Goal: Task Accomplishment & Management: Use online tool/utility

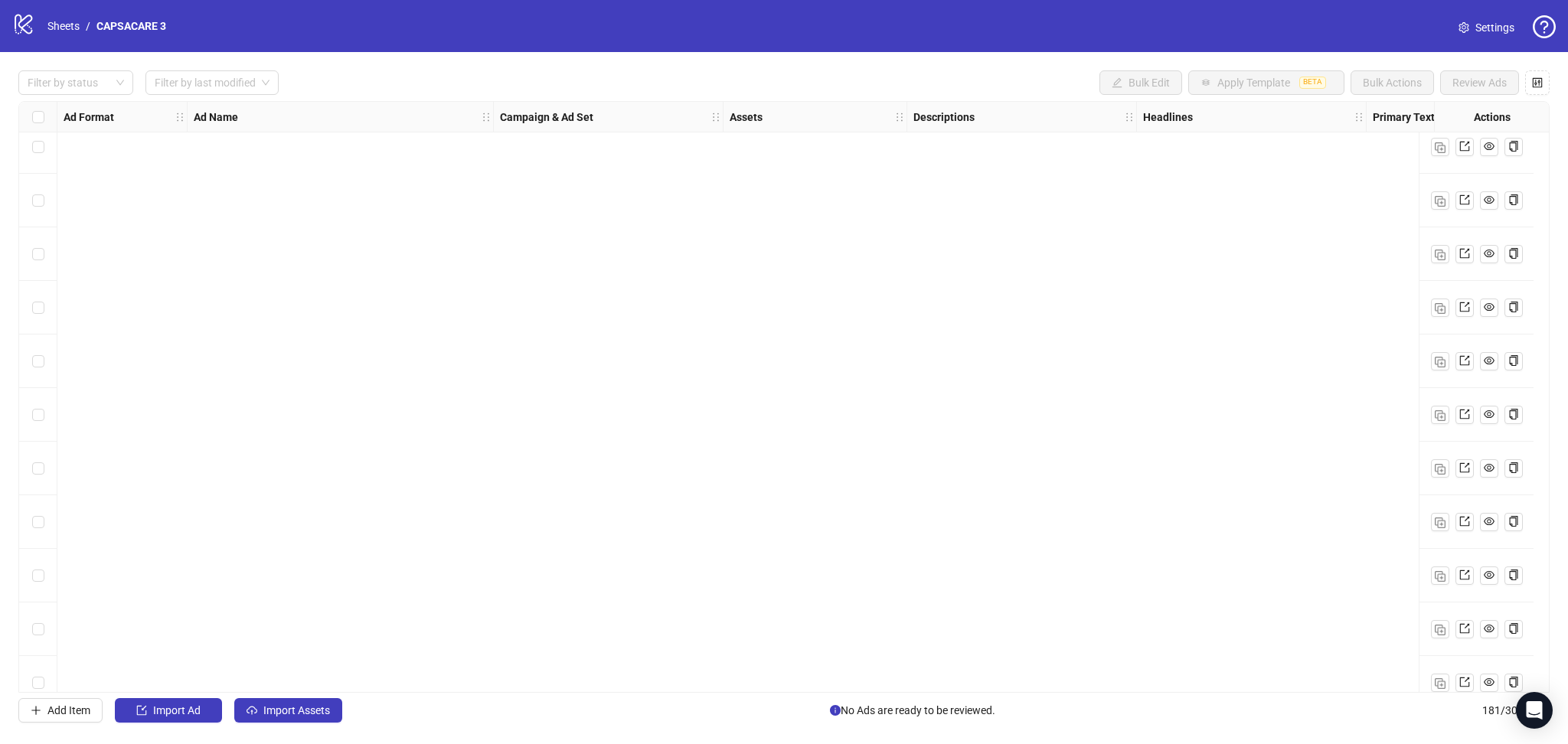
scroll to position [9144, 0]
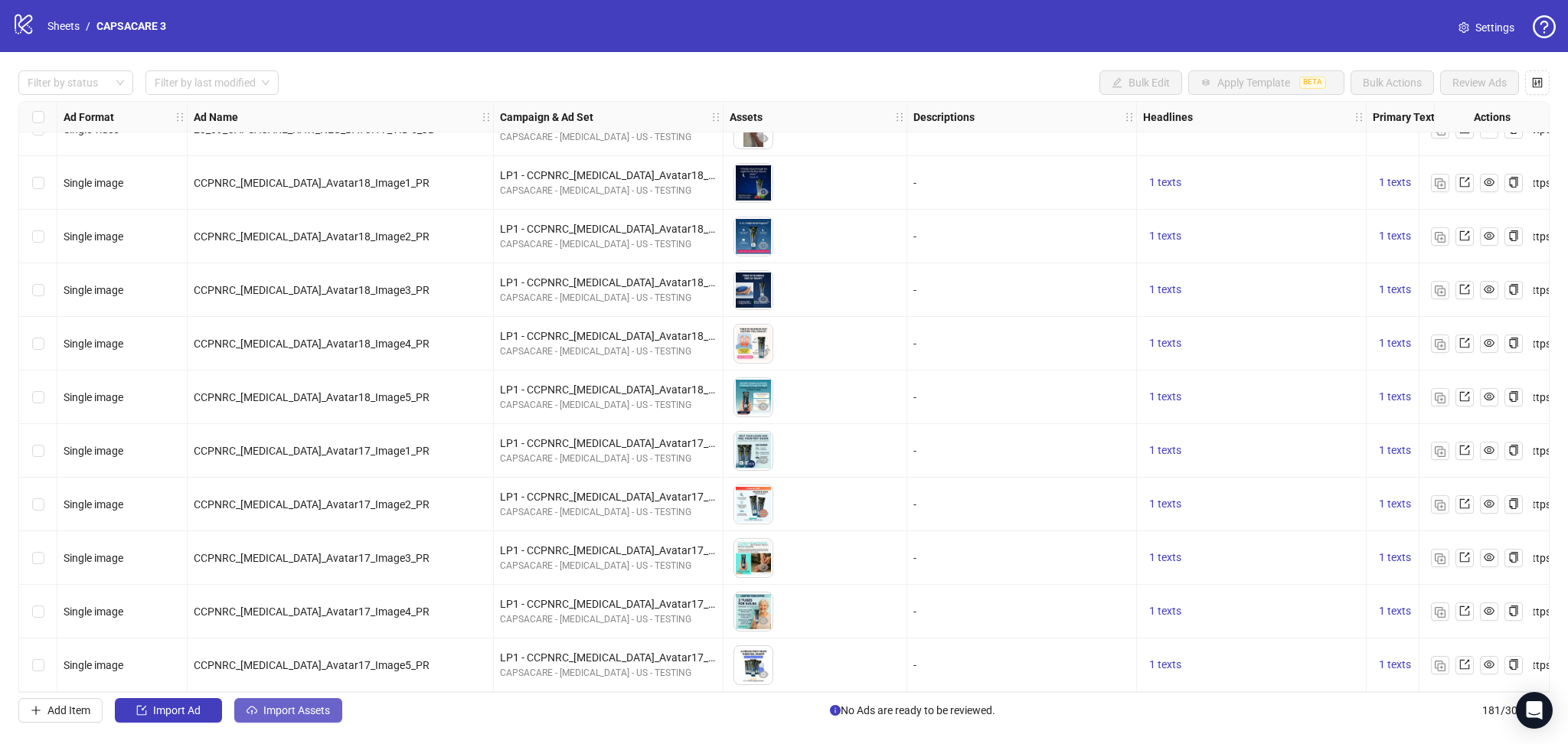
click at [305, 710] on span "Import Assets" at bounding box center [297, 710] width 67 height 12
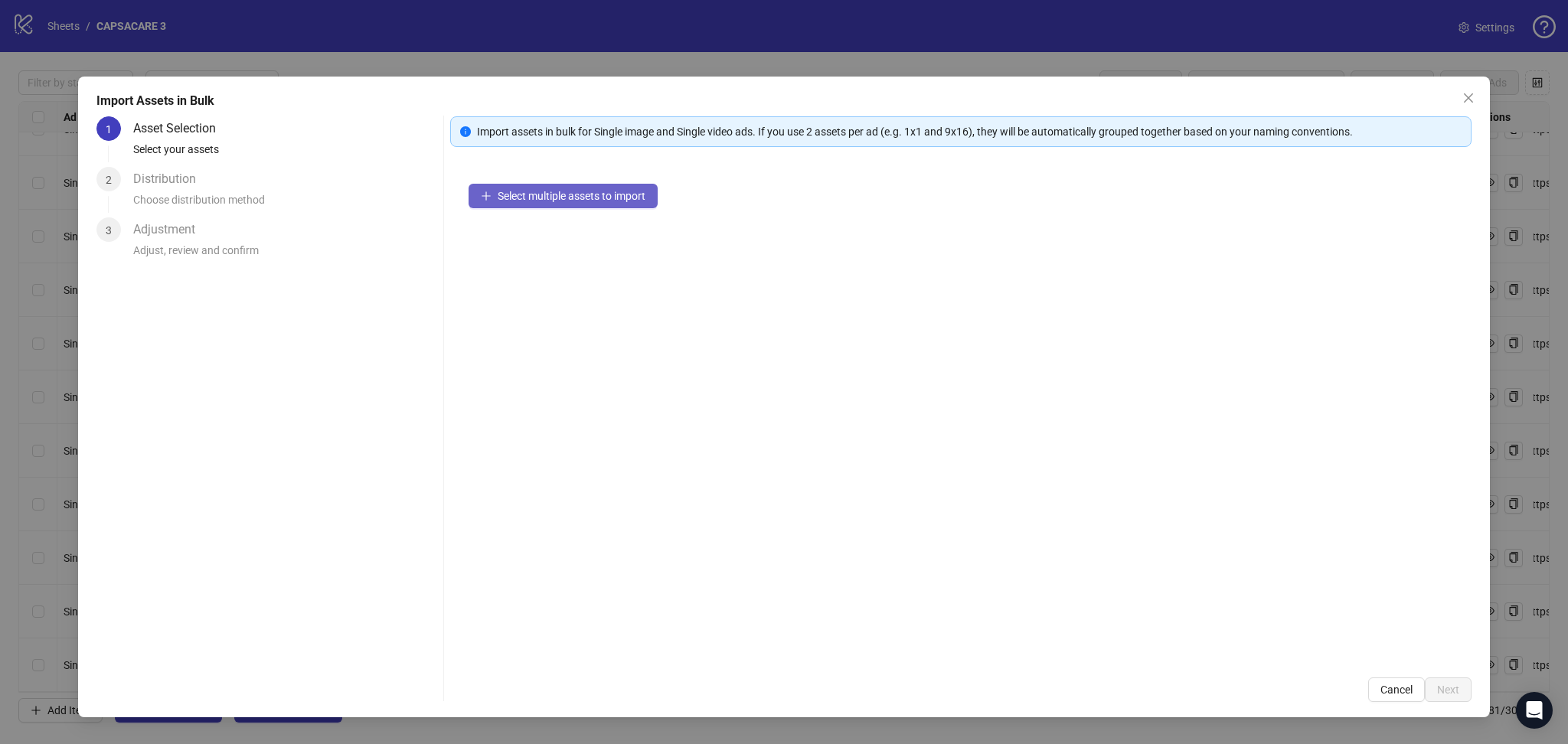
click at [556, 203] on button "Select multiple assets to import" at bounding box center [563, 195] width 189 height 24
click at [1469, 101] on icon "close" at bounding box center [1469, 98] width 12 height 12
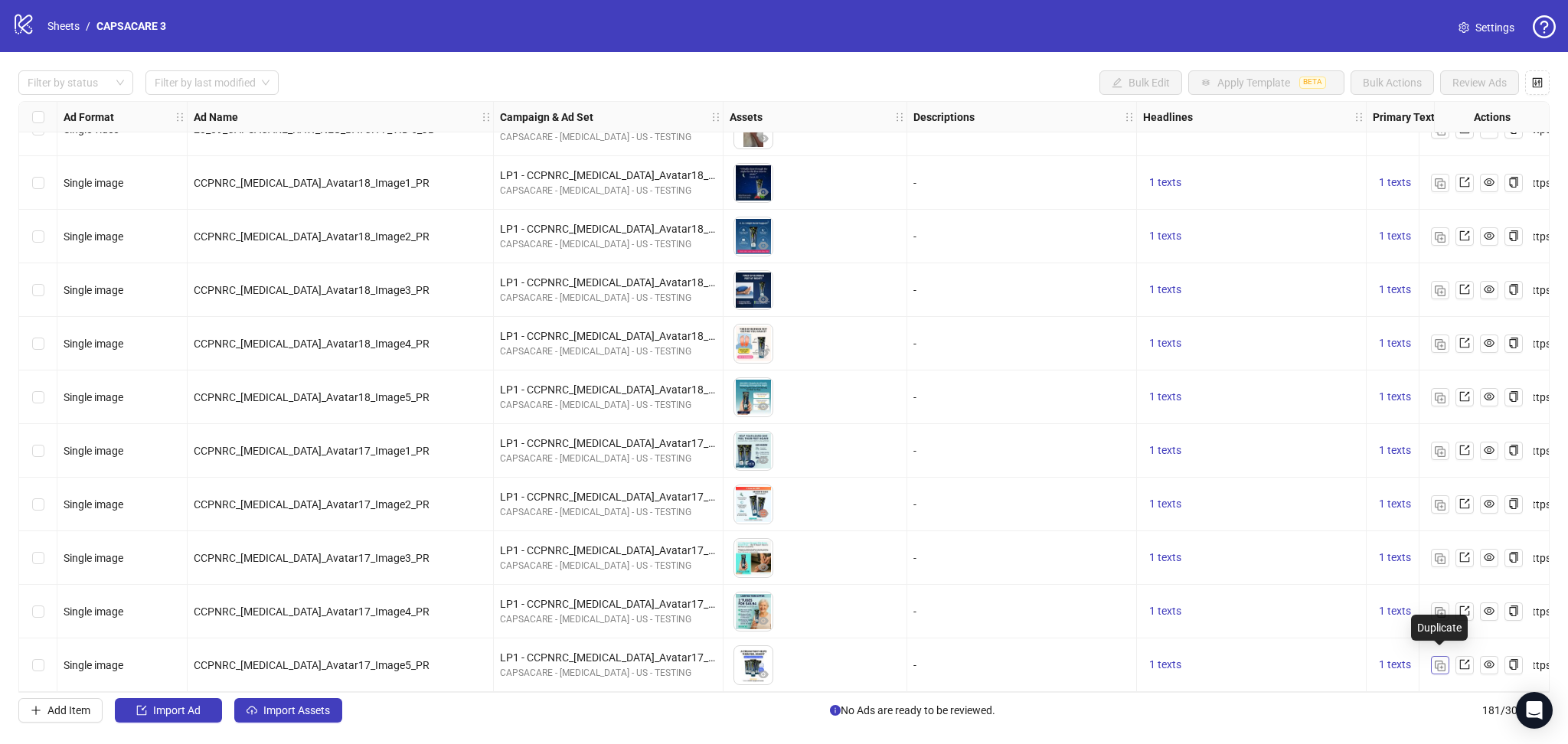
click at [1436, 658] on span "button" at bounding box center [1441, 665] width 11 height 12
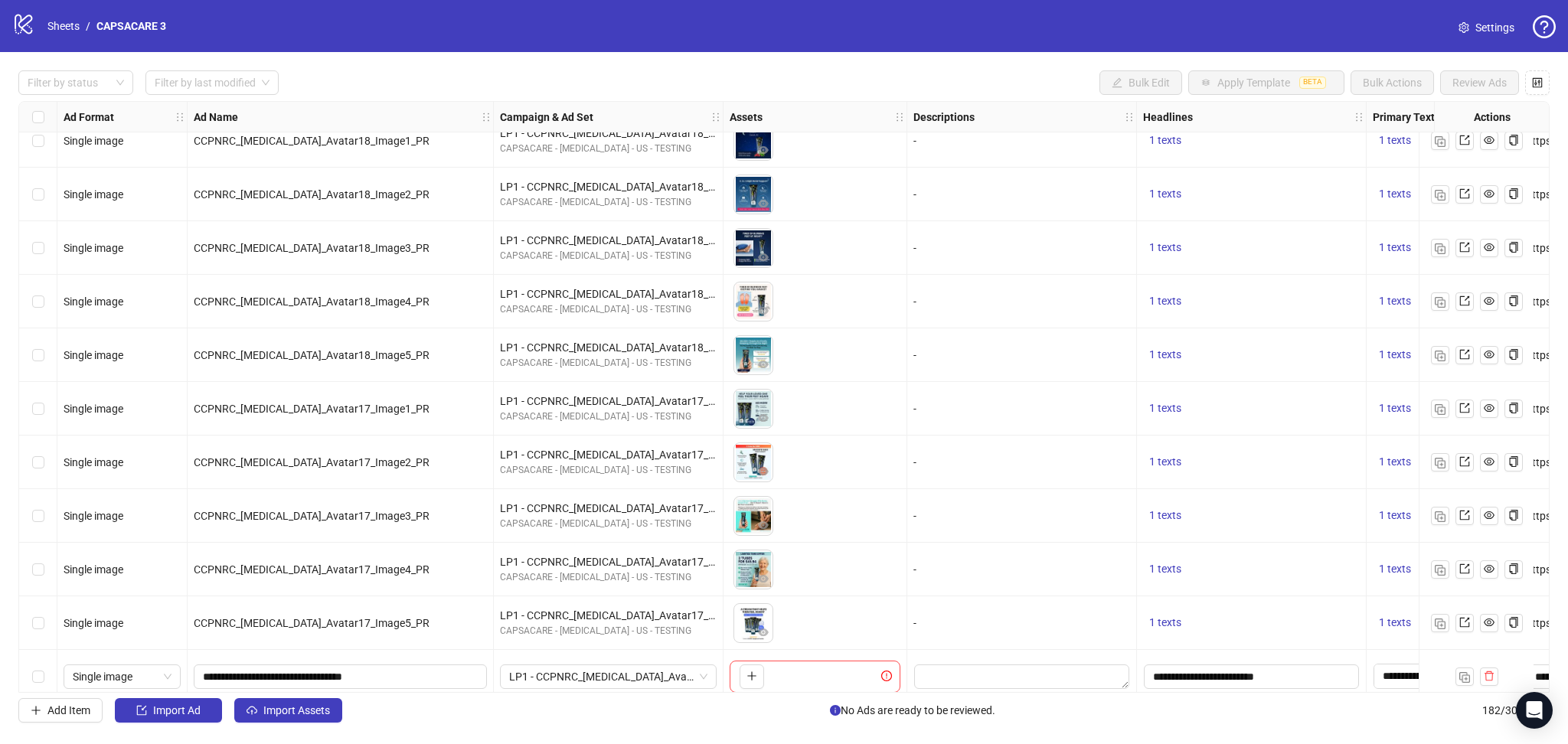
scroll to position [9197, 0]
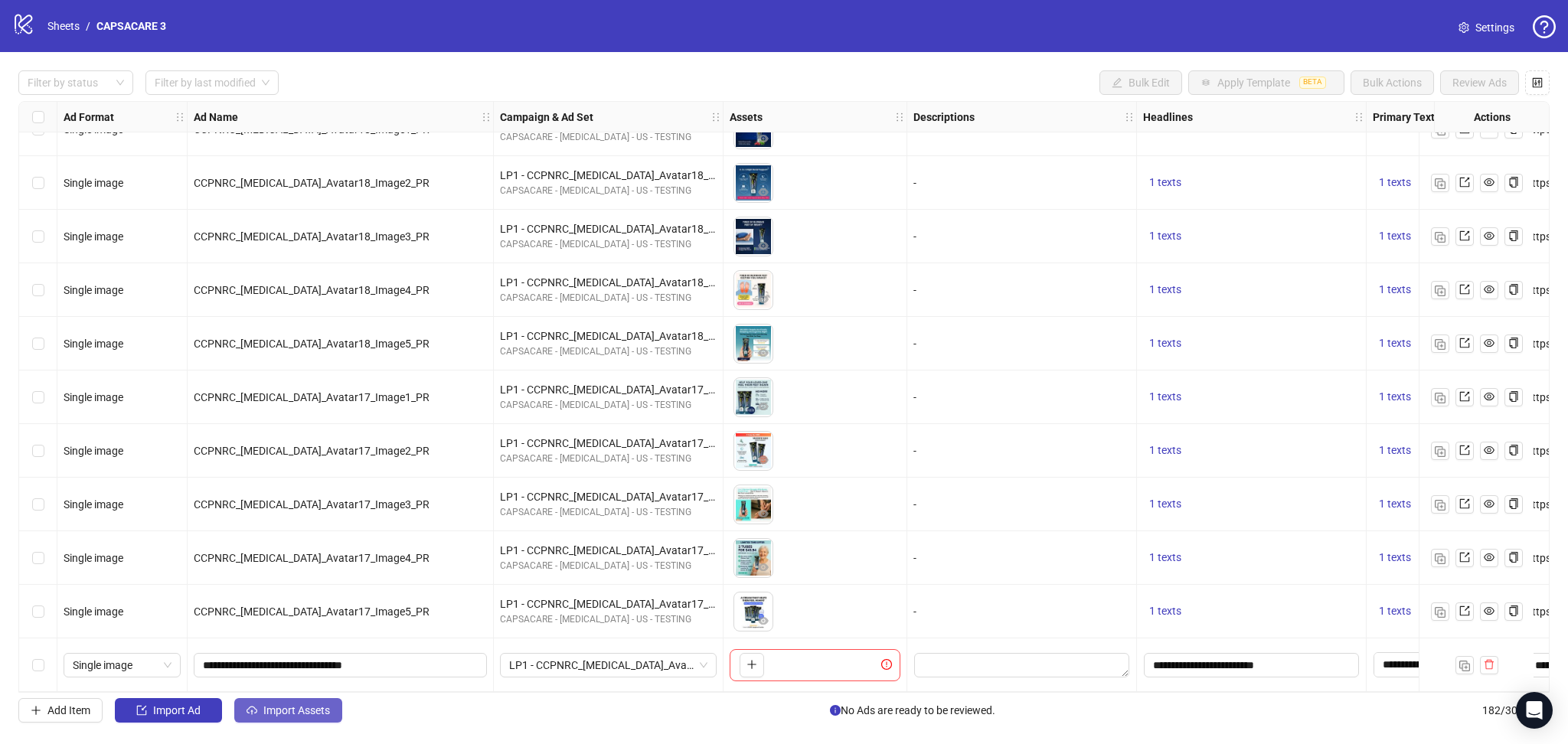
click at [296, 714] on span "Import Assets" at bounding box center [297, 710] width 67 height 12
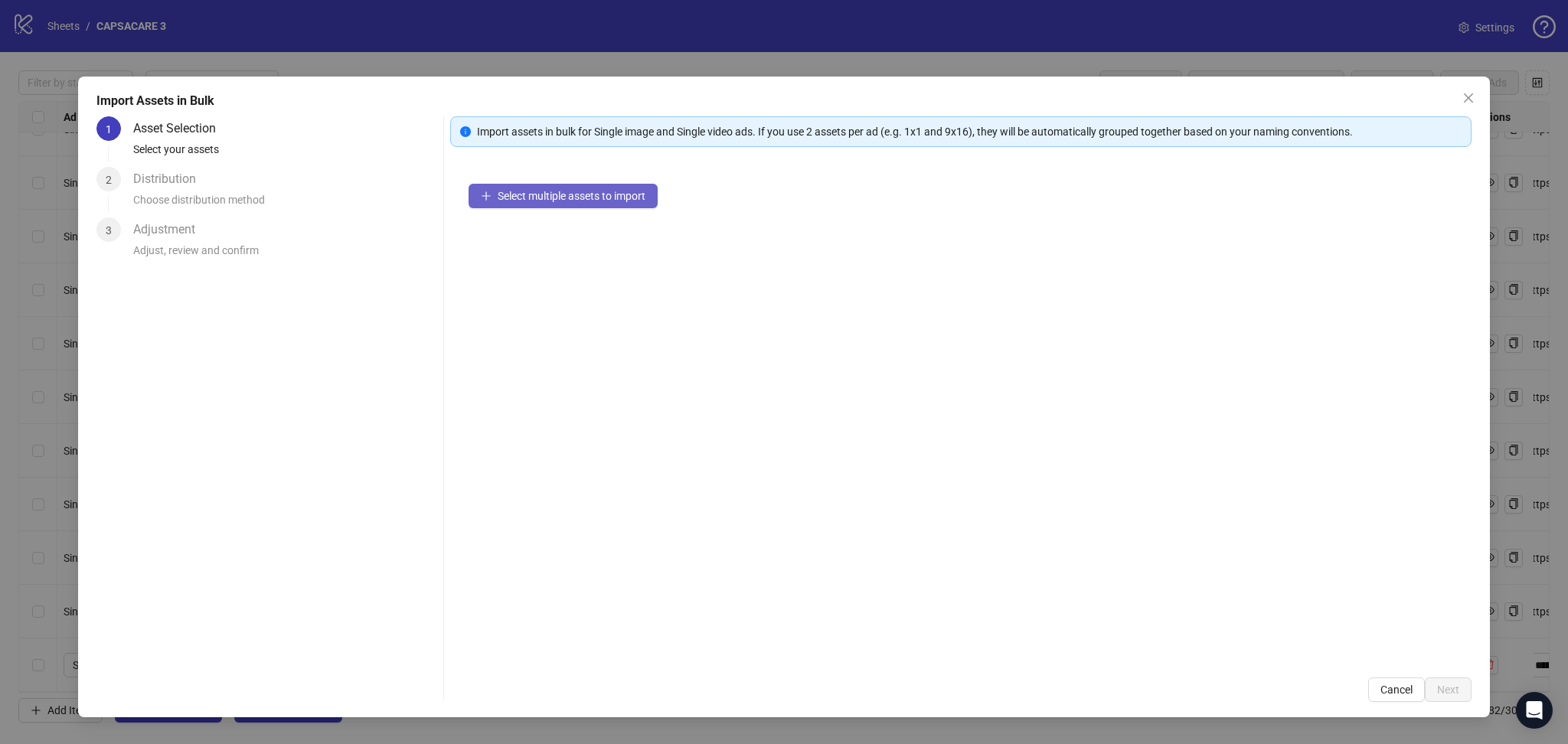
click at [573, 190] on span "Select multiple assets to import" at bounding box center [571, 196] width 148 height 12
click at [1454, 683] on button "Next" at bounding box center [1449, 689] width 46 height 24
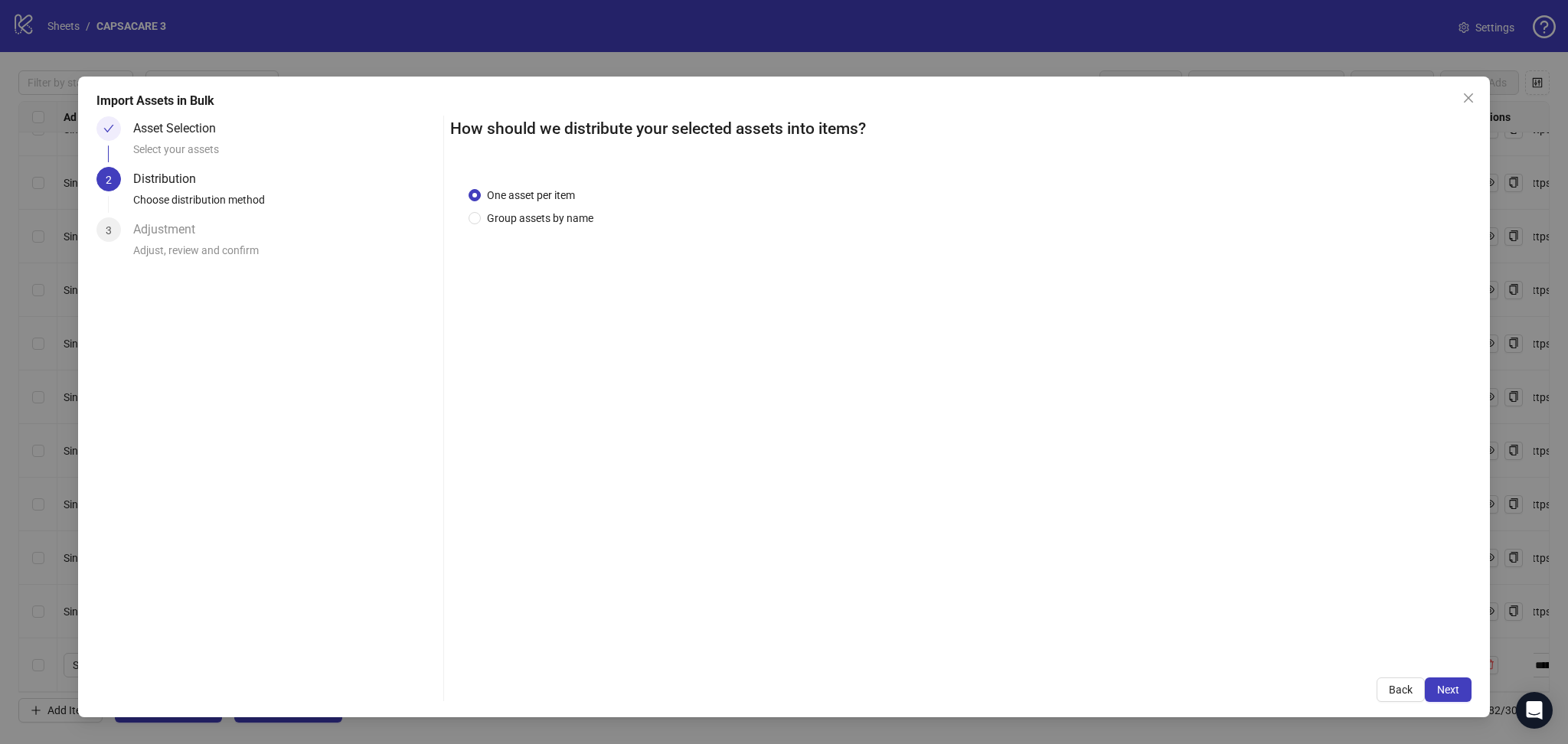
click at [1456, 687] on span "Next" at bounding box center [1448, 690] width 22 height 12
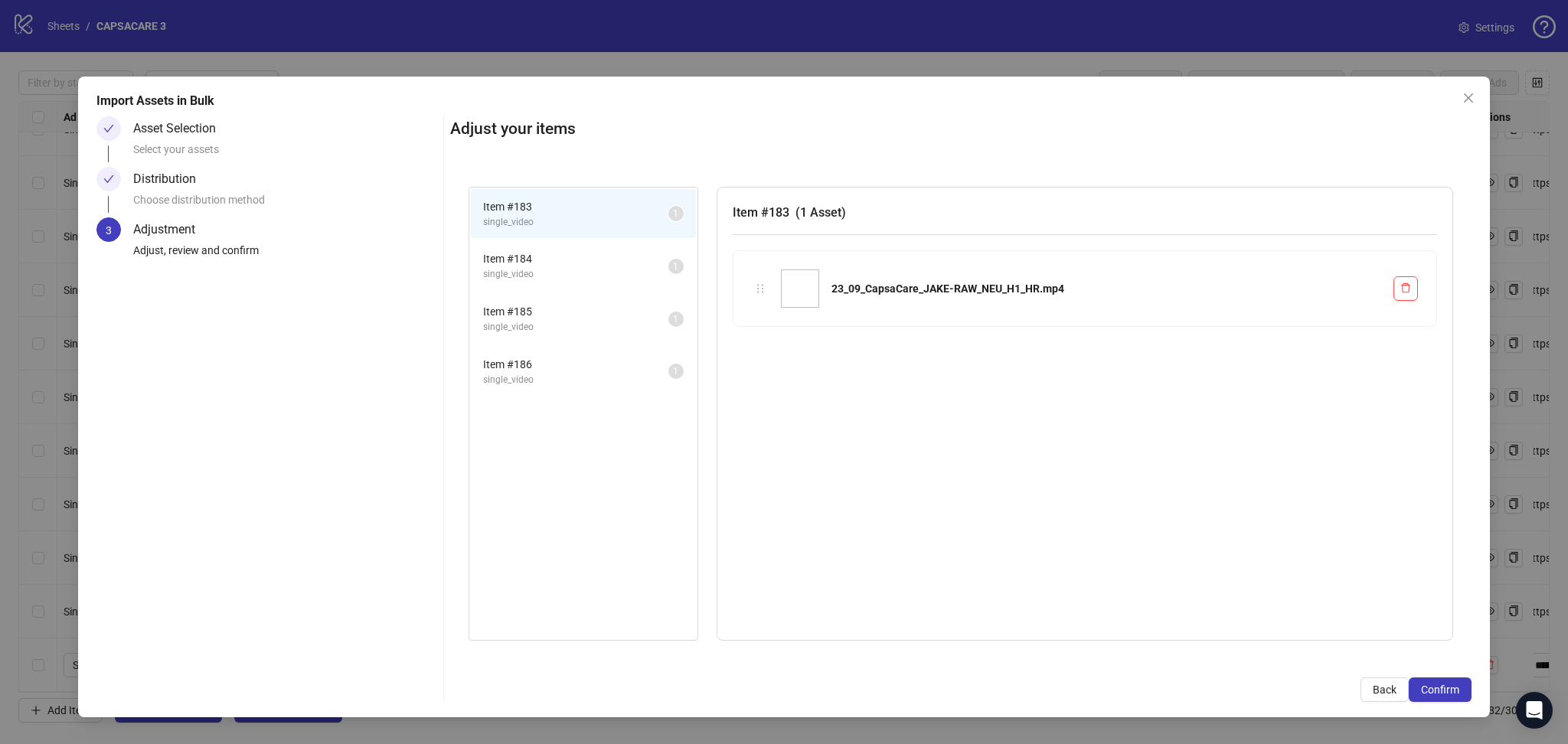
click at [1456, 687] on span "Confirm" at bounding box center [1440, 690] width 38 height 12
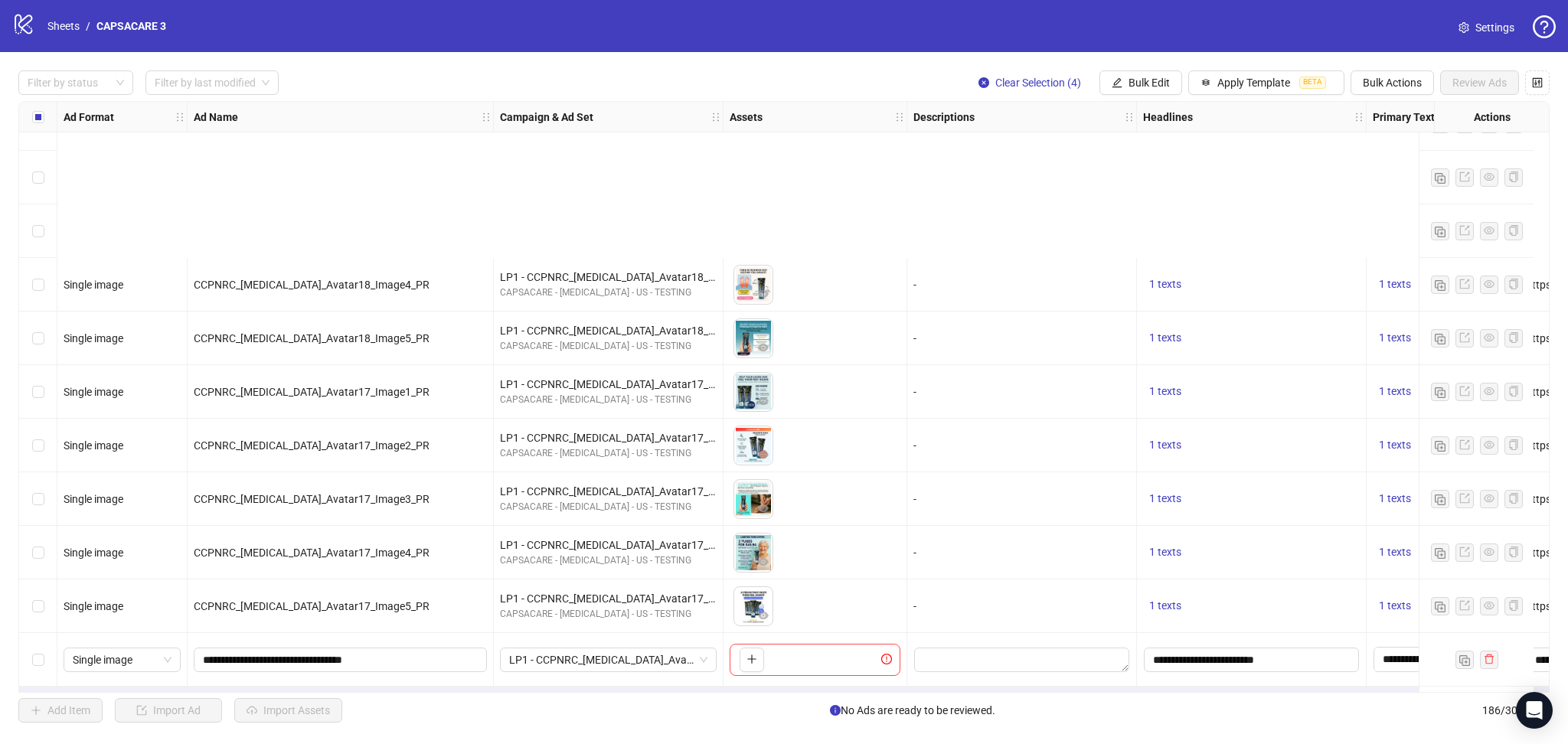
scroll to position [9412, 0]
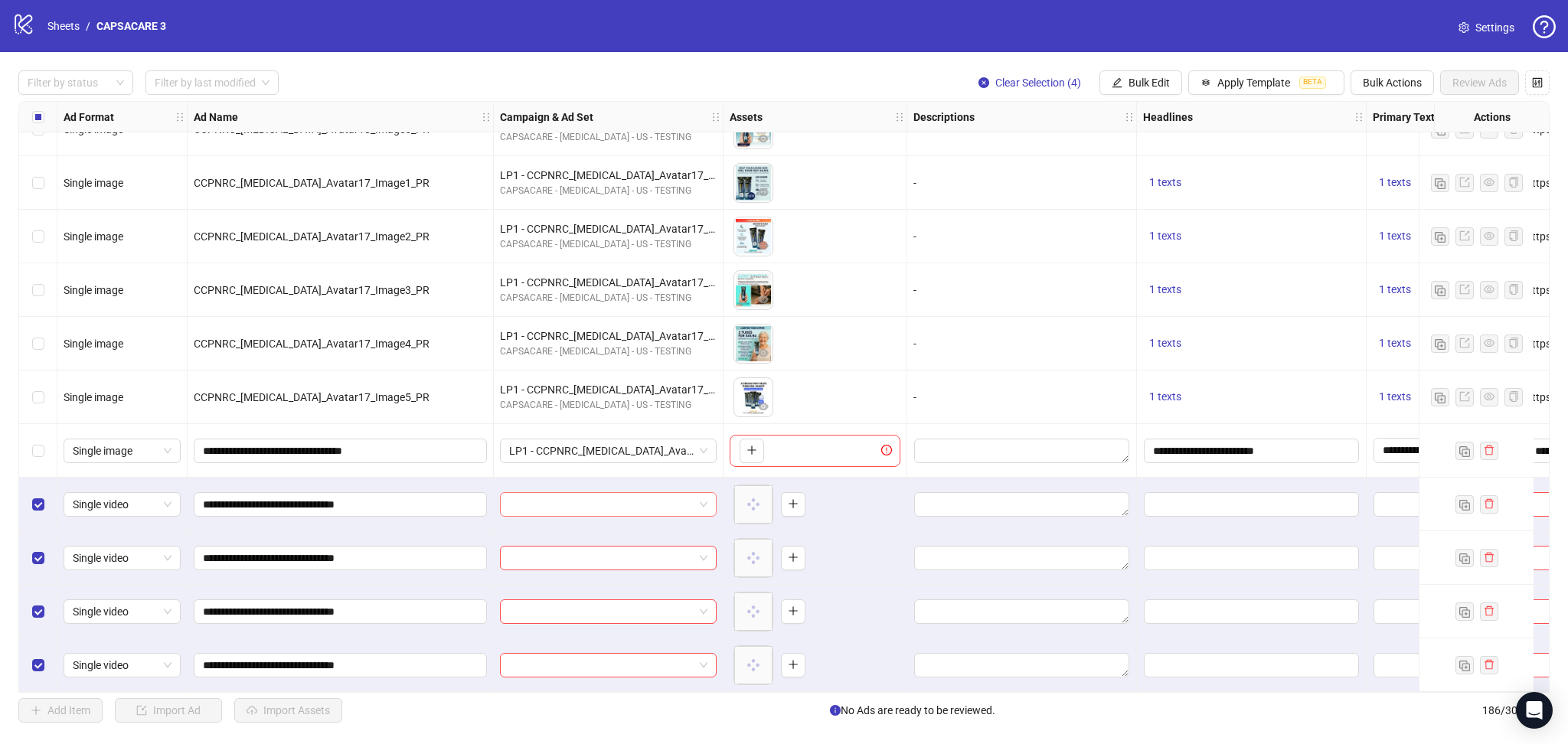
click at [579, 500] on input "search" at bounding box center [601, 504] width 185 height 23
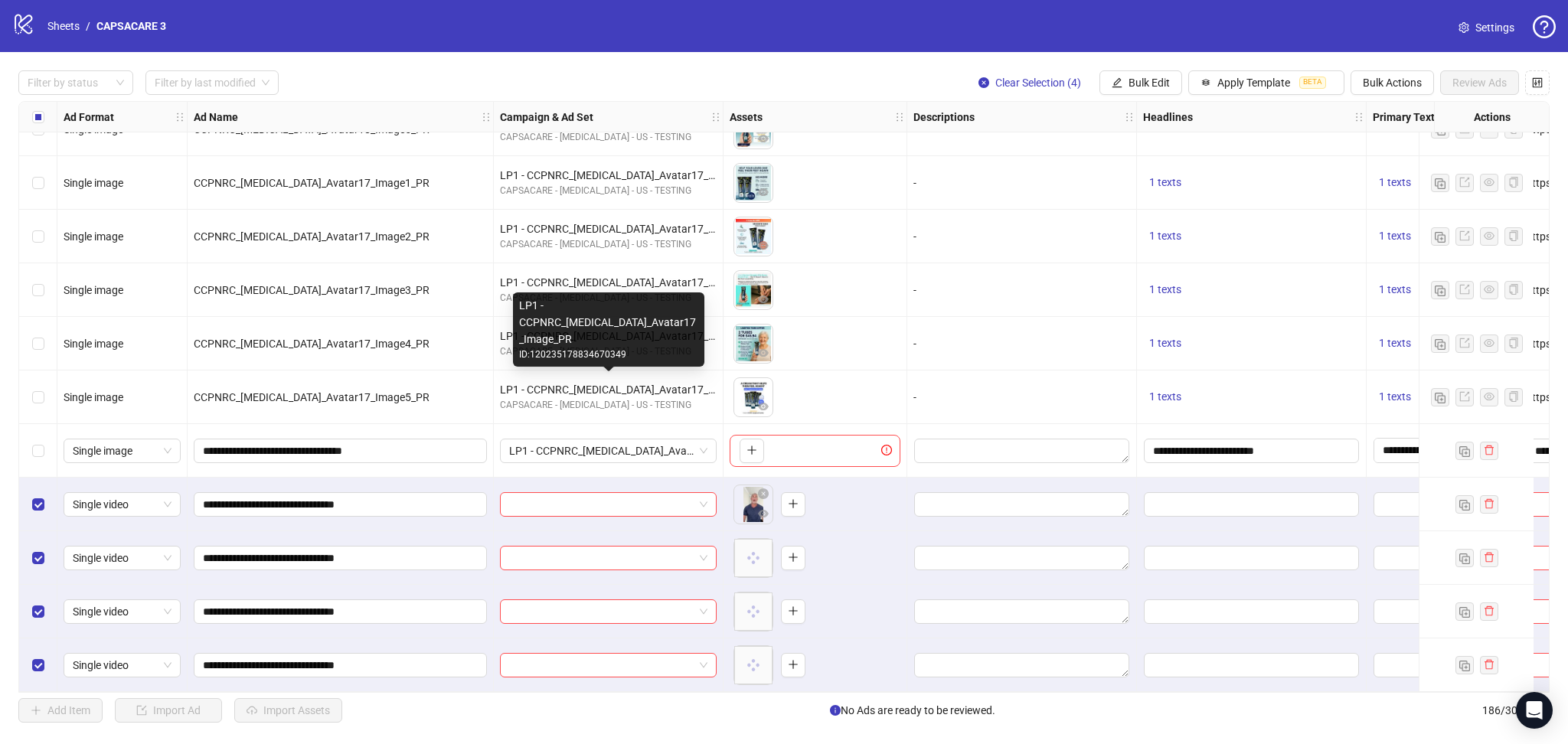
click at [608, 381] on div "LP1 - CCPNRC_[MEDICAL_DATA]_Avatar17_Image_PR" at bounding box center [608, 389] width 217 height 17
copy div "LP1 - CCPNRC_[MEDICAL_DATA]_Avatar17_Image_PR"
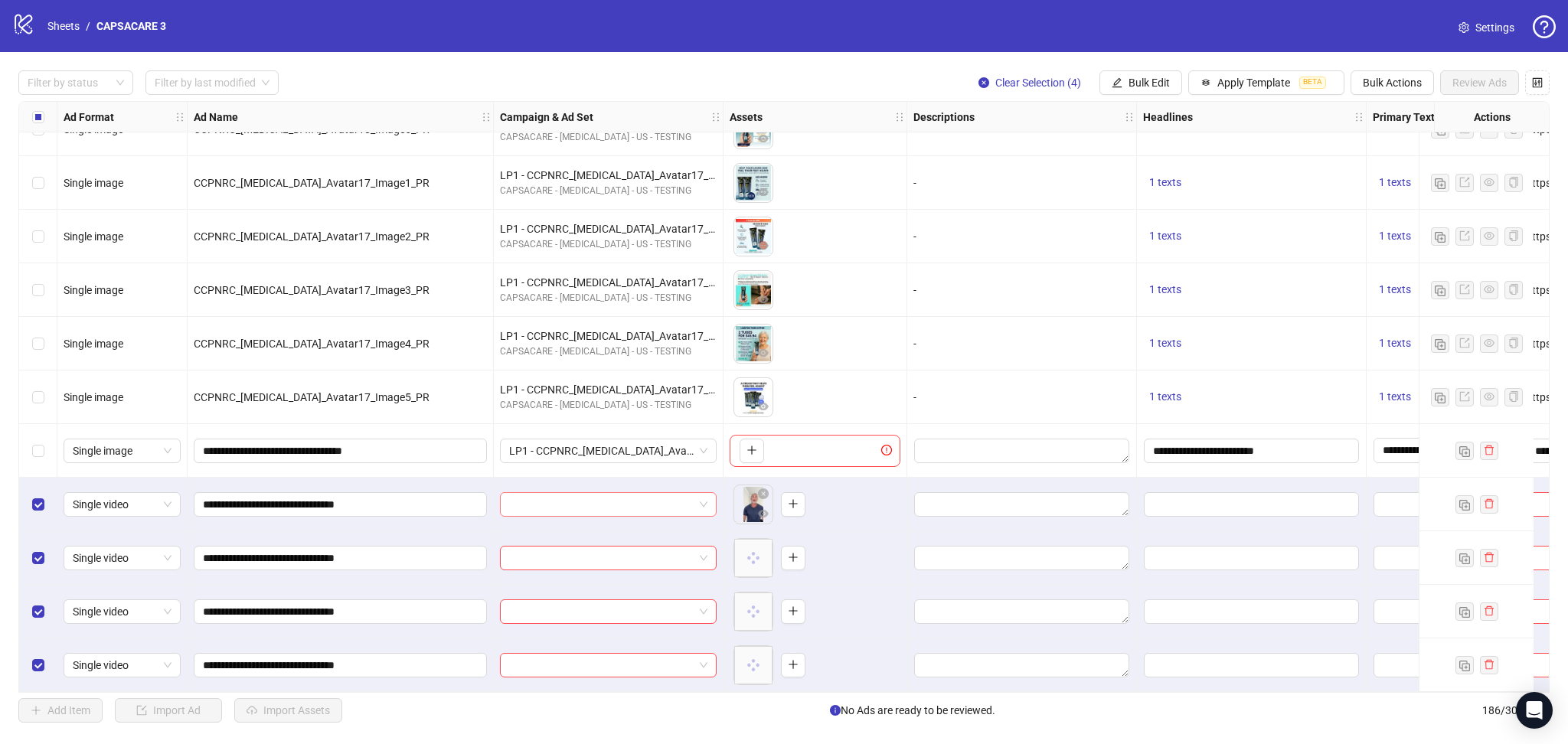
click at [581, 493] on input "search" at bounding box center [601, 504] width 185 height 23
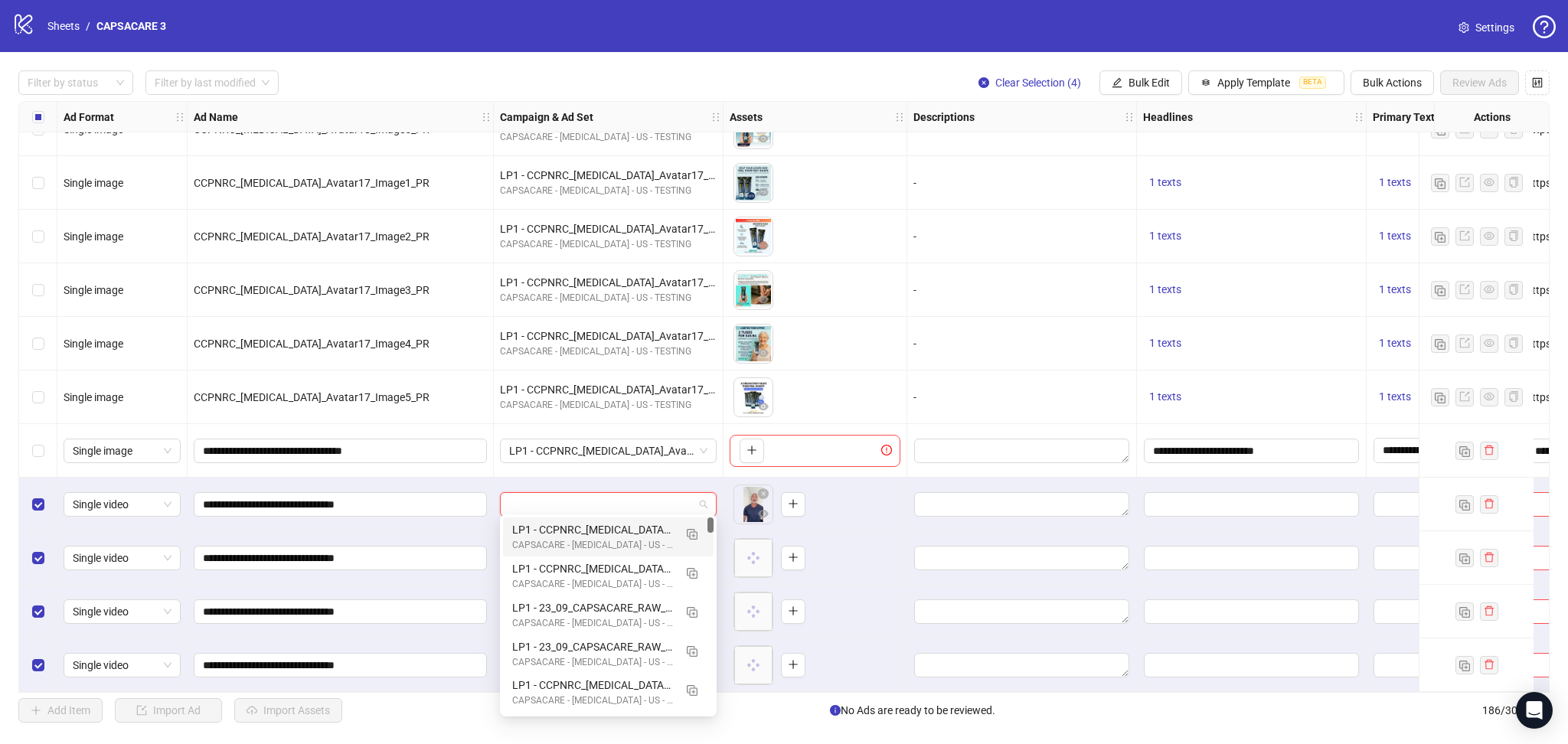
paste input "**********"
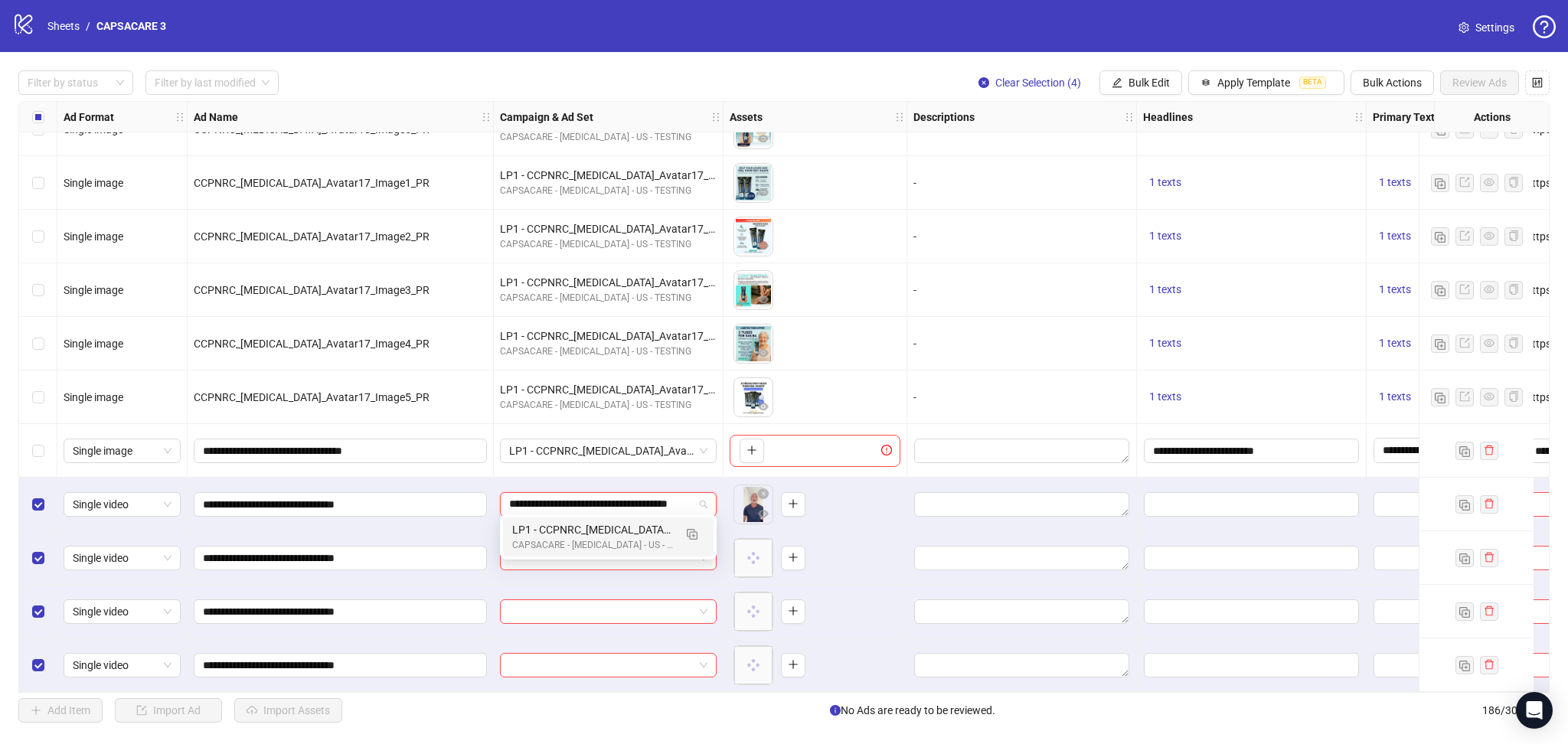
scroll to position [0, 45]
click at [693, 534] on img "button" at bounding box center [693, 535] width 11 height 11
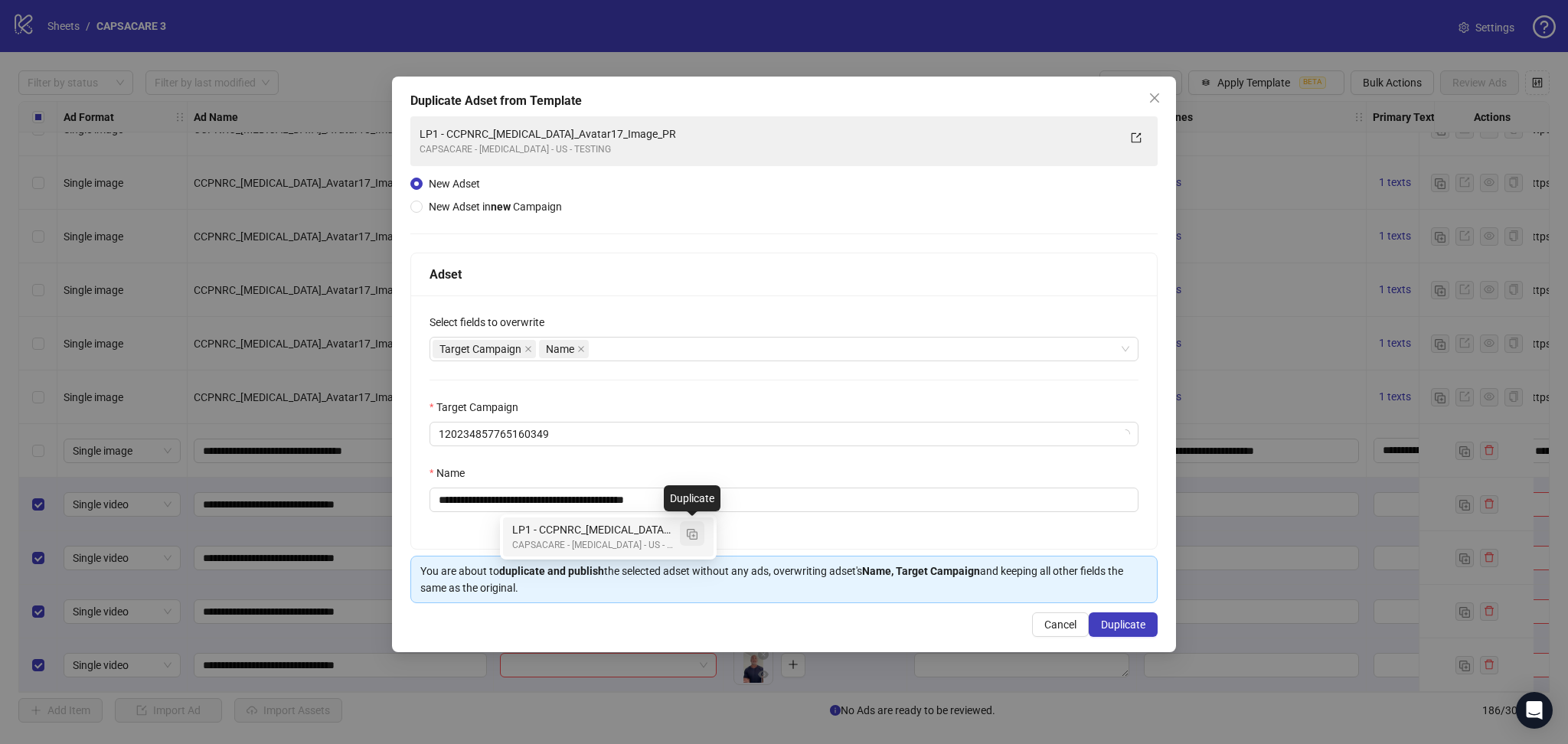
type input "**********"
click at [530, 347] on icon "close" at bounding box center [528, 348] width 8 height 8
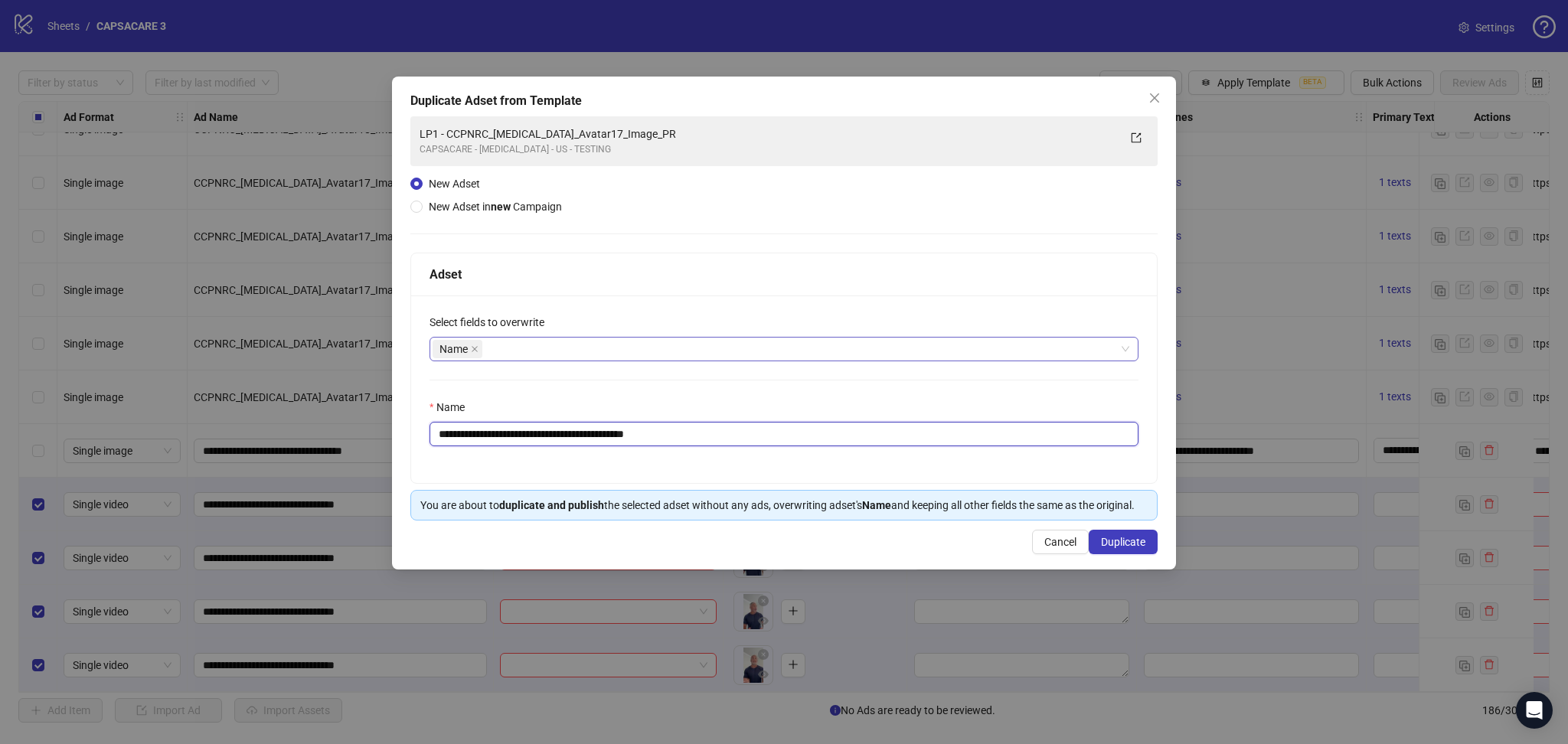
drag, startPoint x: 465, startPoint y: 430, endPoint x: 847, endPoint y: 452, distance: 382.6
click at [844, 452] on div "**********" at bounding box center [784, 389] width 746 height 187
paste input "text"
type input "**********"
click at [1131, 557] on div "**********" at bounding box center [784, 323] width 784 height 493
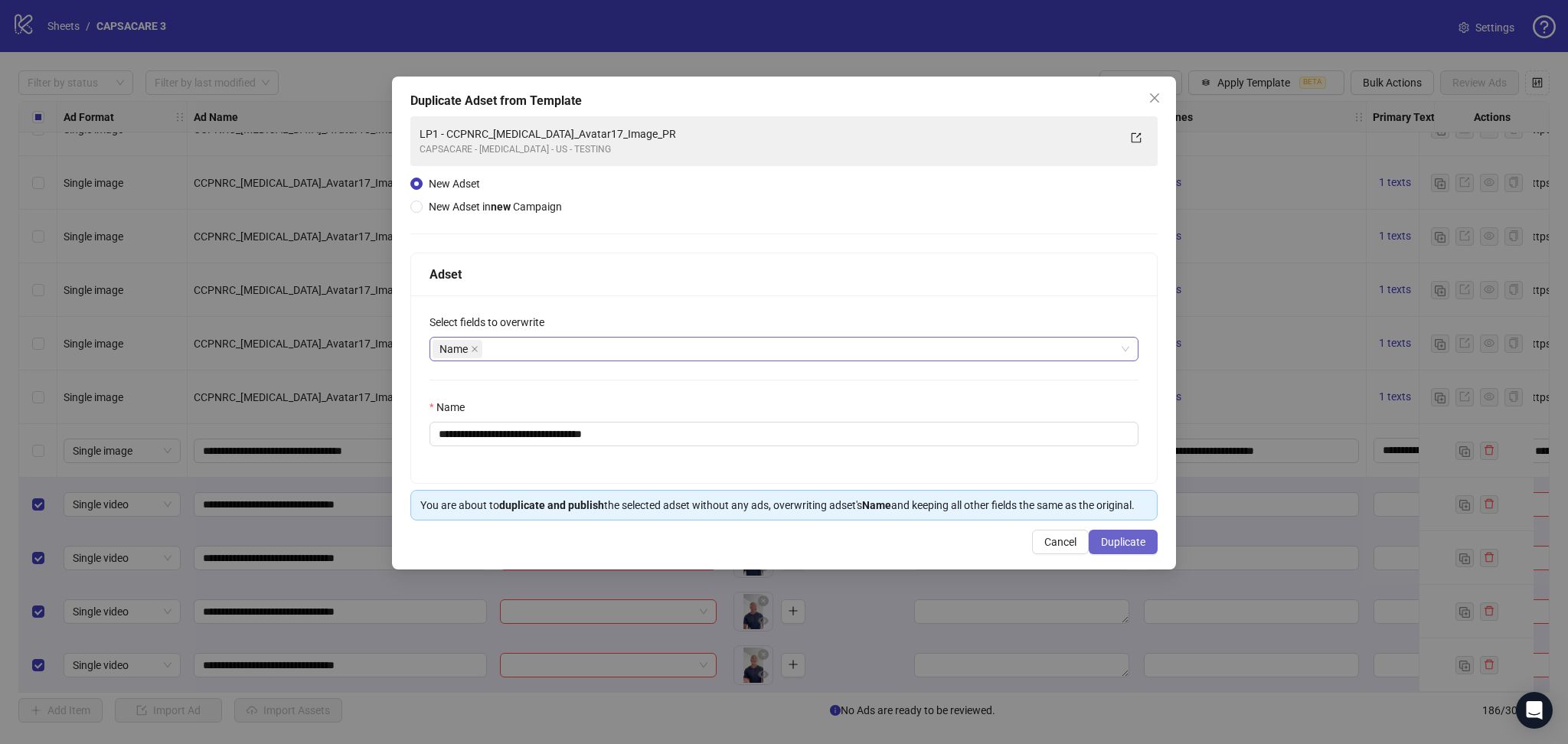
click at [1135, 546] on span "Duplicate" at bounding box center [1123, 542] width 45 height 12
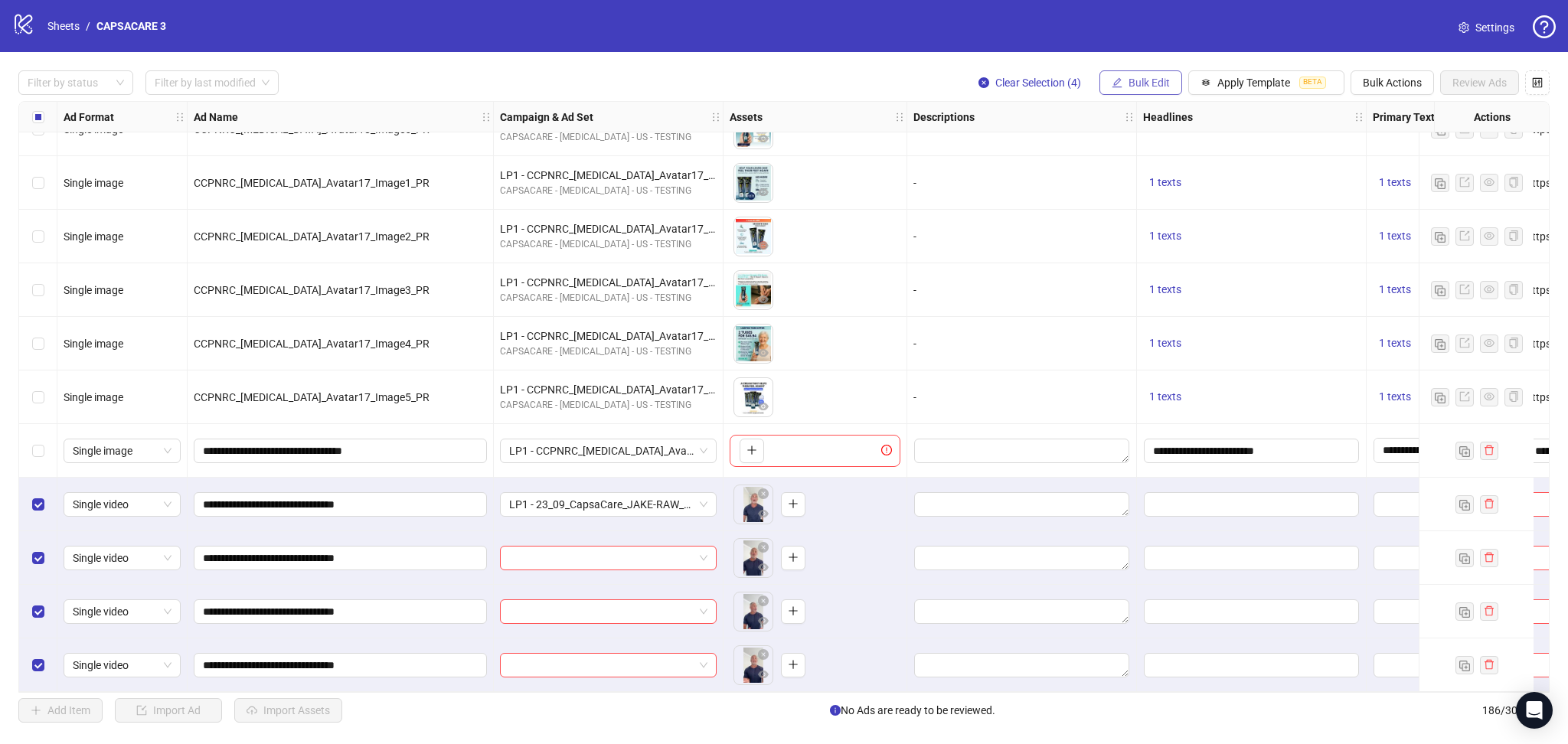
click at [1129, 84] on span "Bulk Edit" at bounding box center [1149, 83] width 41 height 12
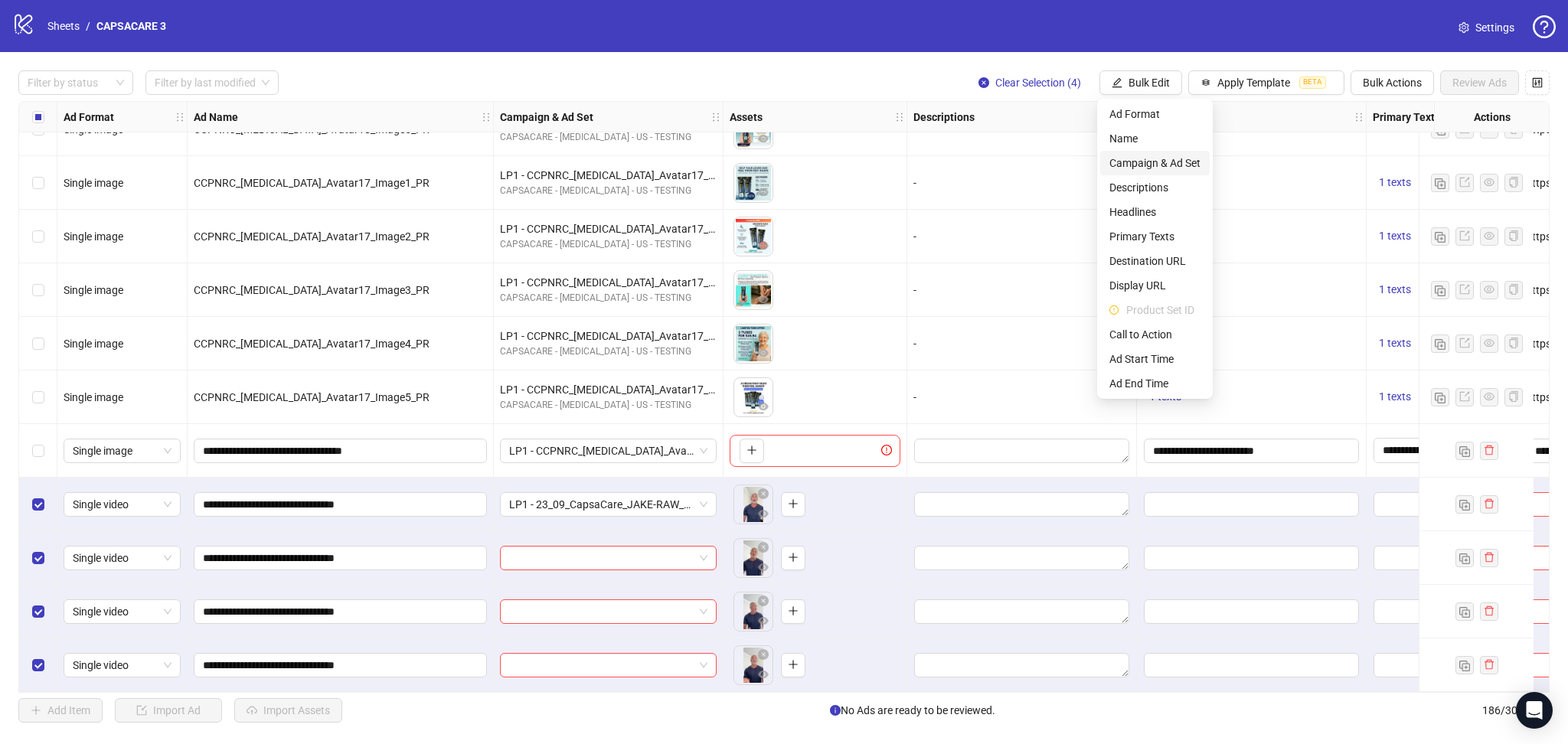
click at [1156, 159] on span "Campaign & Ad Set" at bounding box center [1155, 163] width 91 height 17
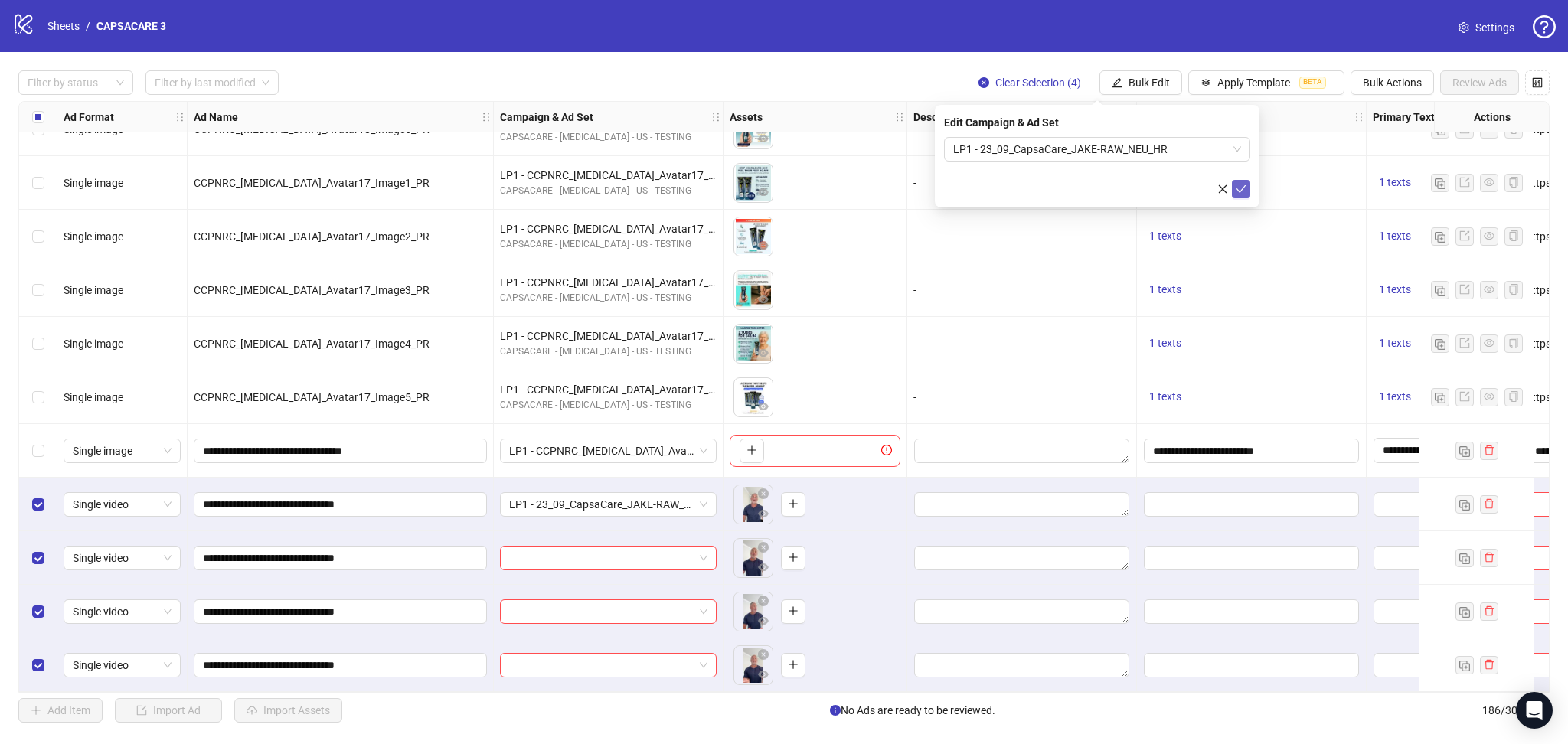
click at [1242, 191] on icon "check" at bounding box center [1241, 189] width 11 height 11
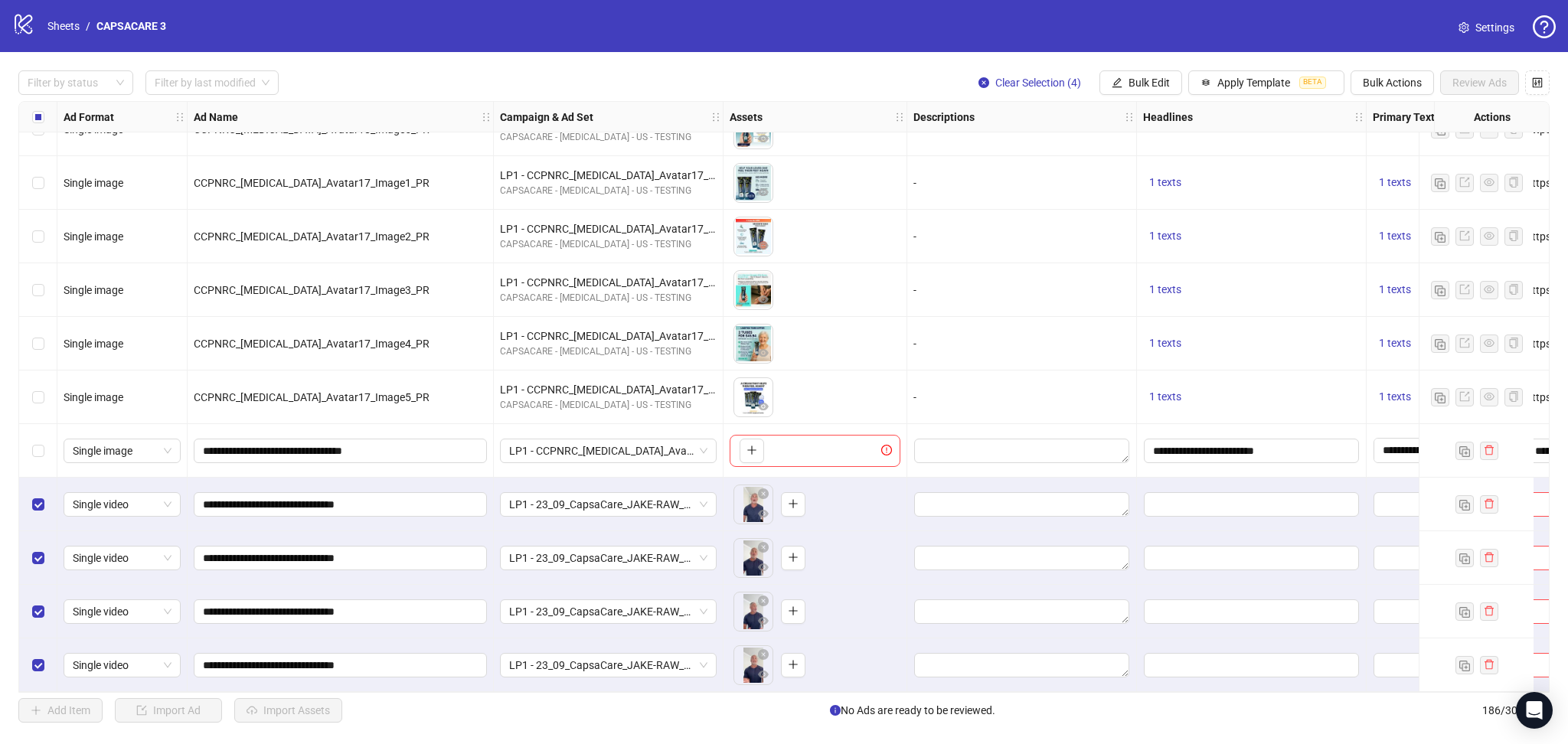
click at [30, 111] on div "Select all rows" at bounding box center [37, 117] width 38 height 30
drag, startPoint x: 30, startPoint y: 111, endPoint x: 324, endPoint y: 526, distance: 508.6
click at [29, 111] on div "Select all rows" at bounding box center [37, 117] width 38 height 30
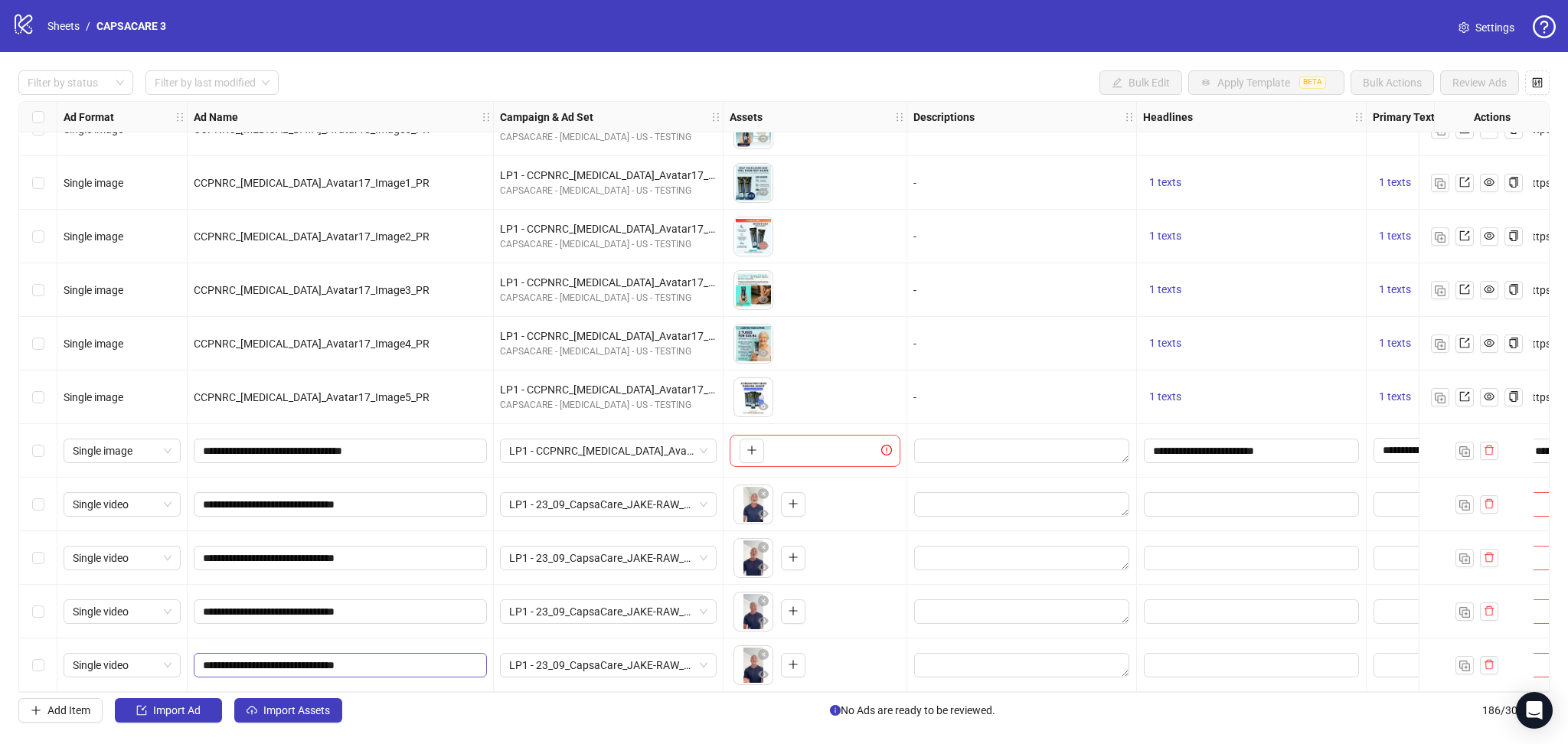
click at [275, 708] on span "Import Assets" at bounding box center [297, 710] width 67 height 12
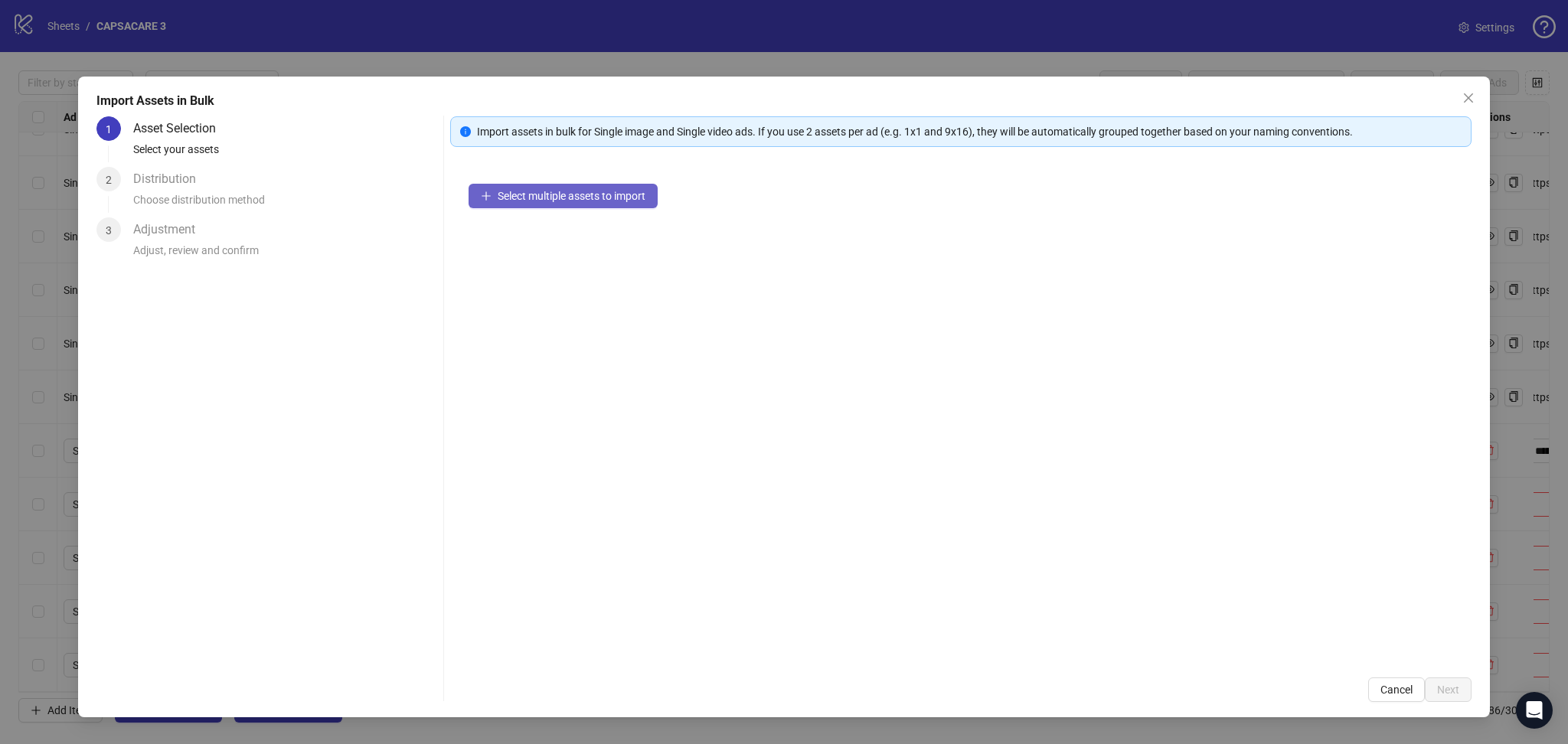
click at [567, 198] on span "Select multiple assets to import" at bounding box center [571, 196] width 148 height 12
click at [1455, 698] on button "Next" at bounding box center [1449, 689] width 46 height 24
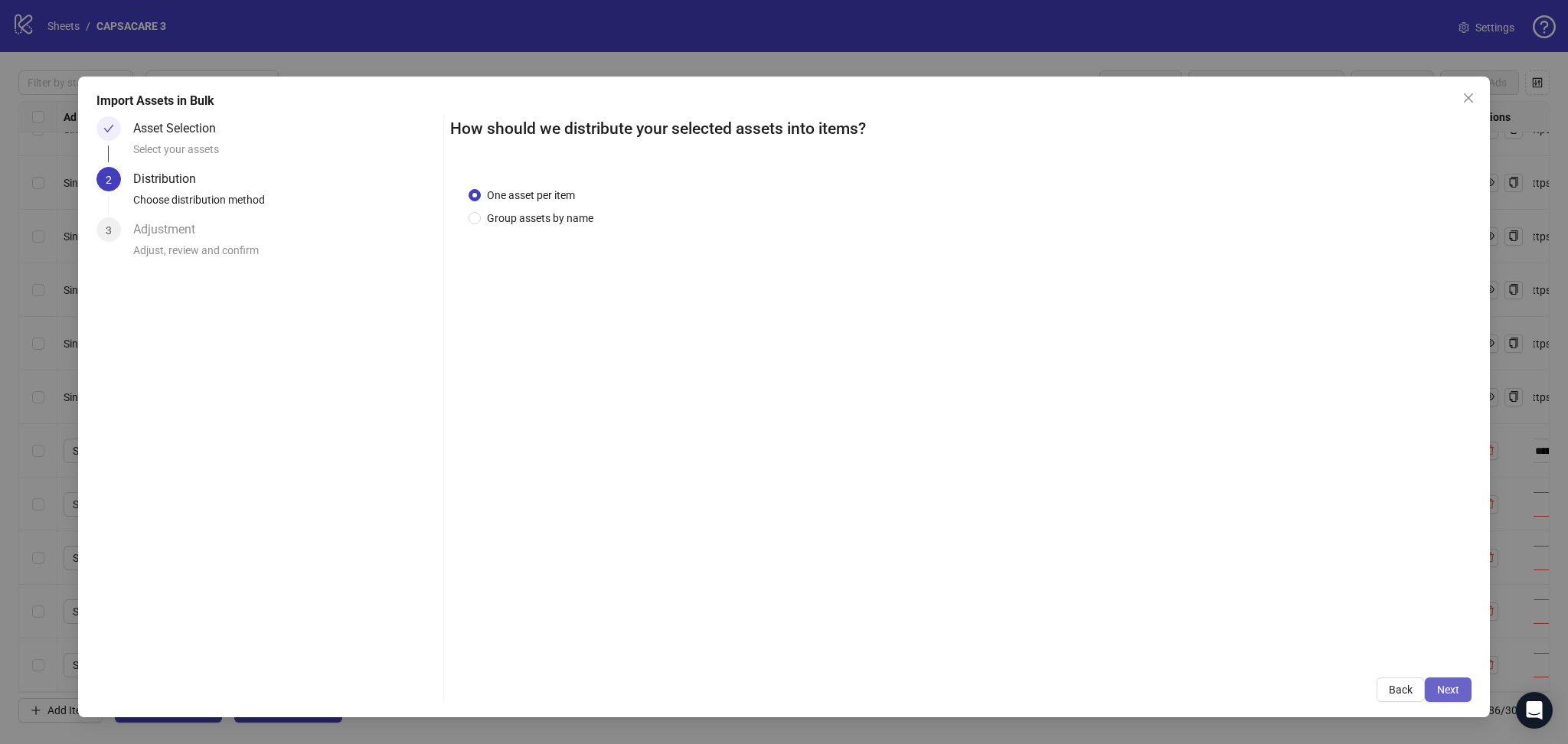
click at [1440, 695] on span "Next" at bounding box center [1448, 690] width 22 height 12
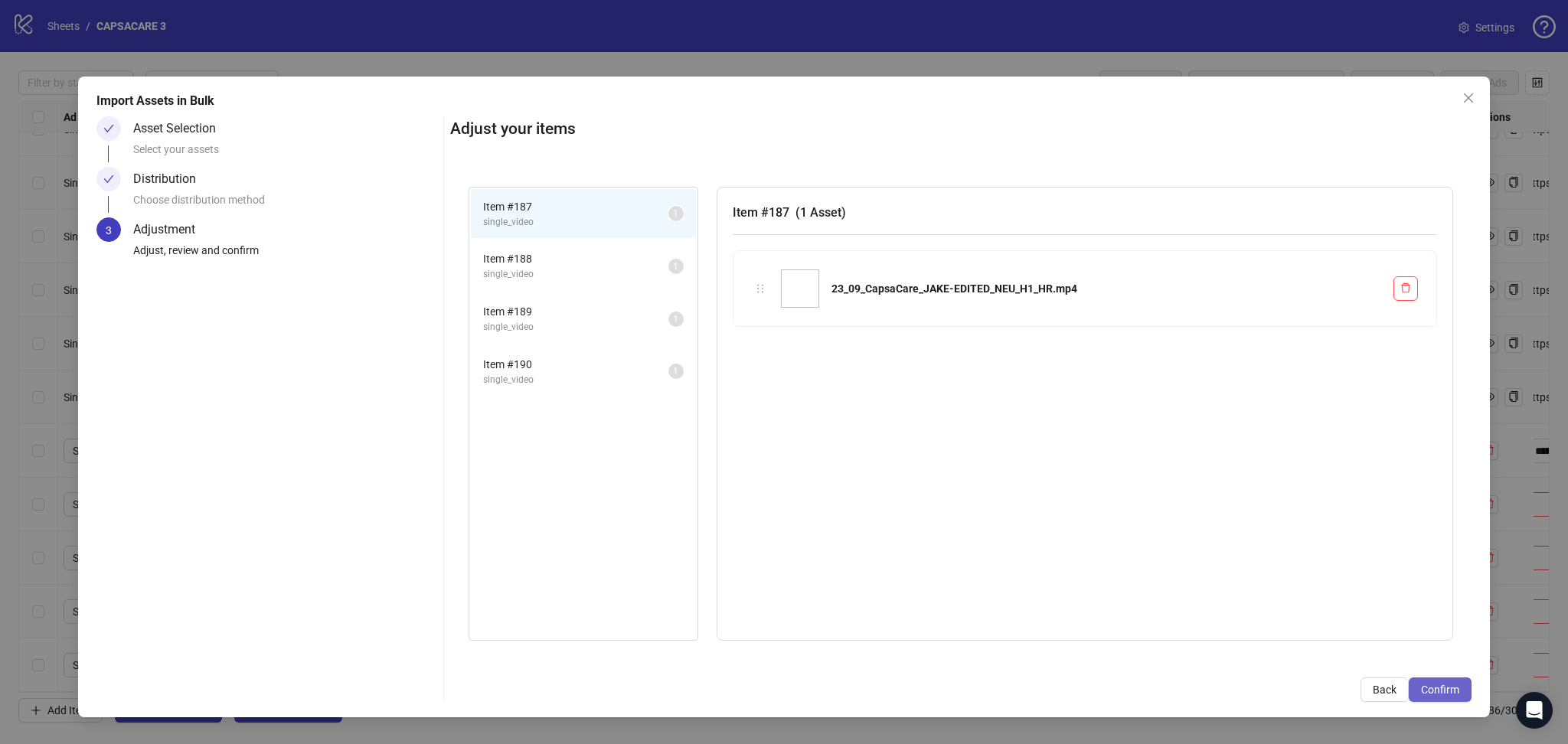
click at [1441, 695] on span "Confirm" at bounding box center [1440, 690] width 38 height 12
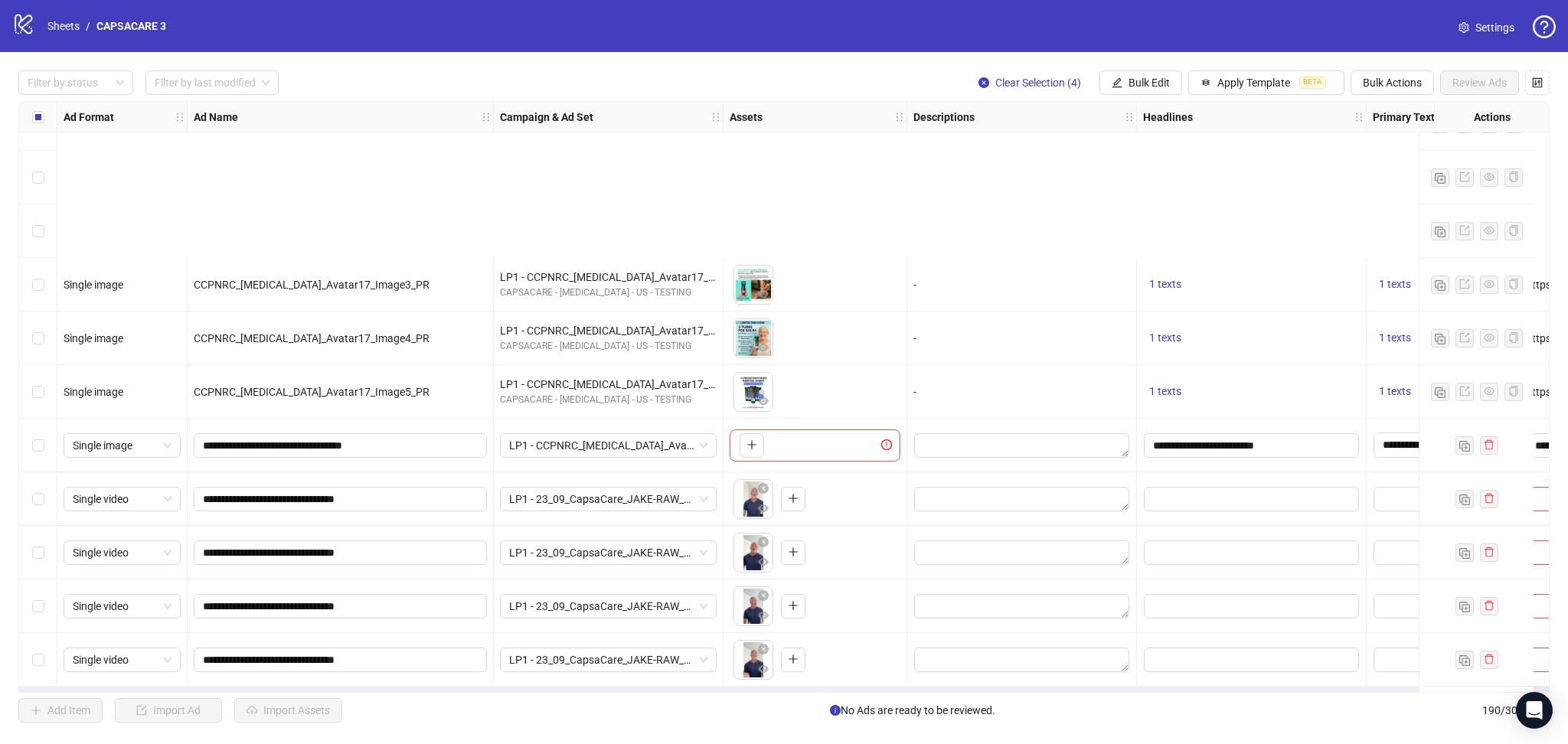
scroll to position [9626, 0]
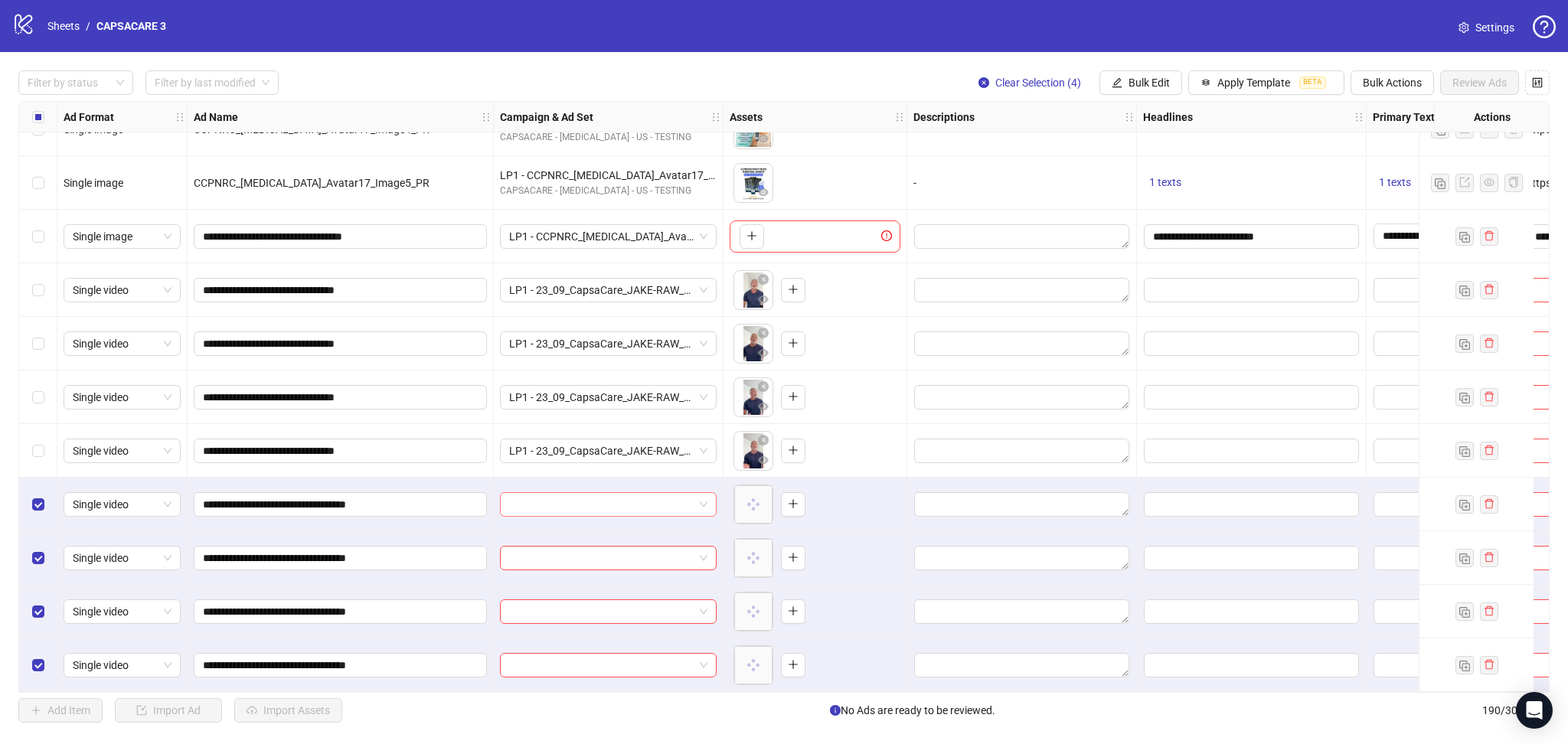
click at [581, 503] on input "search" at bounding box center [601, 504] width 185 height 23
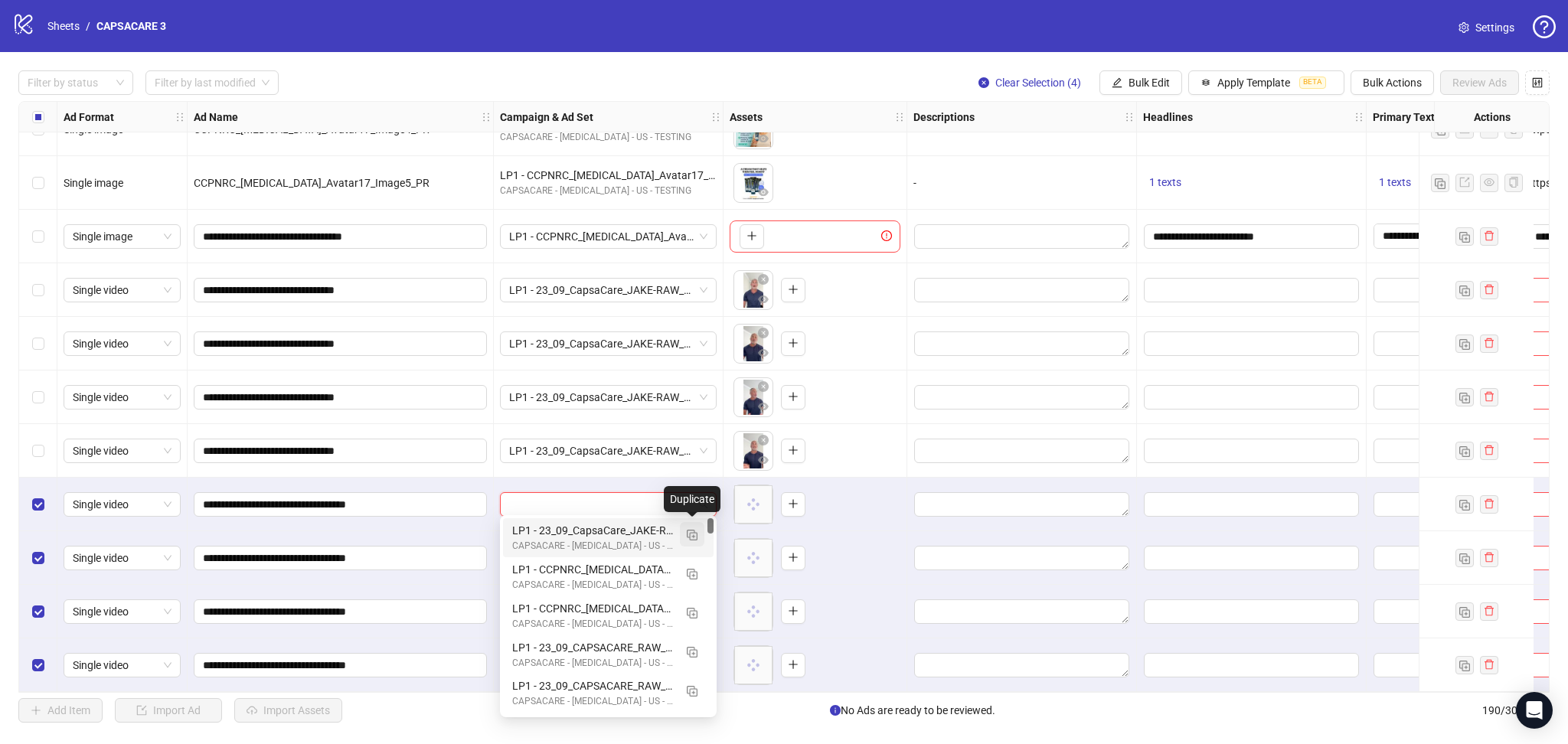
click at [694, 532] on img "button" at bounding box center [693, 535] width 11 height 11
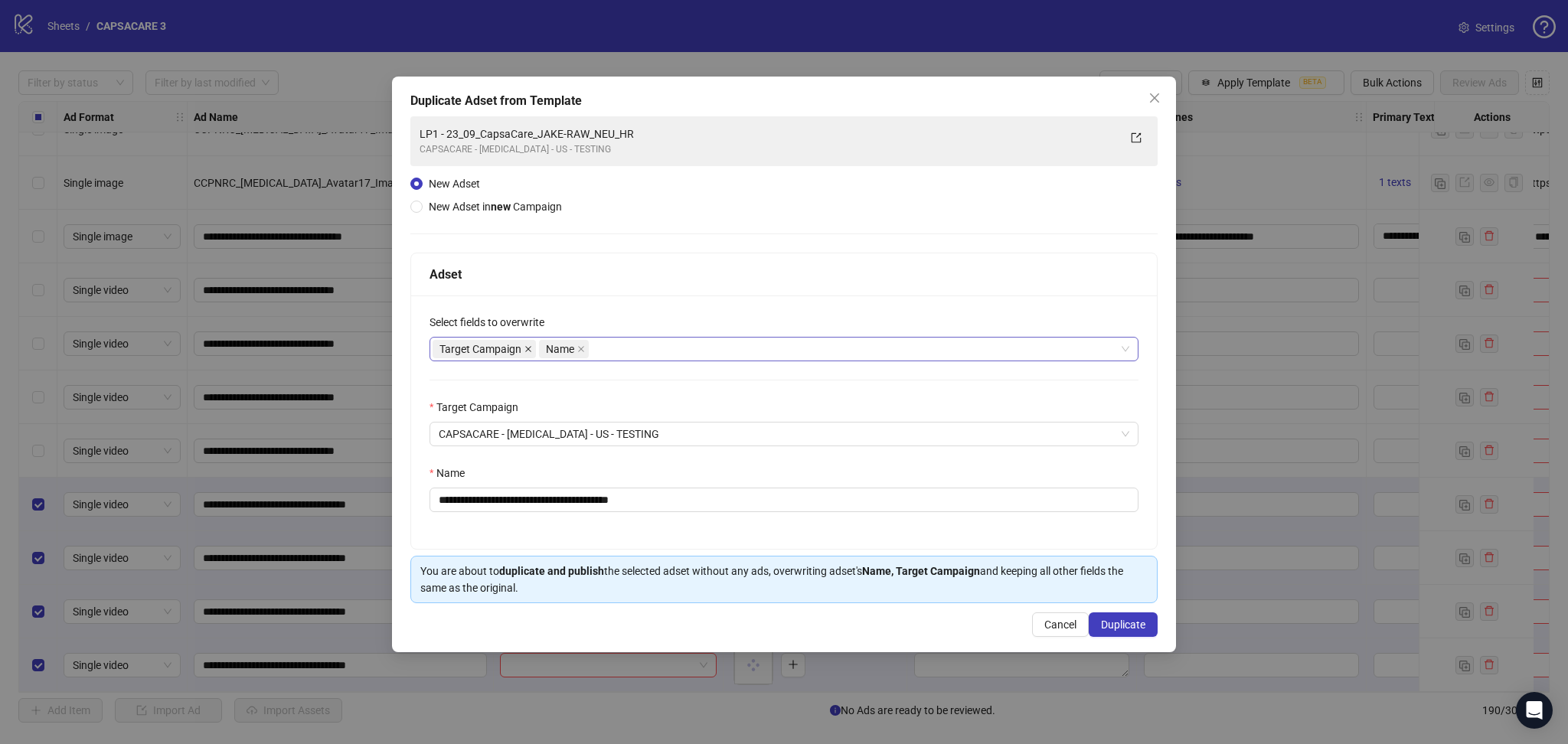
click at [528, 347] on icon "close" at bounding box center [528, 348] width 8 height 8
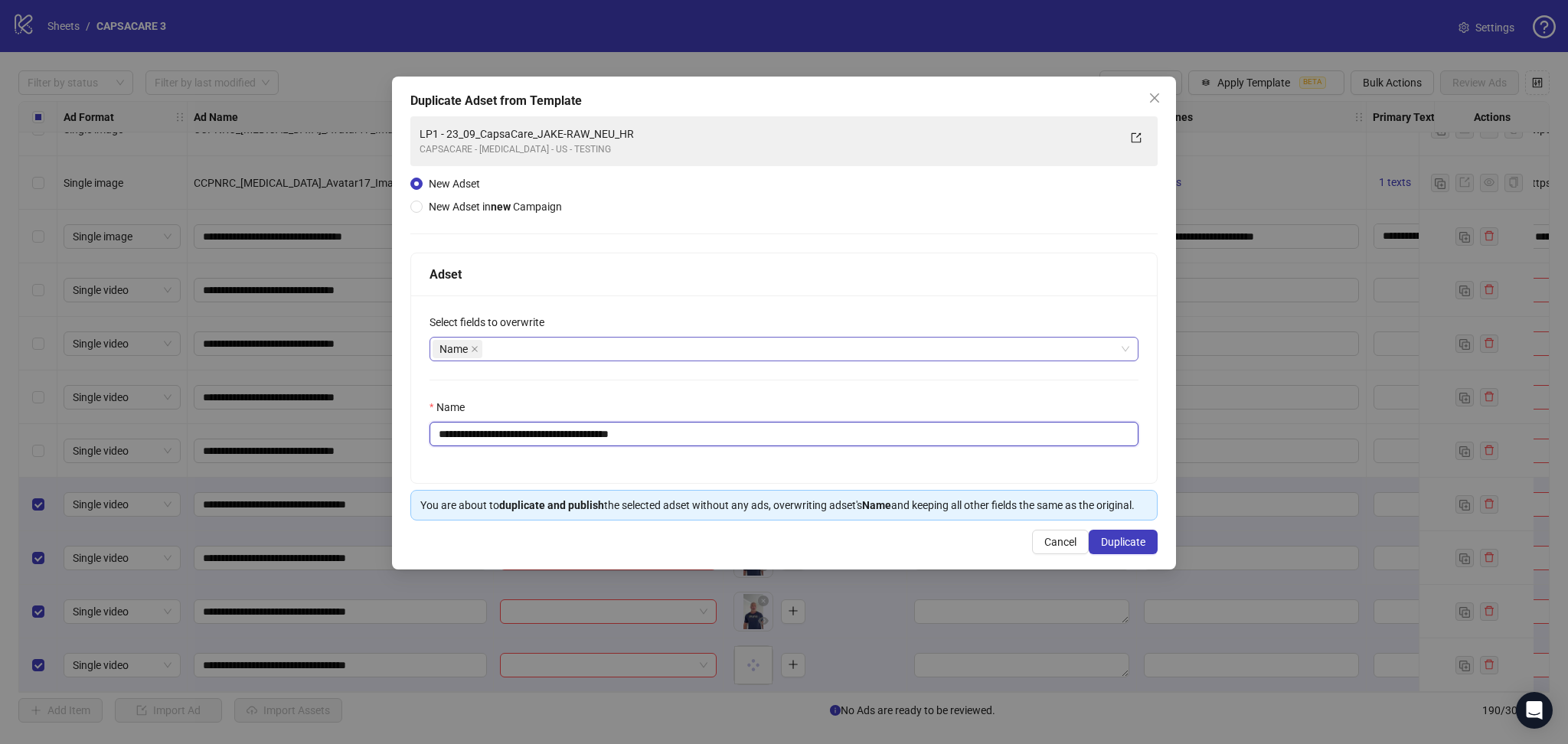
drag, startPoint x: 467, startPoint y: 432, endPoint x: 937, endPoint y: 479, distance: 472.3
click at [934, 479] on div "**********" at bounding box center [784, 389] width 746 height 187
paste input "text"
type input "**********"
click at [1124, 532] on button "Duplicate" at bounding box center [1123, 541] width 69 height 24
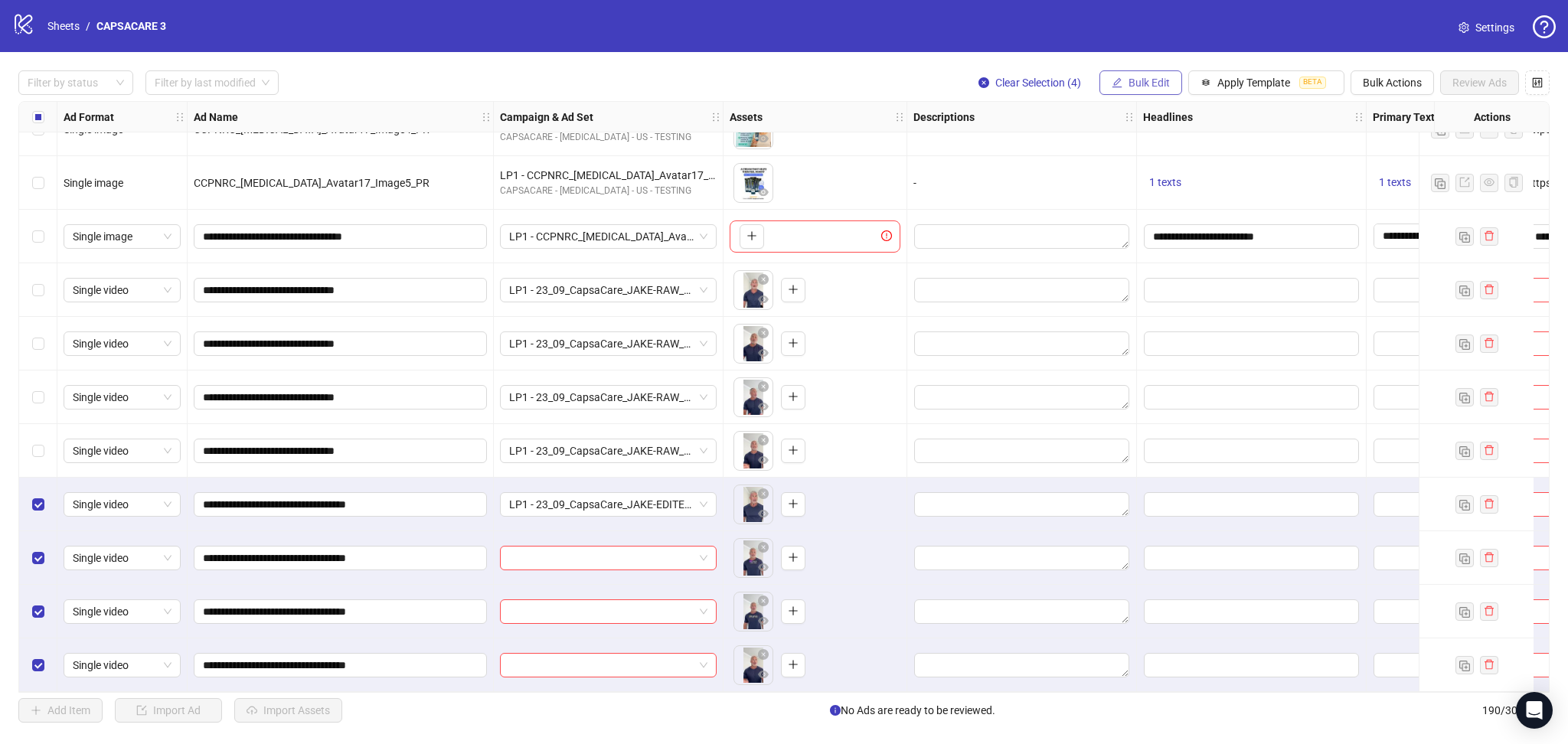
click at [1145, 81] on span "Bulk Edit" at bounding box center [1149, 83] width 41 height 12
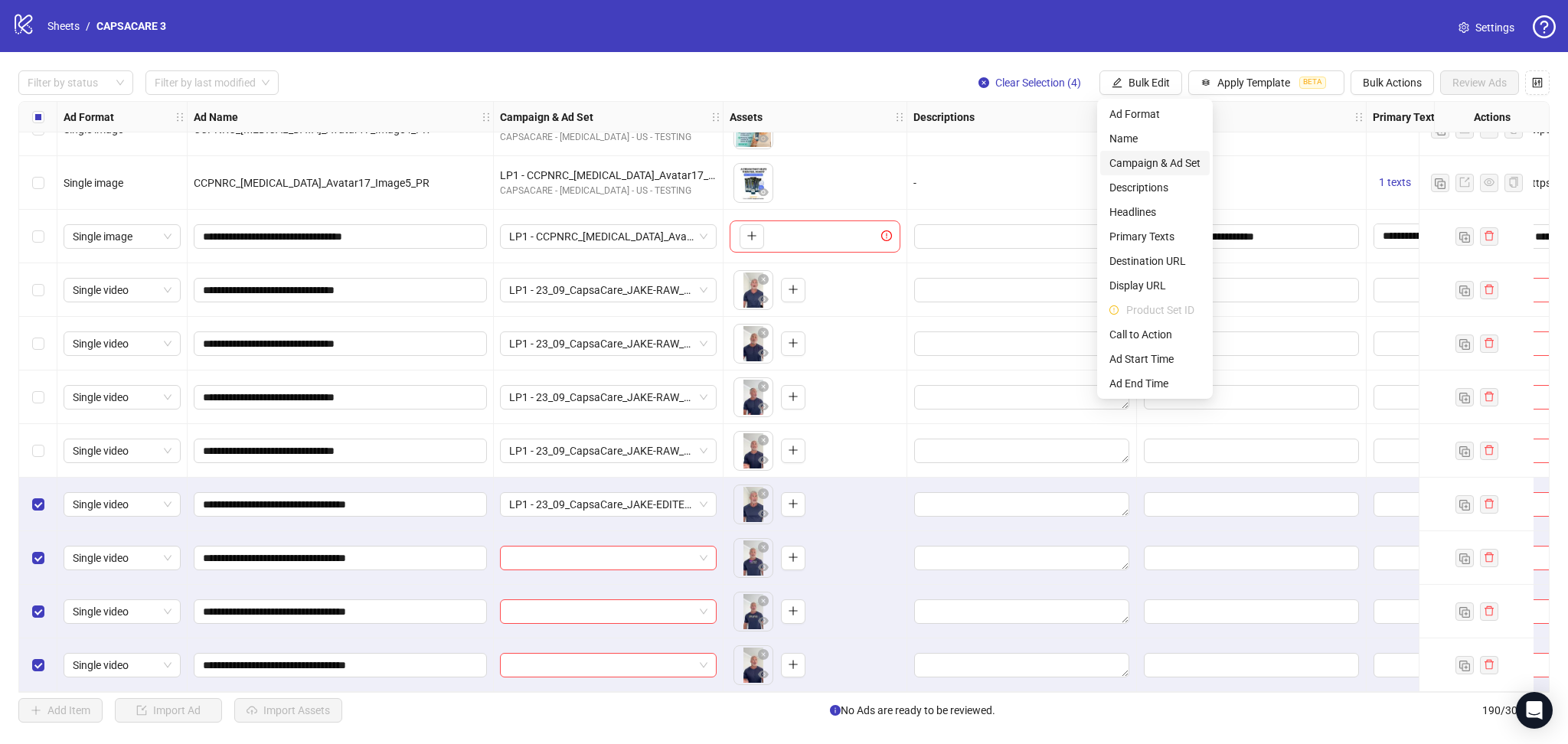
click at [1178, 159] on span "Campaign & Ad Set" at bounding box center [1155, 163] width 91 height 17
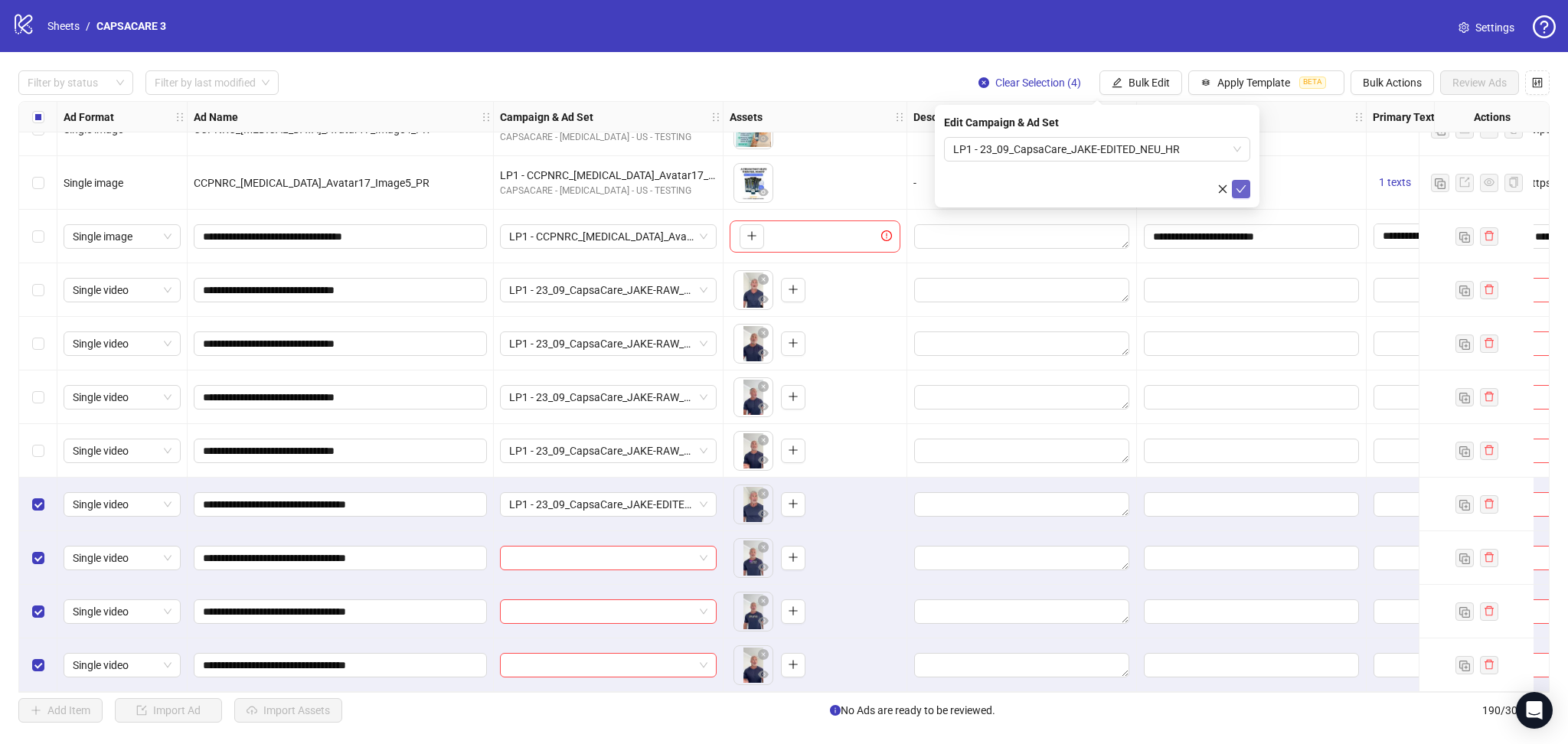
click at [1242, 186] on icon "check" at bounding box center [1241, 189] width 11 height 11
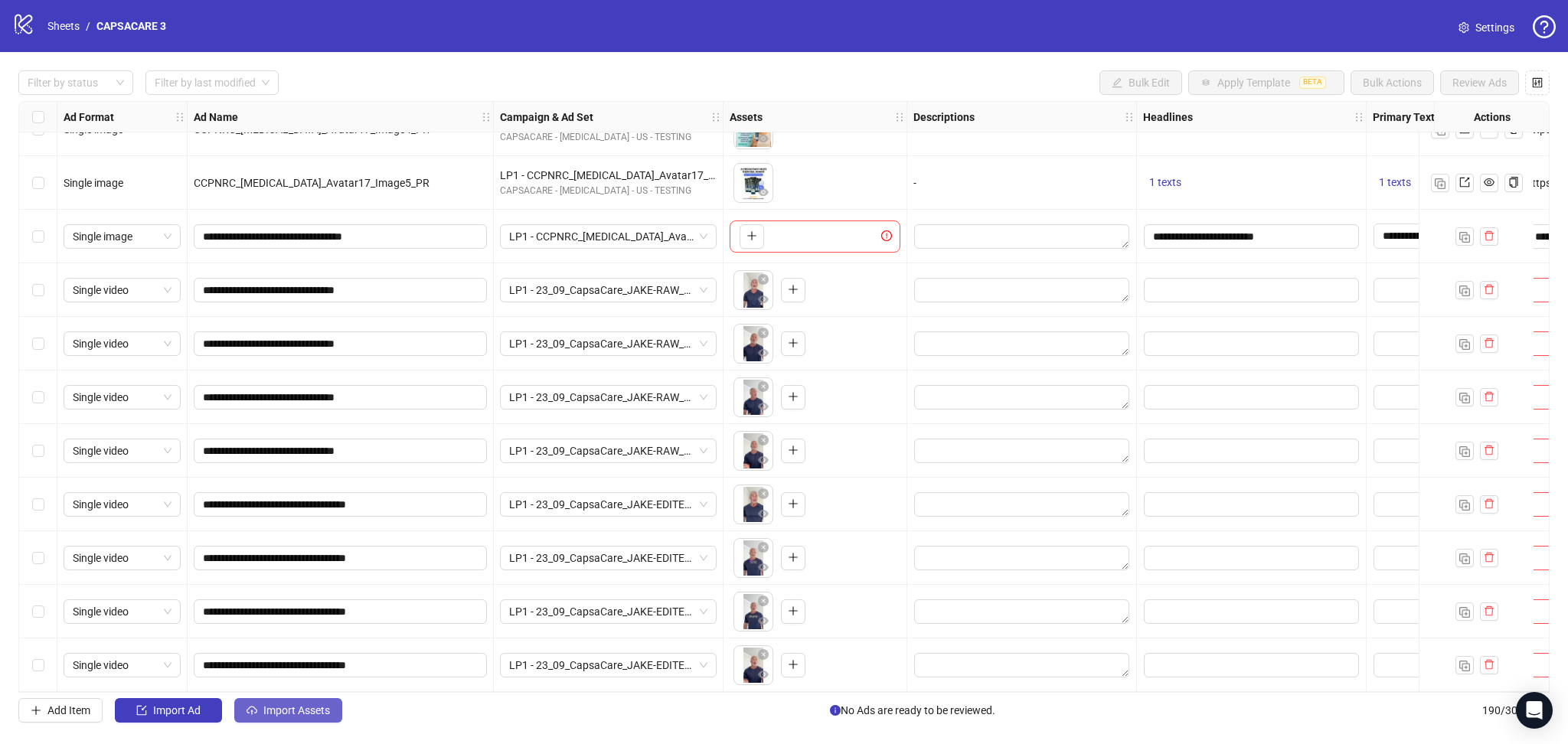
click at [276, 699] on button "Import Assets" at bounding box center [288, 709] width 108 height 24
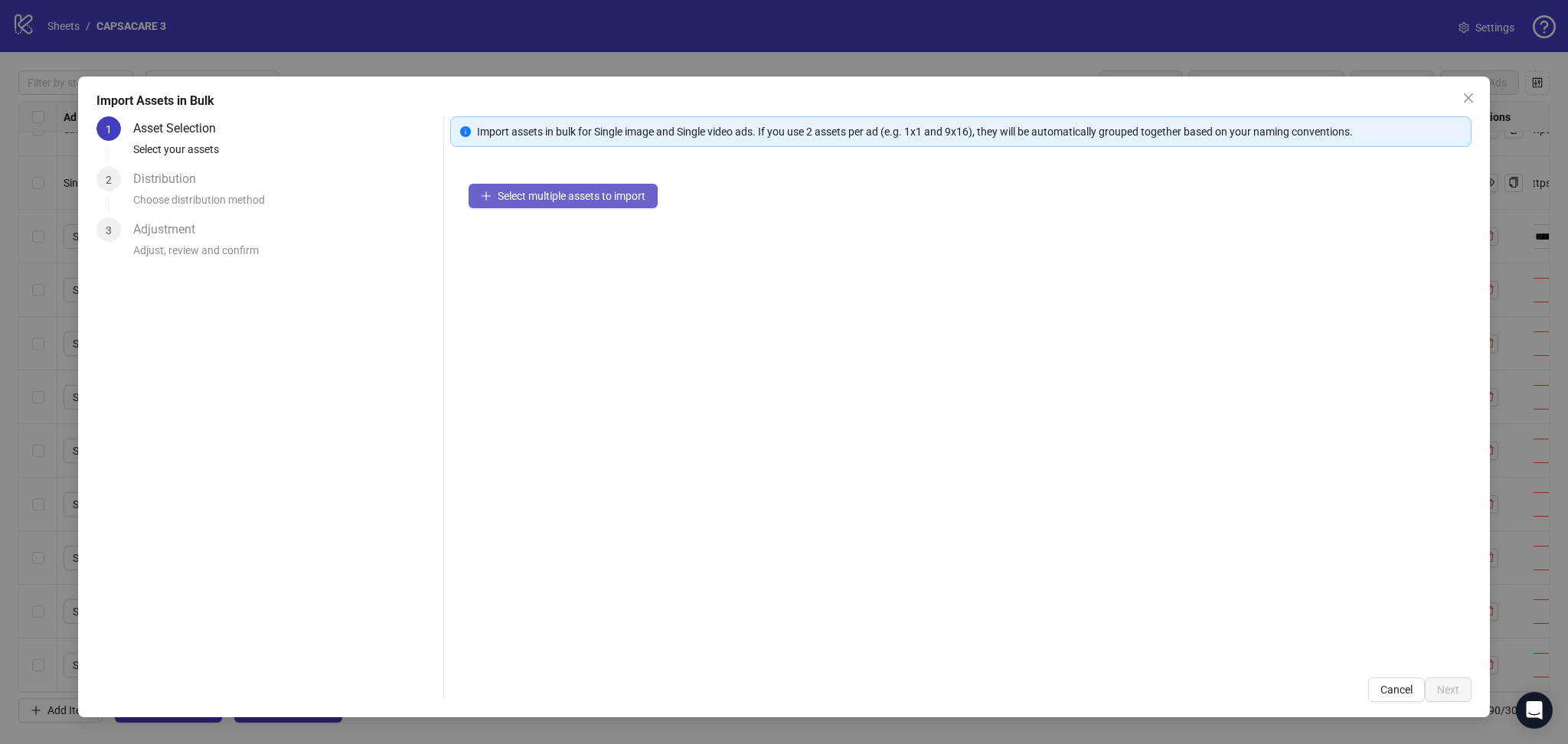
click at [564, 200] on span "Select multiple assets to import" at bounding box center [571, 196] width 148 height 12
click at [1449, 696] on span "Next" at bounding box center [1448, 690] width 22 height 12
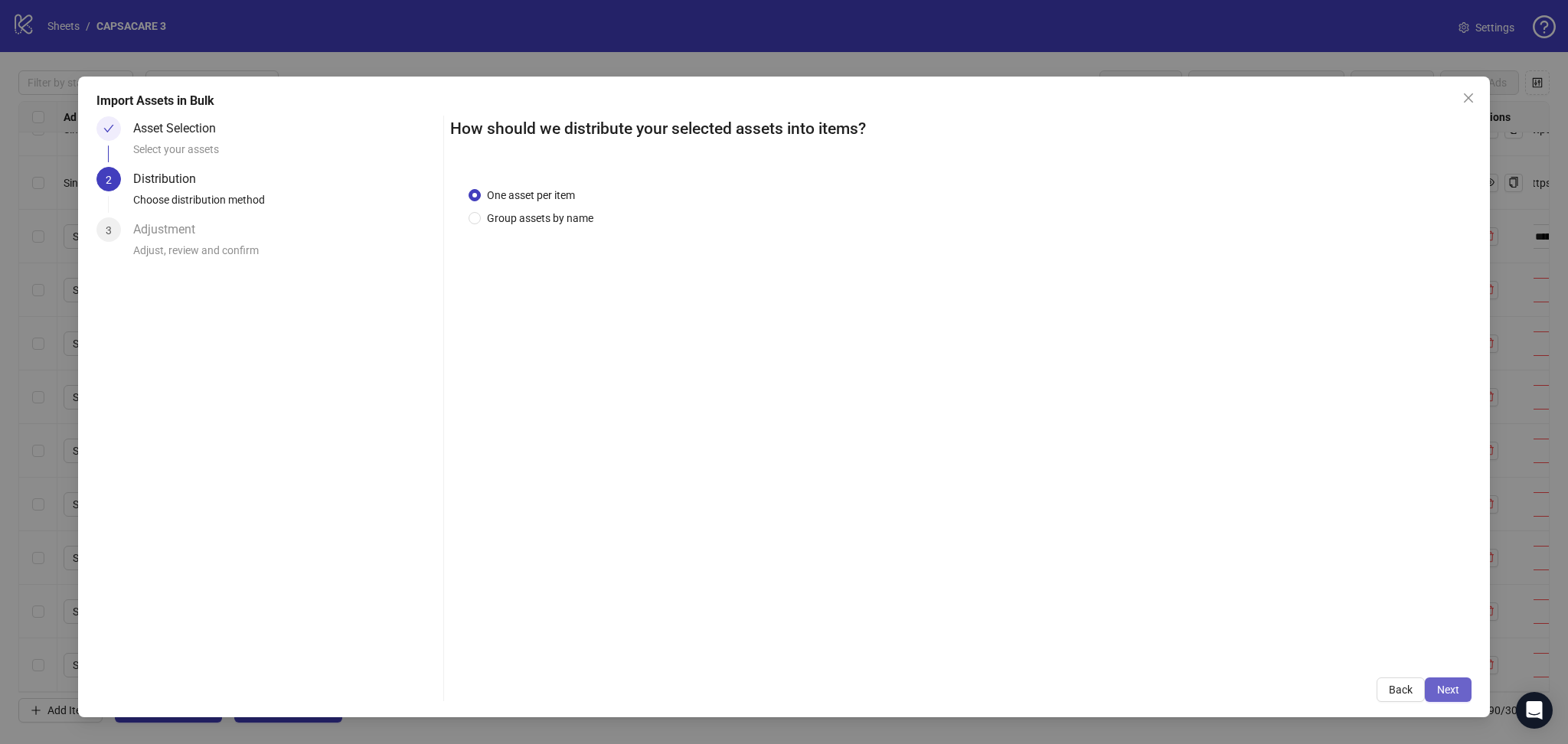
click at [1459, 690] on button "Next" at bounding box center [1449, 689] width 46 height 24
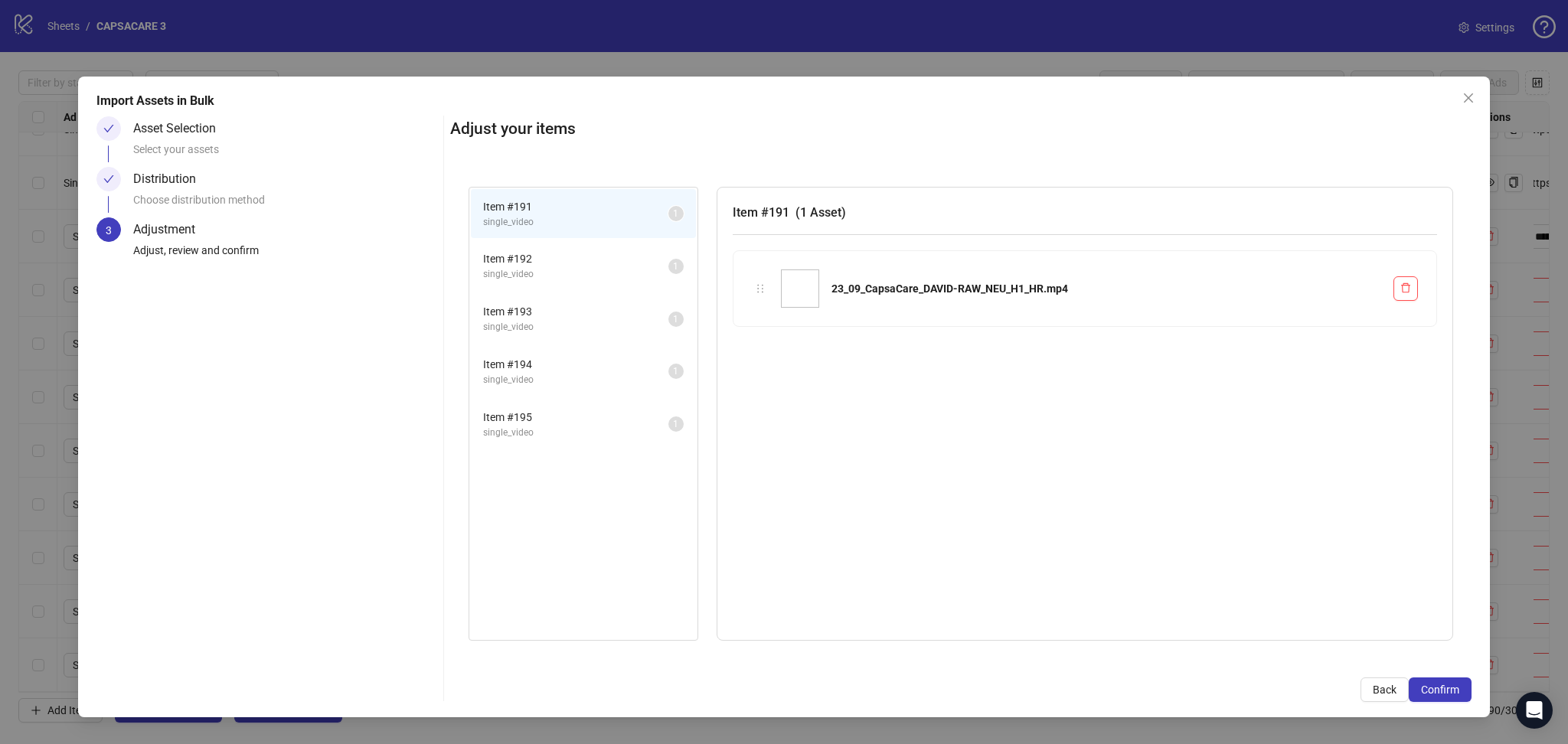
click at [1459, 690] on button "Confirm" at bounding box center [1441, 689] width 62 height 24
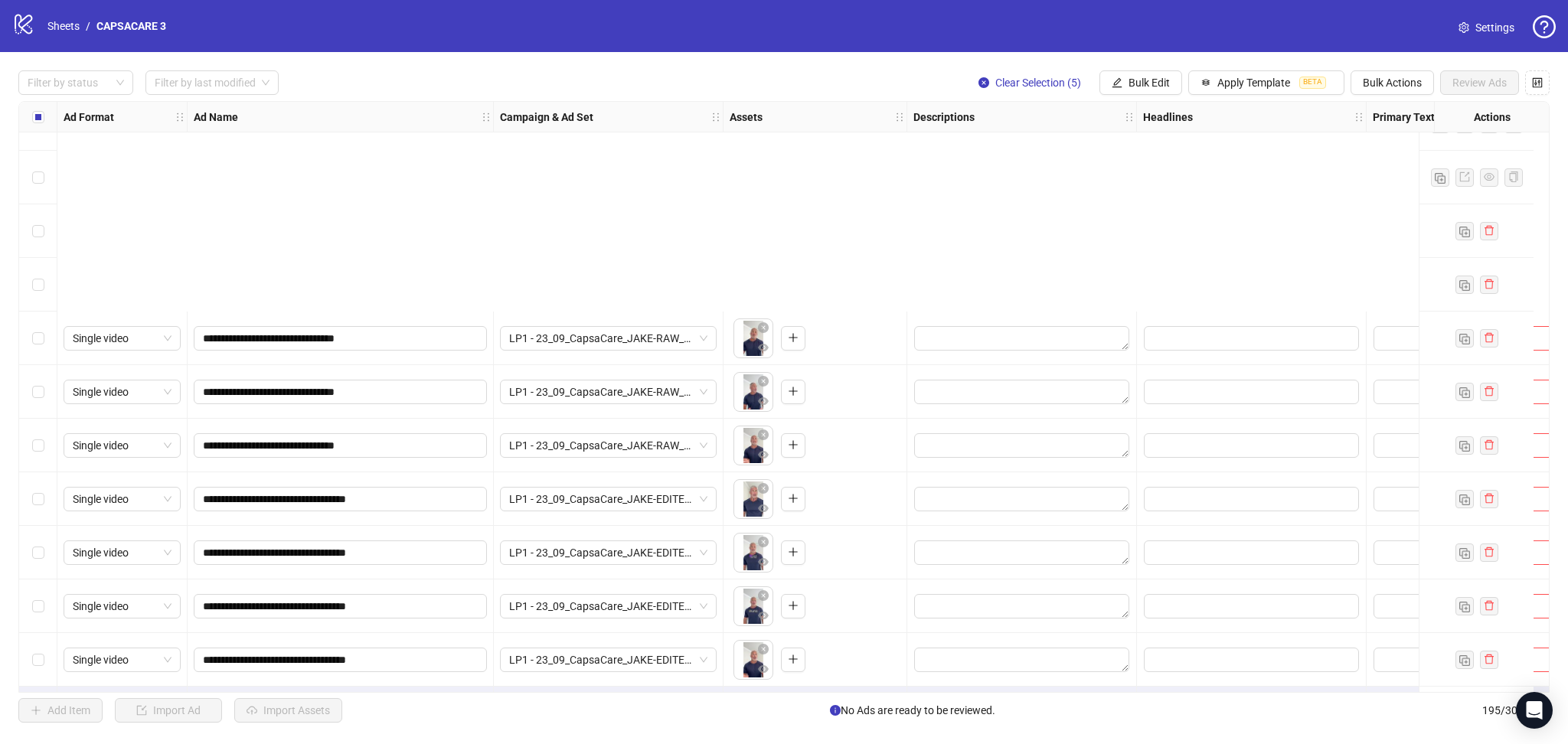
scroll to position [9893, 0]
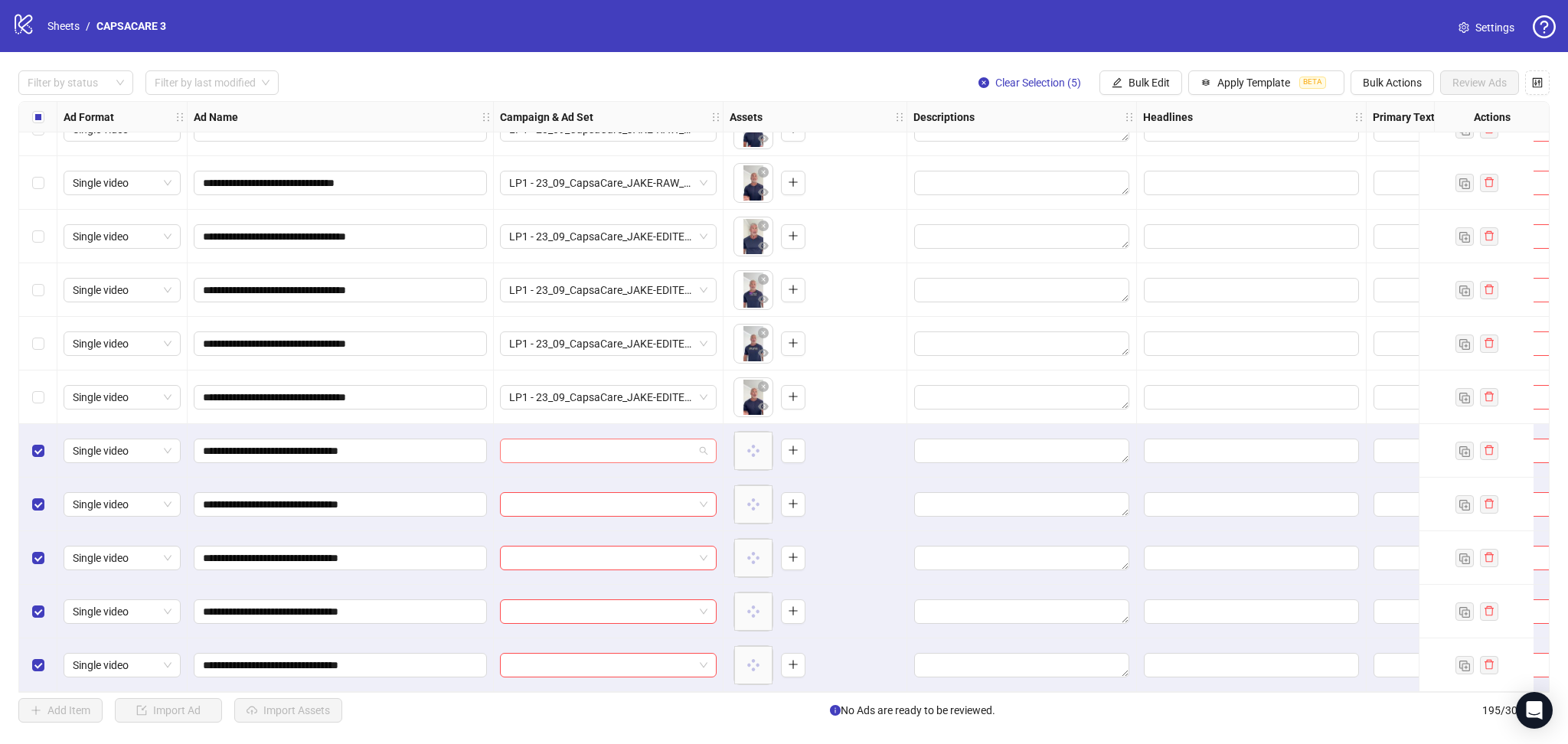
click at [569, 446] on input "search" at bounding box center [601, 451] width 185 height 23
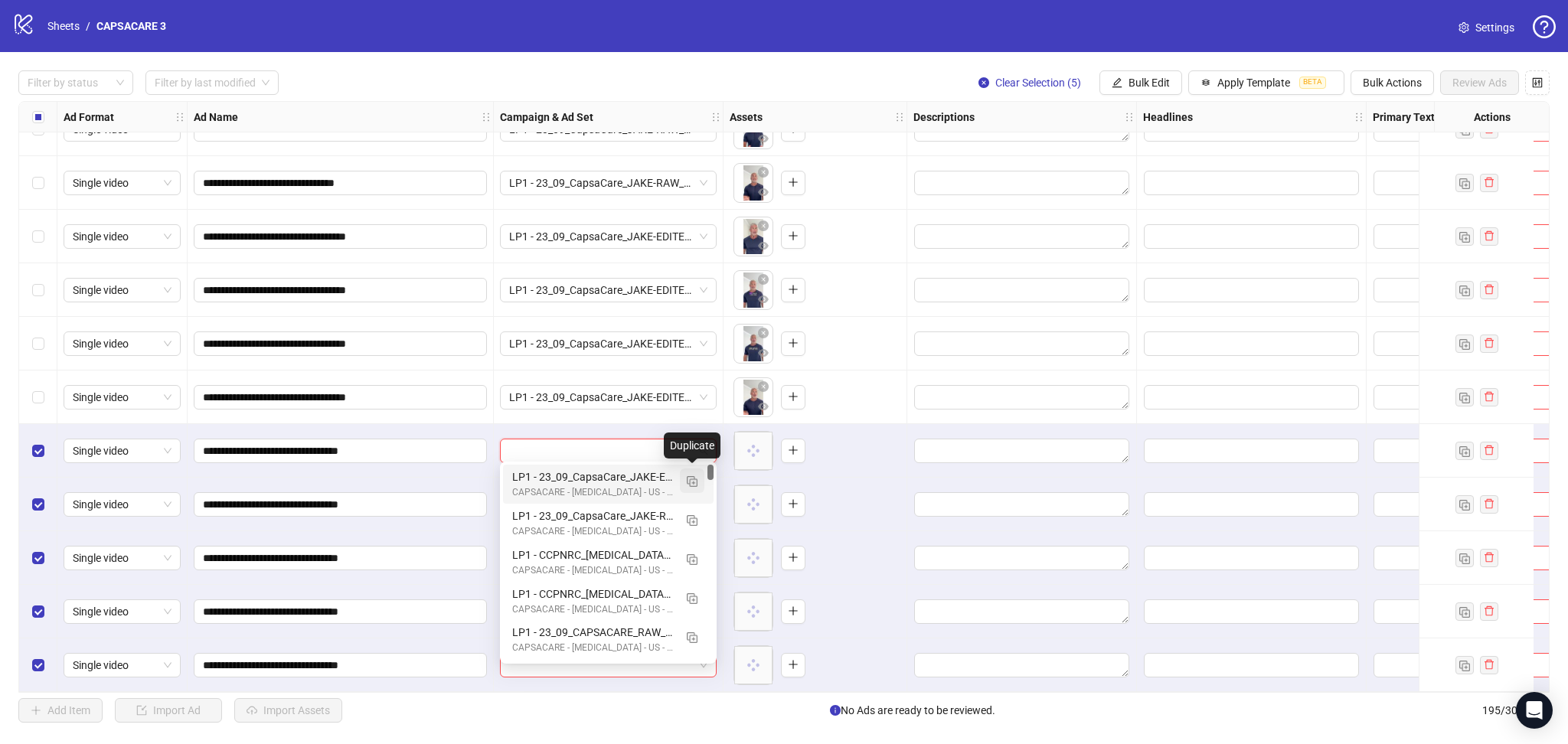
click at [694, 479] on img "button" at bounding box center [693, 481] width 11 height 11
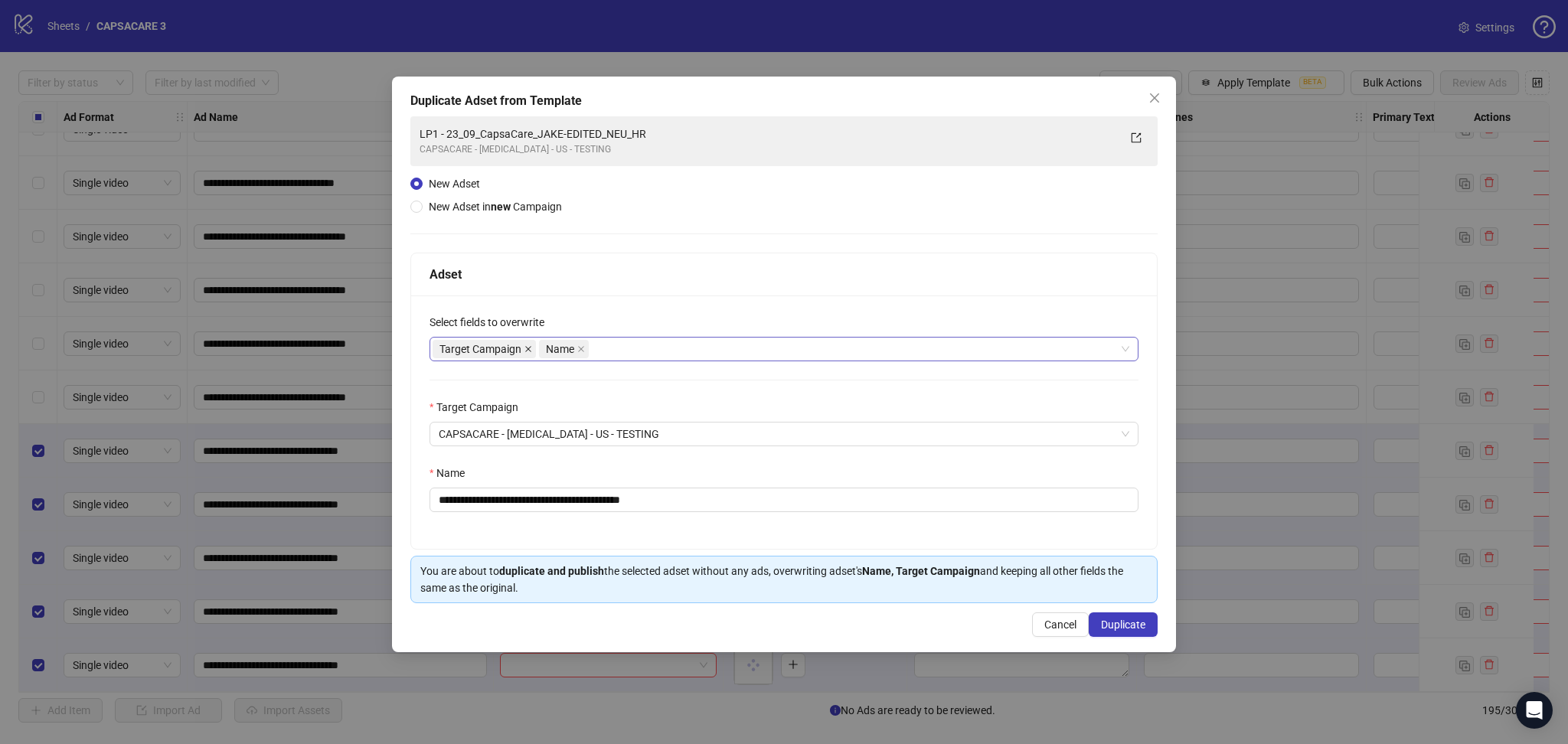
click at [528, 345] on icon "close" at bounding box center [528, 348] width 8 height 8
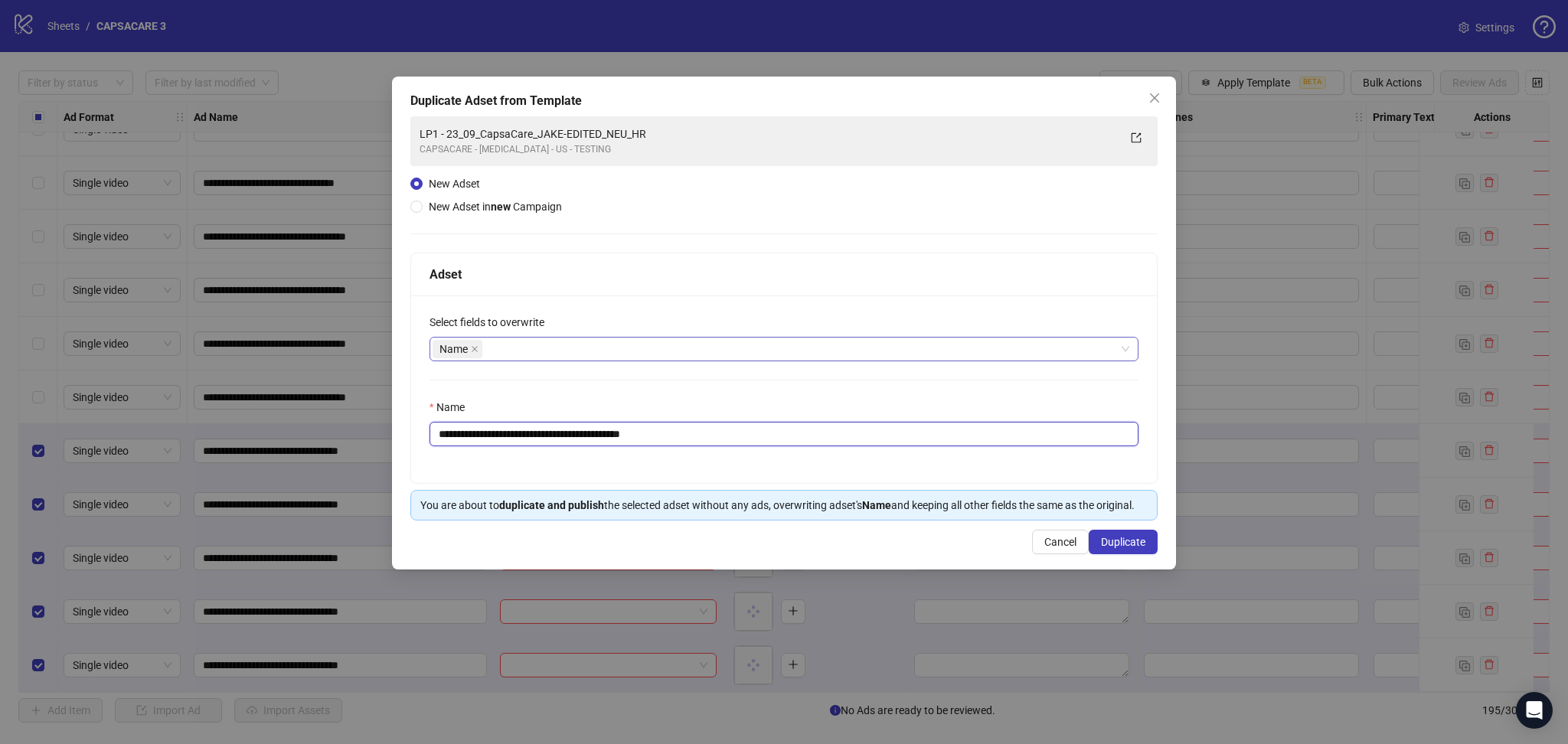
drag, startPoint x: 465, startPoint y: 432, endPoint x: 877, endPoint y: 472, distance: 413.9
click at [874, 470] on div "**********" at bounding box center [784, 389] width 746 height 187
paste input "text"
type input "**********"
click at [1147, 540] on button "Duplicate" at bounding box center [1123, 541] width 69 height 24
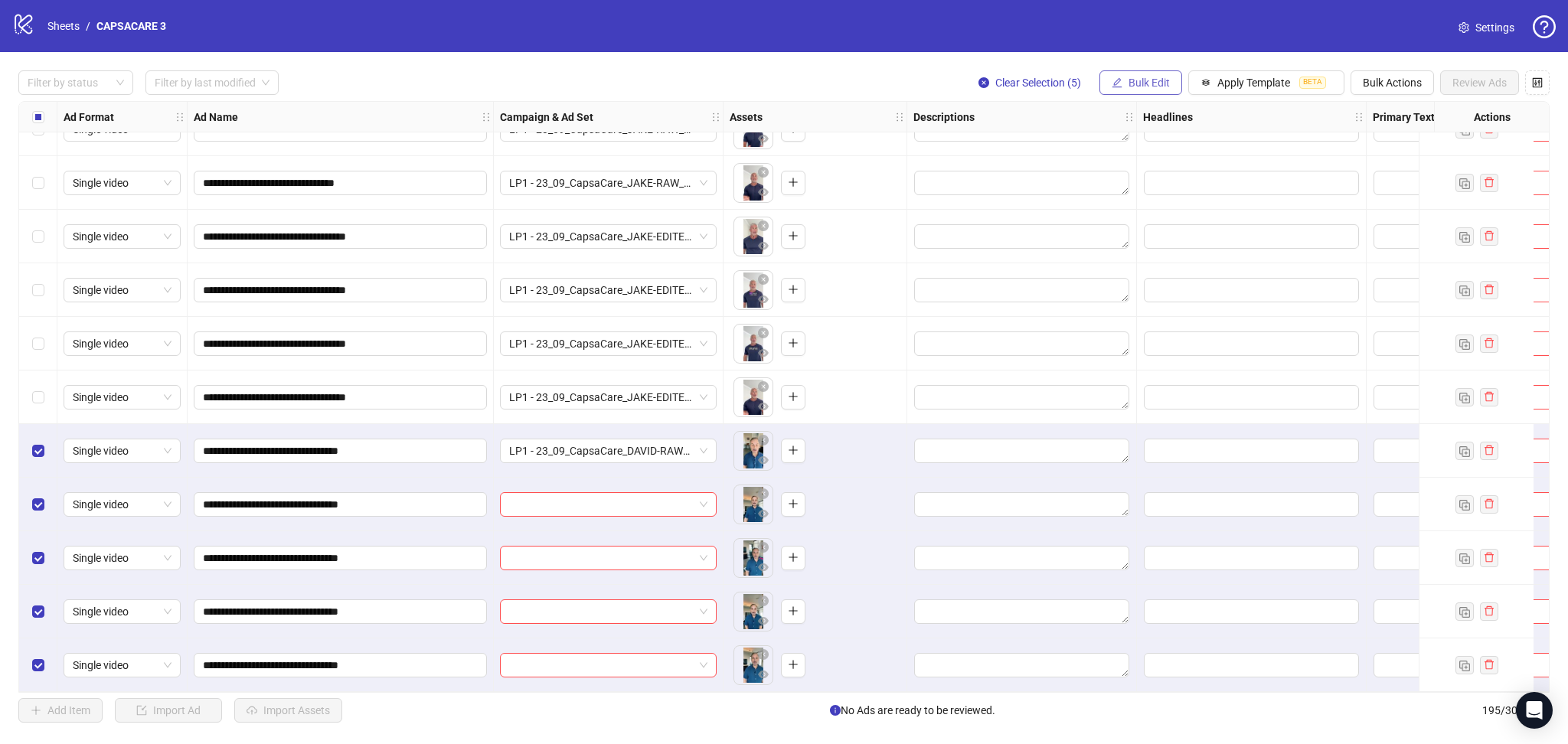
click at [1139, 79] on span "Bulk Edit" at bounding box center [1149, 83] width 41 height 12
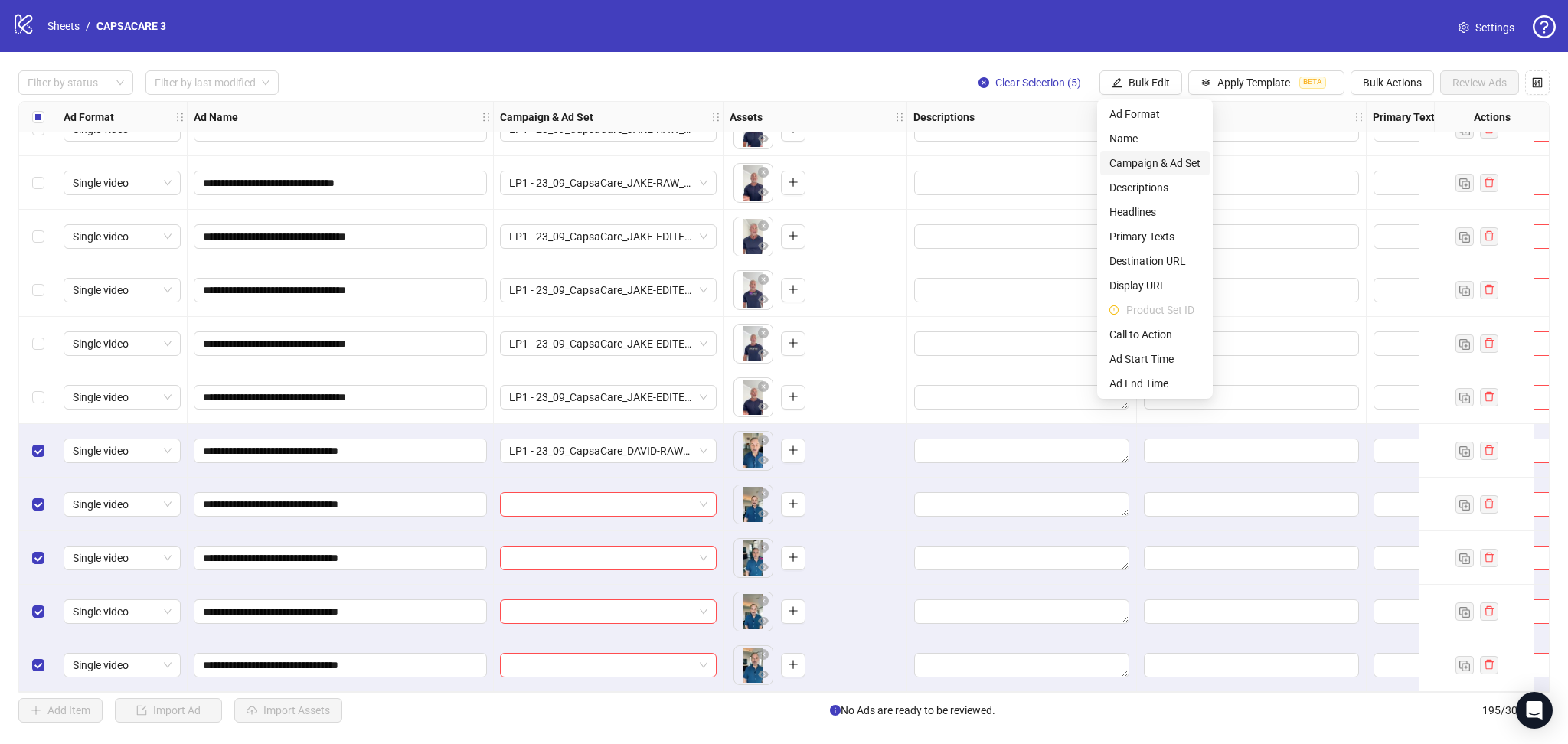
click at [1170, 159] on span "Campaign & Ad Set" at bounding box center [1155, 163] width 91 height 17
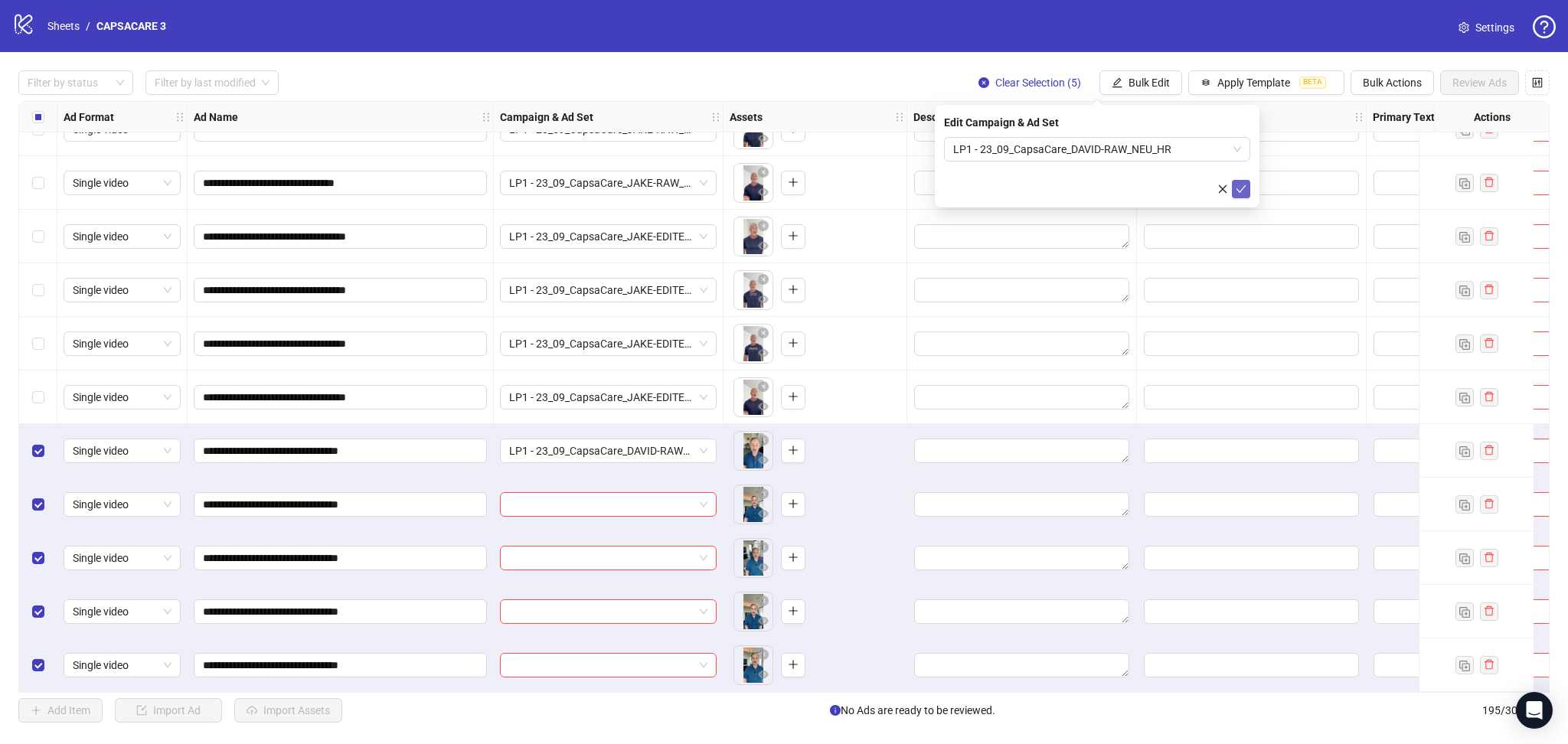
click at [1238, 189] on icon "check" at bounding box center [1241, 189] width 10 height 8
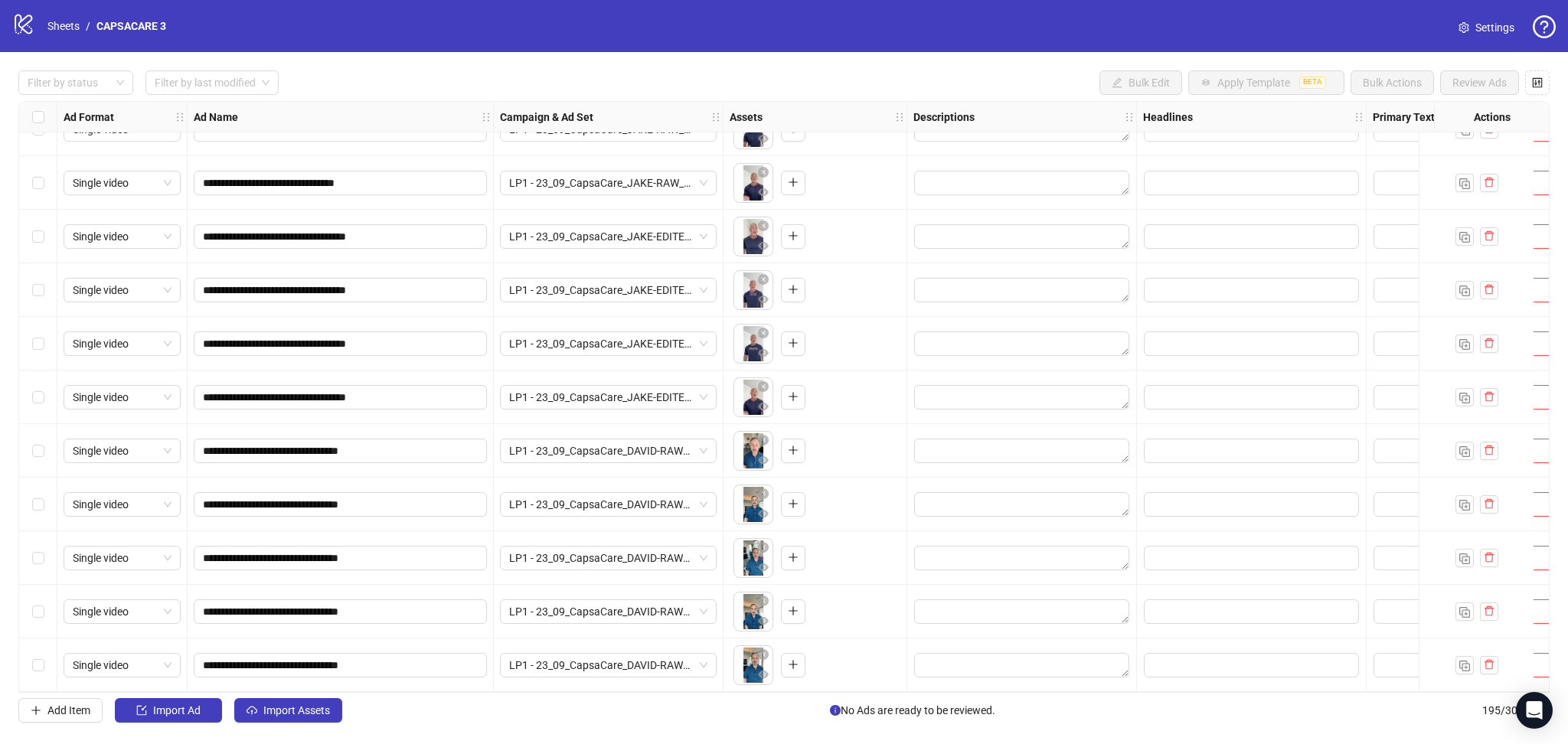
drag, startPoint x: 320, startPoint y: 700, endPoint x: 445, endPoint y: 620, distance: 148.4
click at [318, 700] on button "Import Assets" at bounding box center [288, 709] width 108 height 24
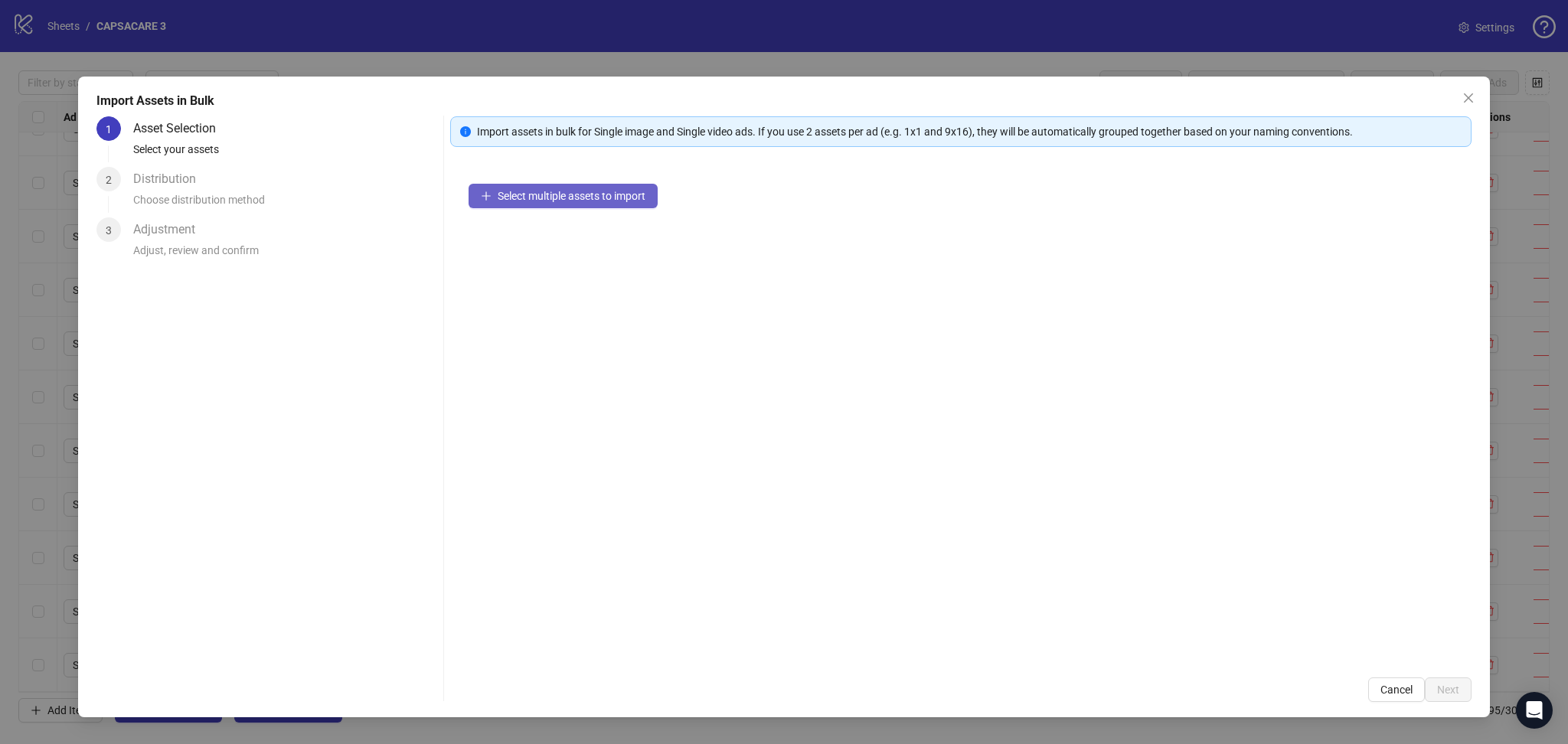
click at [535, 193] on span "Select multiple assets to import" at bounding box center [571, 196] width 148 height 12
click at [1456, 684] on span "Next" at bounding box center [1448, 690] width 22 height 12
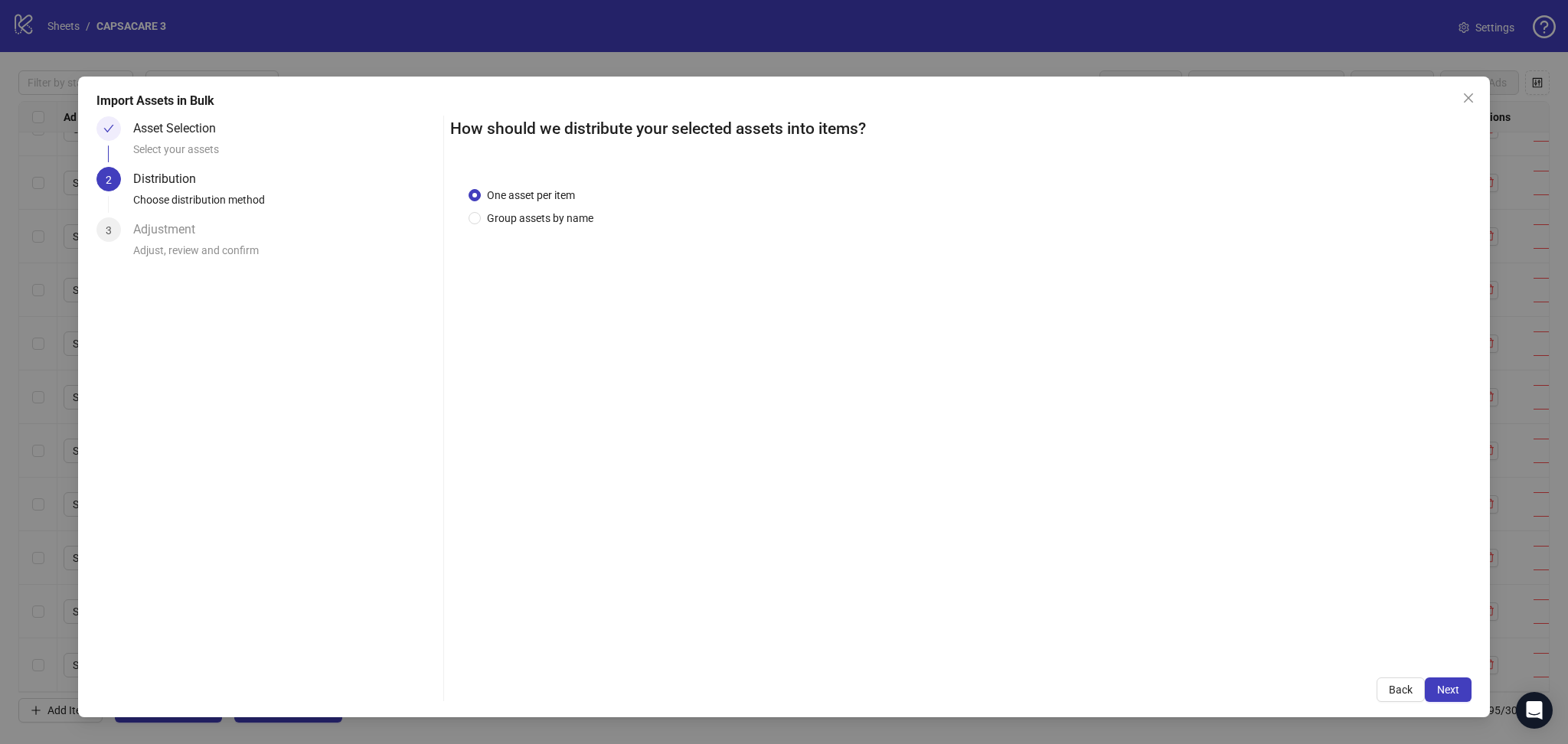
click at [1454, 684] on span "Next" at bounding box center [1448, 690] width 22 height 12
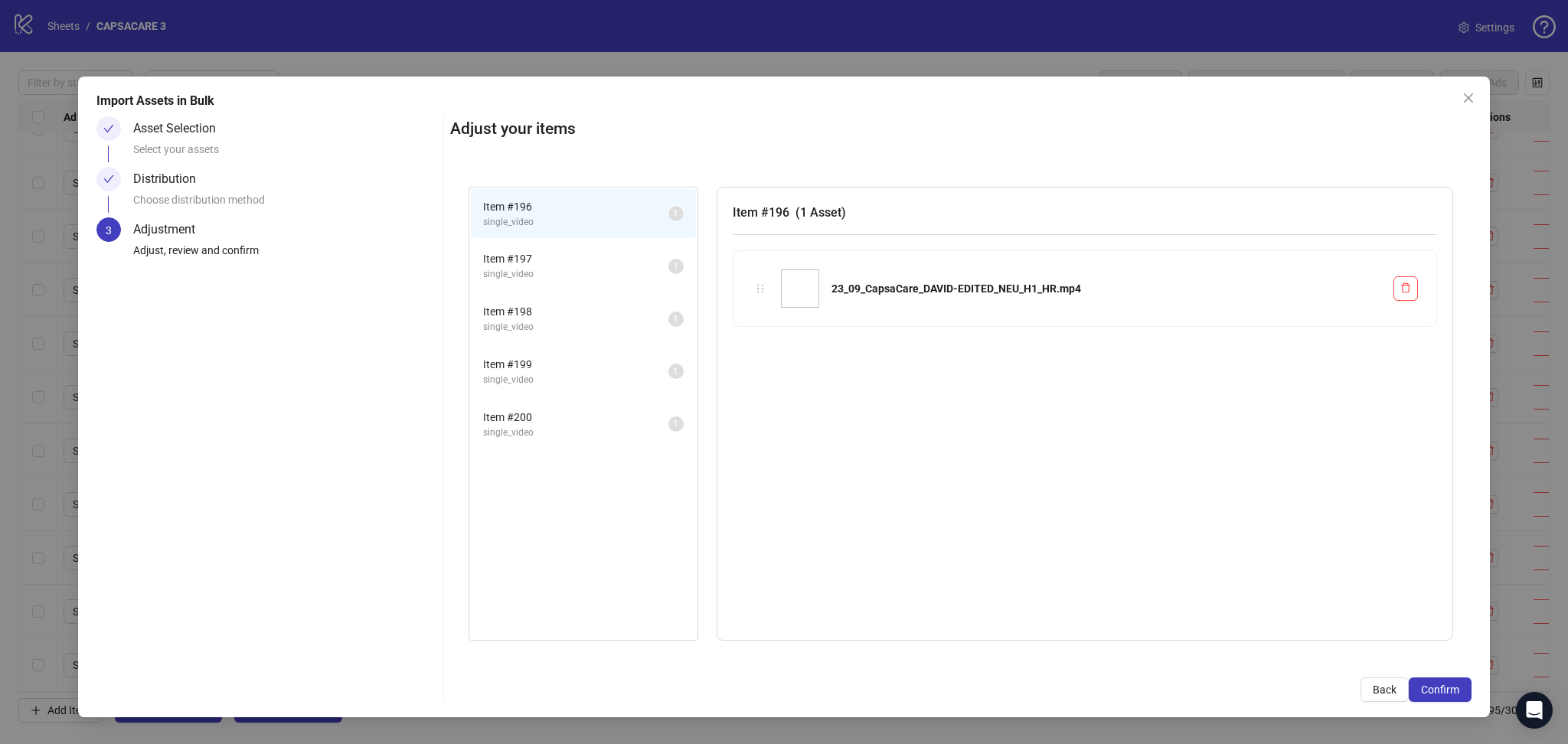
click at [1454, 684] on span "Confirm" at bounding box center [1440, 690] width 38 height 12
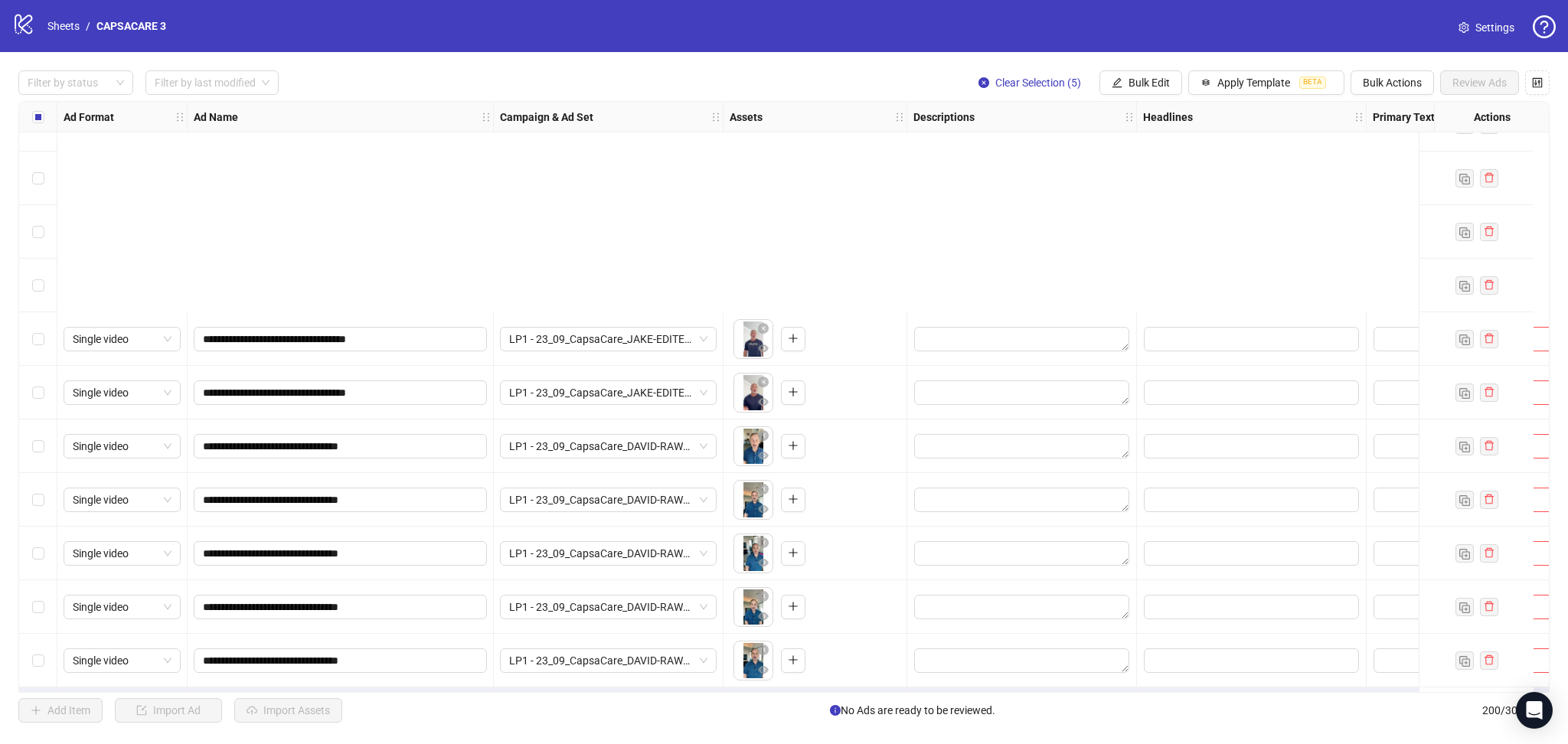
scroll to position [10162, 0]
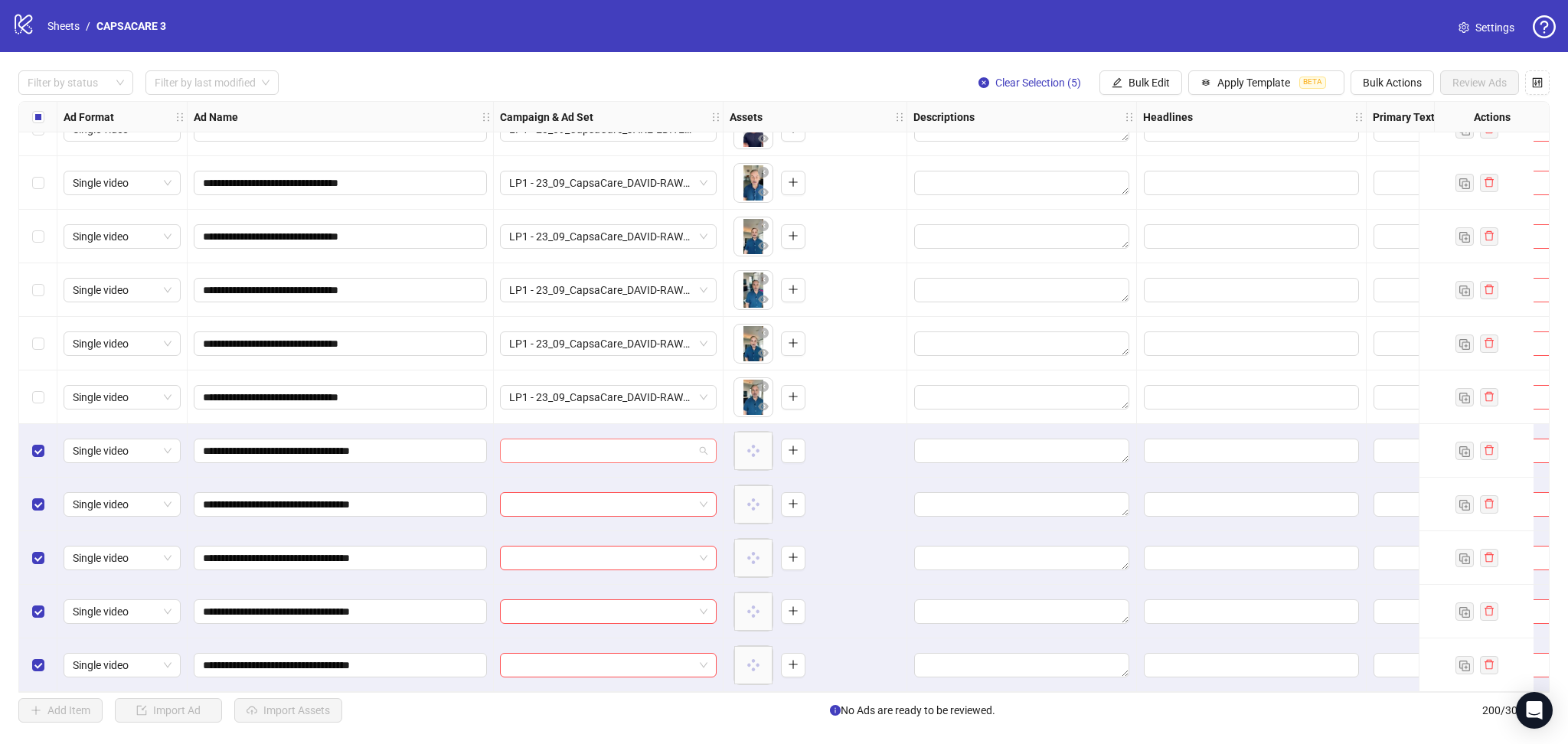
click at [612, 446] on input "search" at bounding box center [601, 451] width 185 height 23
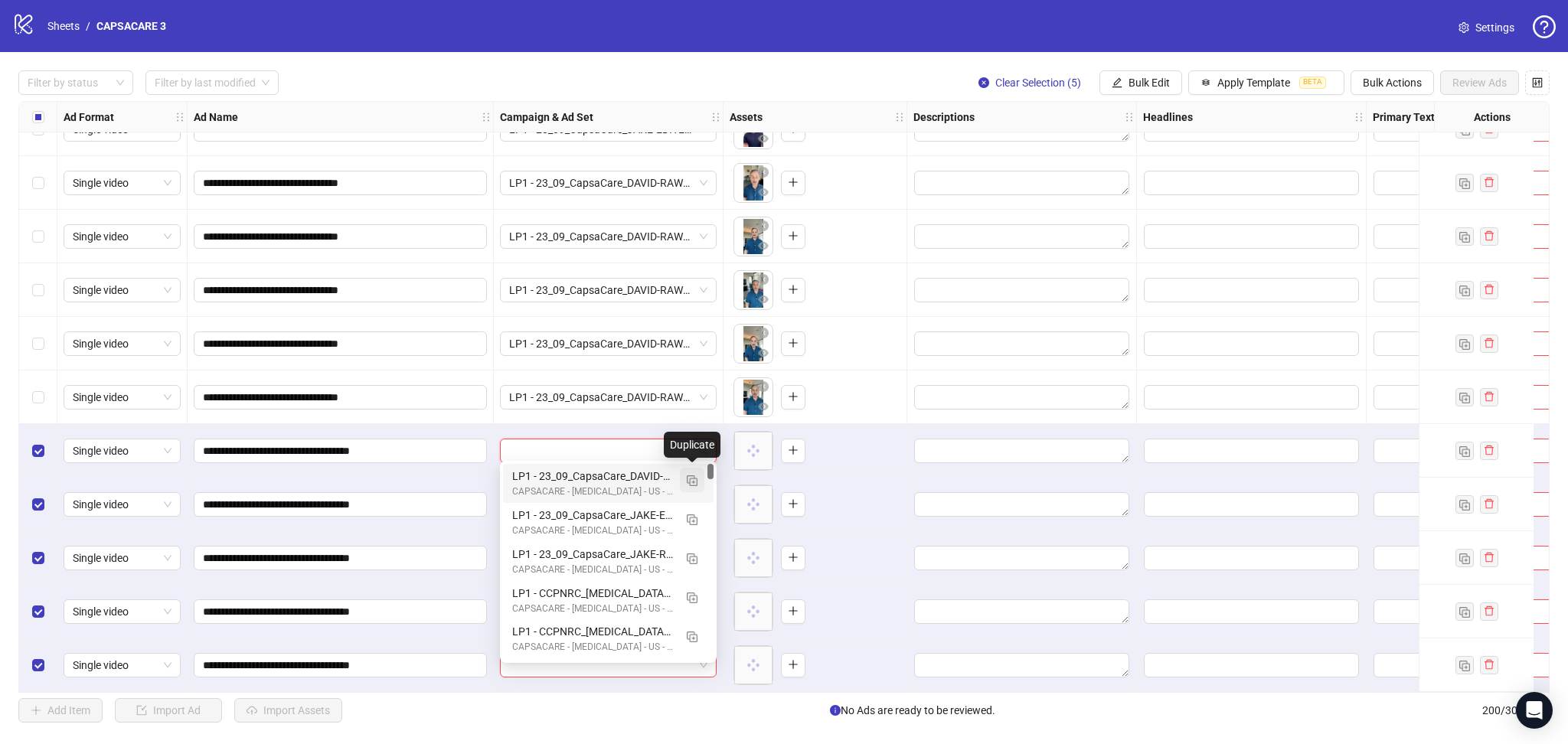
click at [693, 478] on img "button" at bounding box center [693, 480] width 11 height 11
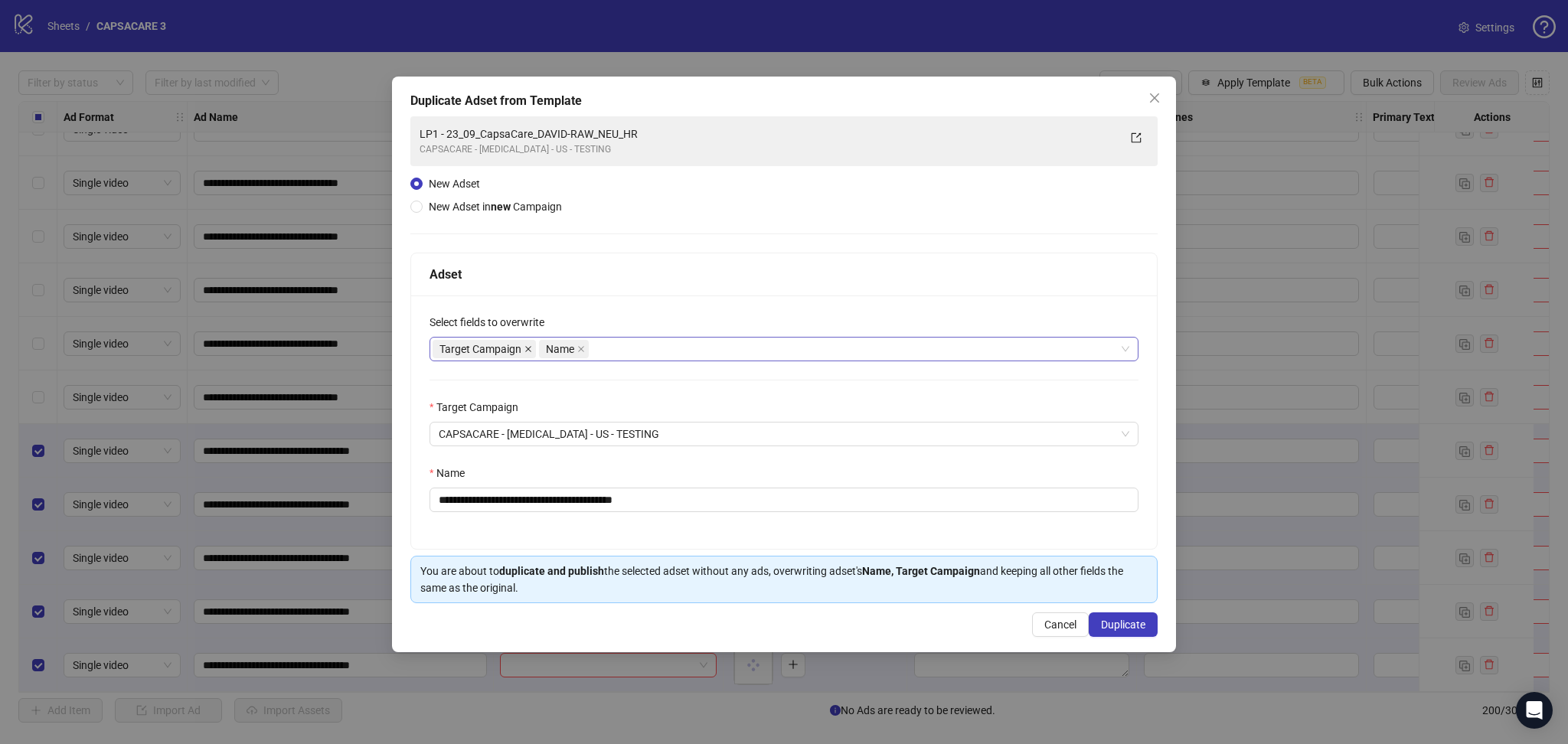
click at [528, 348] on icon "close" at bounding box center [528, 348] width 6 height 6
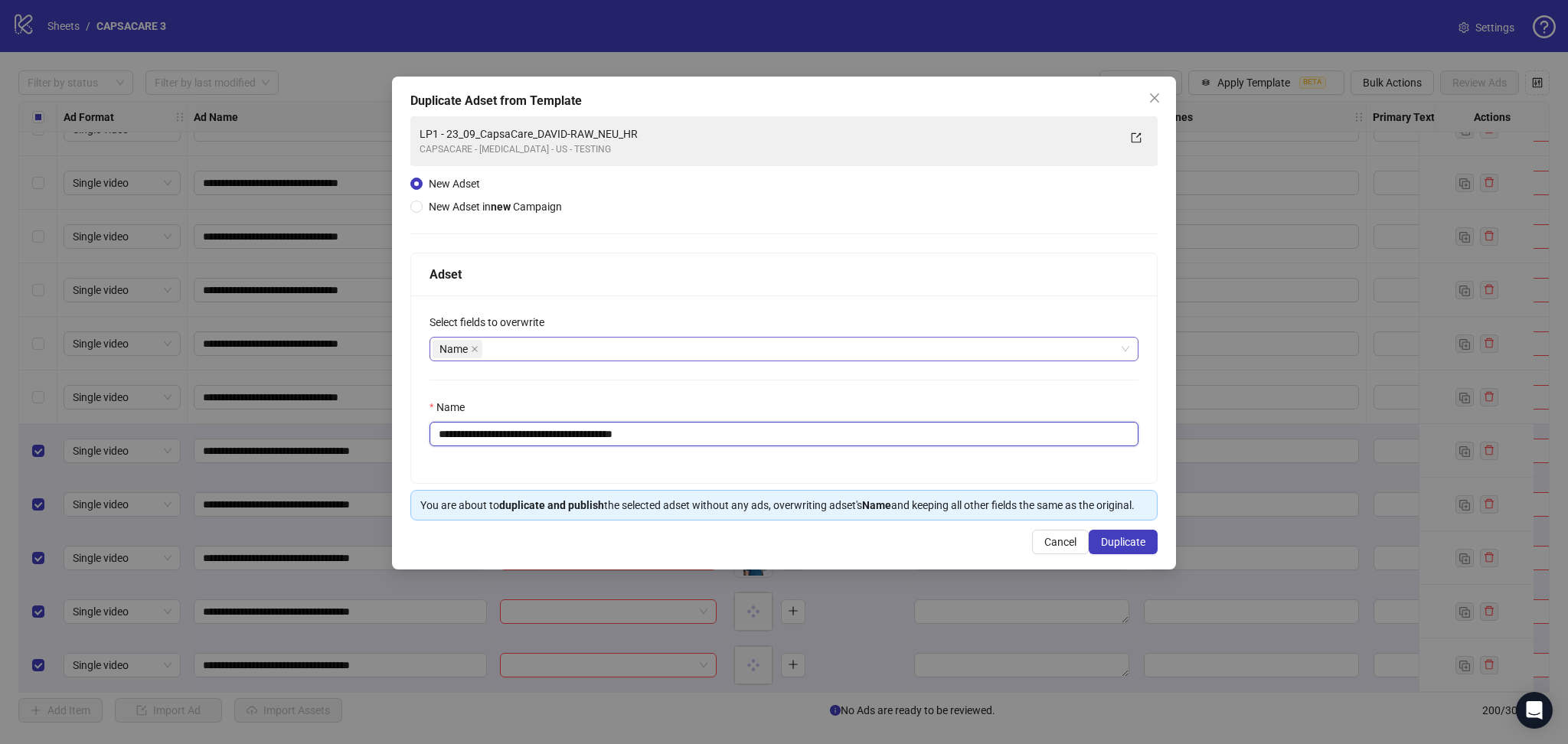
drag, startPoint x: 467, startPoint y: 430, endPoint x: 928, endPoint y: 485, distance: 464.3
click at [928, 485] on div "**********" at bounding box center [784, 386] width 747 height 268
paste input "text"
type input "**********"
click at [1128, 540] on span "Duplicate" at bounding box center [1123, 542] width 45 height 12
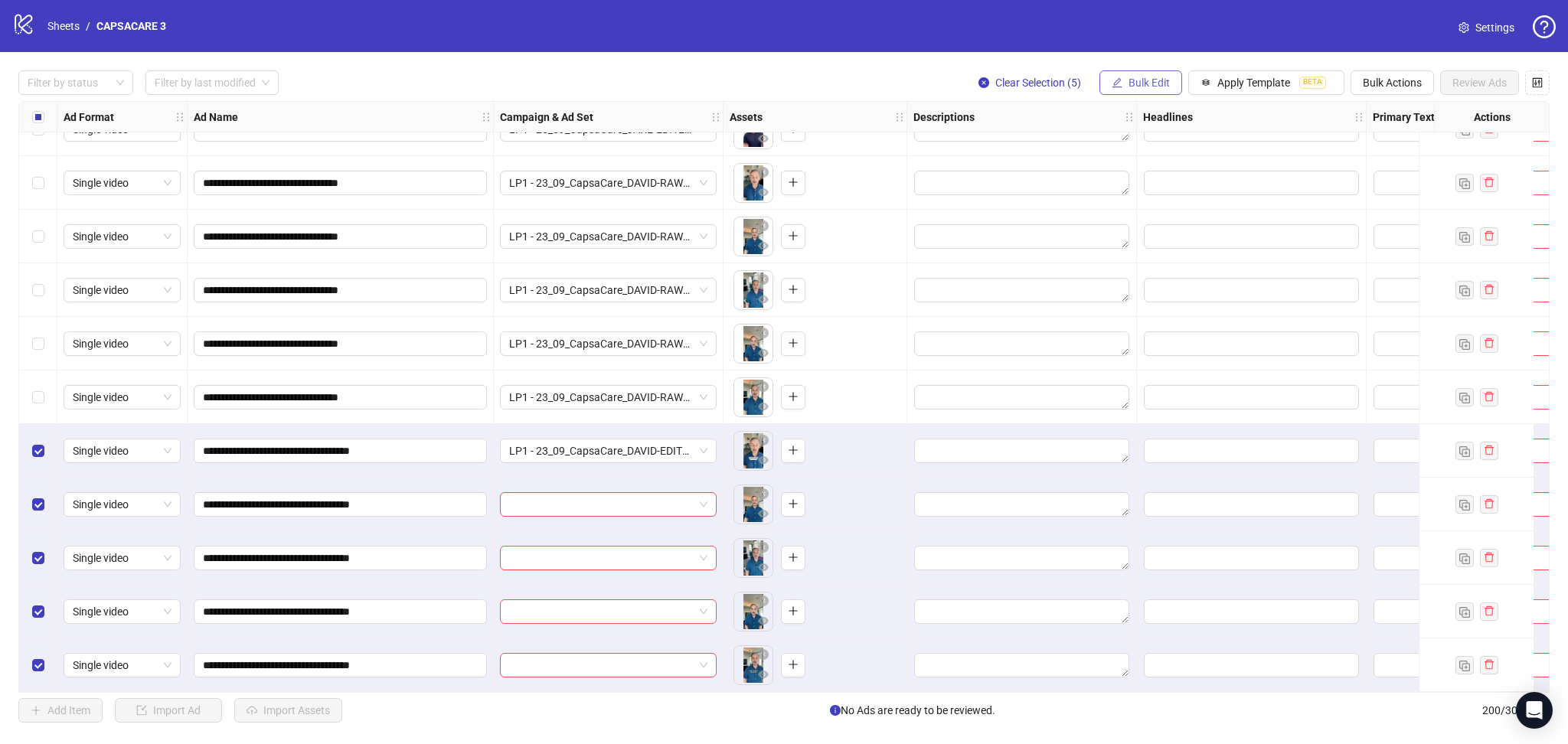
click at [1152, 83] on span "Bulk Edit" at bounding box center [1149, 83] width 41 height 12
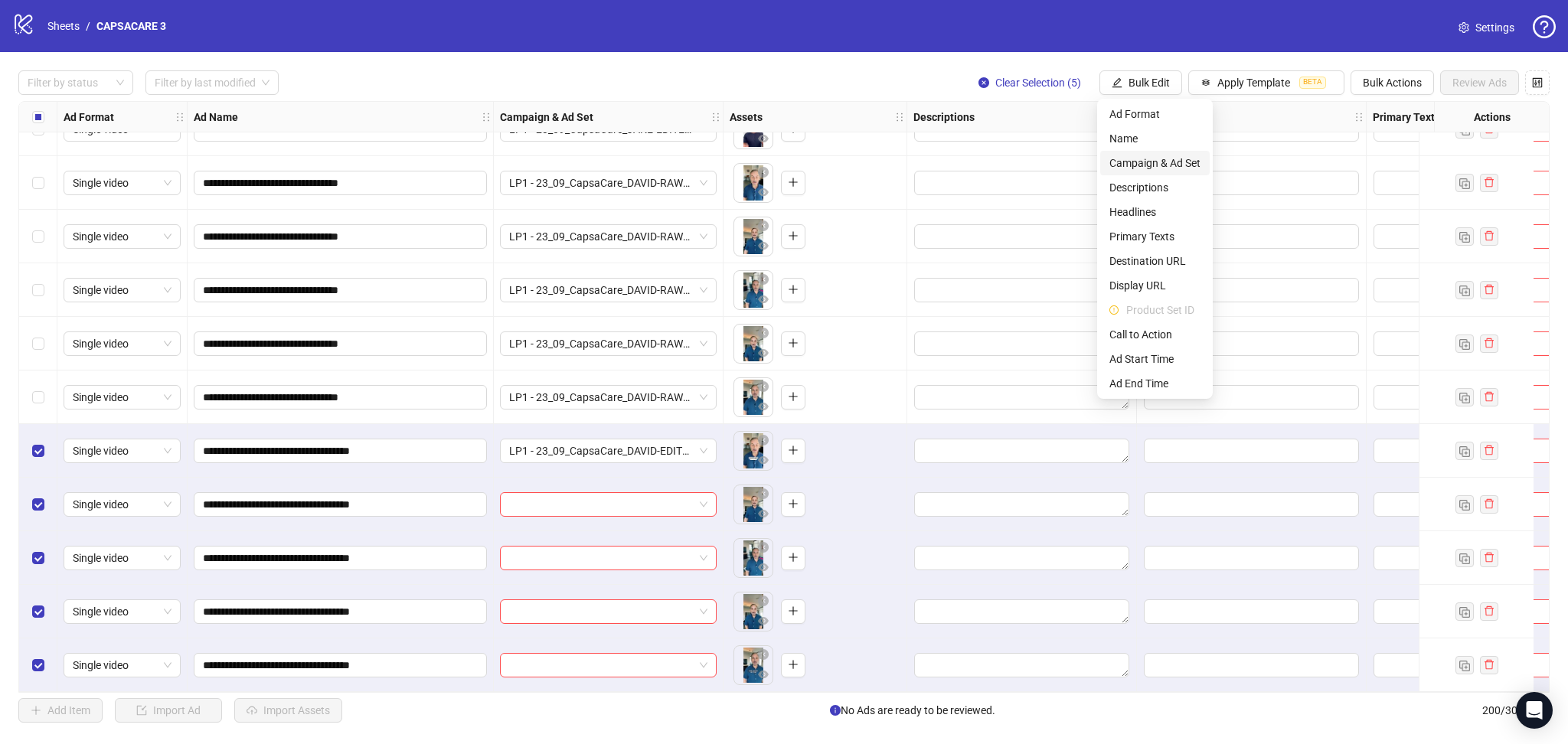
click at [1165, 164] on span "Campaign & Ad Set" at bounding box center [1155, 163] width 91 height 17
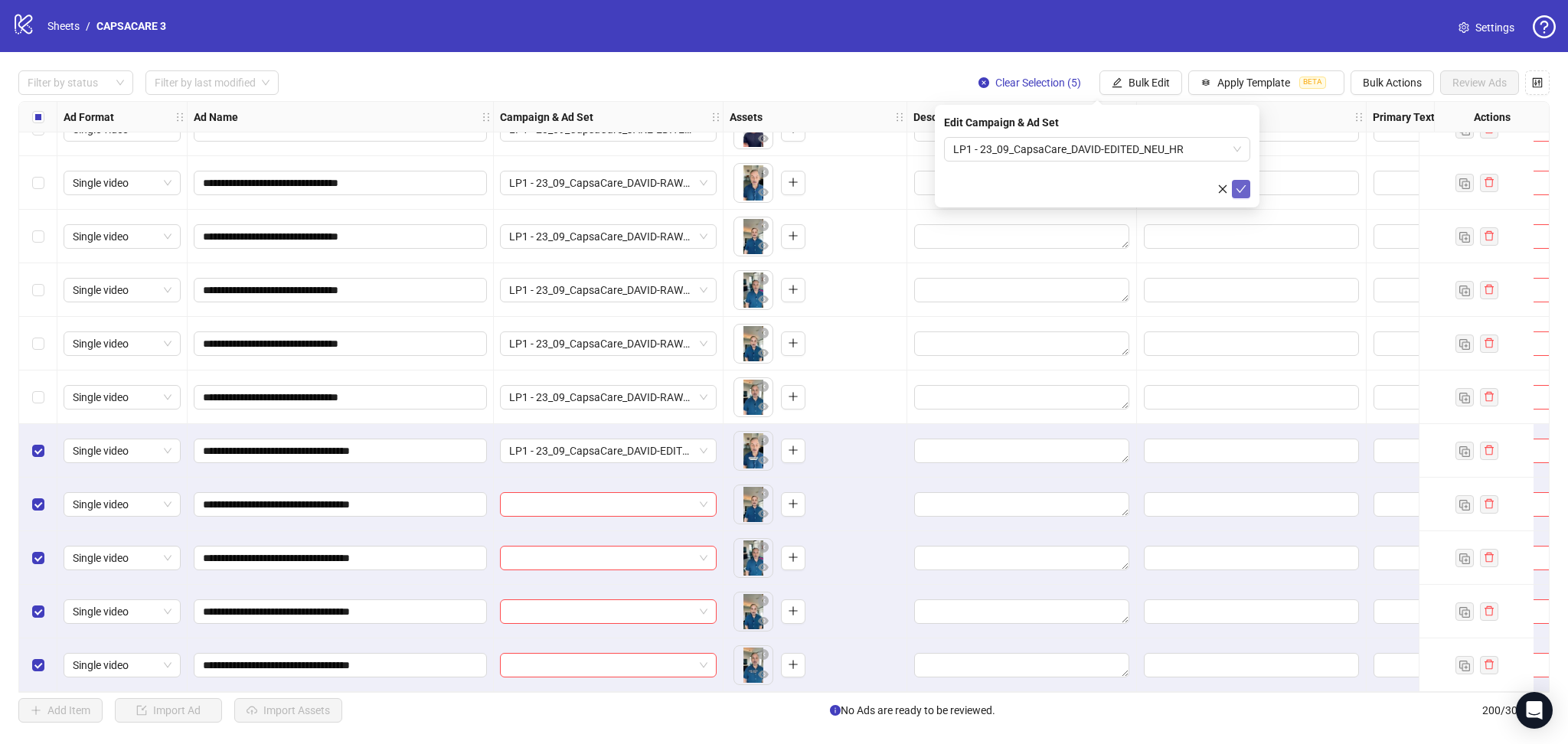
click at [1240, 190] on icon "check" at bounding box center [1241, 189] width 11 height 11
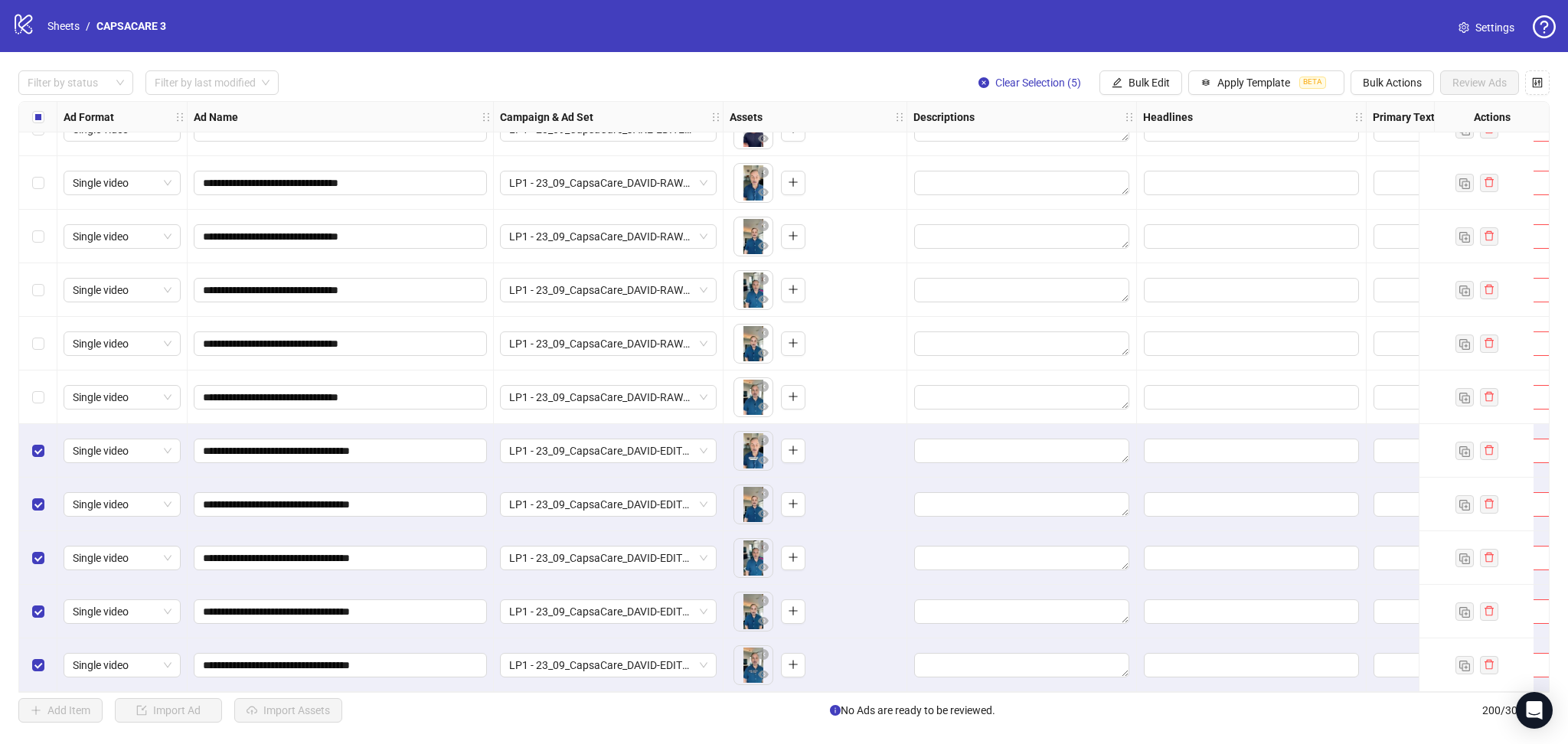
click at [46, 115] on div "Select all rows" at bounding box center [37, 117] width 38 height 30
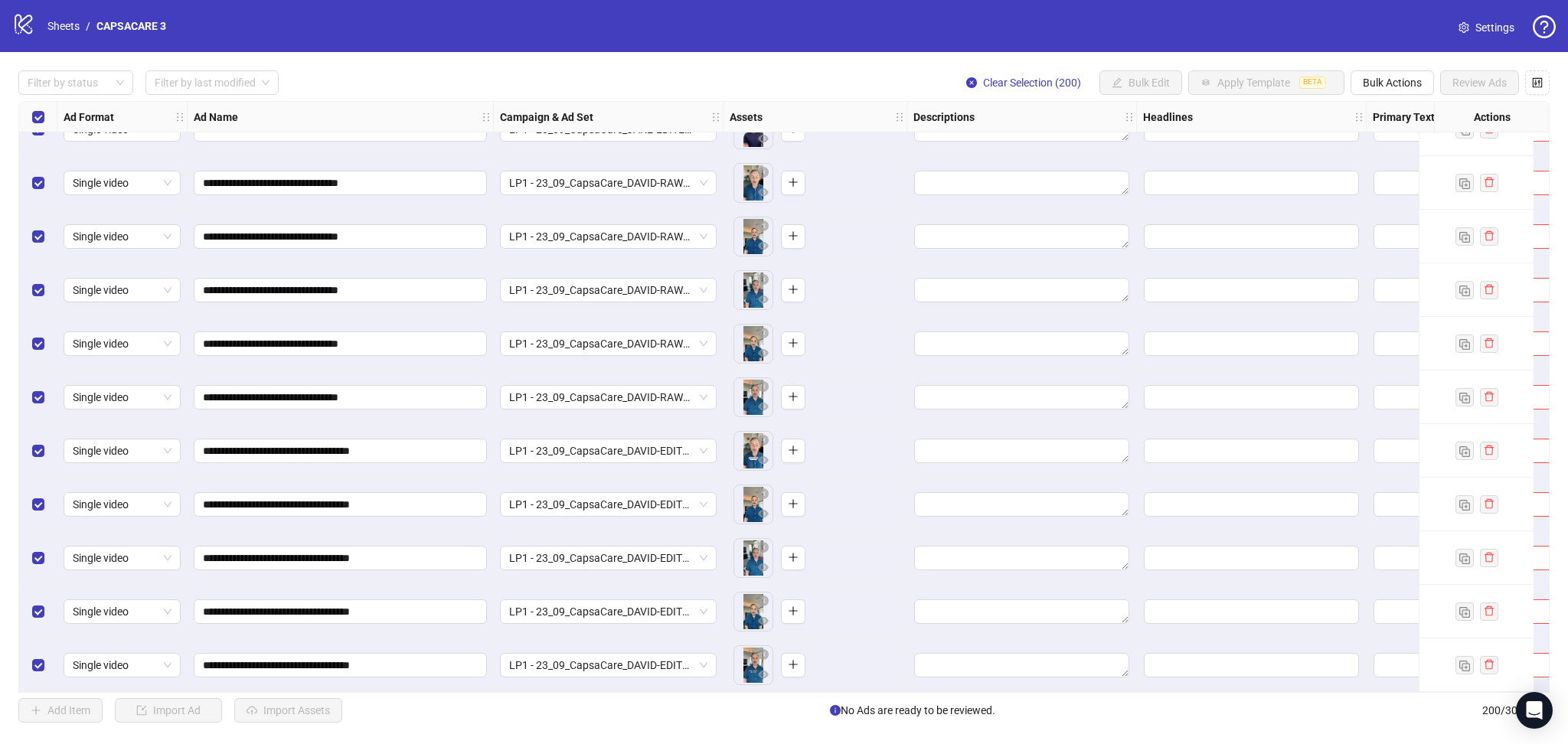
click at [45, 115] on div "Select all rows" at bounding box center [37, 117] width 38 height 30
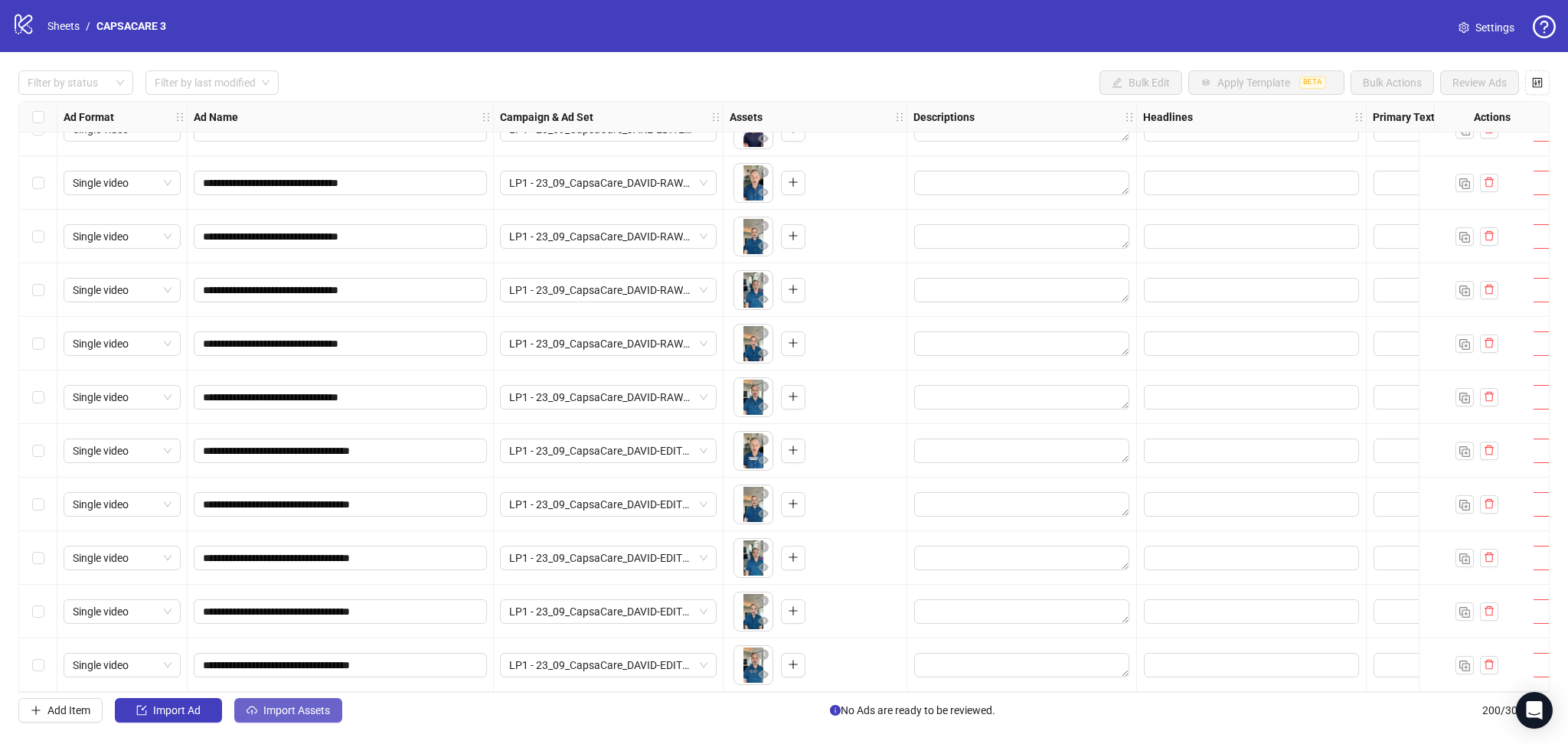
click at [307, 723] on button "Import Assets" at bounding box center [288, 709] width 108 height 24
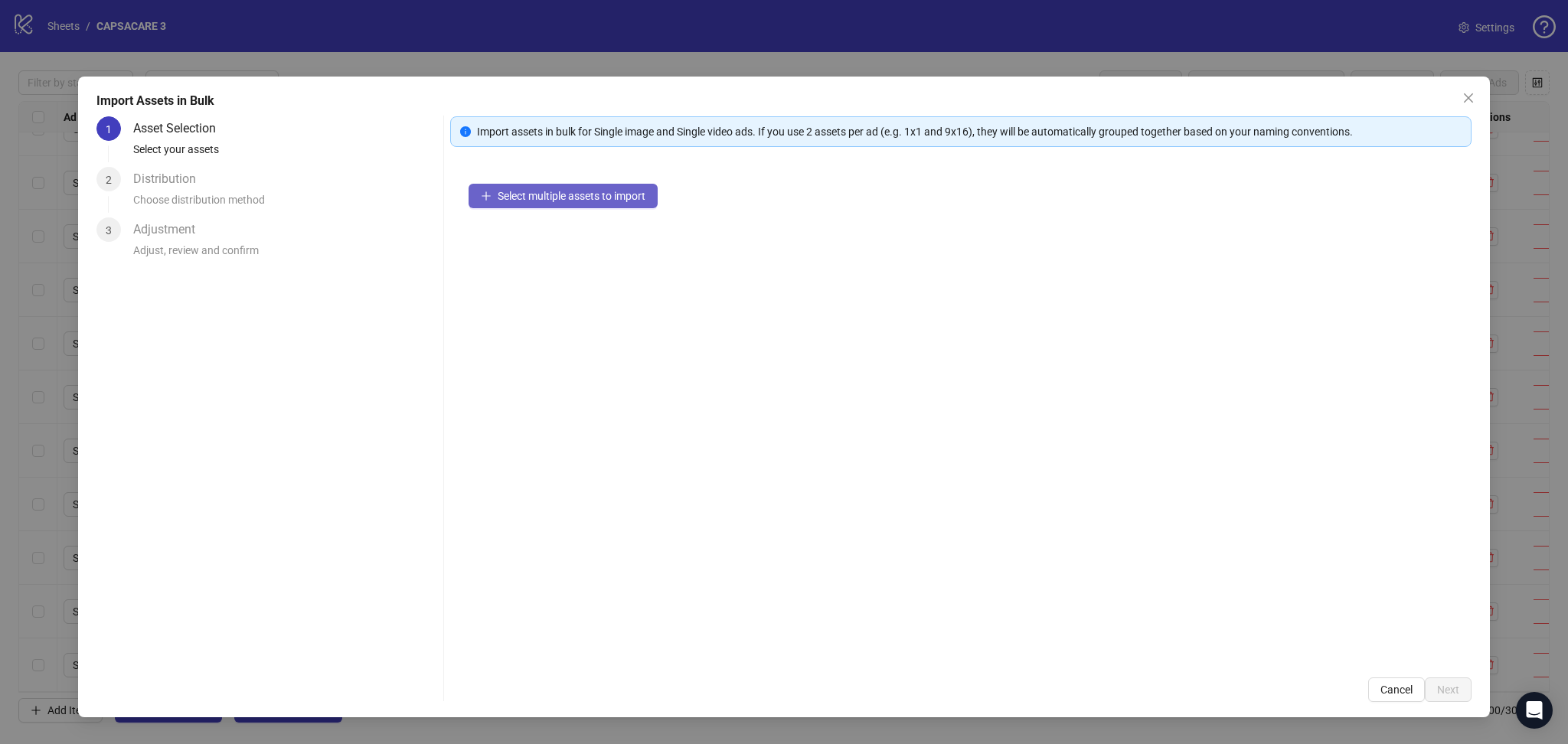
click at [562, 194] on span "Select multiple assets to import" at bounding box center [571, 196] width 148 height 12
click at [1455, 697] on button "Next" at bounding box center [1449, 689] width 46 height 24
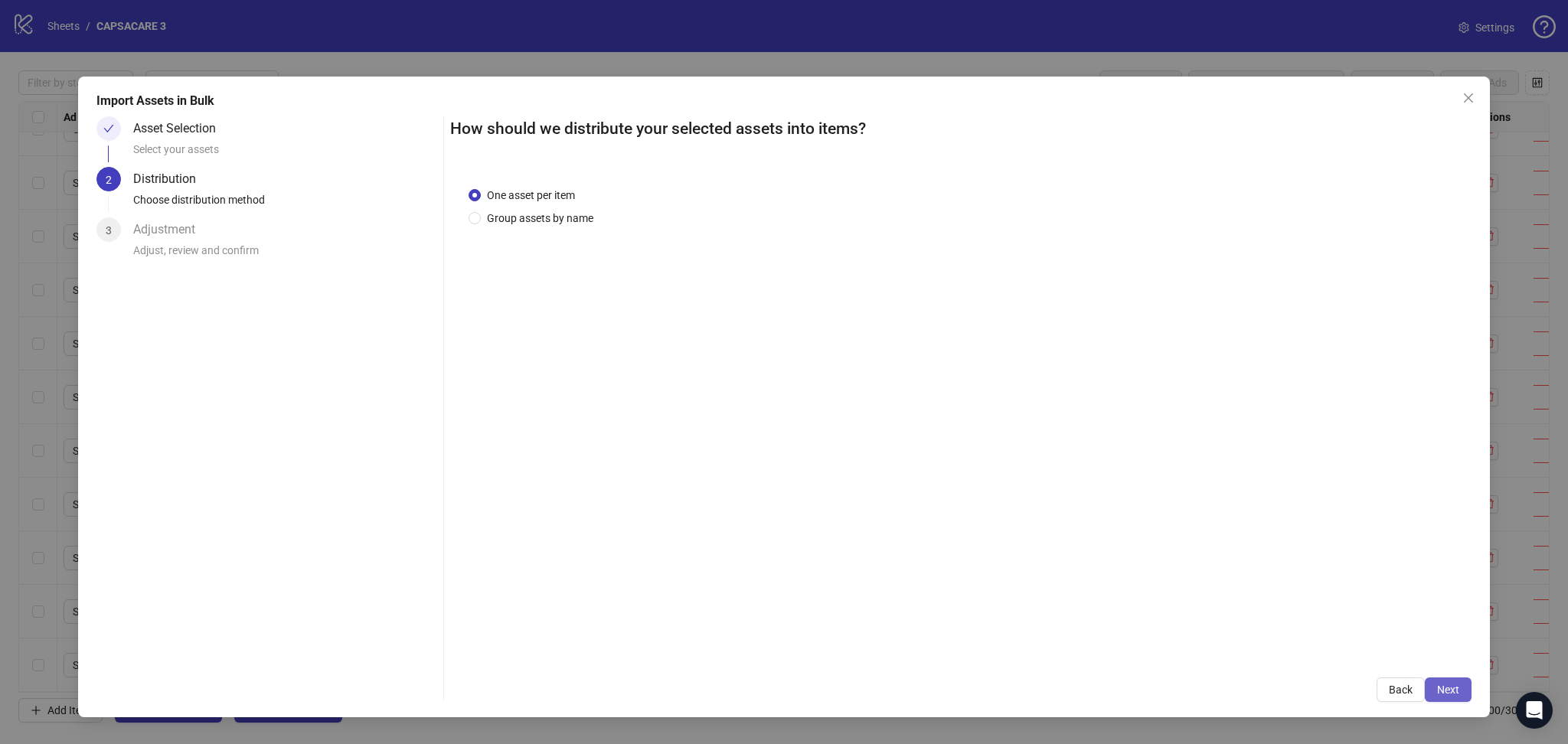
click at [1451, 687] on span "Next" at bounding box center [1448, 690] width 22 height 12
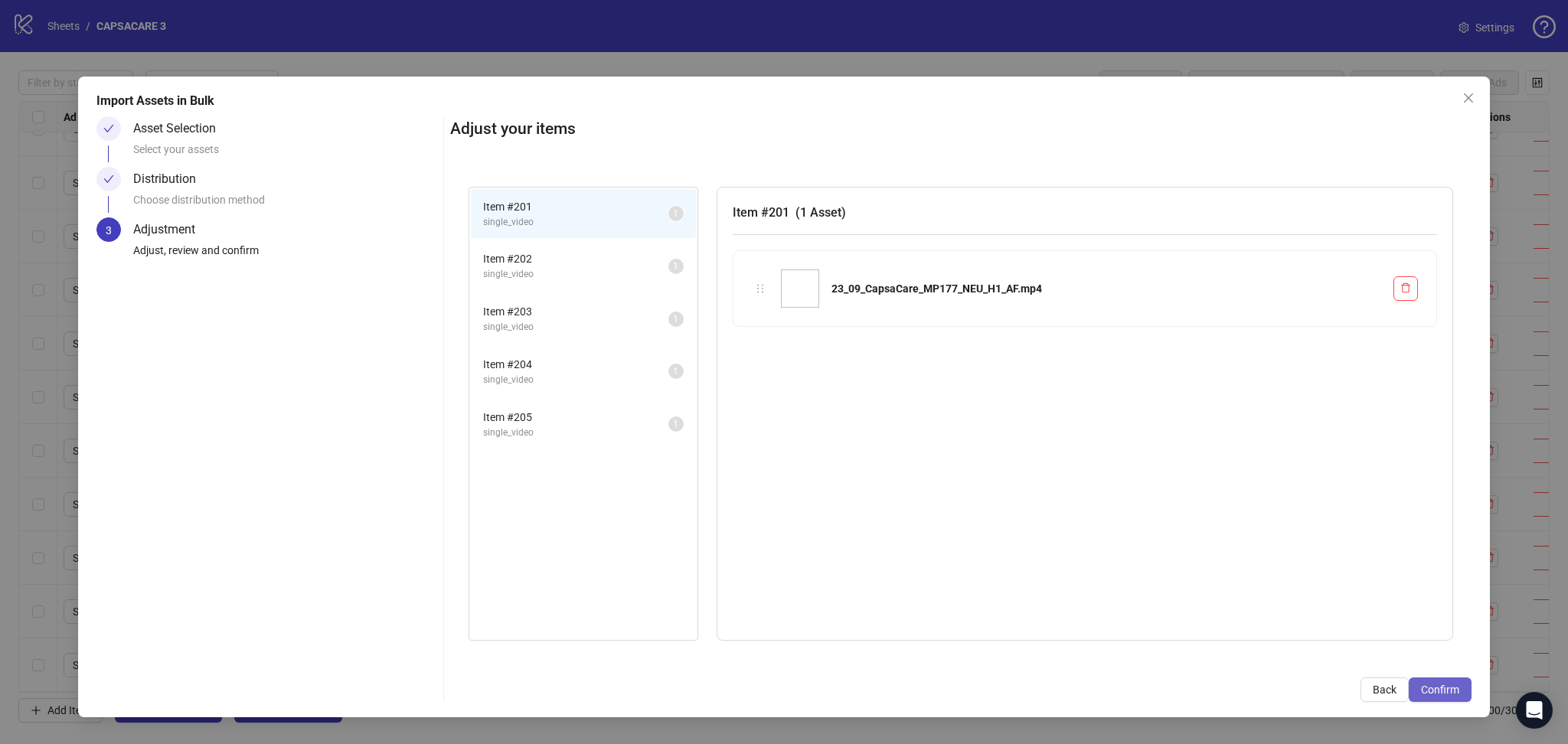
click at [1447, 689] on span "Confirm" at bounding box center [1440, 690] width 38 height 12
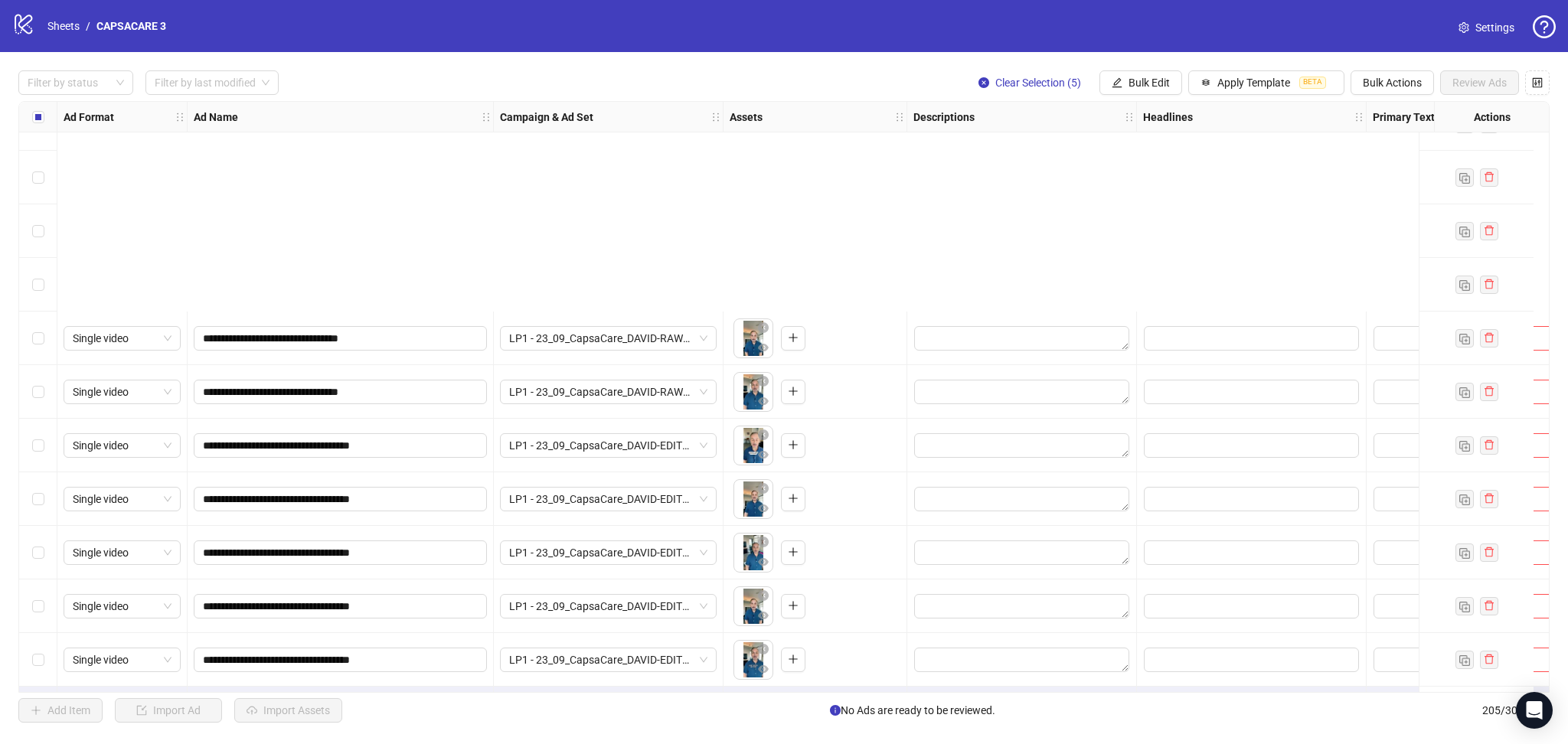
scroll to position [10429, 0]
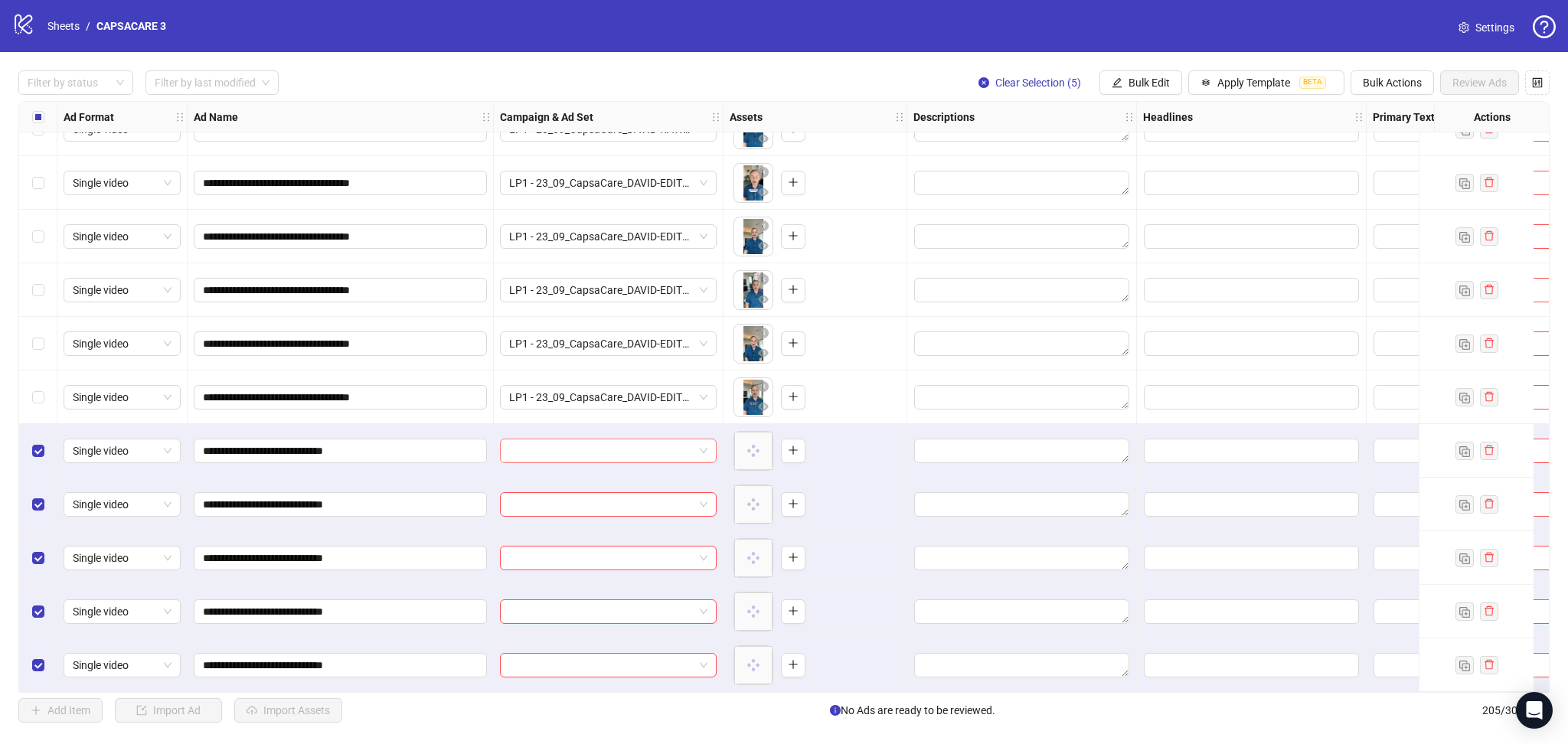
click at [560, 443] on input "search" at bounding box center [601, 451] width 185 height 23
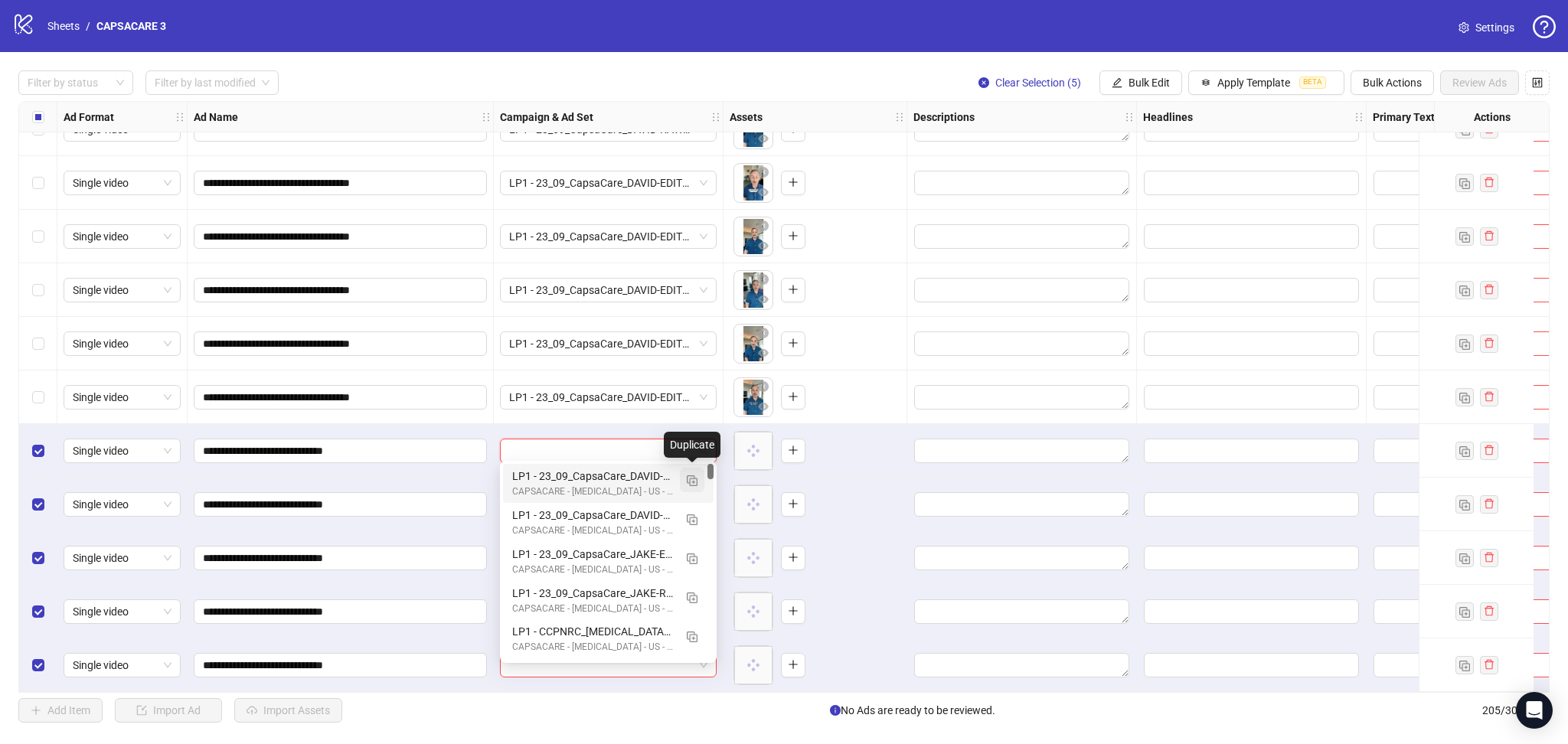
click at [700, 480] on button "button" at bounding box center [692, 479] width 24 height 24
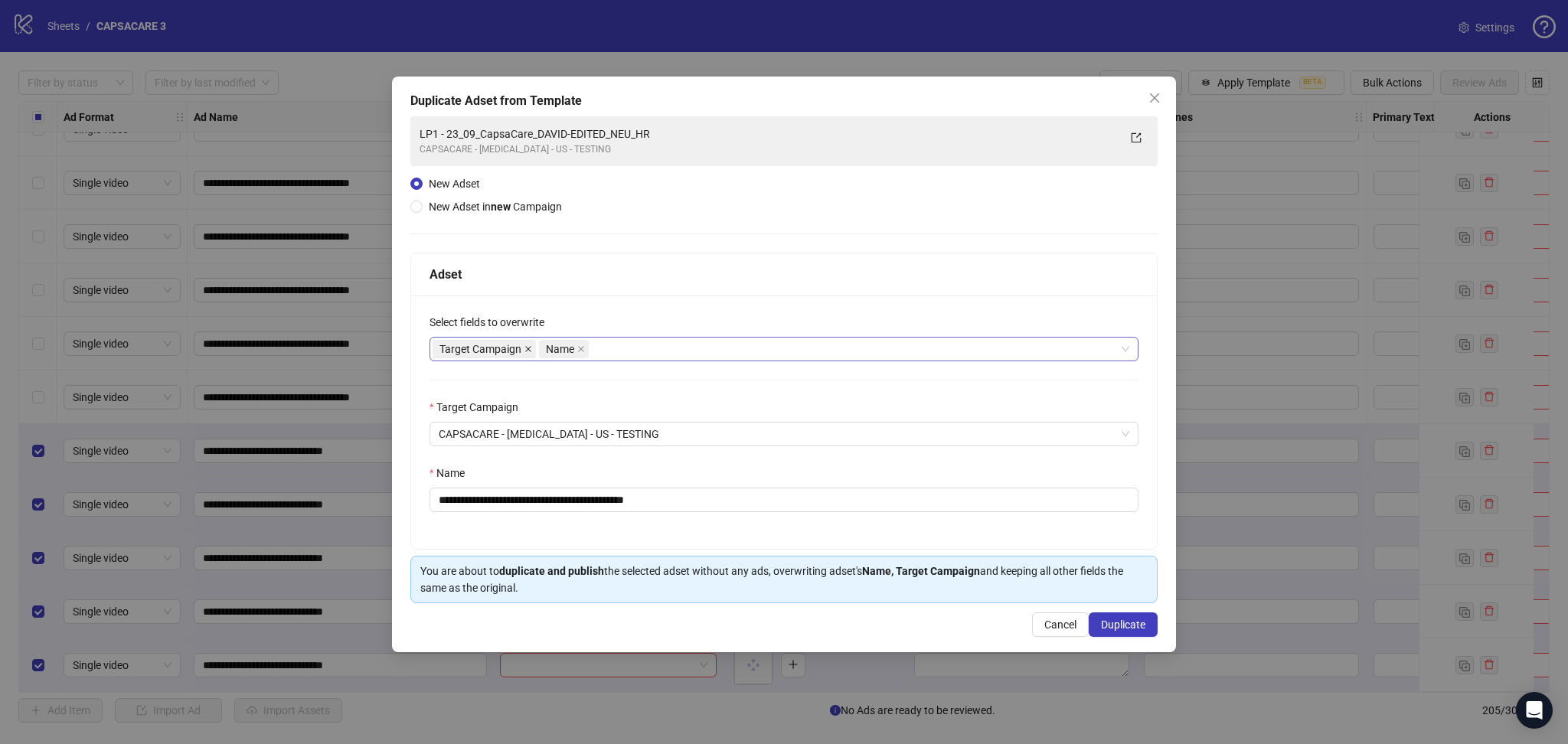
click at [530, 348] on icon "close" at bounding box center [528, 348] width 8 height 8
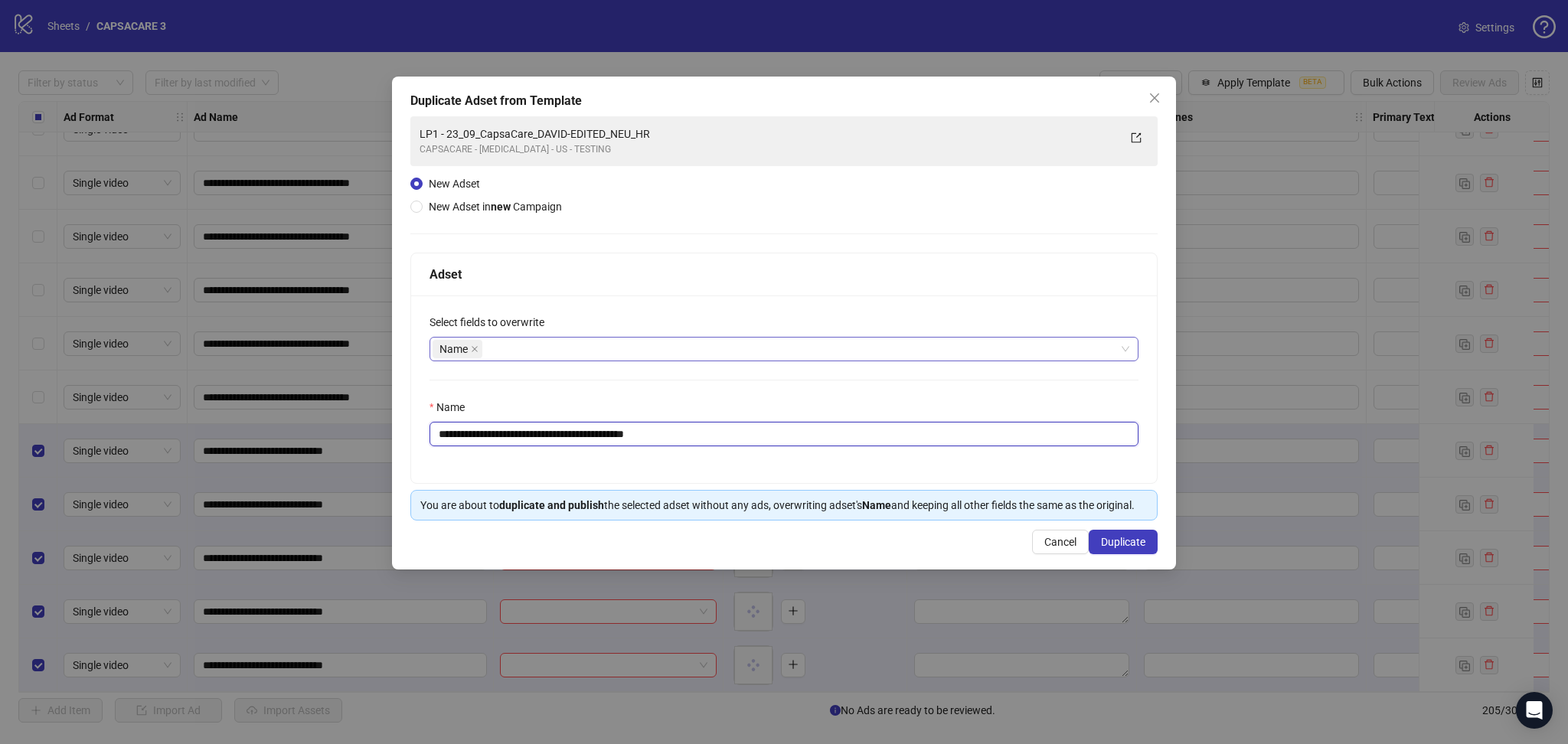
drag, startPoint x: 465, startPoint y: 431, endPoint x: 951, endPoint y: 522, distance: 494.4
click at [851, 486] on div "**********" at bounding box center [784, 386] width 747 height 268
paste input "text"
type input "**********"
click at [1137, 542] on span "Duplicate" at bounding box center [1123, 542] width 45 height 12
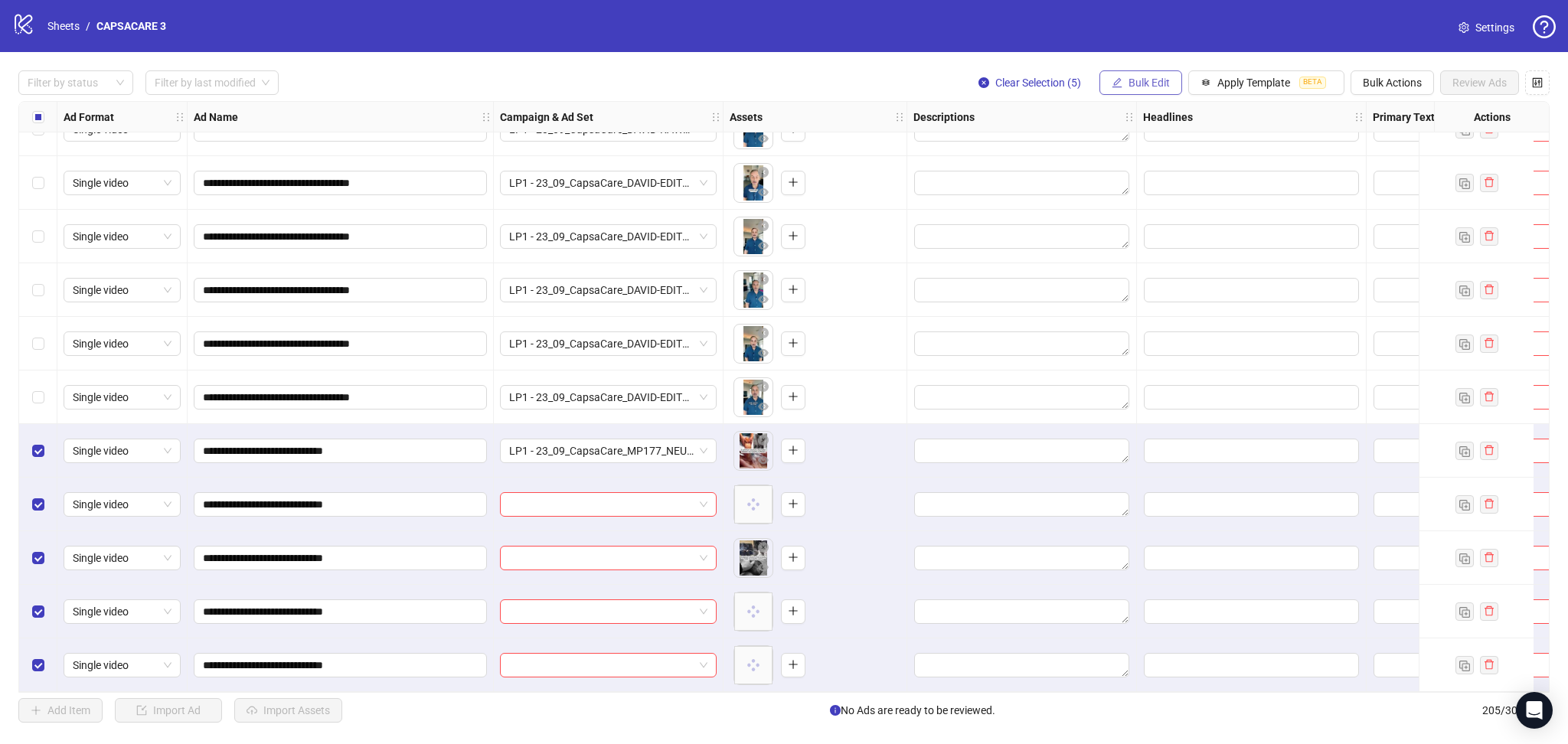
click at [1142, 91] on button "Bulk Edit" at bounding box center [1141, 82] width 83 height 24
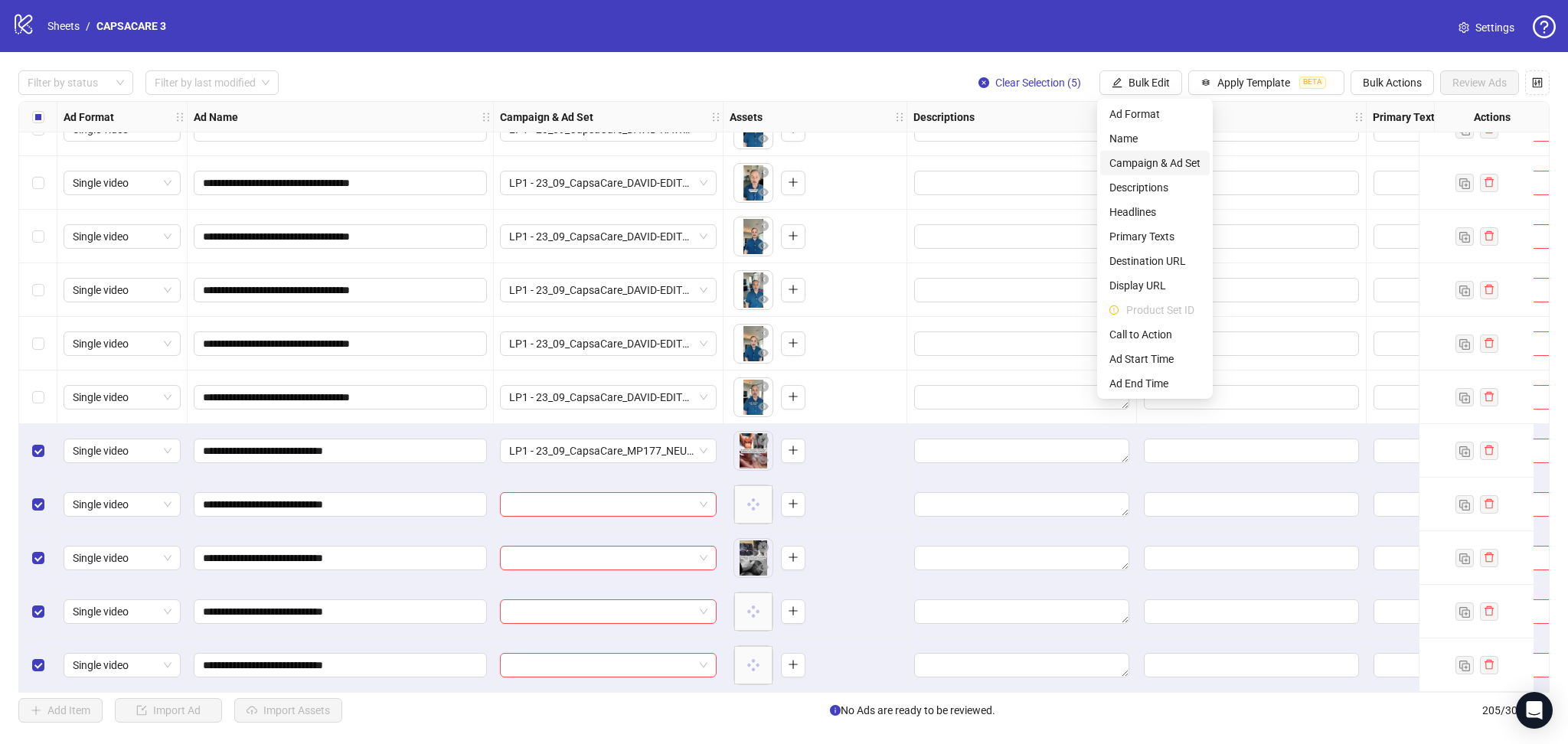
click at [1150, 160] on span "Campaign & Ad Set" at bounding box center [1155, 163] width 91 height 17
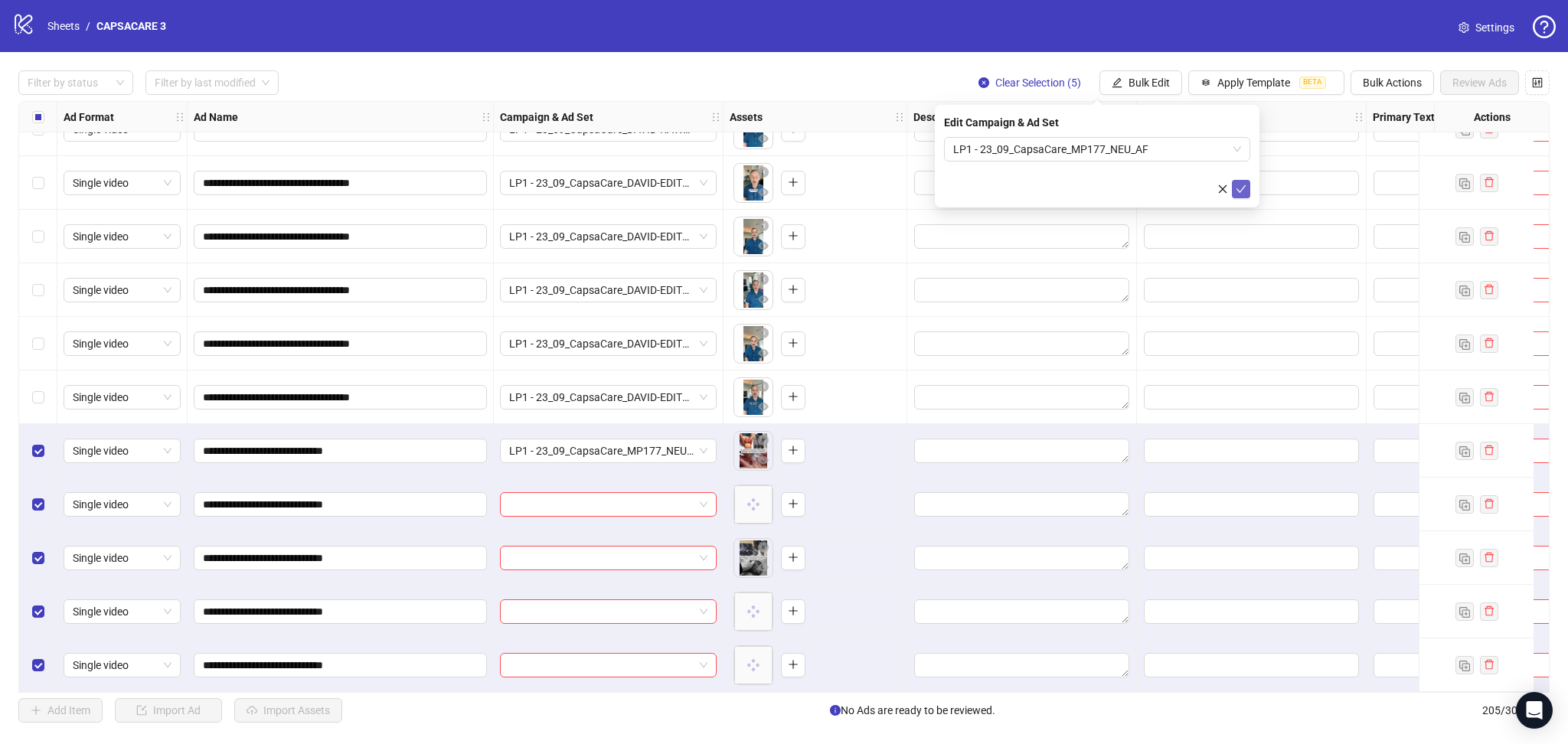
click at [1243, 187] on icon "check" at bounding box center [1241, 189] width 10 height 8
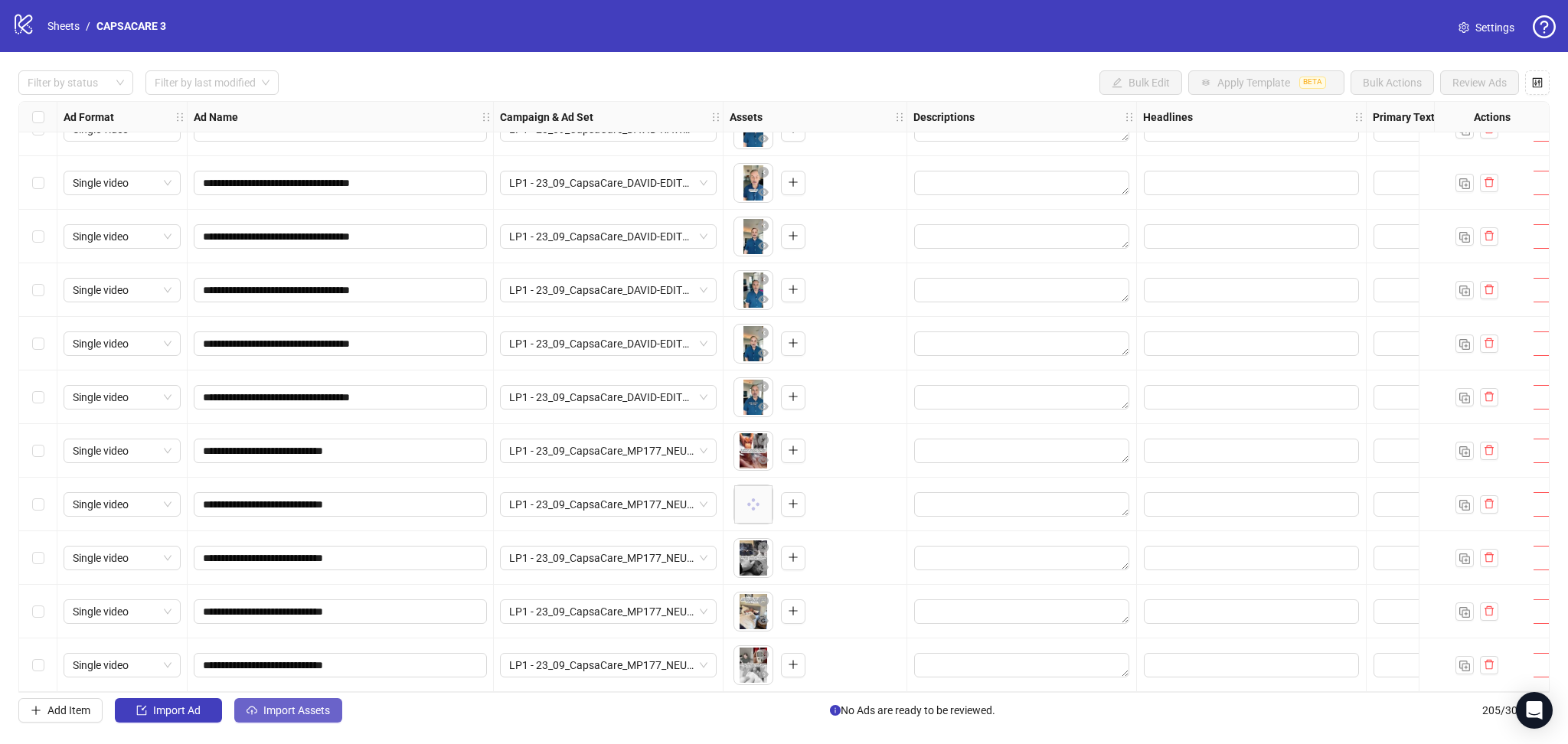
click at [290, 703] on button "Import Assets" at bounding box center [288, 709] width 108 height 24
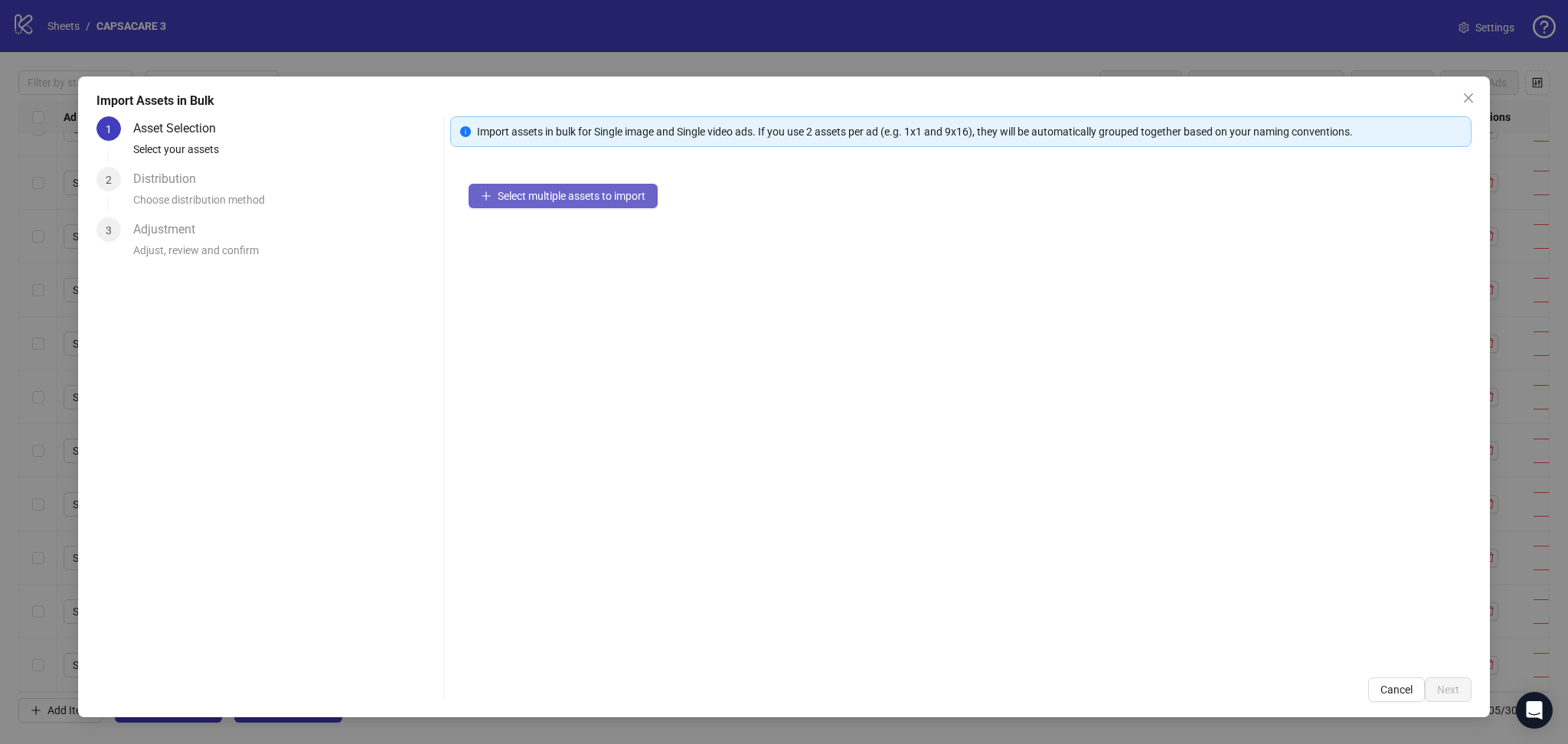
click at [509, 206] on button "Select multiple assets to import" at bounding box center [563, 195] width 189 height 24
click at [1446, 689] on span "Next" at bounding box center [1448, 690] width 22 height 12
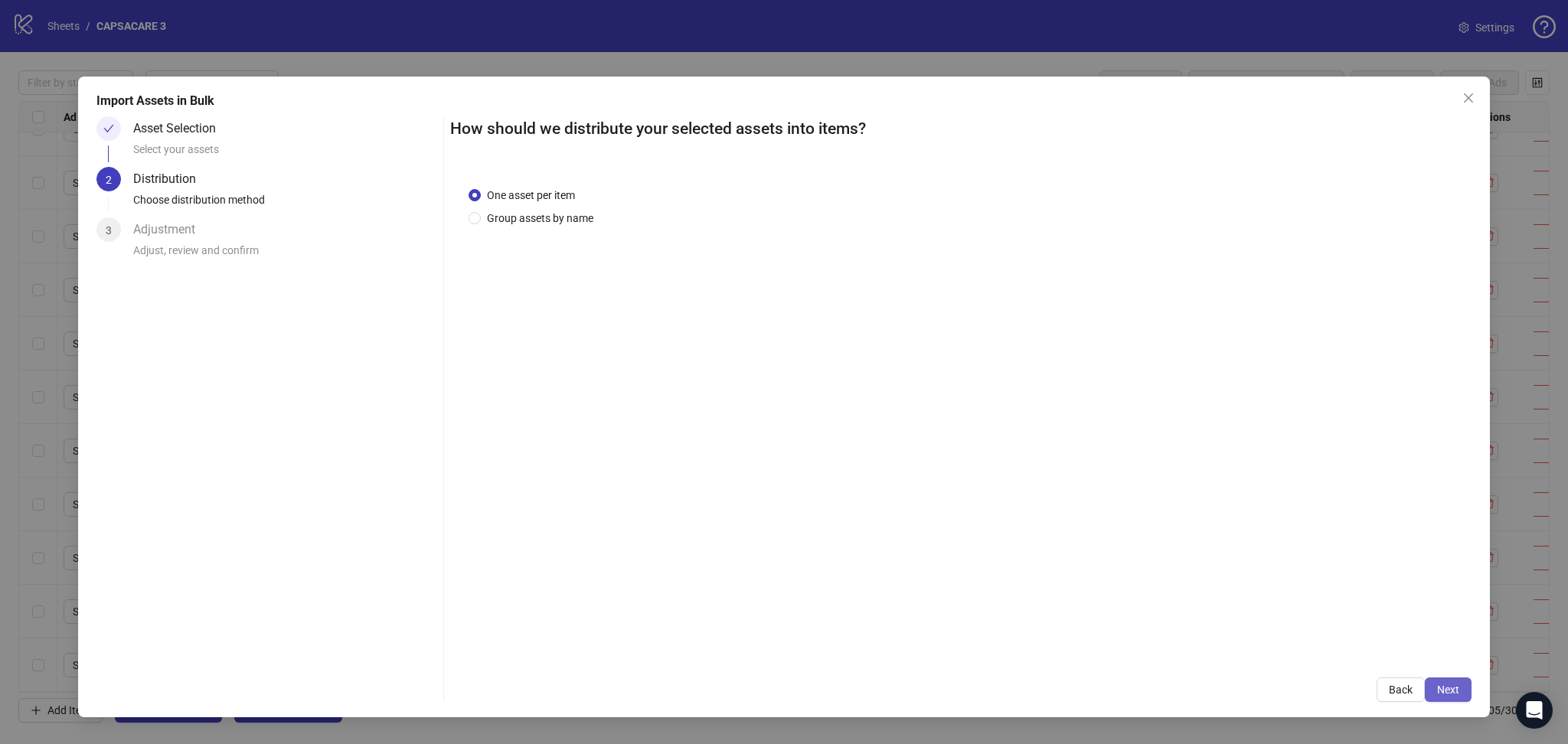
click at [1453, 697] on button "Next" at bounding box center [1449, 689] width 46 height 24
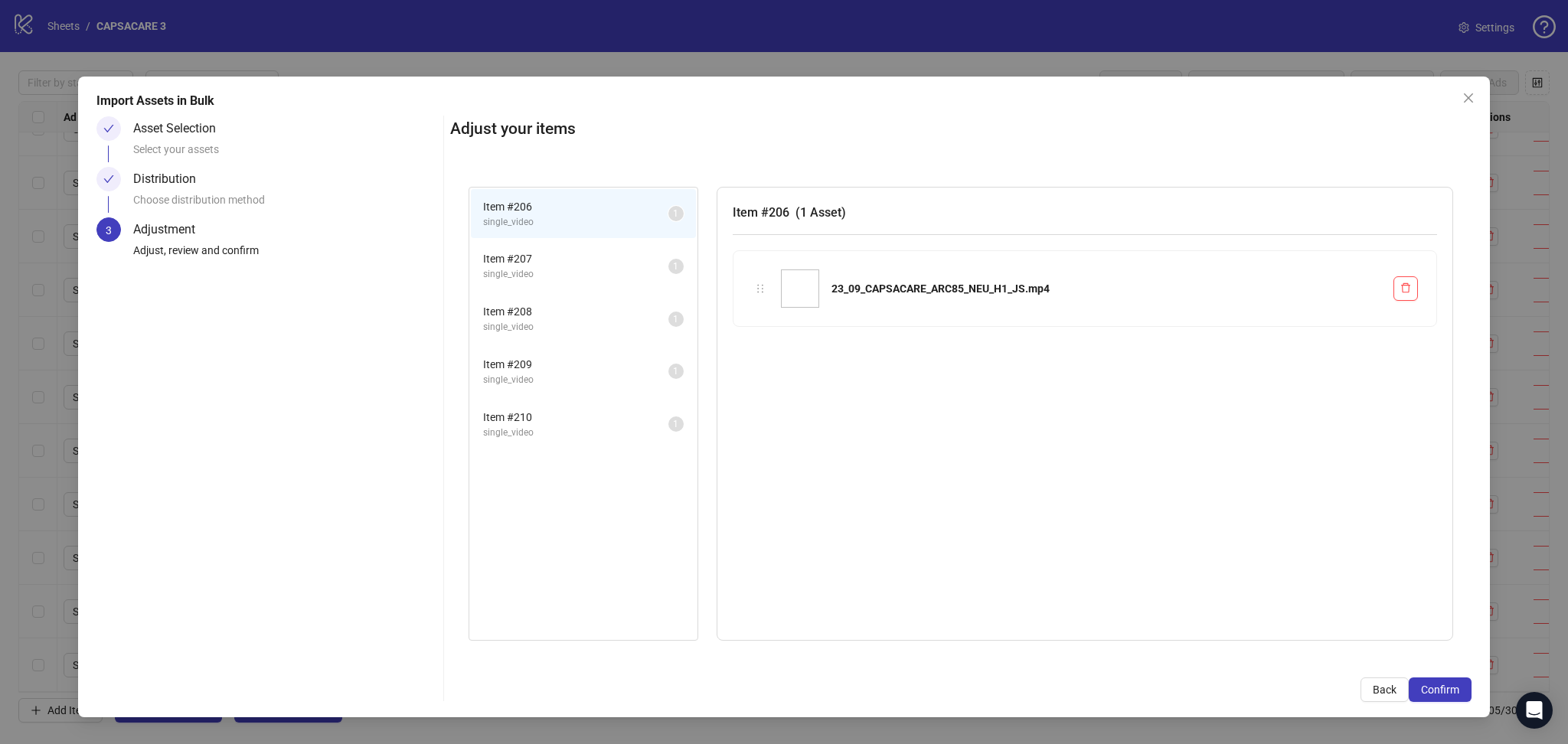
click at [1453, 698] on button "Confirm" at bounding box center [1441, 689] width 62 height 24
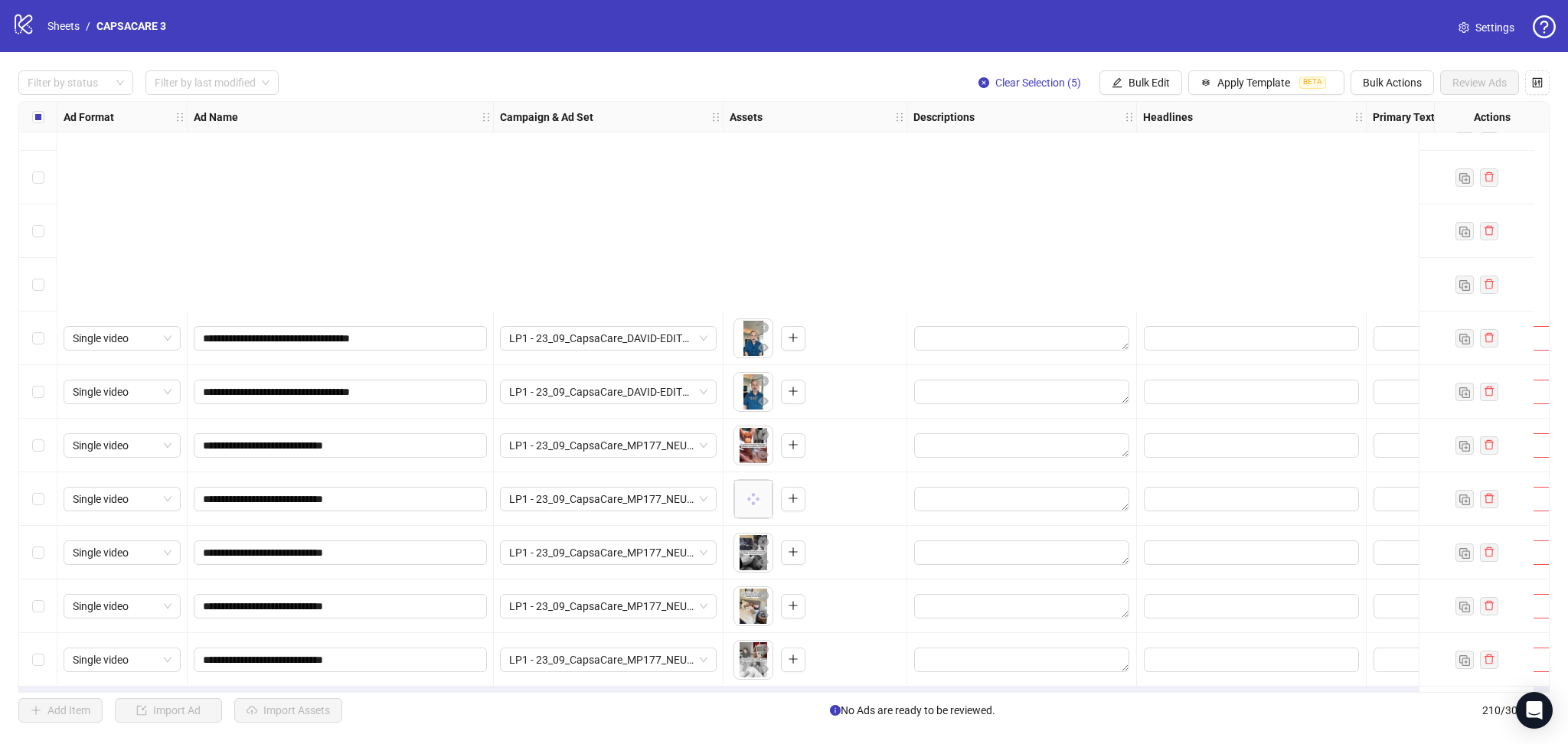
scroll to position [10698, 0]
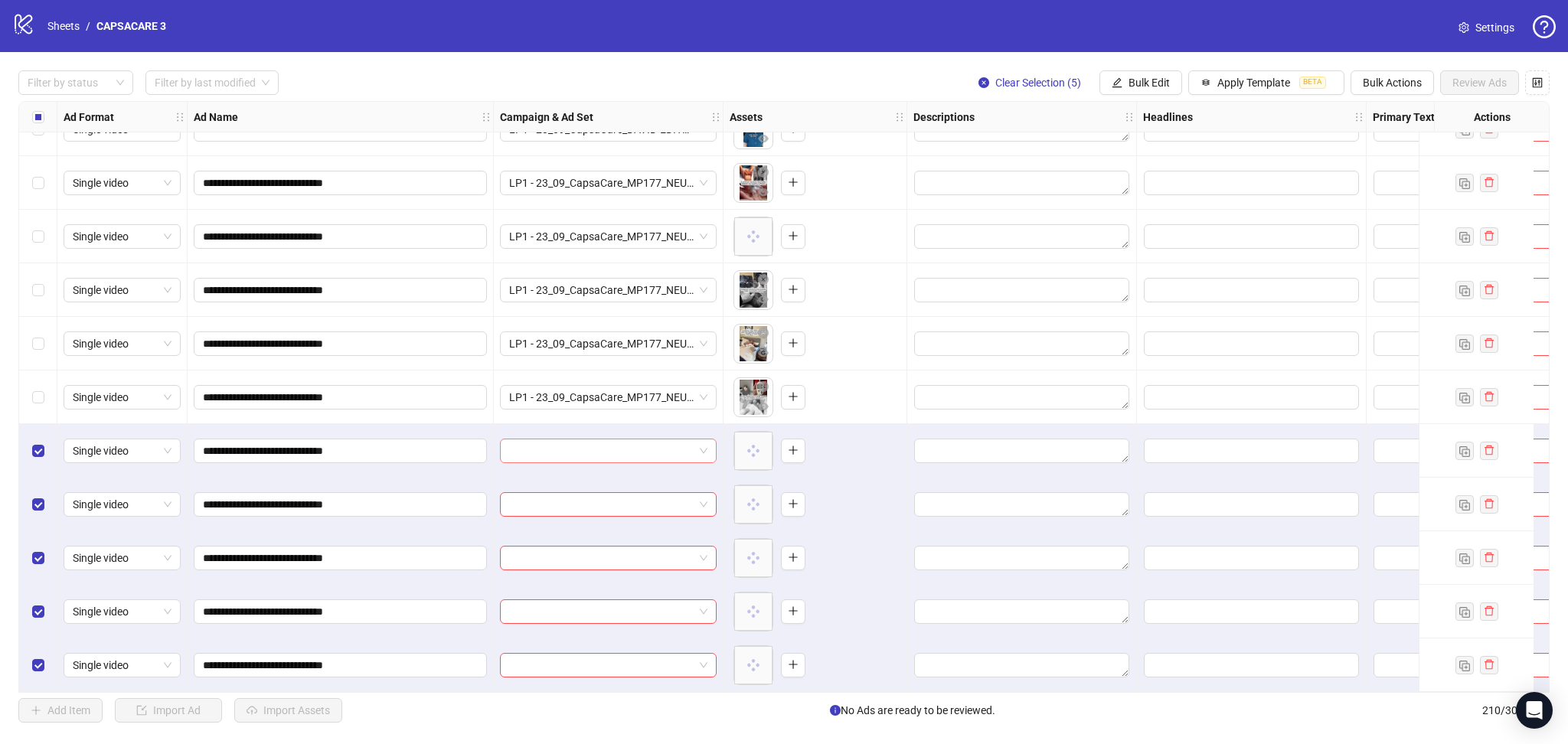
click at [581, 448] on input "search" at bounding box center [601, 451] width 185 height 23
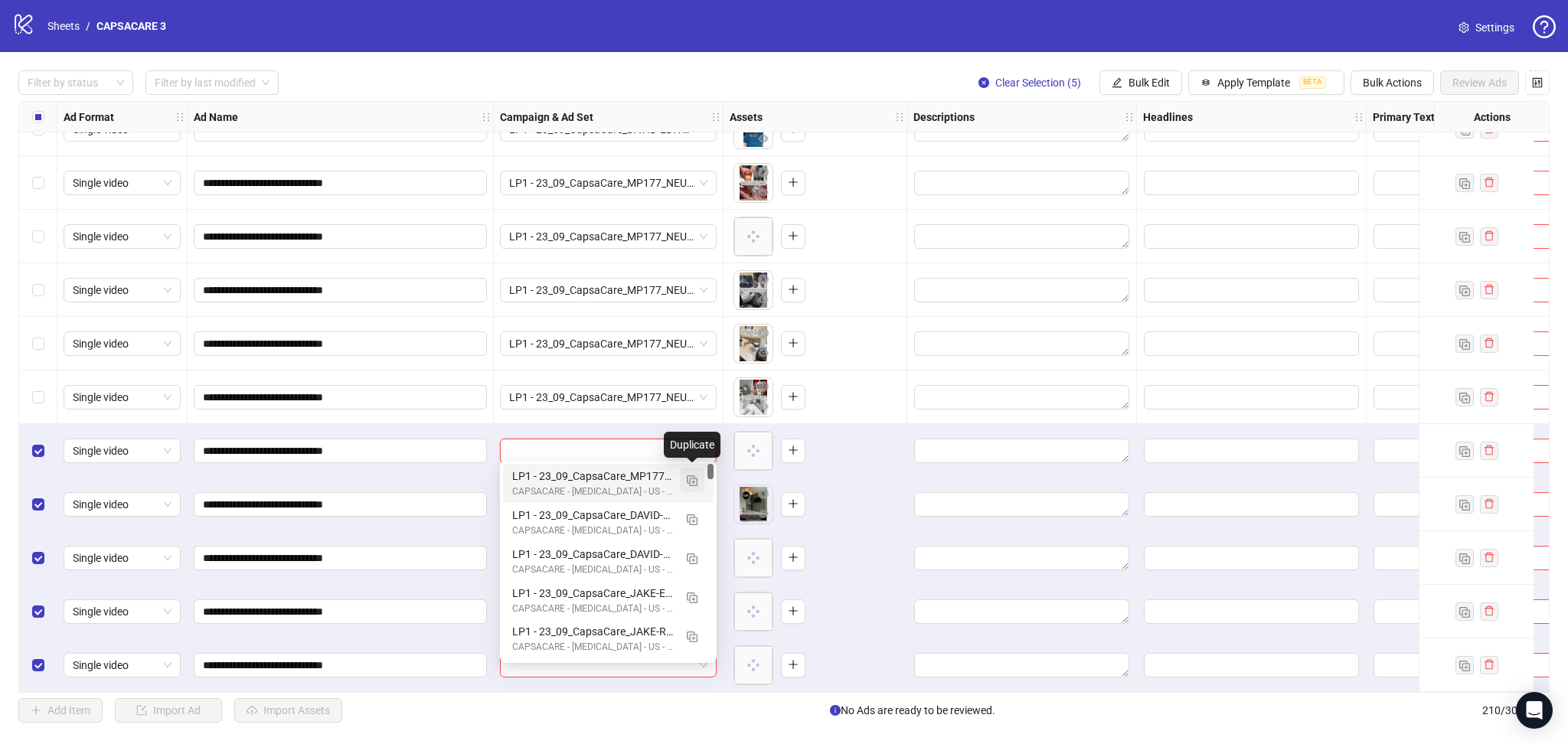
click at [693, 479] on img "button" at bounding box center [693, 480] width 11 height 11
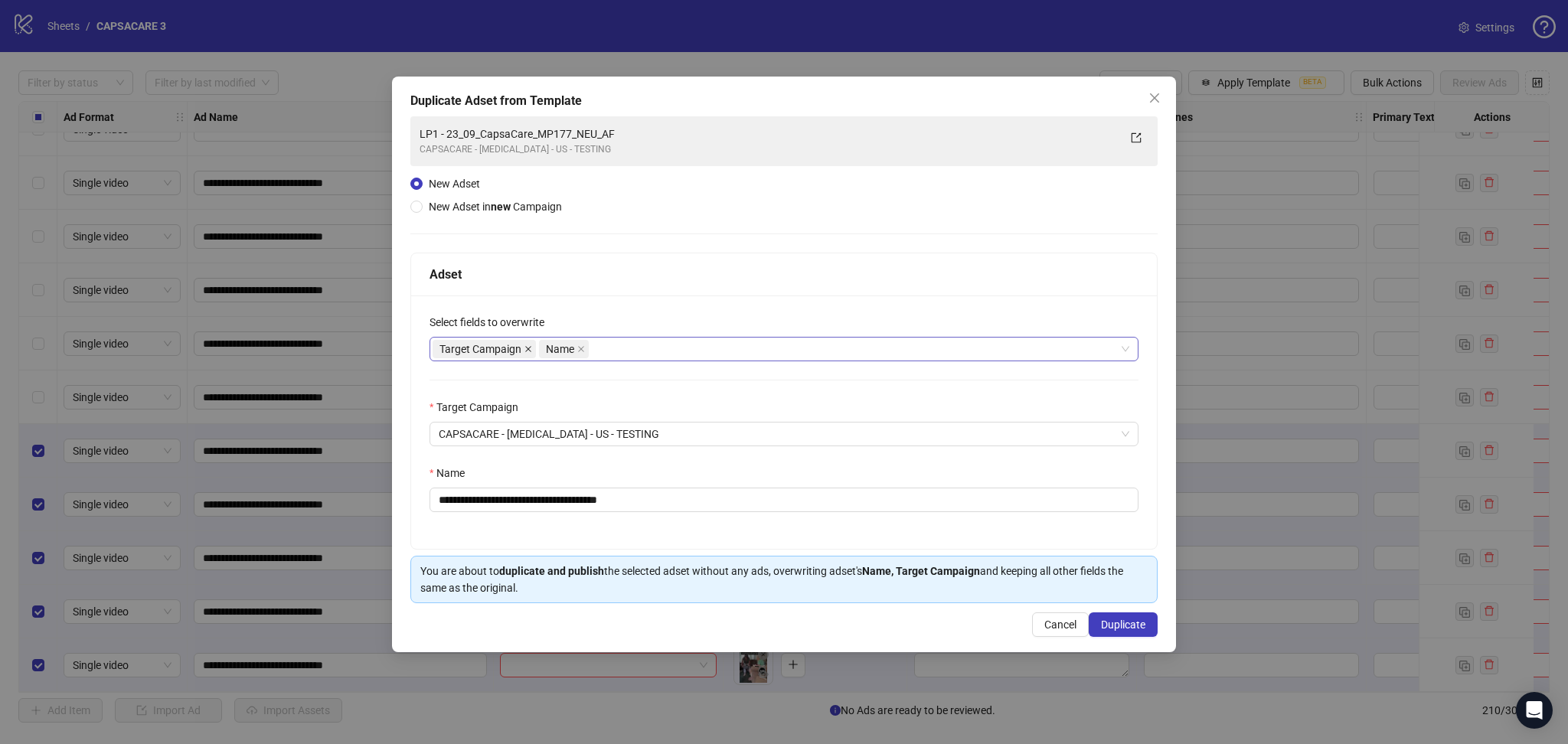
click at [527, 347] on icon "close" at bounding box center [528, 348] width 6 height 6
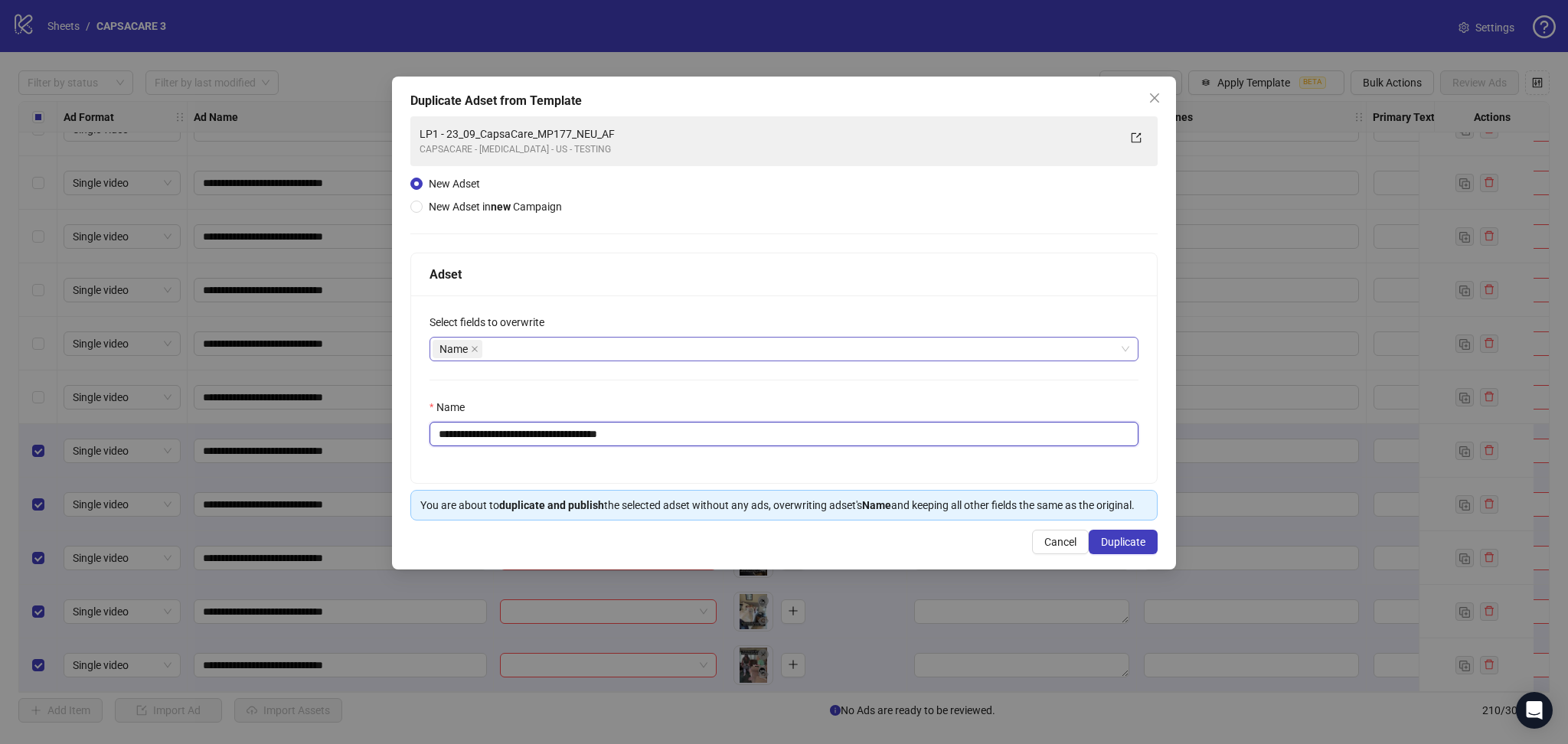
drag, startPoint x: 466, startPoint y: 435, endPoint x: 840, endPoint y: 469, distance: 375.5
click at [840, 469] on div "**********" at bounding box center [784, 389] width 746 height 187
paste input "text"
type input "**********"
click at [1147, 545] on button "Duplicate" at bounding box center [1123, 541] width 69 height 24
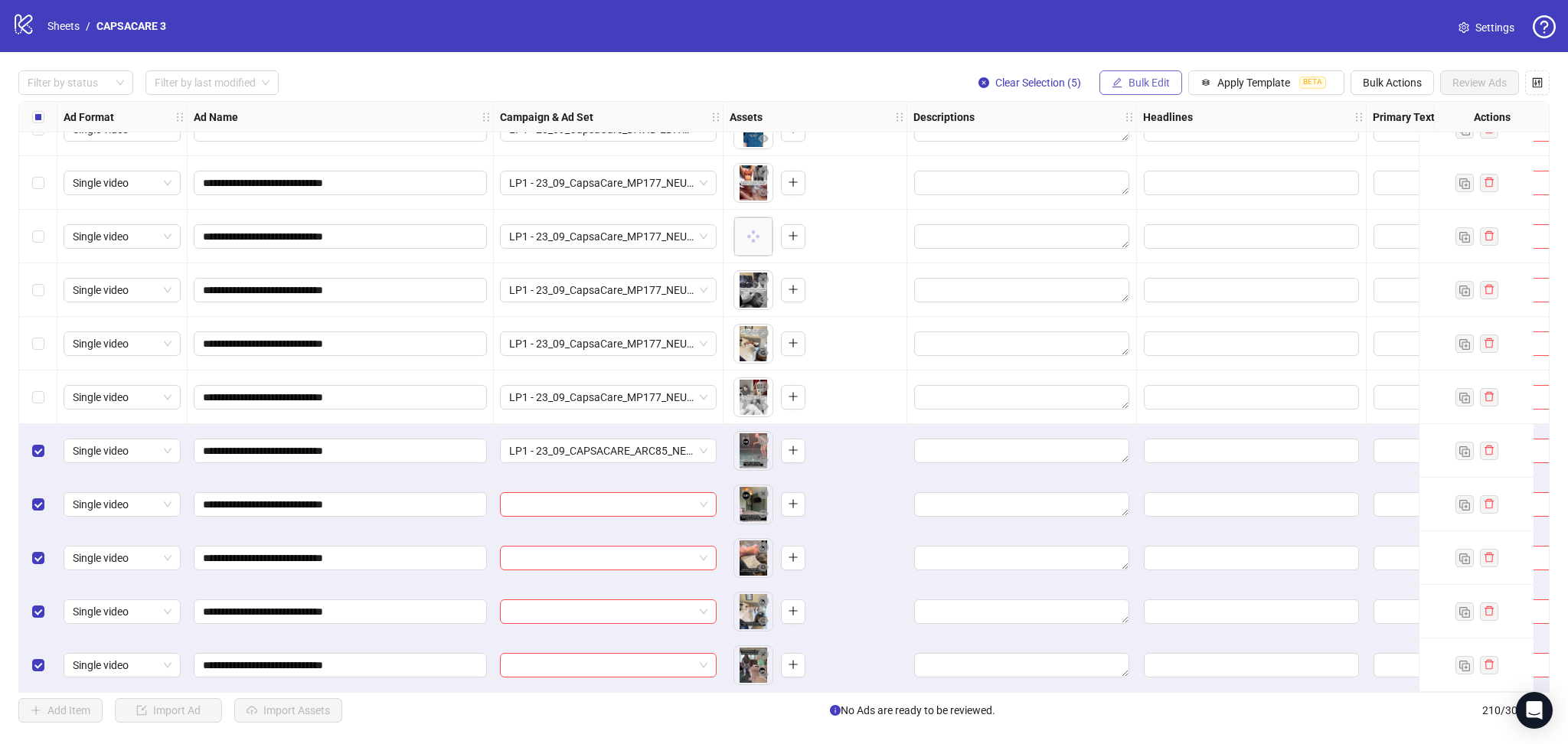
click at [1138, 84] on span "Bulk Edit" at bounding box center [1149, 83] width 41 height 12
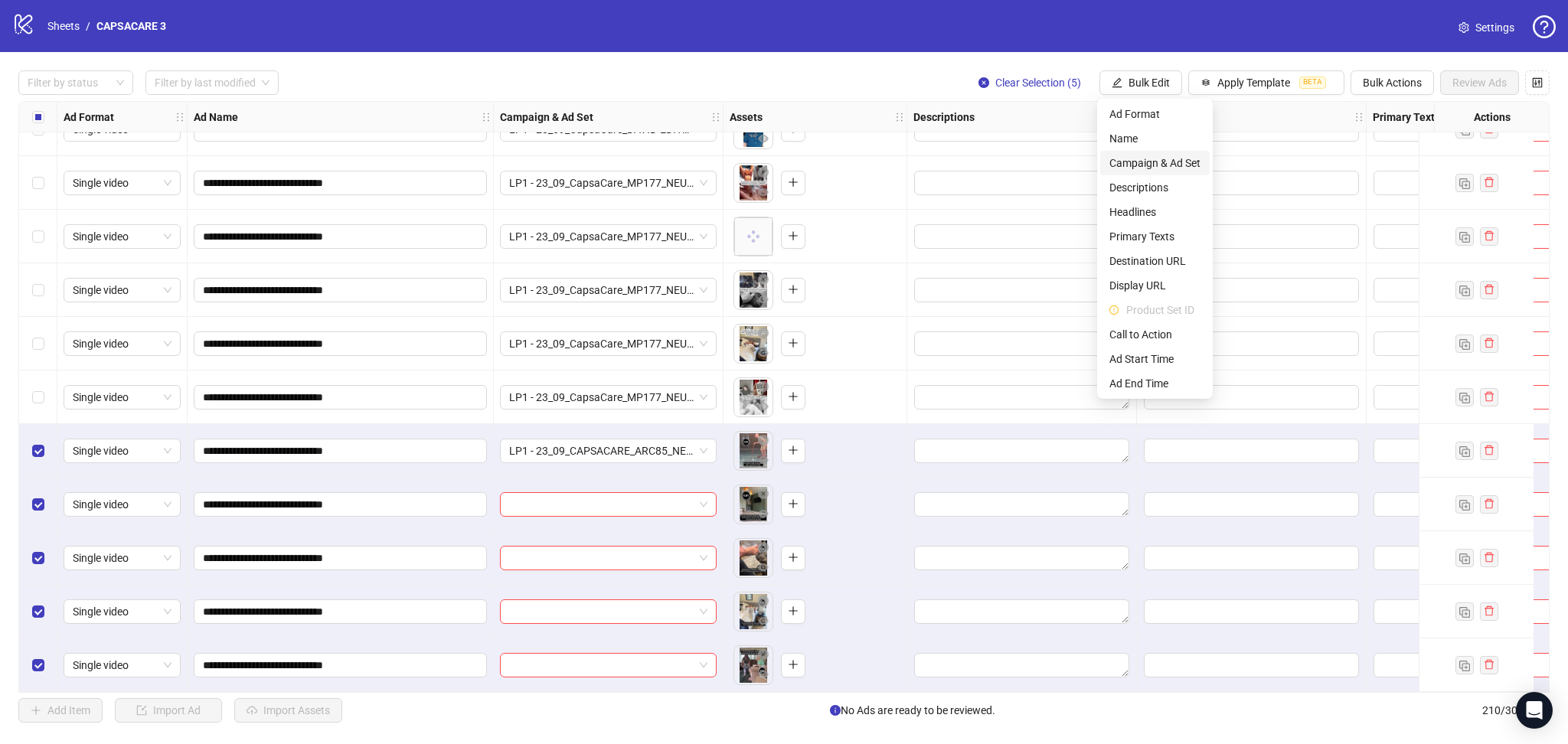
click at [1175, 159] on span "Campaign & Ad Set" at bounding box center [1155, 163] width 91 height 17
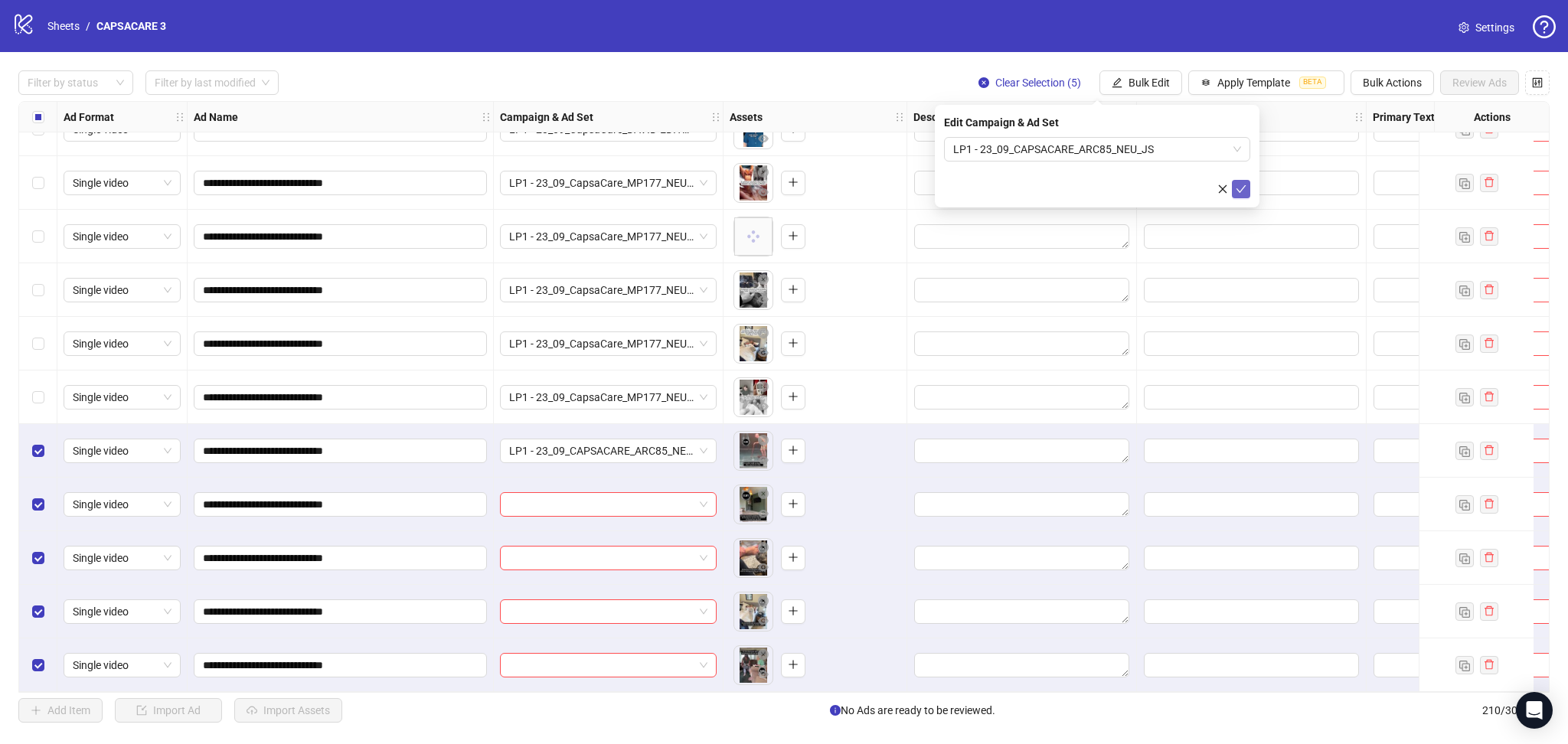
click at [1235, 187] on button "submit" at bounding box center [1241, 189] width 19 height 19
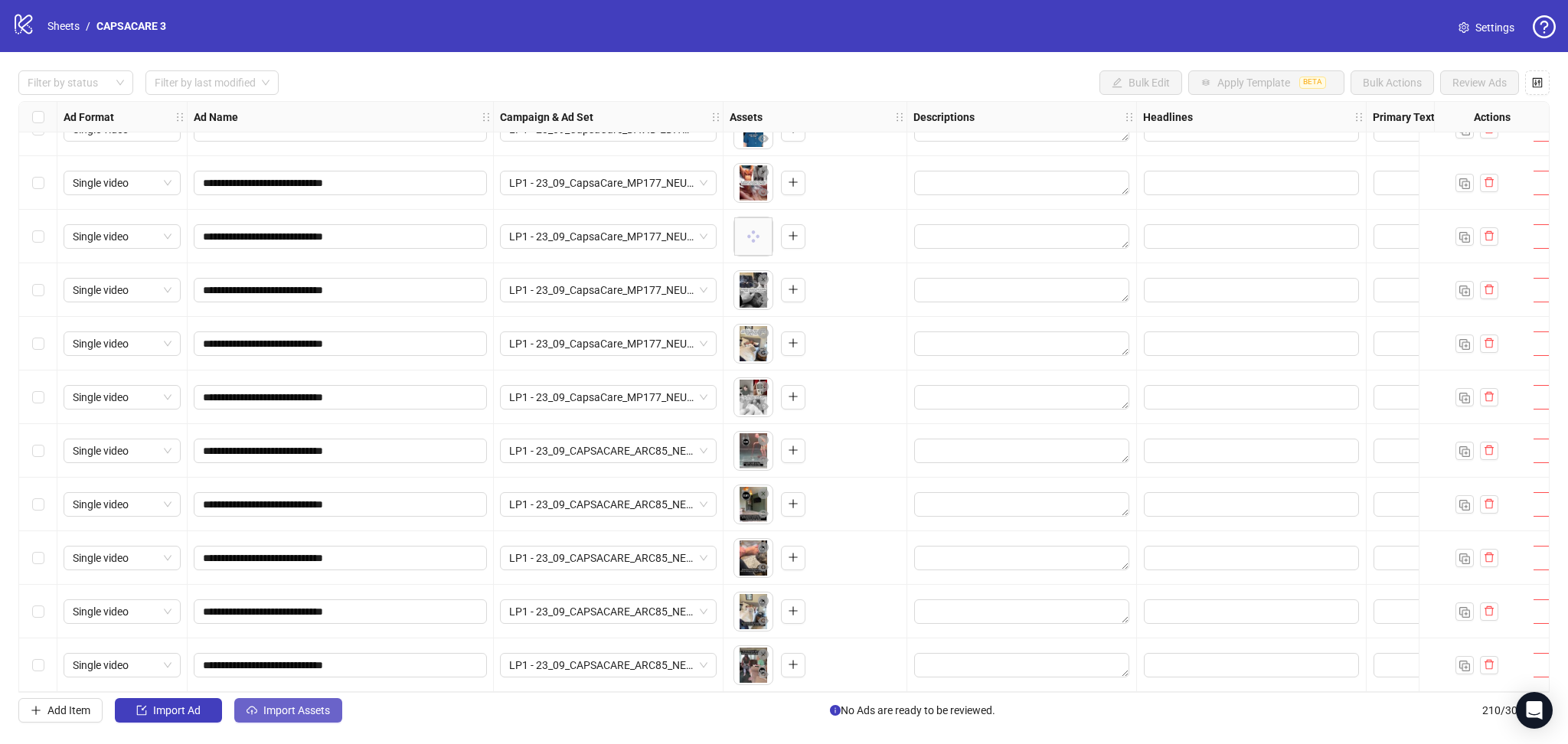
click at [285, 711] on span "Import Assets" at bounding box center [297, 710] width 67 height 12
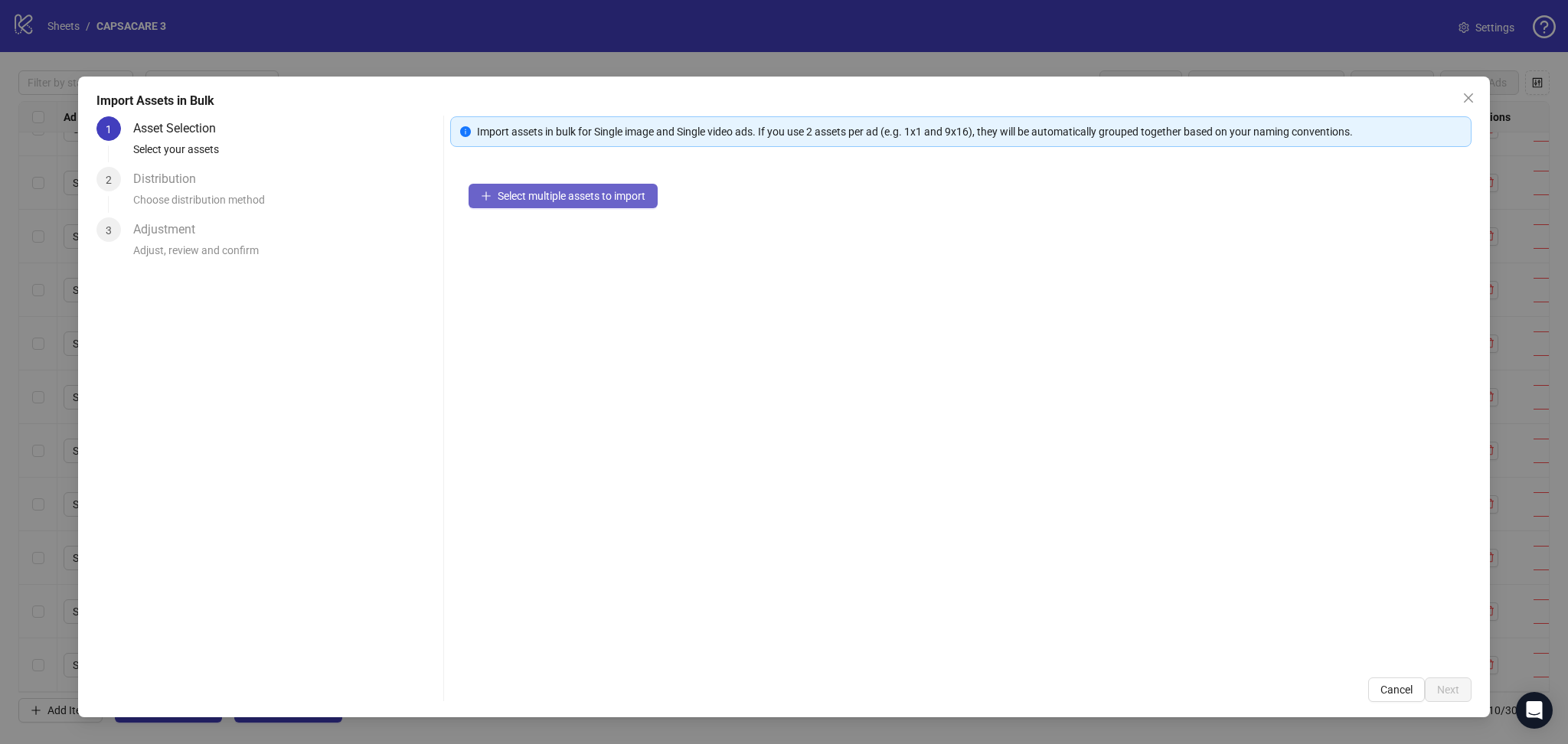
click at [589, 202] on button "Select multiple assets to import" at bounding box center [563, 195] width 189 height 24
click at [1458, 690] on span "Next" at bounding box center [1448, 690] width 22 height 12
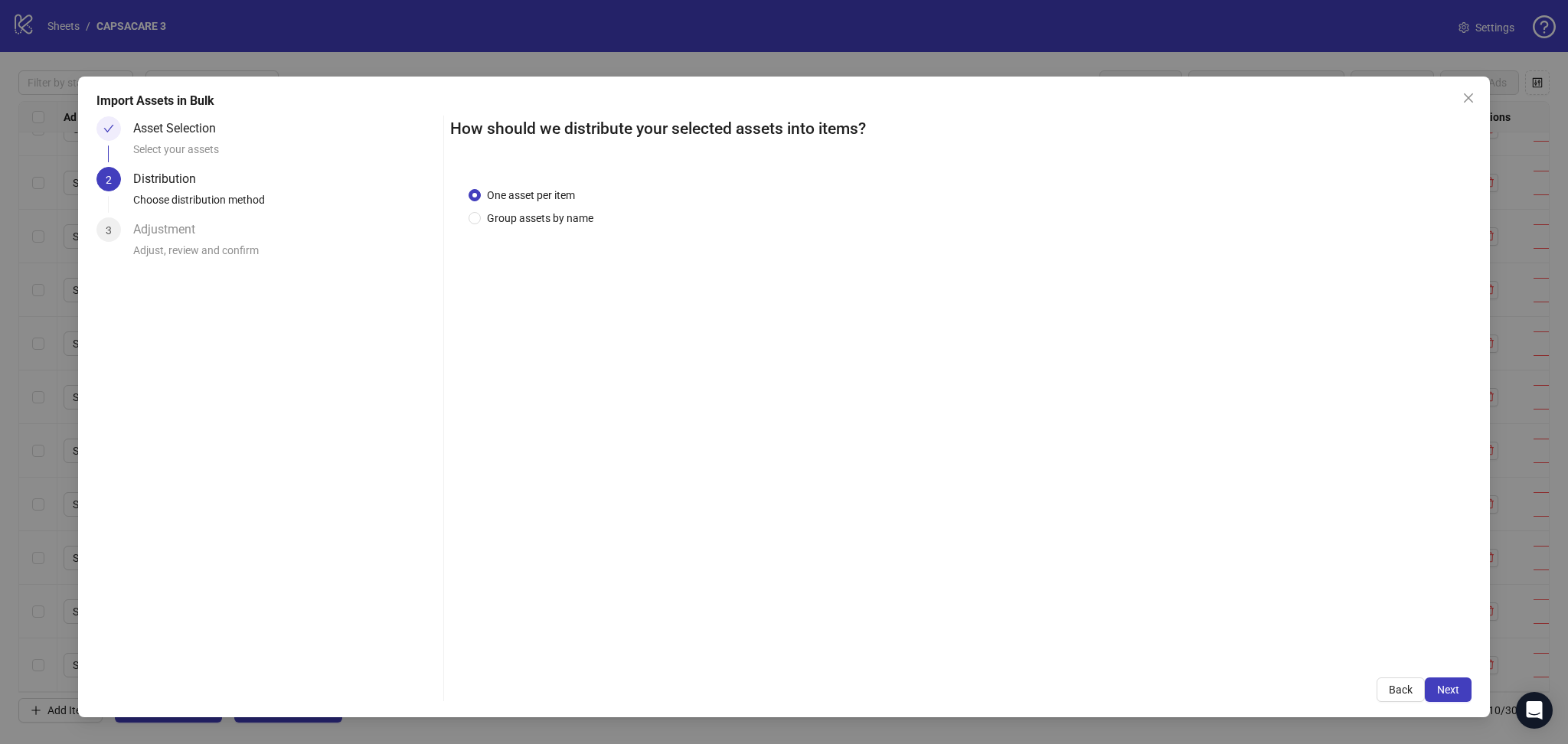
click at [1453, 689] on span "Next" at bounding box center [1448, 690] width 22 height 12
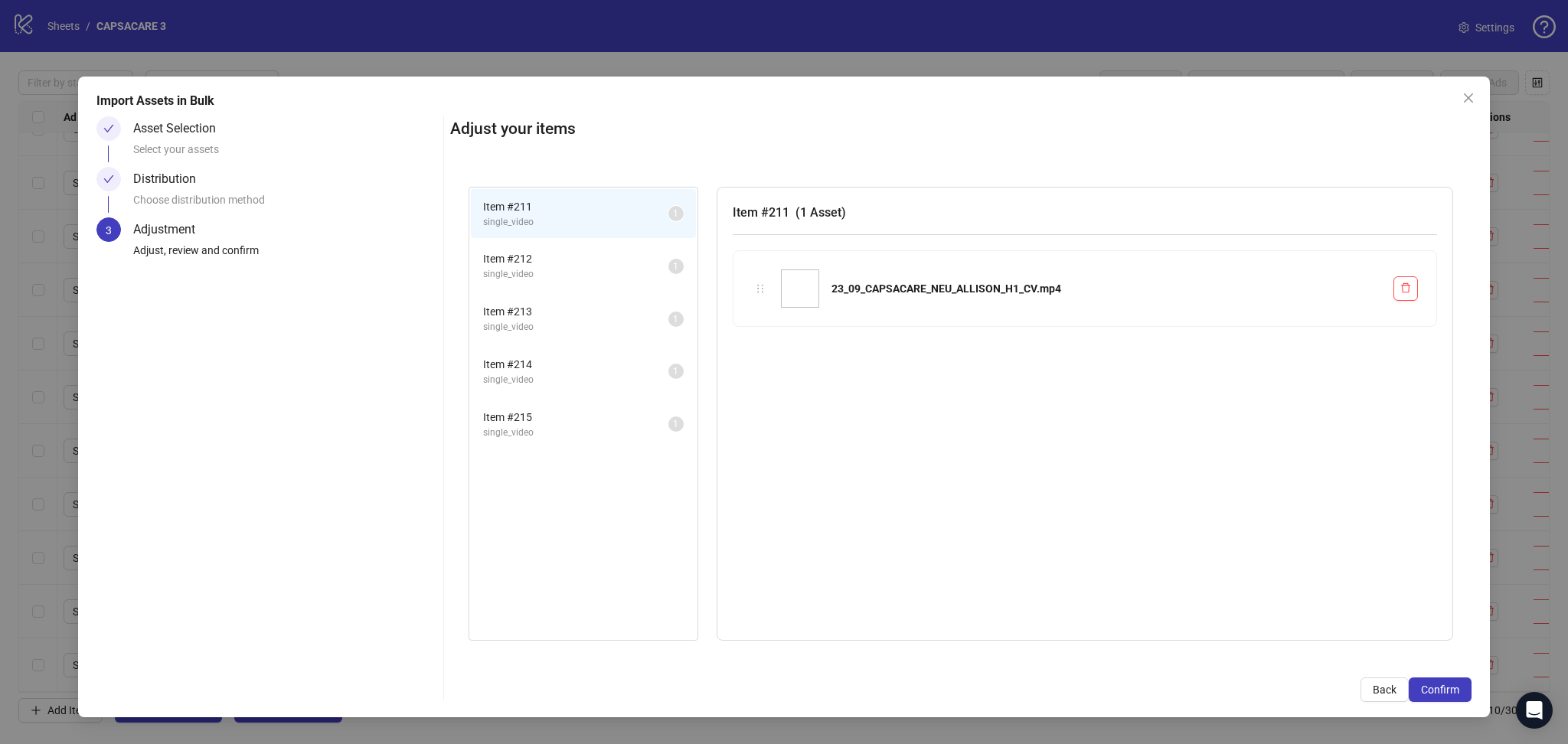
click at [1453, 689] on span "Confirm" at bounding box center [1440, 690] width 38 height 12
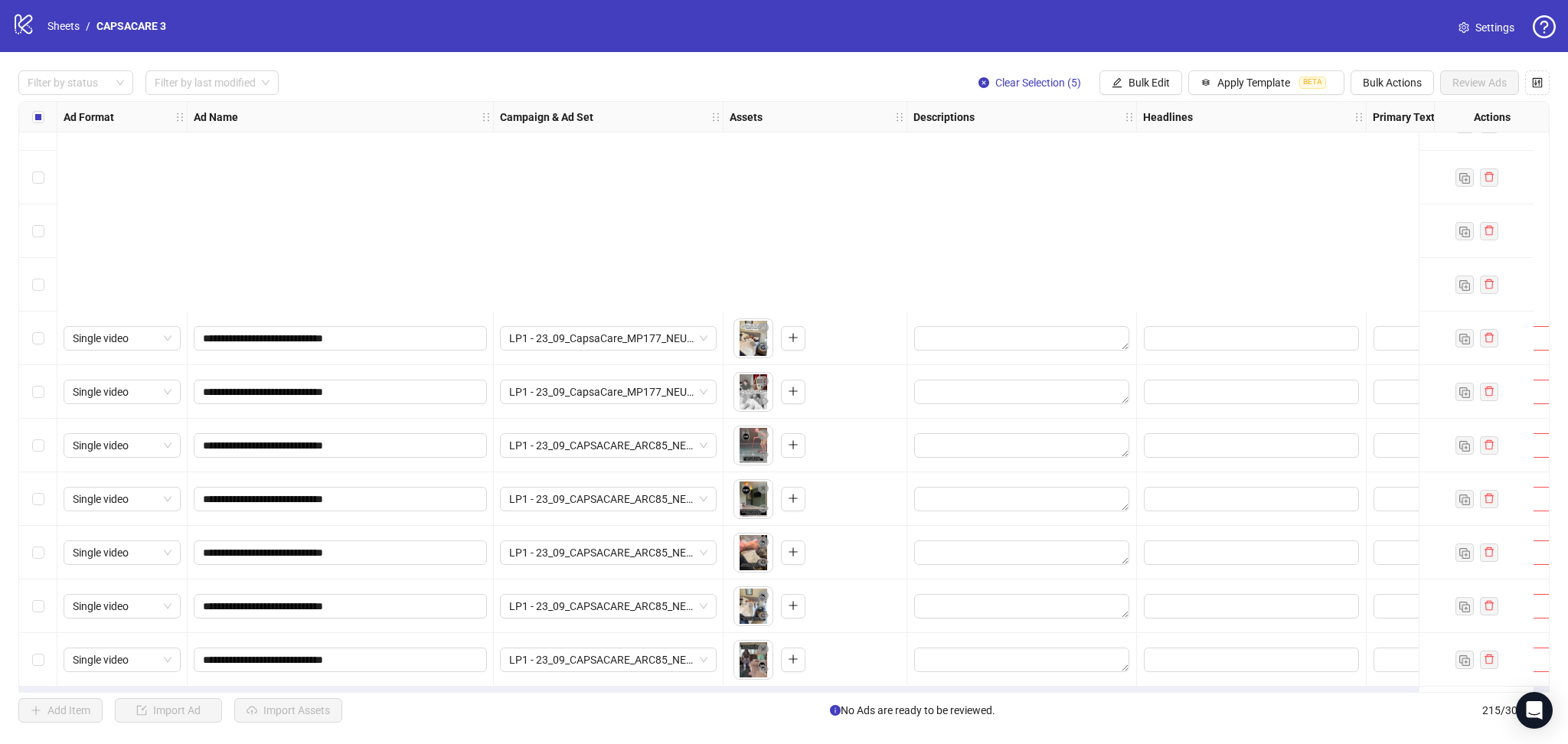
scroll to position [10966, 0]
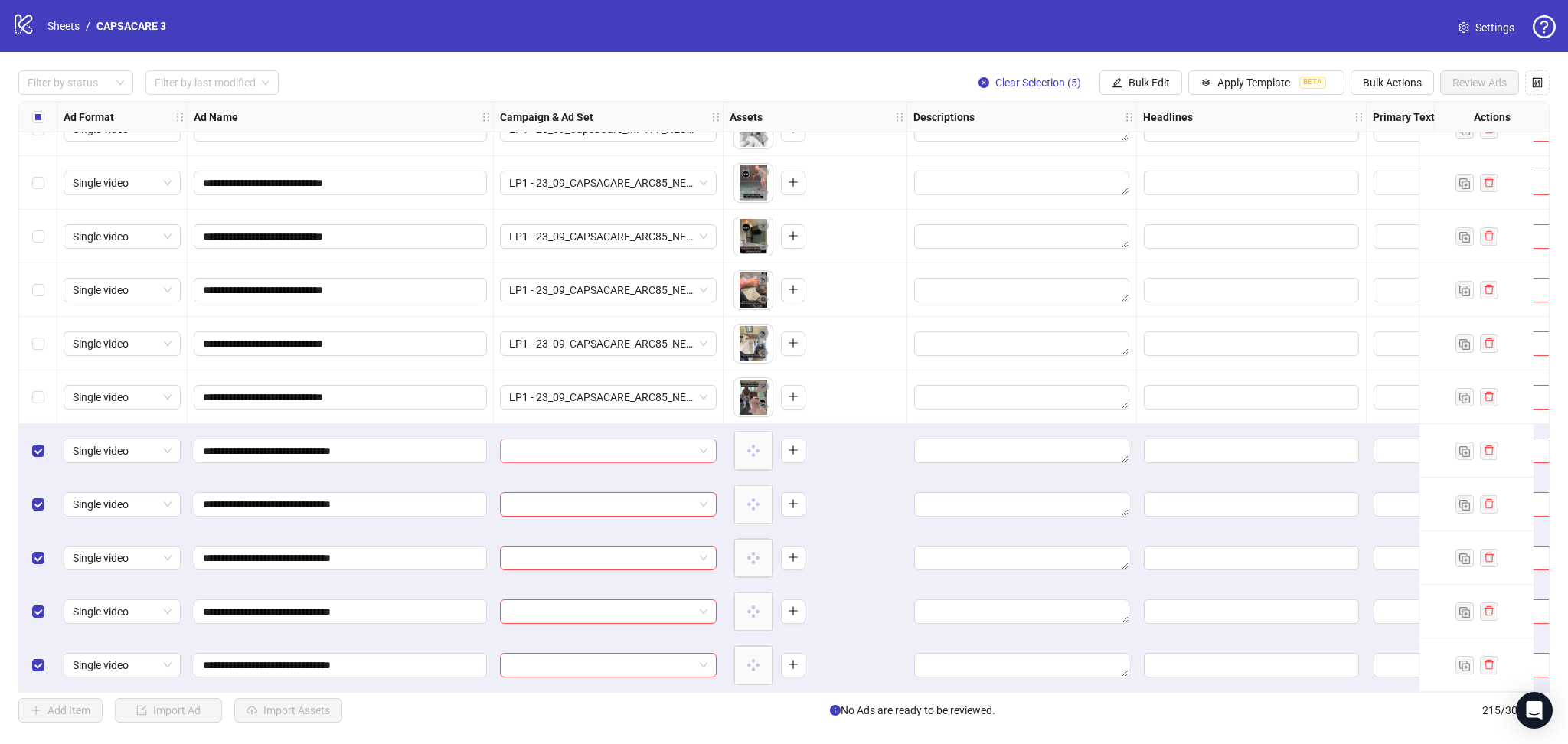
click at [569, 446] on input "search" at bounding box center [601, 451] width 185 height 23
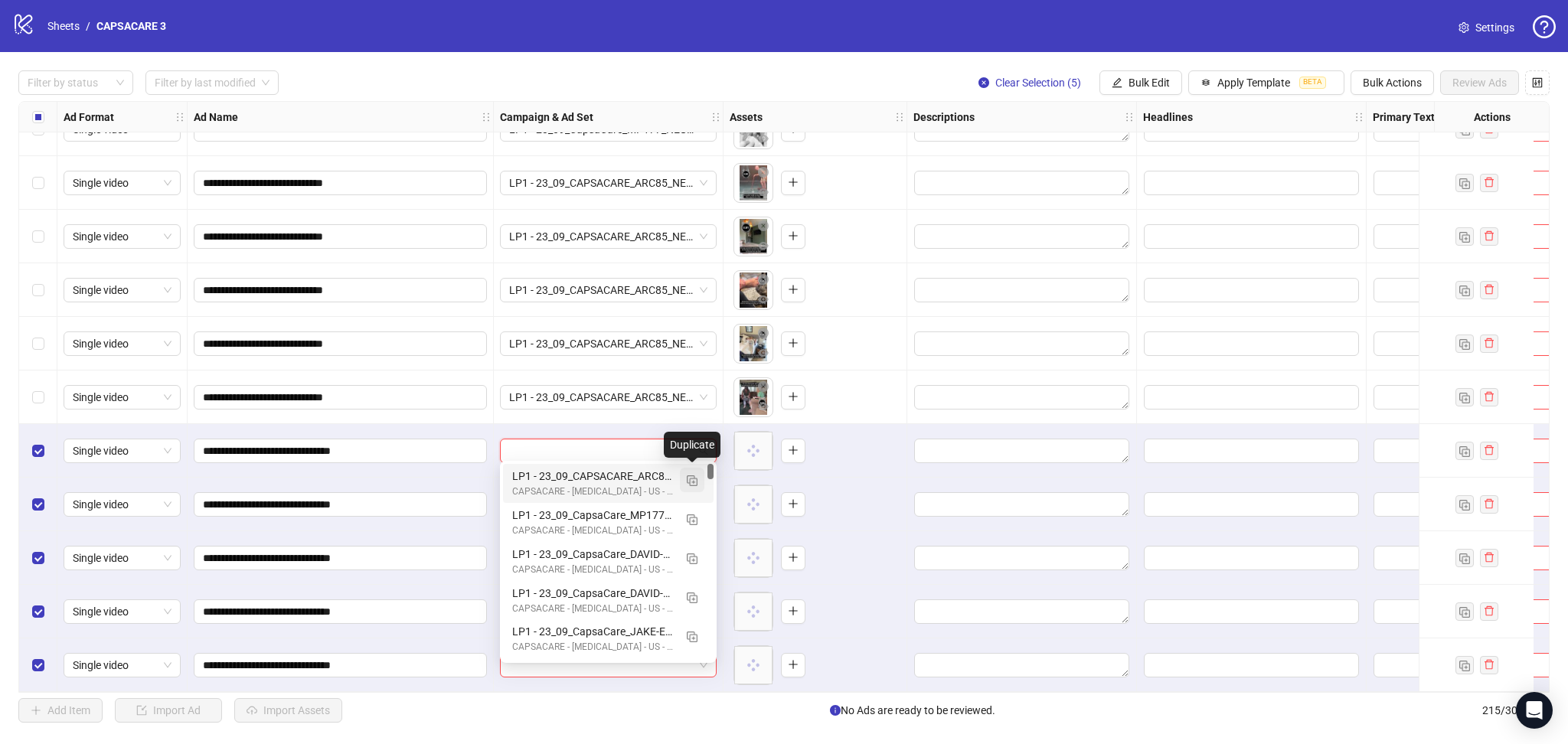
click at [695, 475] on img "button" at bounding box center [693, 480] width 11 height 11
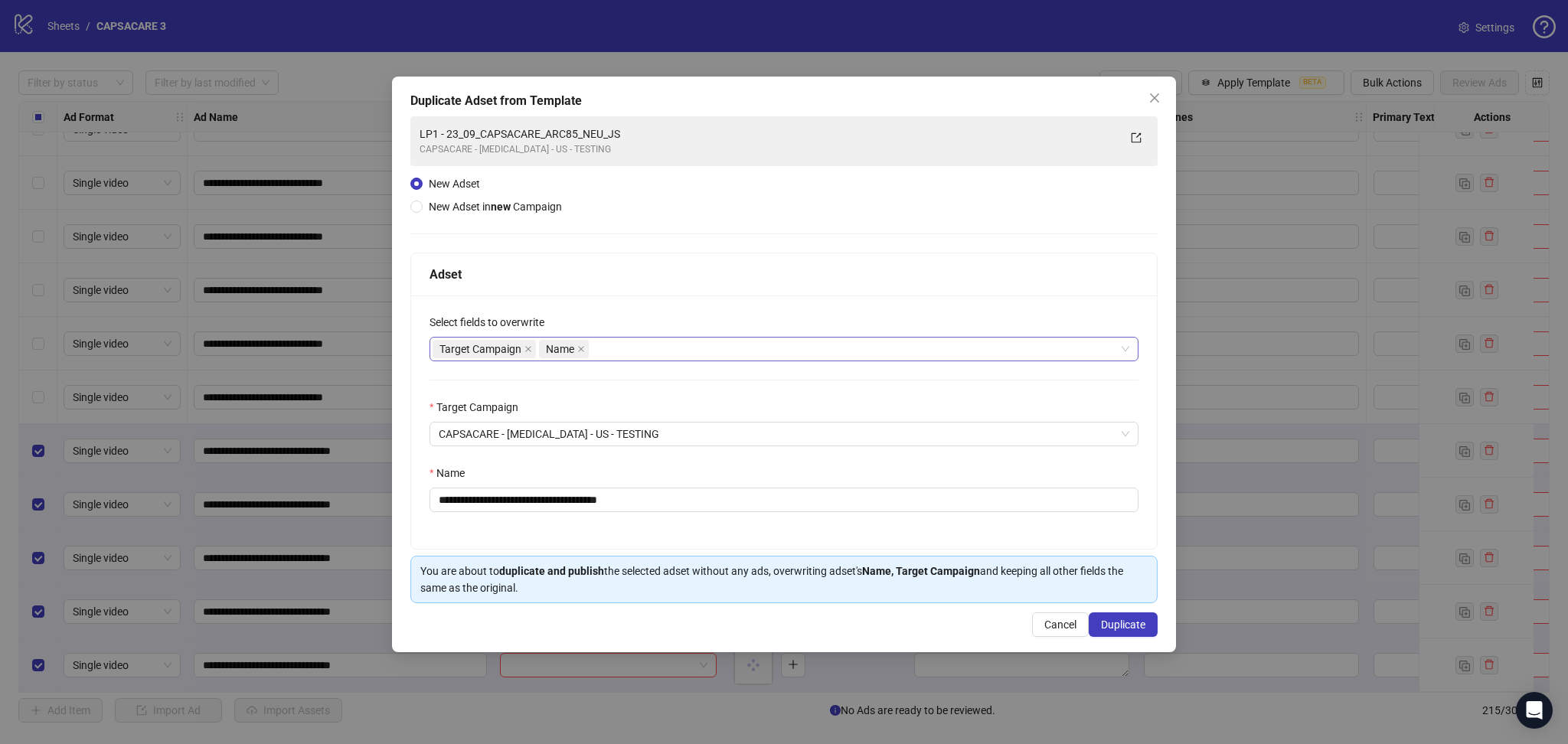
click at [532, 349] on span "Target Campaign" at bounding box center [484, 348] width 103 height 19
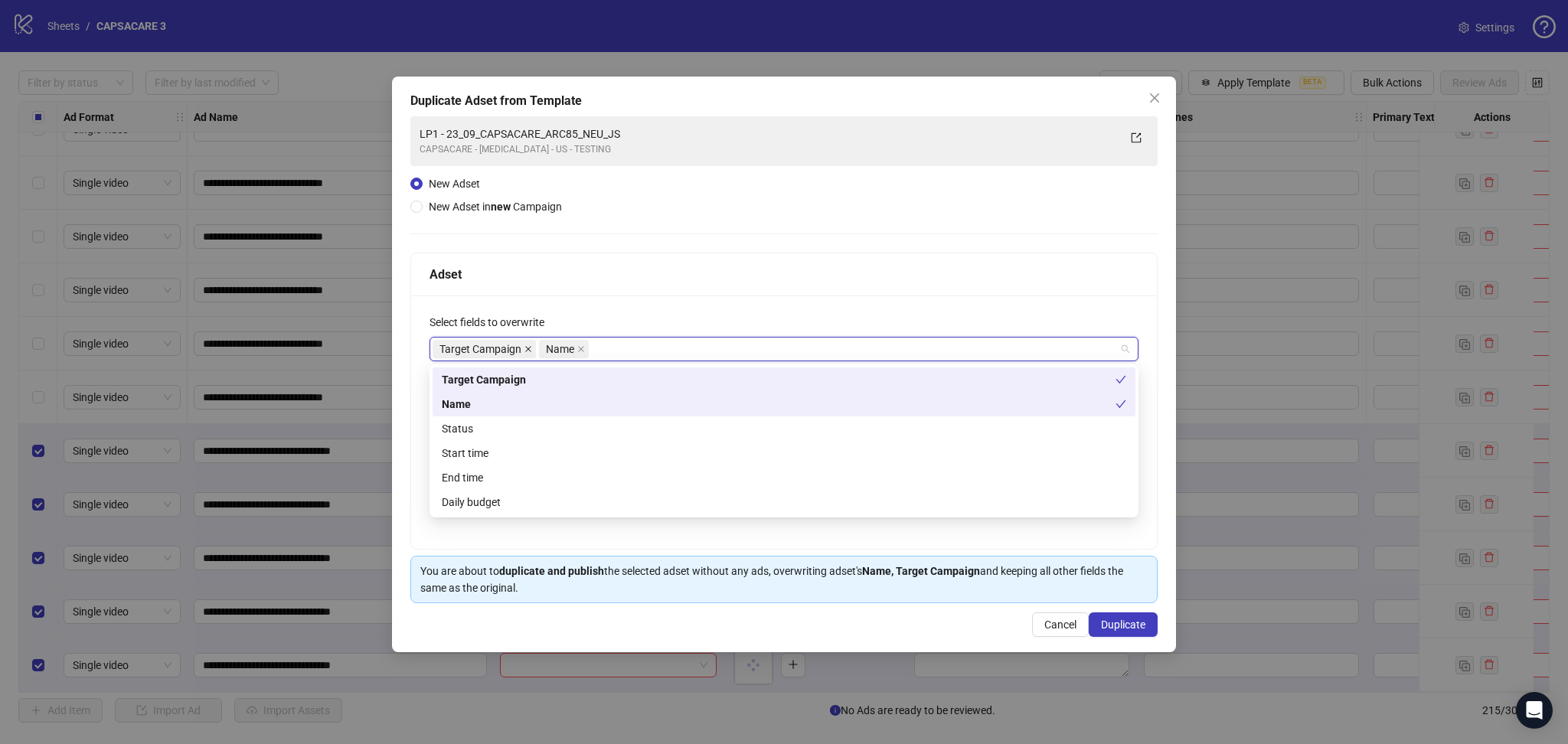
click at [528, 349] on icon "close" at bounding box center [528, 348] width 6 height 6
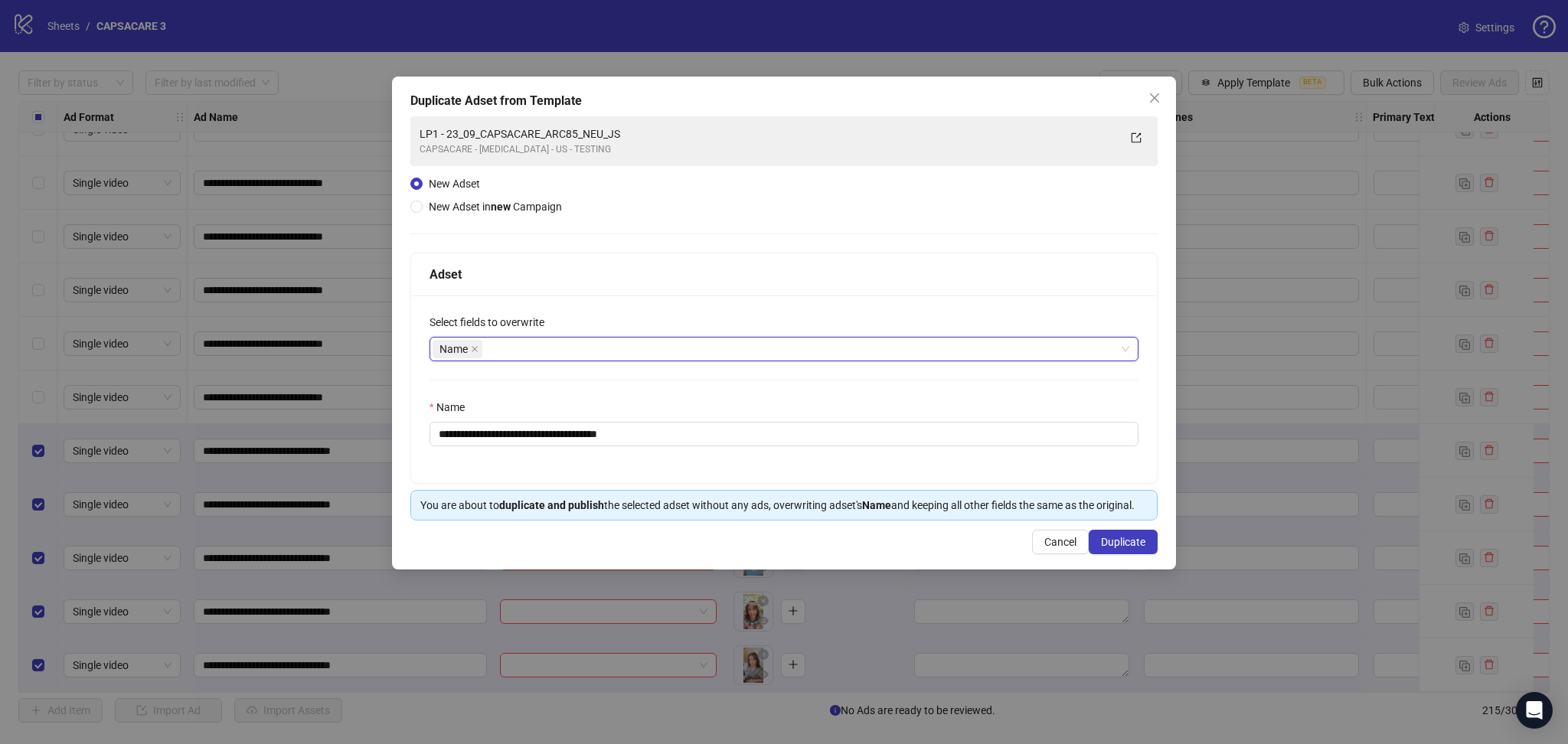
click at [734, 190] on div "**********" at bounding box center [784, 319] width 747 height 405
drag, startPoint x: 468, startPoint y: 432, endPoint x: 823, endPoint y: 468, distance: 356.8
click at [792, 454] on div "**********" at bounding box center [784, 389] width 746 height 187
paste input "text"
type input "**********"
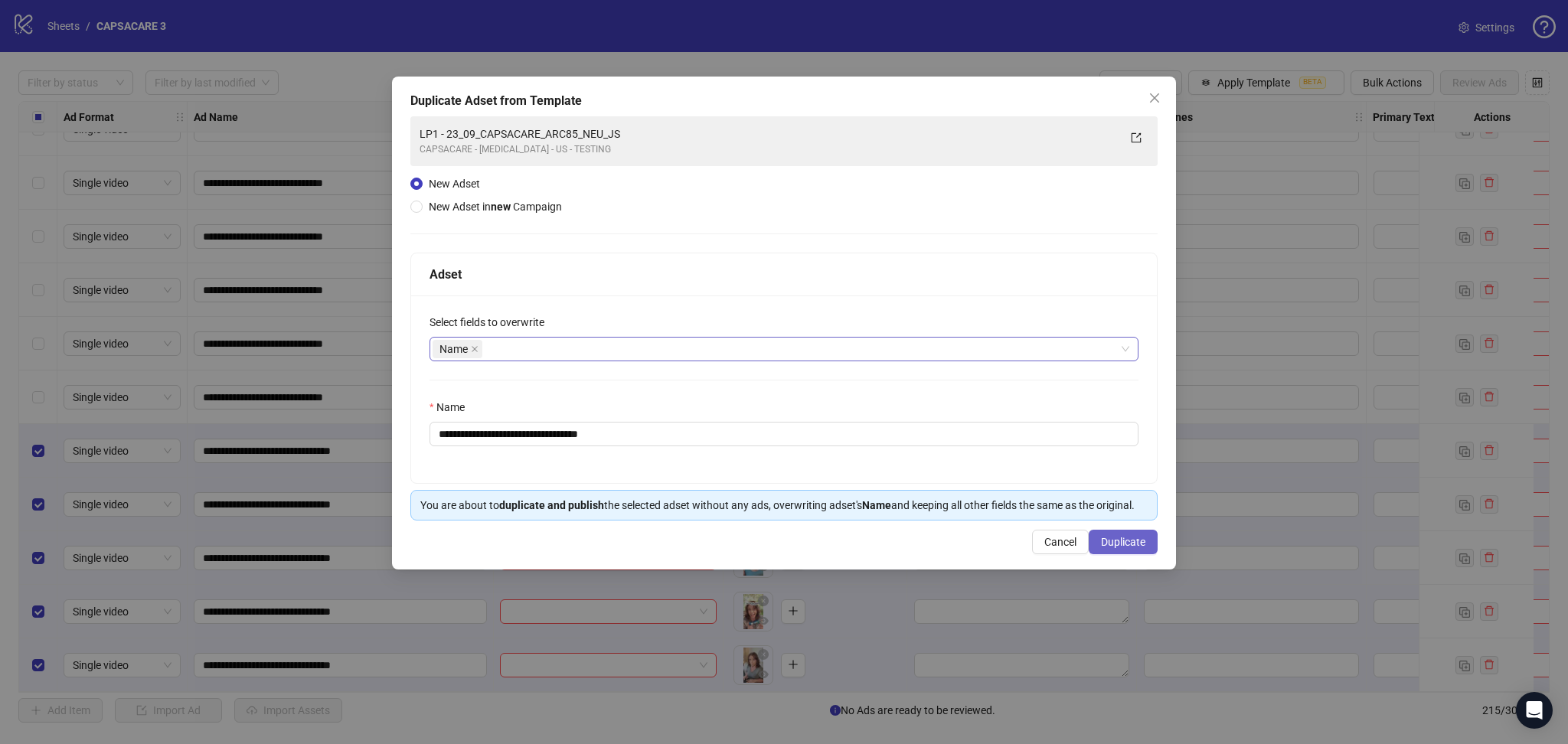
click at [1141, 537] on span "Duplicate" at bounding box center [1123, 542] width 45 height 12
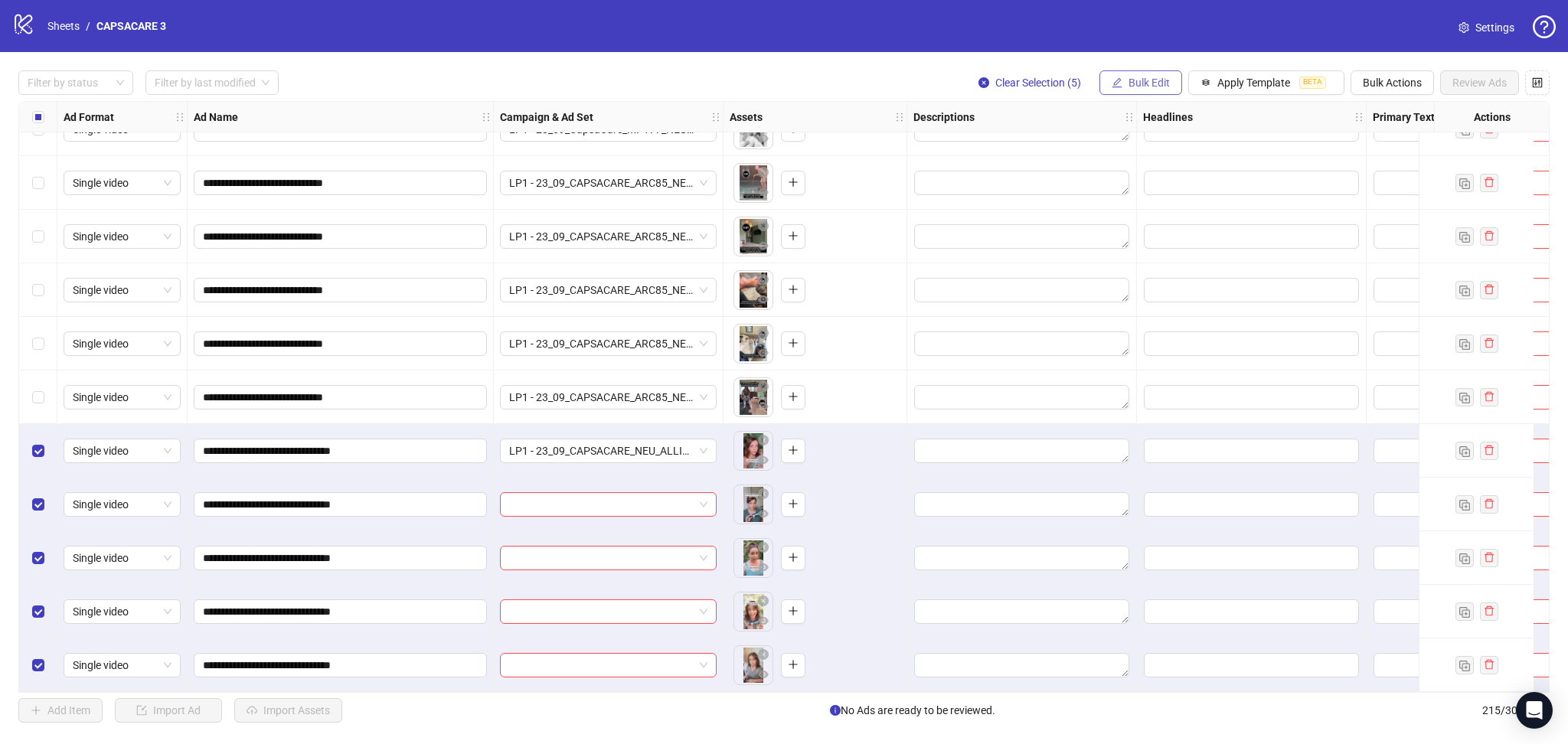
click at [1135, 79] on span "Bulk Edit" at bounding box center [1149, 83] width 41 height 12
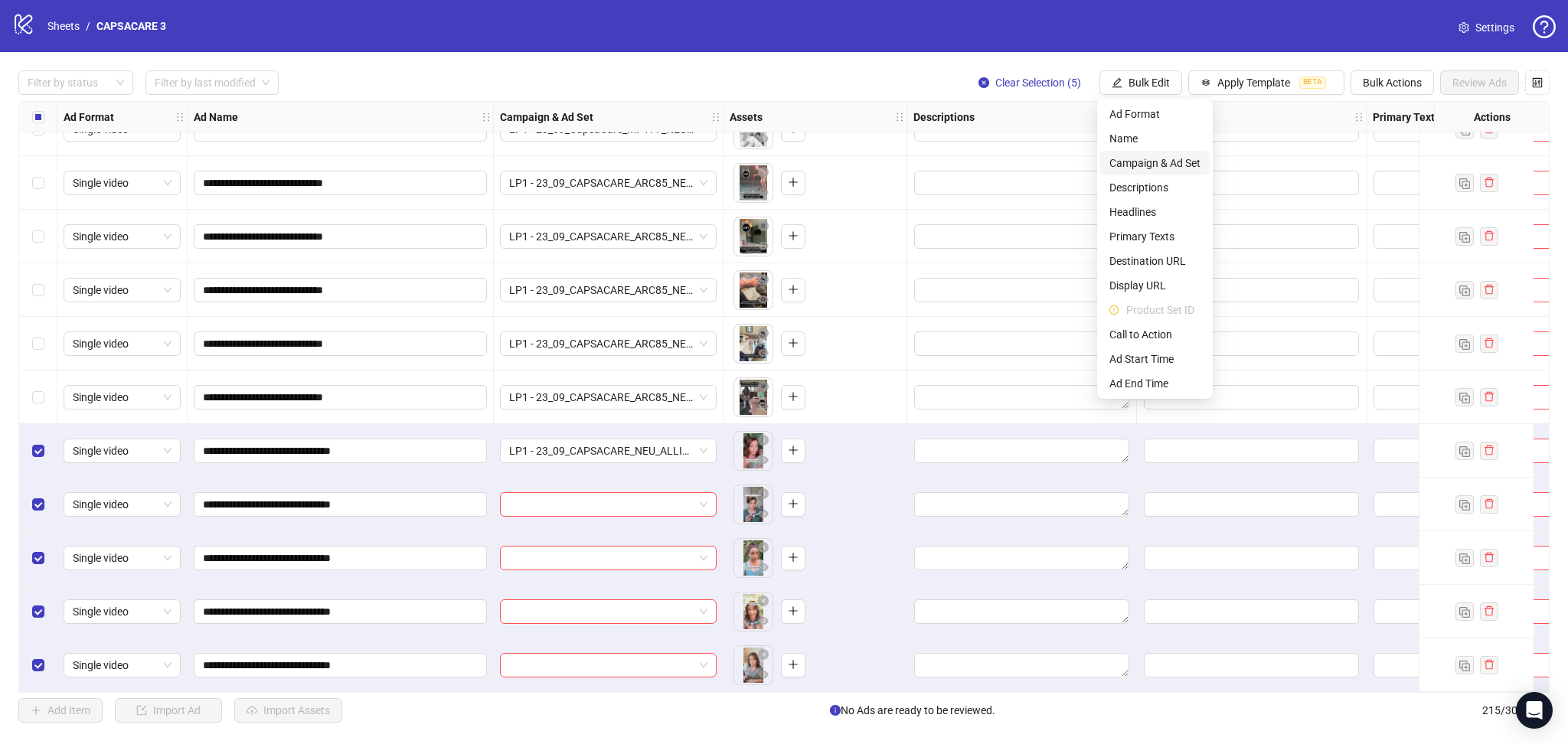
click at [1148, 161] on span "Campaign & Ad Set" at bounding box center [1155, 163] width 91 height 17
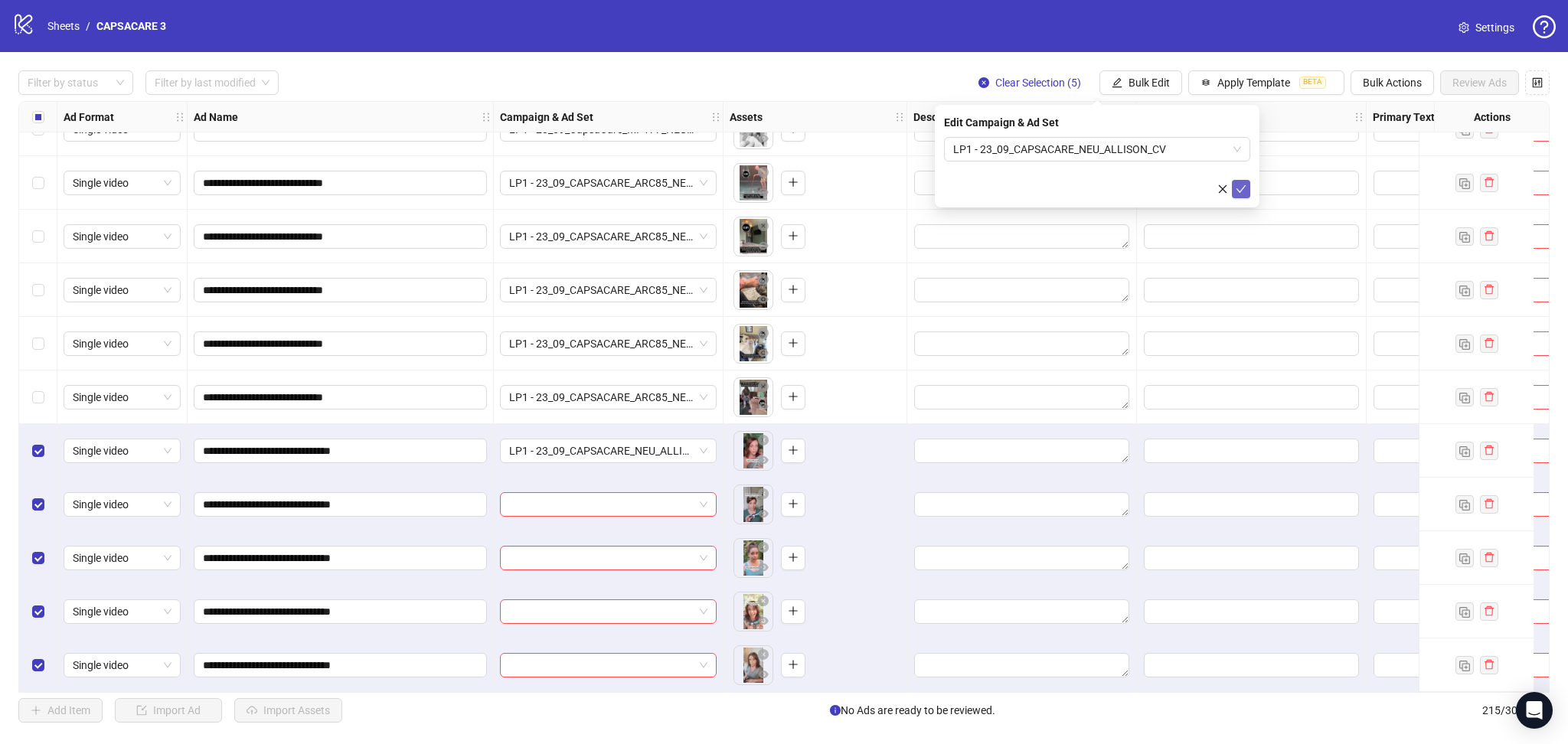
click at [1246, 192] on icon "check" at bounding box center [1241, 189] width 11 height 11
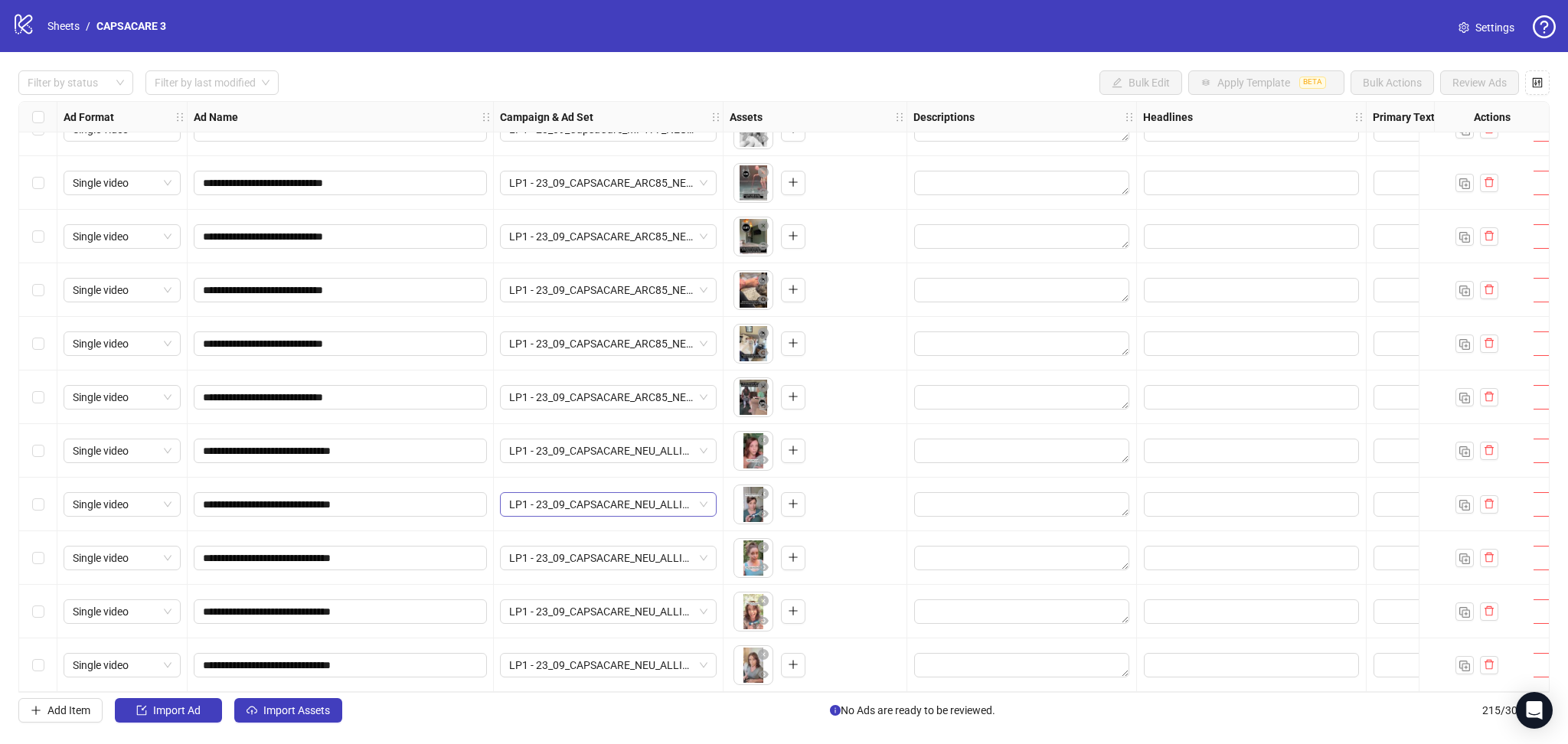
click at [285, 703] on button "Import Assets" at bounding box center [288, 709] width 108 height 24
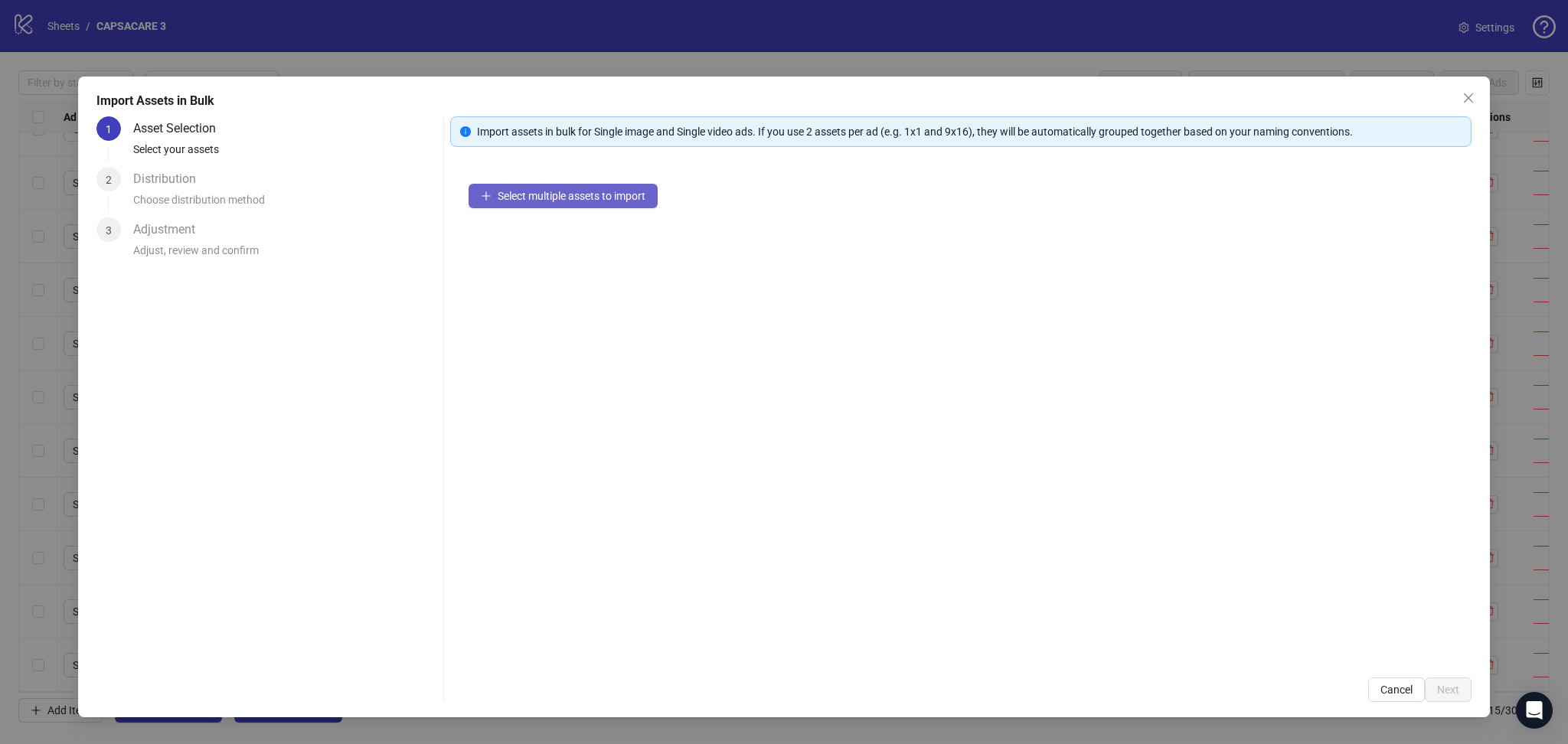
click at [563, 190] on button "Select multiple assets to import" at bounding box center [563, 195] width 189 height 24
click at [1440, 698] on button "Next" at bounding box center [1449, 689] width 46 height 24
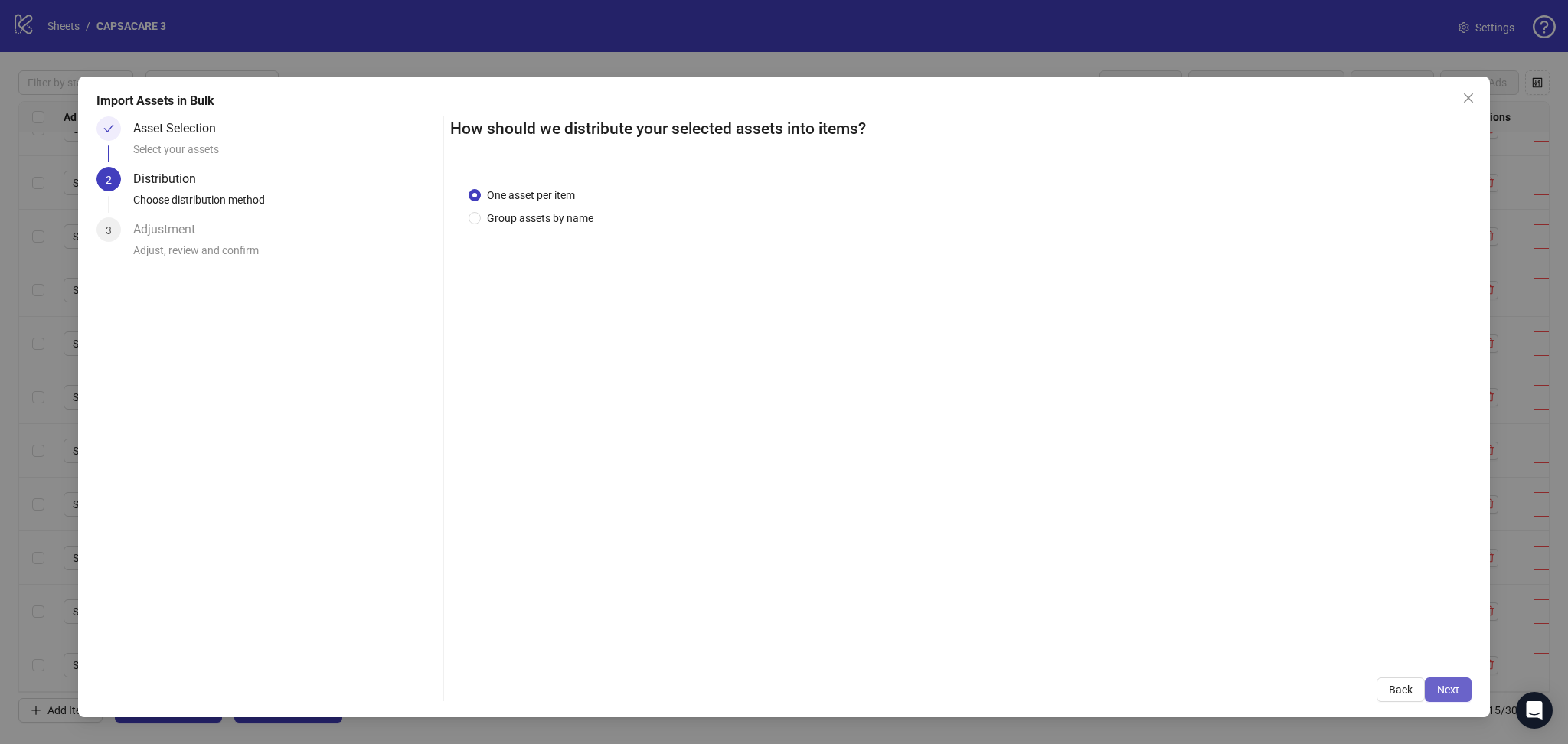
click at [1444, 686] on span "Next" at bounding box center [1448, 690] width 22 height 12
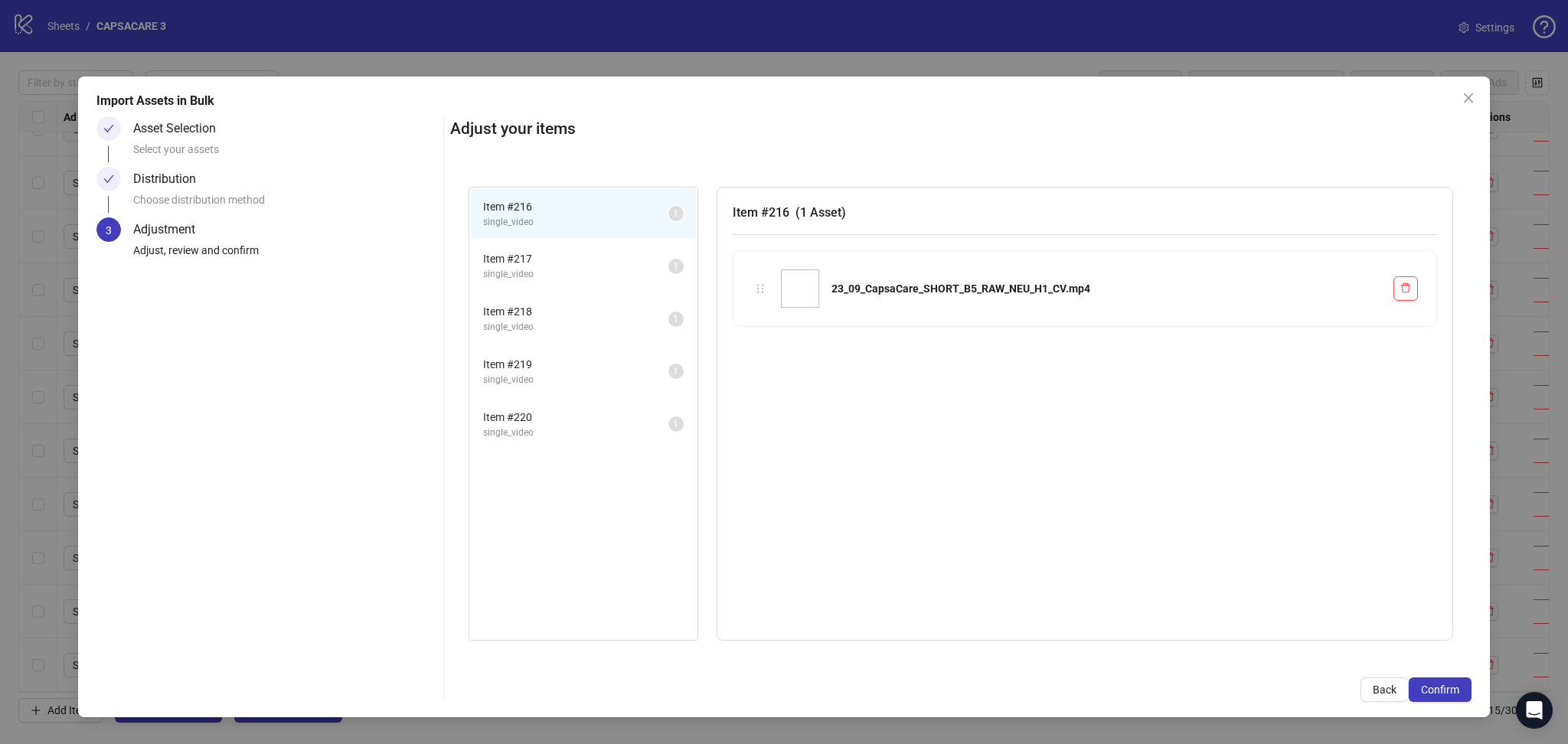
drag, startPoint x: 1444, startPoint y: 686, endPoint x: 1437, endPoint y: 690, distance: 8.1
click at [1442, 686] on span "Confirm" at bounding box center [1440, 690] width 38 height 12
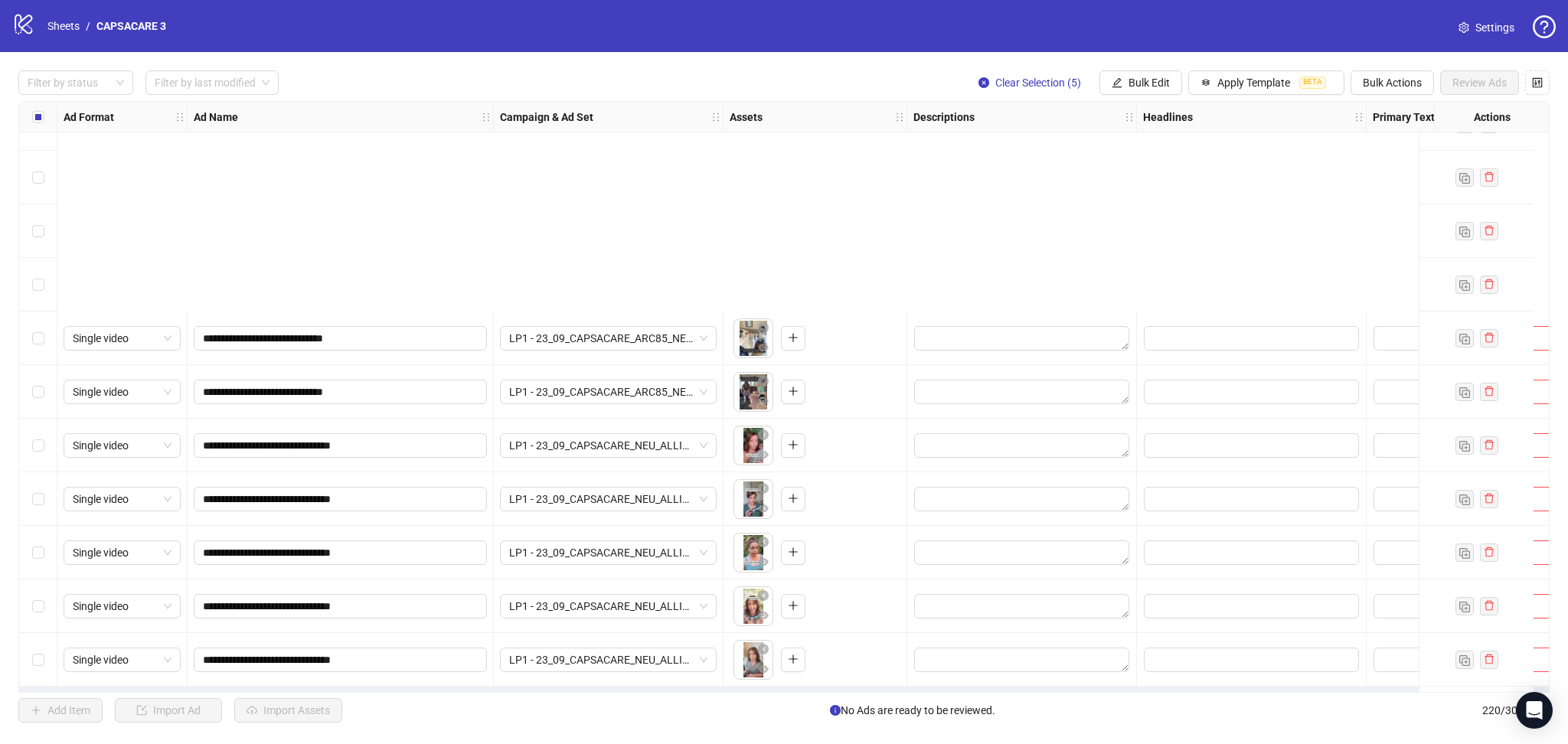
scroll to position [11233, 0]
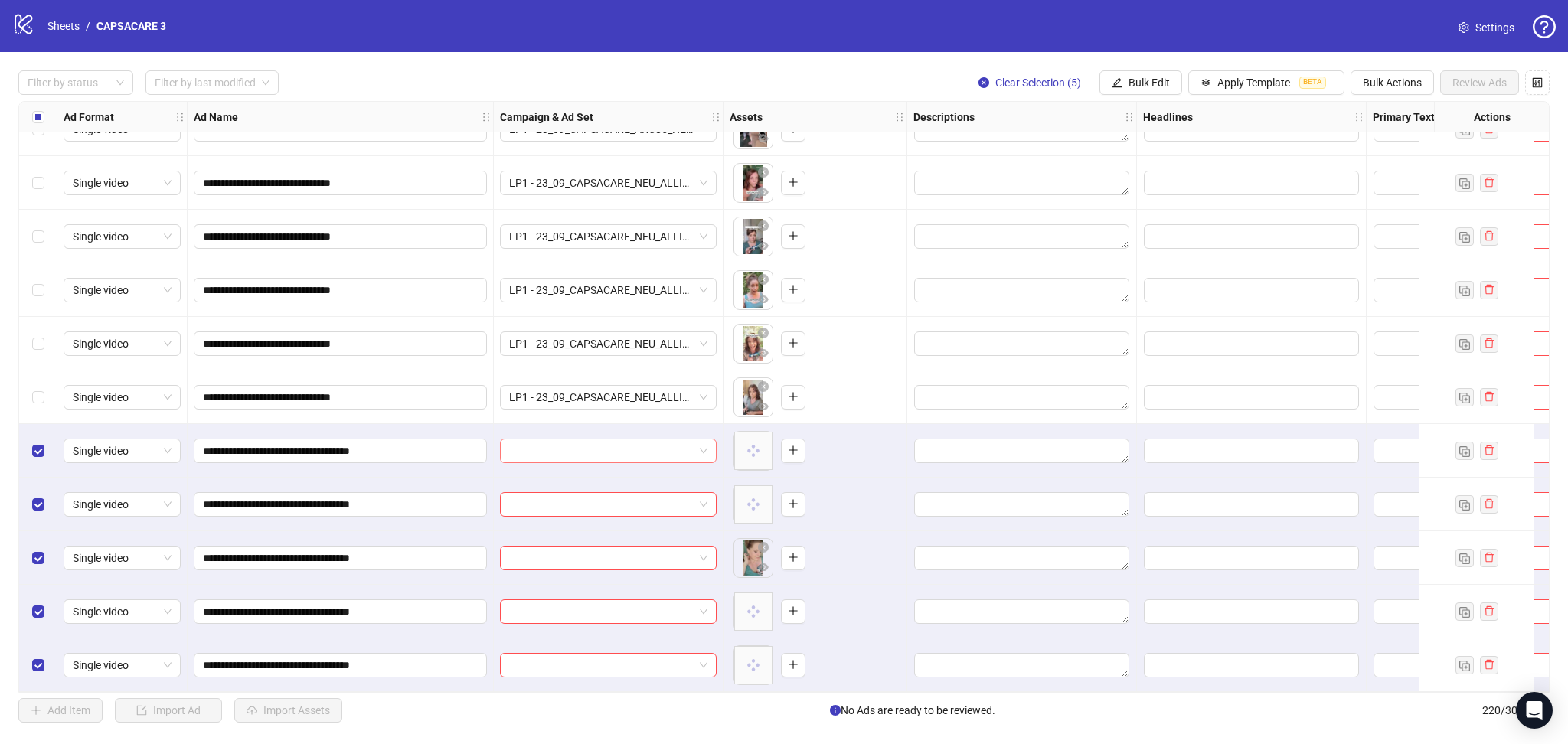
click at [570, 444] on input "search" at bounding box center [601, 451] width 185 height 23
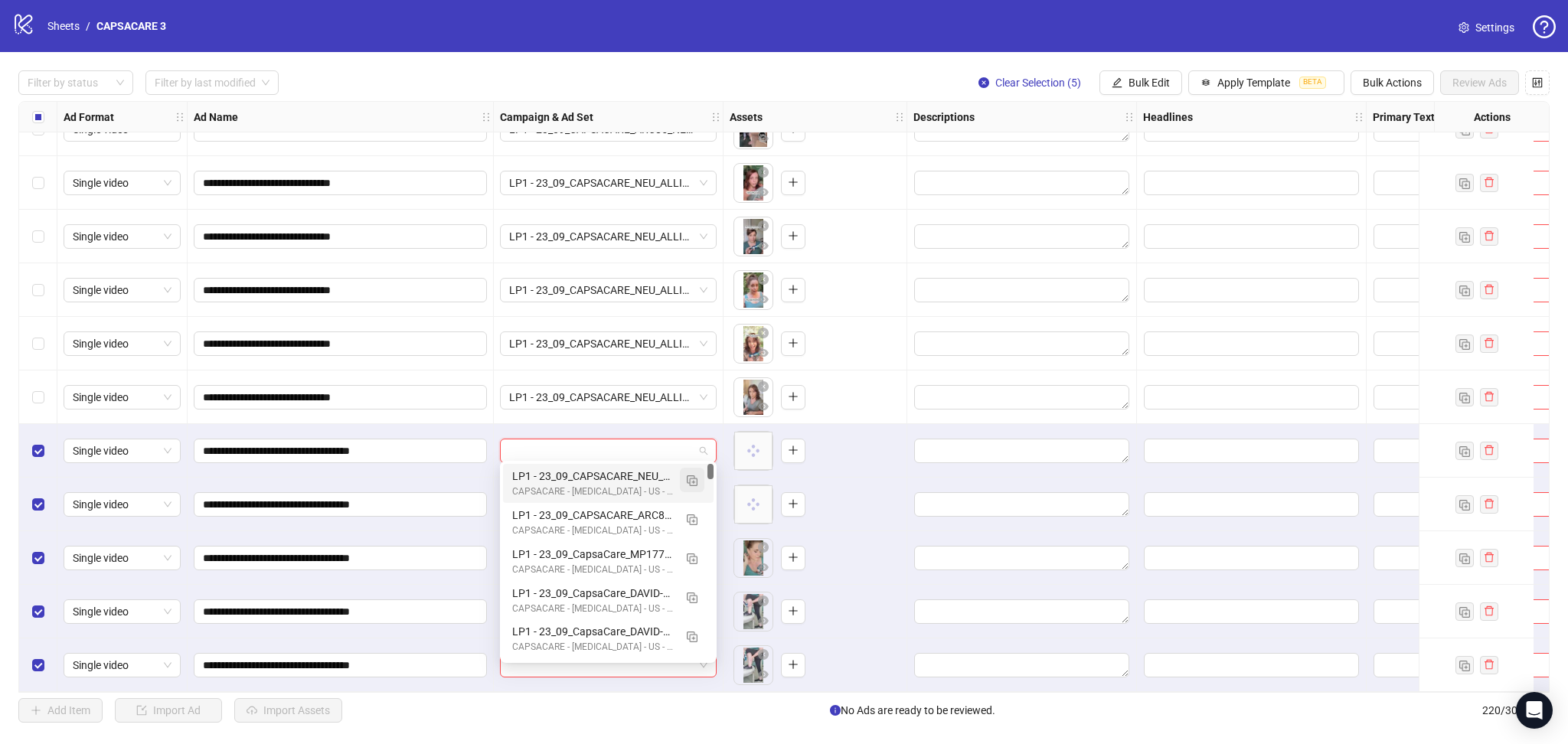
click at [693, 484] on img "button" at bounding box center [693, 480] width 11 height 11
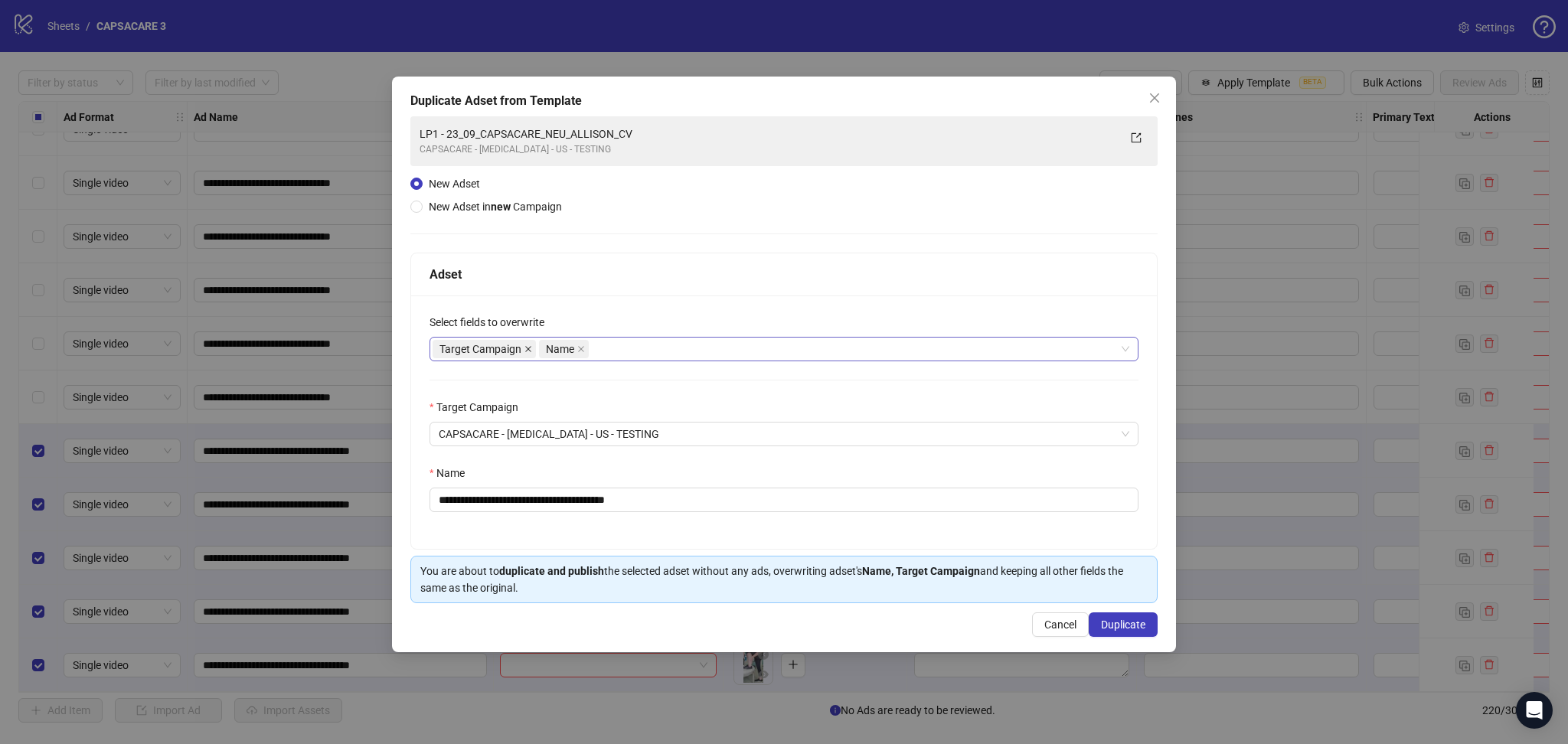
click at [530, 348] on icon "close" at bounding box center [528, 348] width 8 height 8
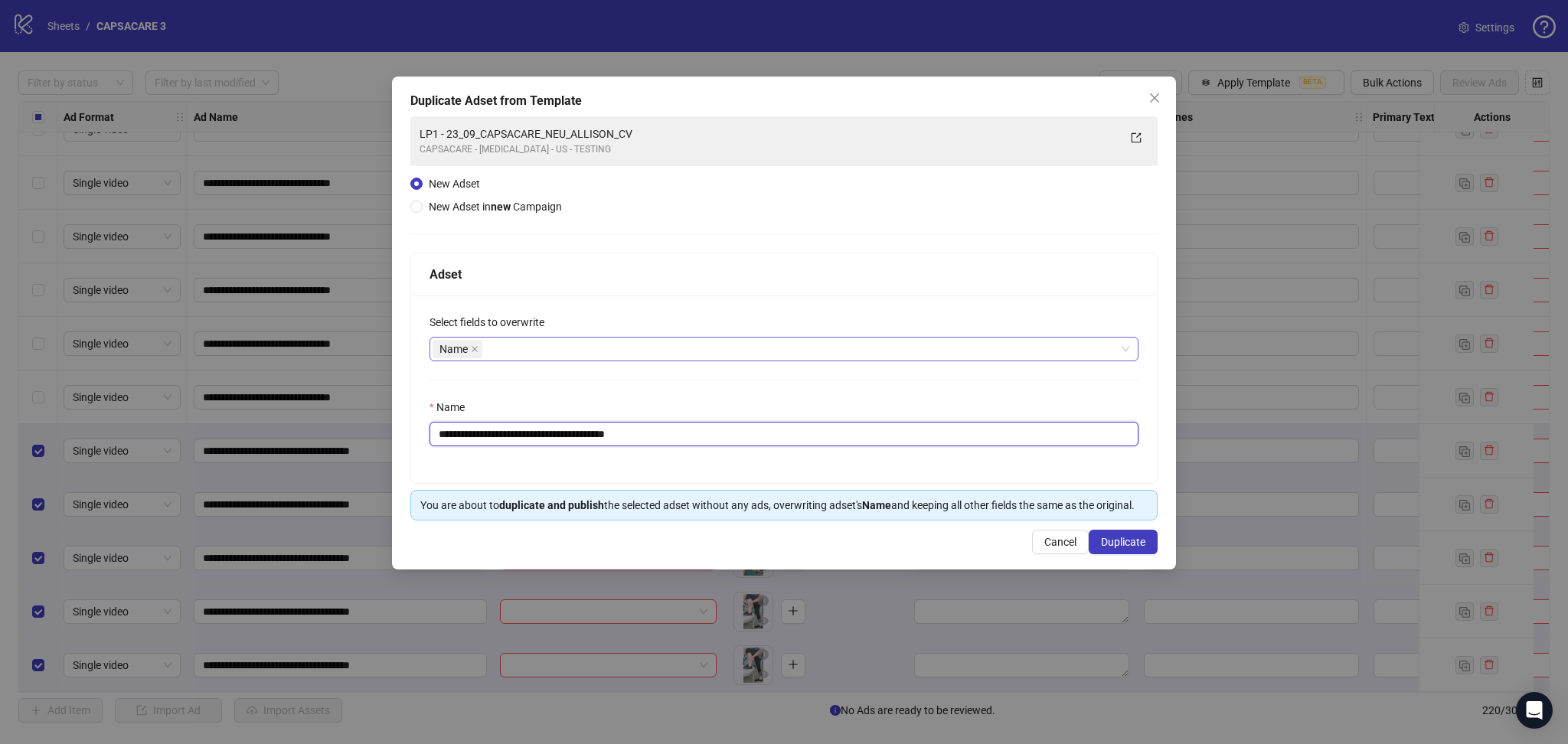
drag, startPoint x: 468, startPoint y: 426, endPoint x: 950, endPoint y: 497, distance: 487.2
click at [950, 497] on div "**********" at bounding box center [784, 386] width 747 height 268
paste input "text"
type input "**********"
click at [1128, 537] on span "Duplicate" at bounding box center [1123, 542] width 45 height 12
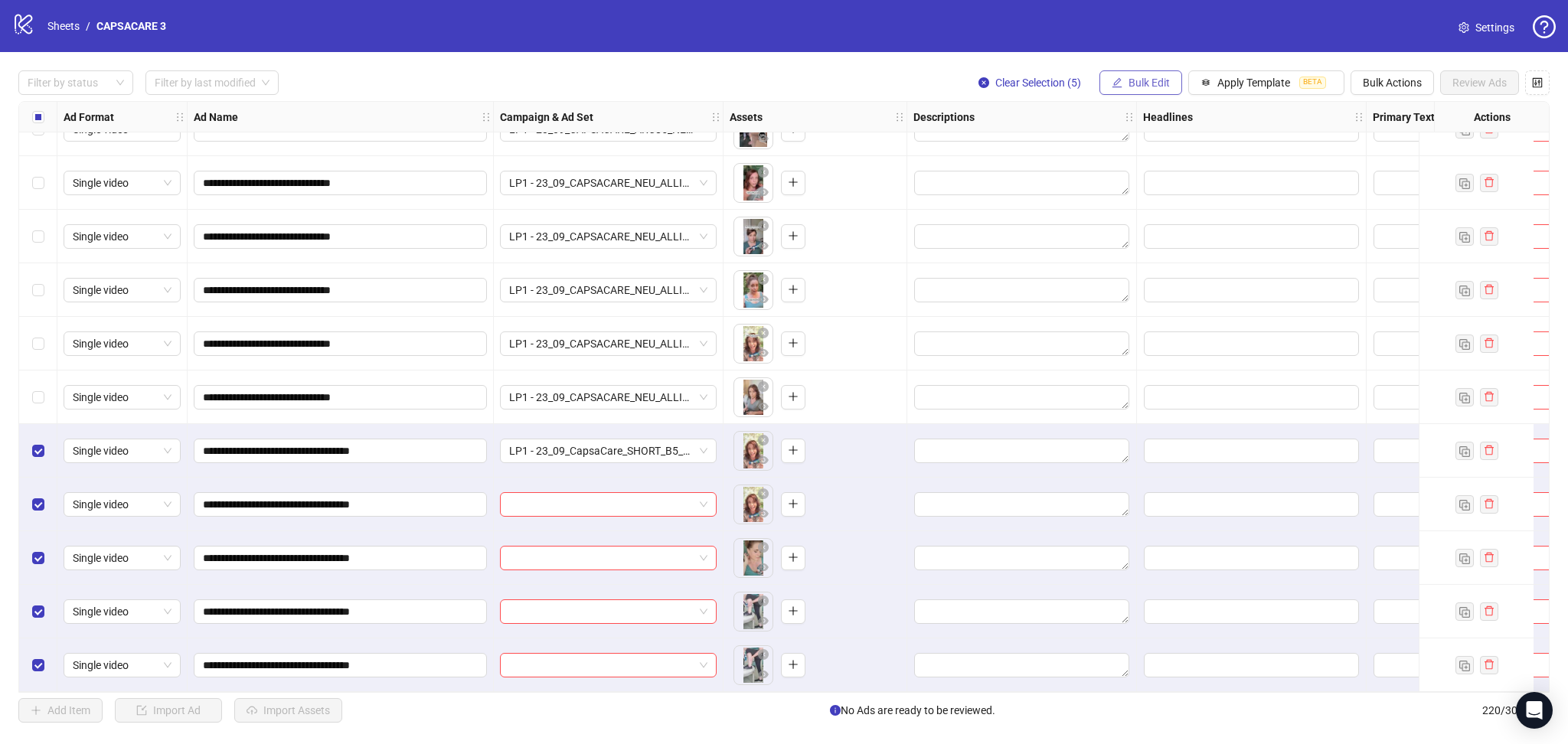
click at [1129, 78] on button "Bulk Edit" at bounding box center [1141, 82] width 83 height 24
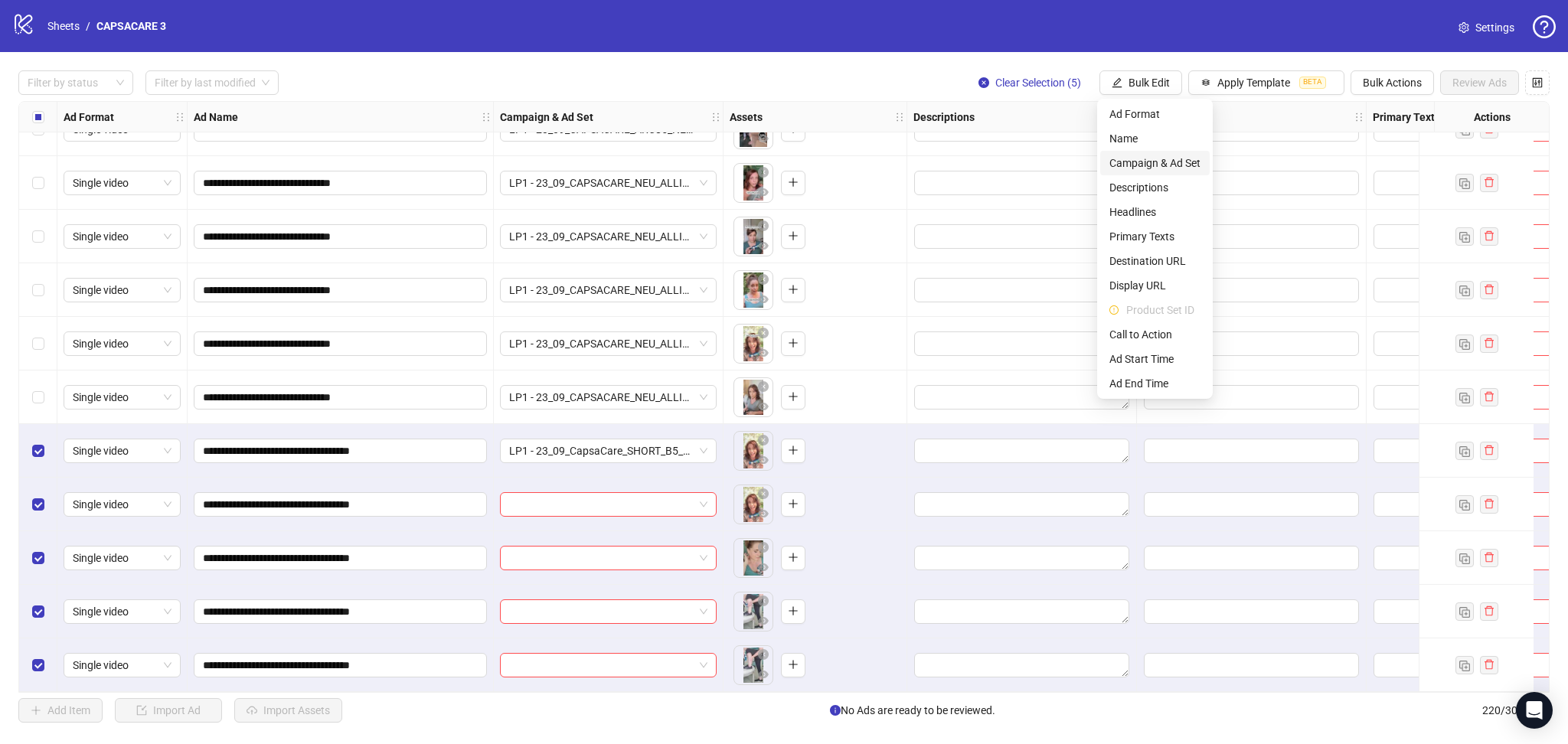
click at [1189, 168] on span "Campaign & Ad Set" at bounding box center [1155, 163] width 91 height 17
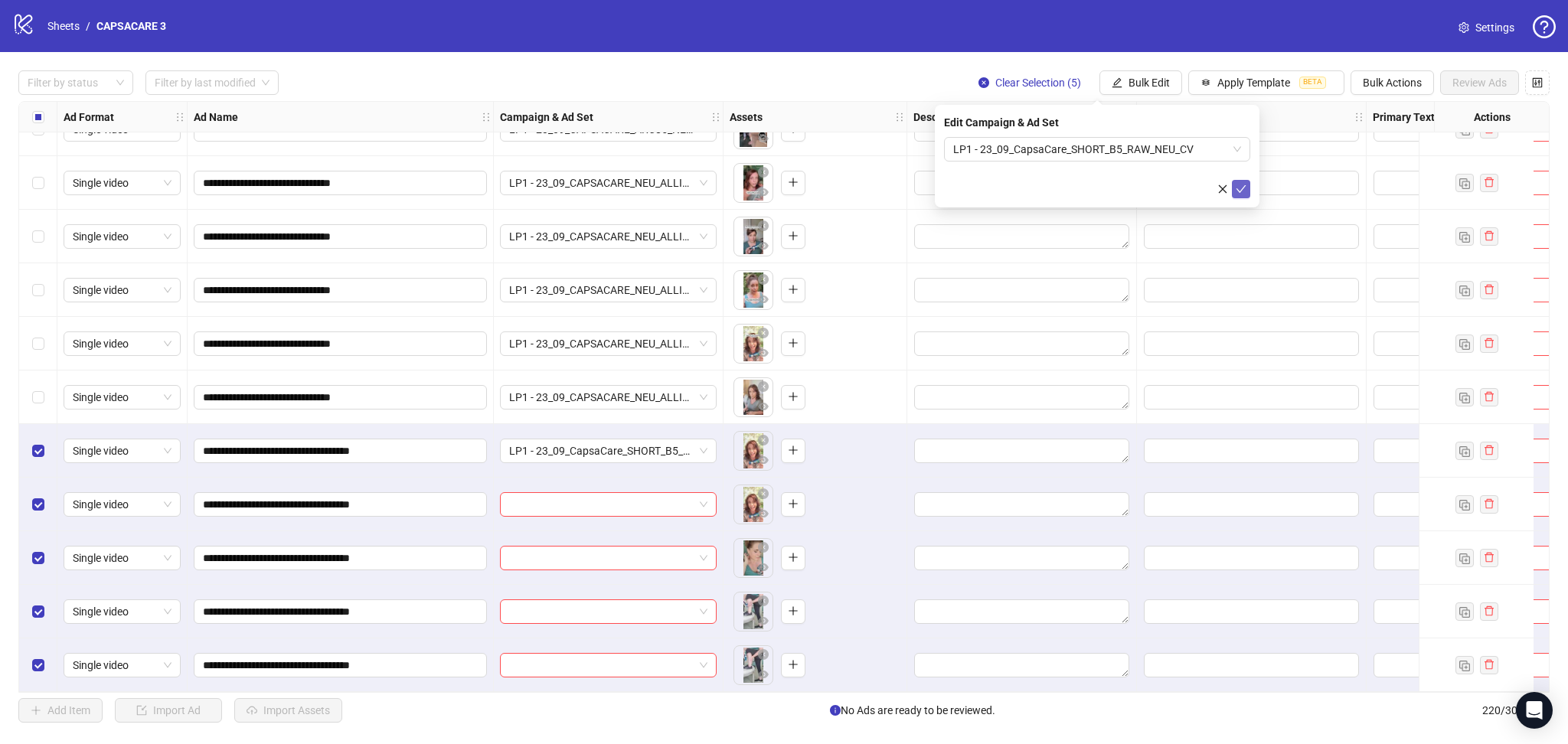
click at [1237, 189] on icon "check" at bounding box center [1241, 189] width 11 height 11
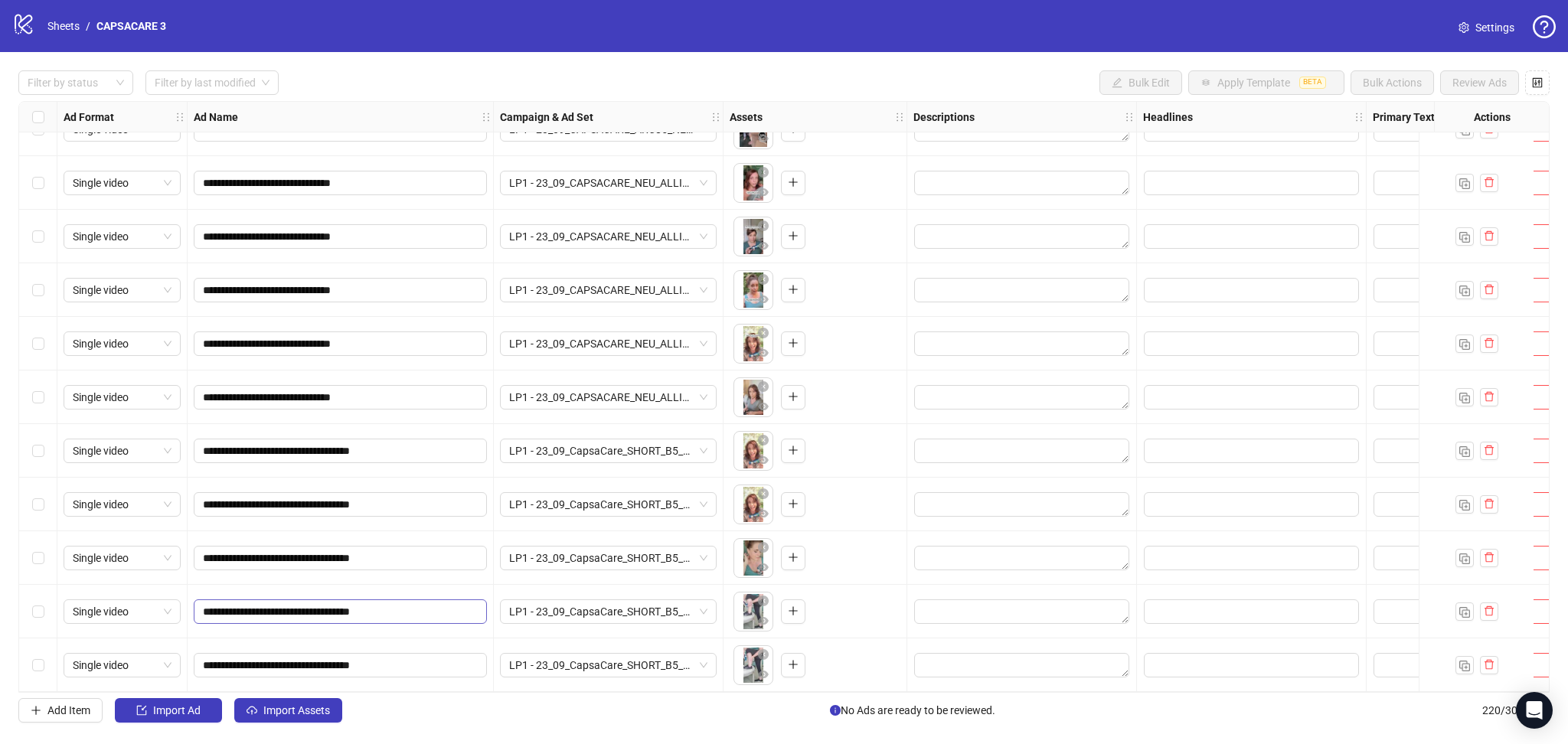
click at [313, 710] on span "Import Assets" at bounding box center [297, 710] width 67 height 12
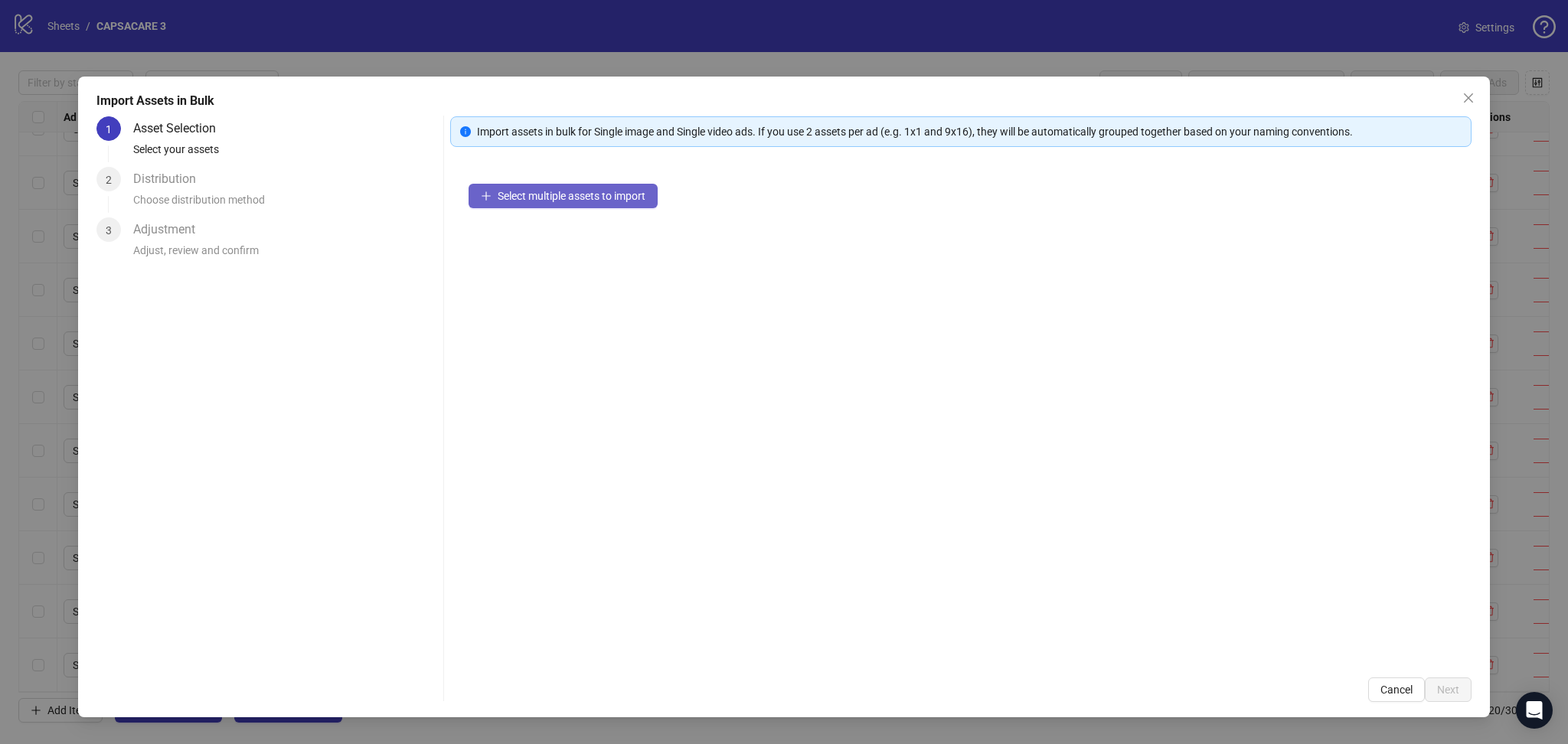
click at [558, 190] on span "Select multiple assets to import" at bounding box center [571, 196] width 148 height 12
click at [1440, 686] on span "Next" at bounding box center [1448, 690] width 22 height 12
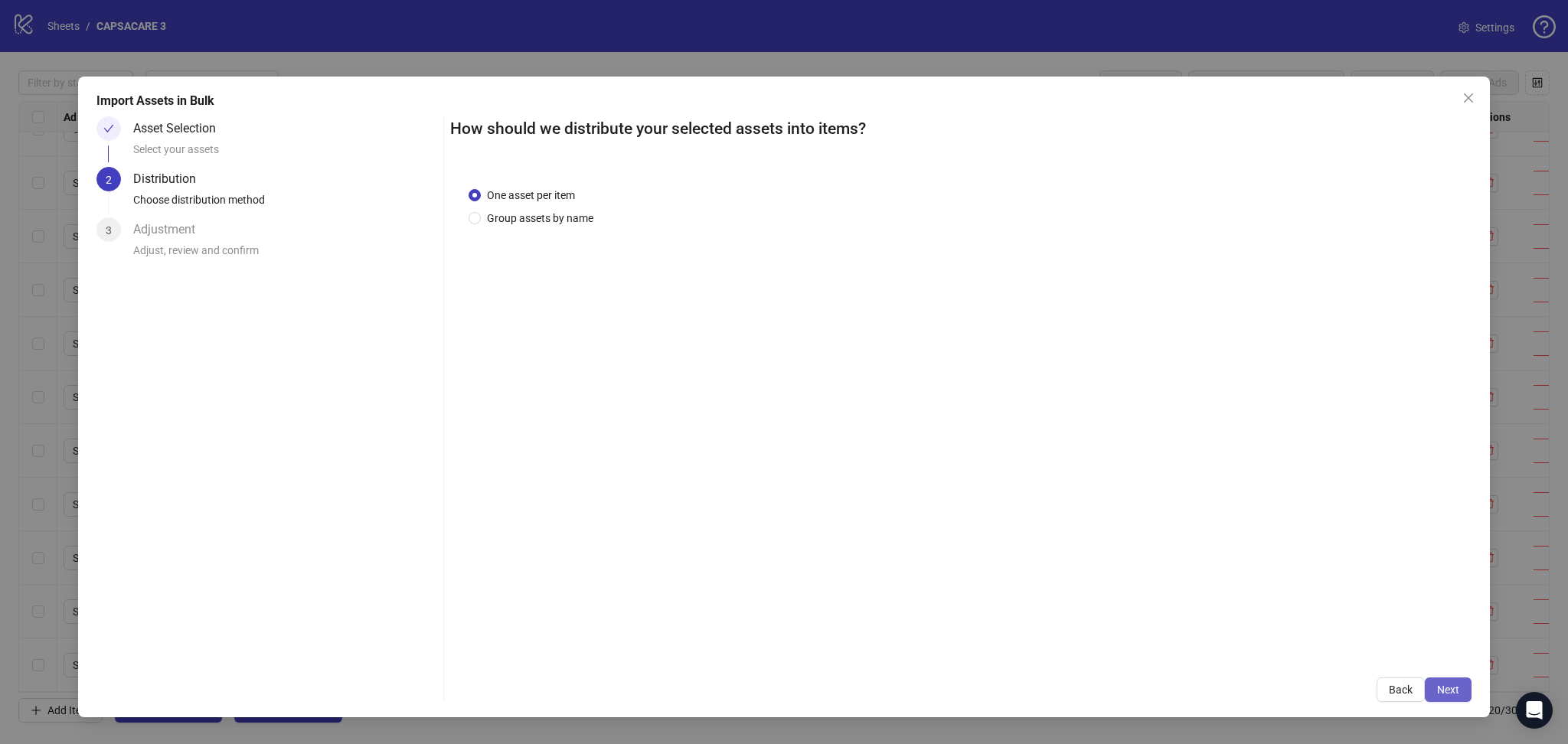
click at [1464, 689] on button "Next" at bounding box center [1449, 689] width 46 height 24
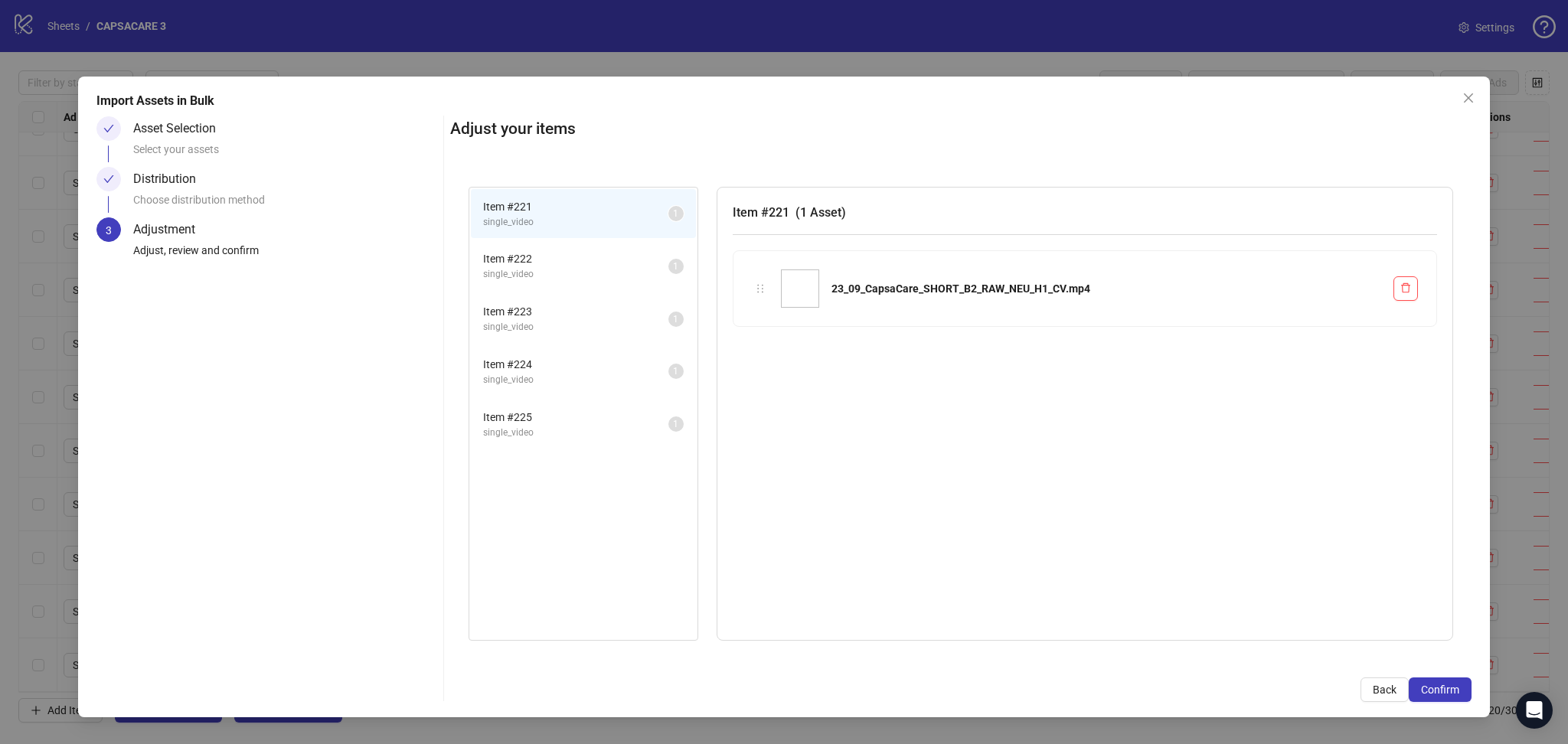
click at [1459, 689] on button "Confirm" at bounding box center [1441, 689] width 62 height 24
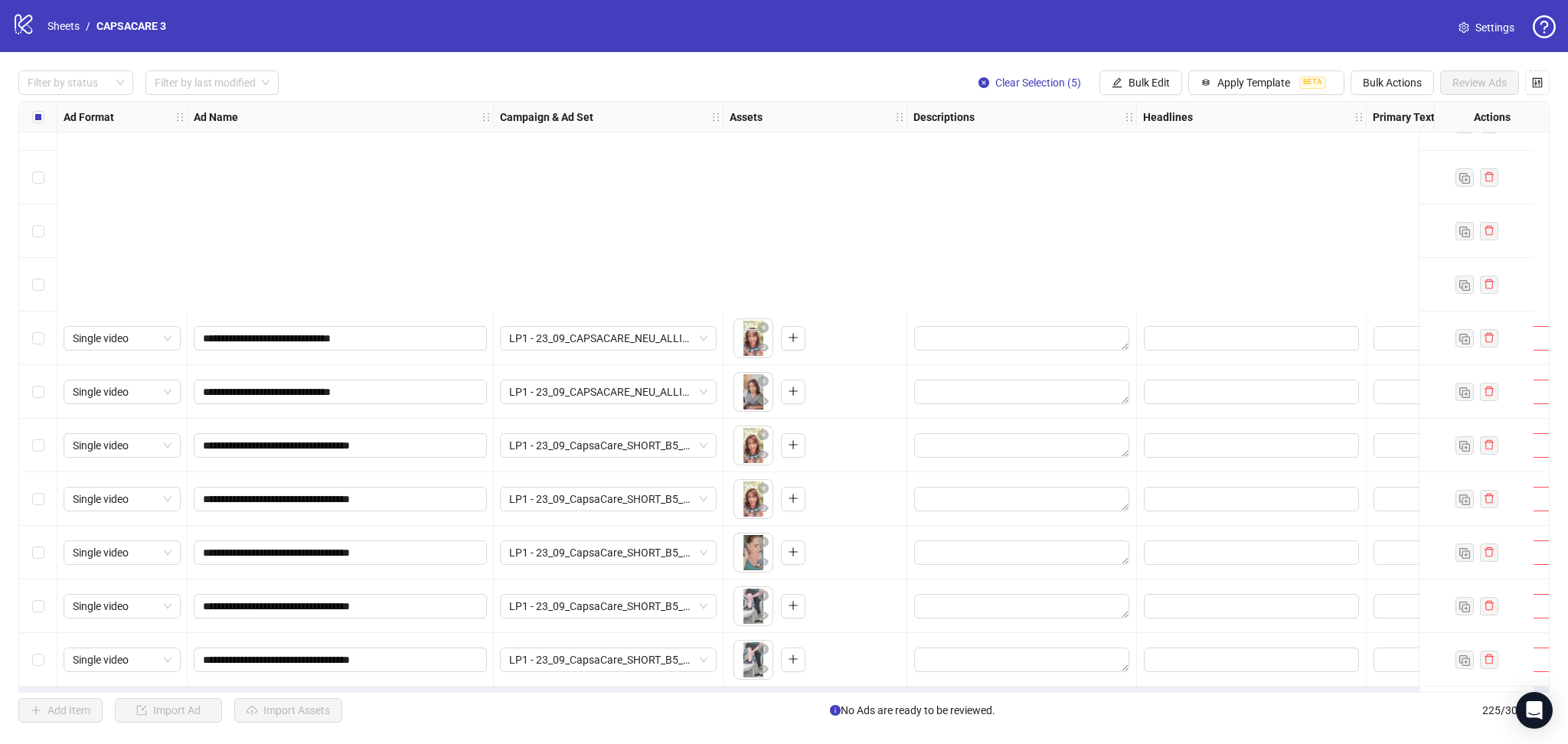
scroll to position [11501, 0]
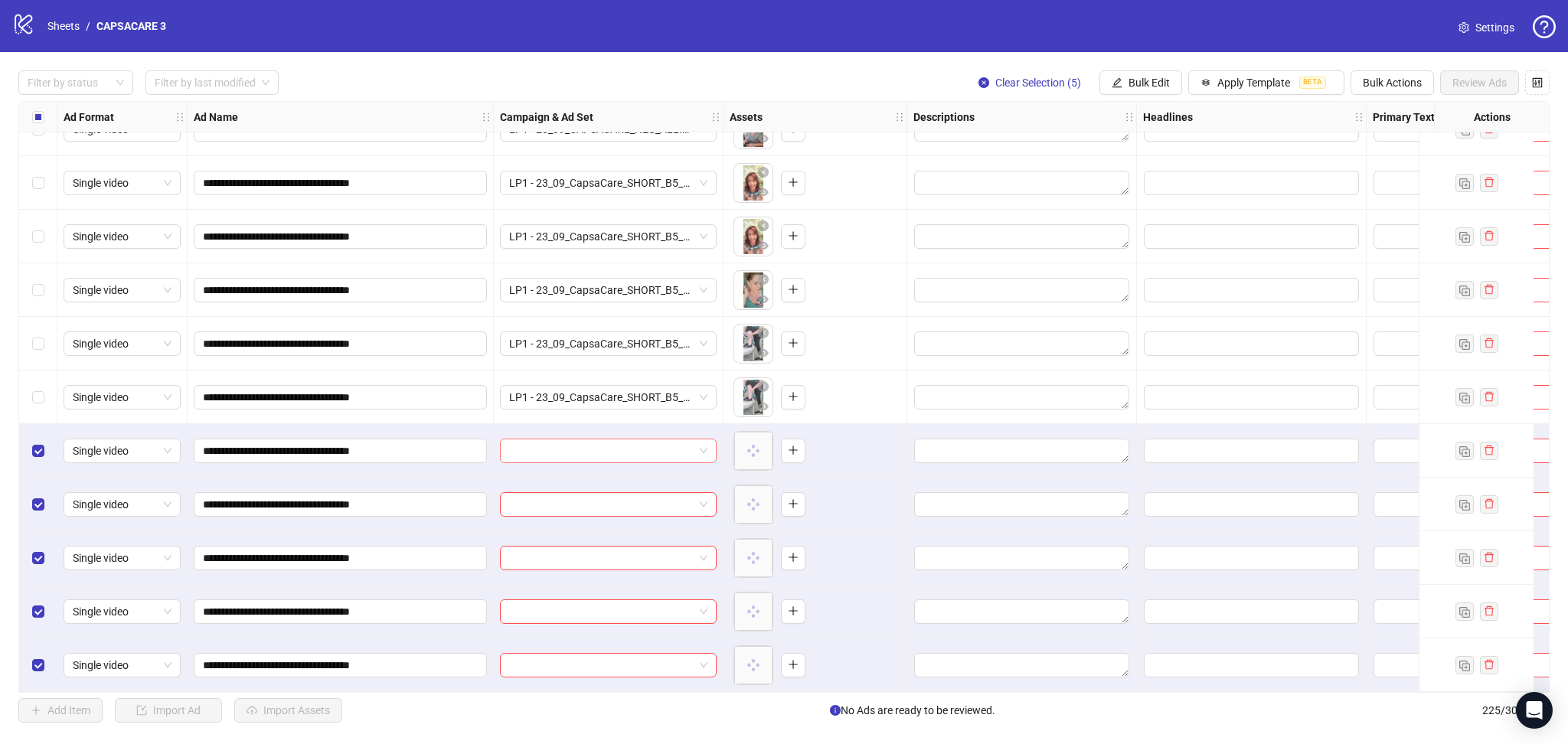
click at [557, 441] on input "search" at bounding box center [601, 451] width 185 height 23
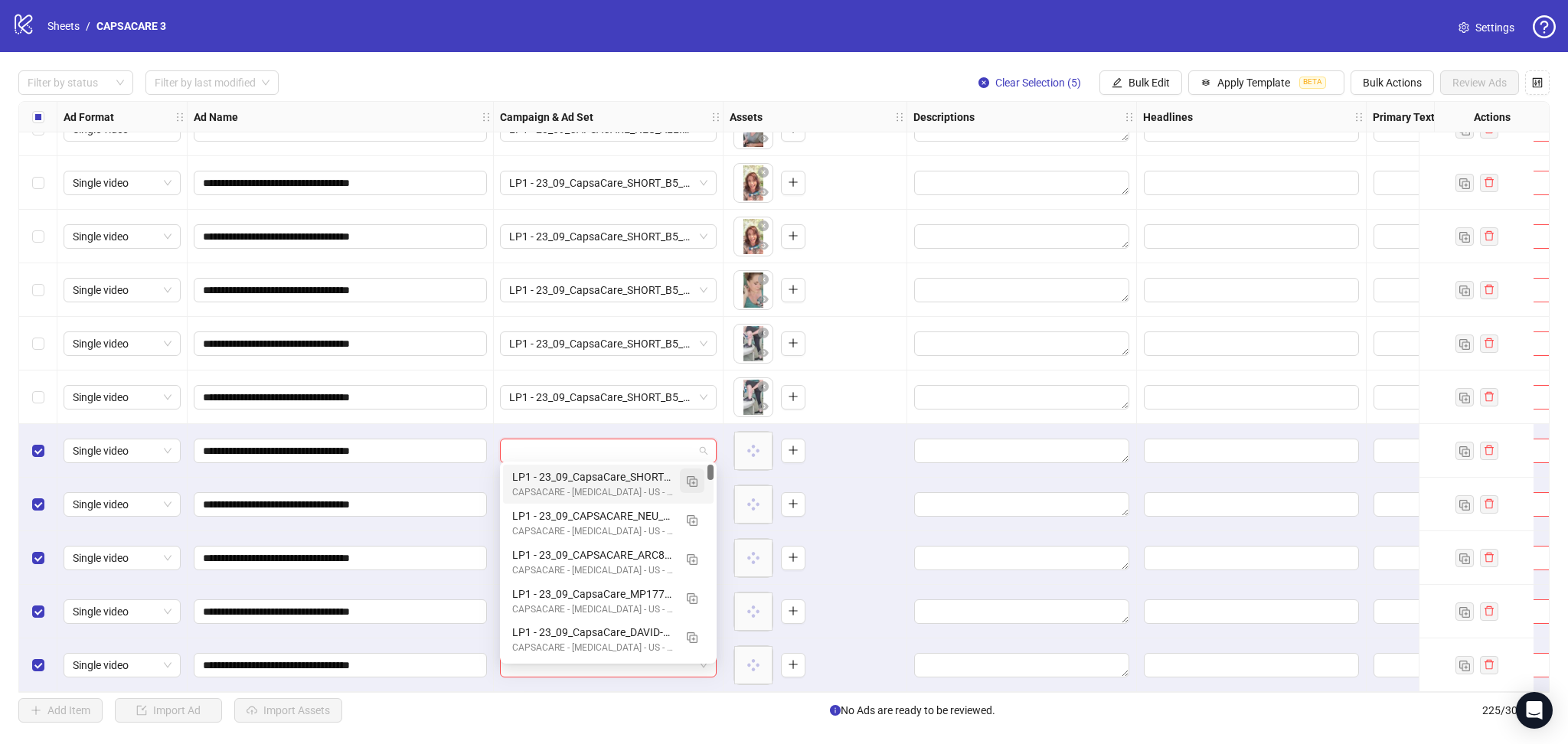
drag, startPoint x: 694, startPoint y: 480, endPoint x: 701, endPoint y: 488, distance: 10.6
click at [694, 478] on img "button" at bounding box center [693, 481] width 11 height 11
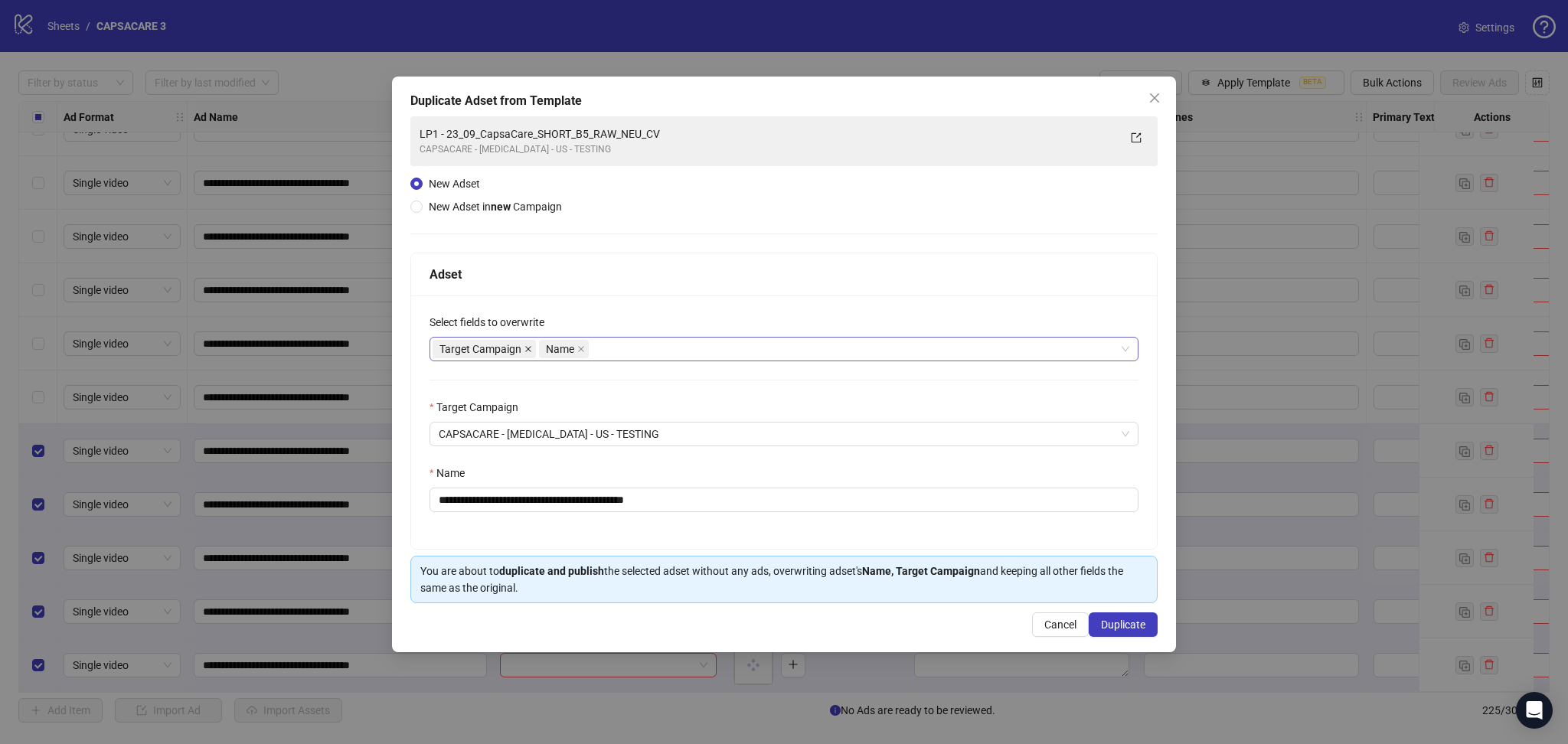
click at [530, 345] on icon "close" at bounding box center [528, 348] width 8 height 8
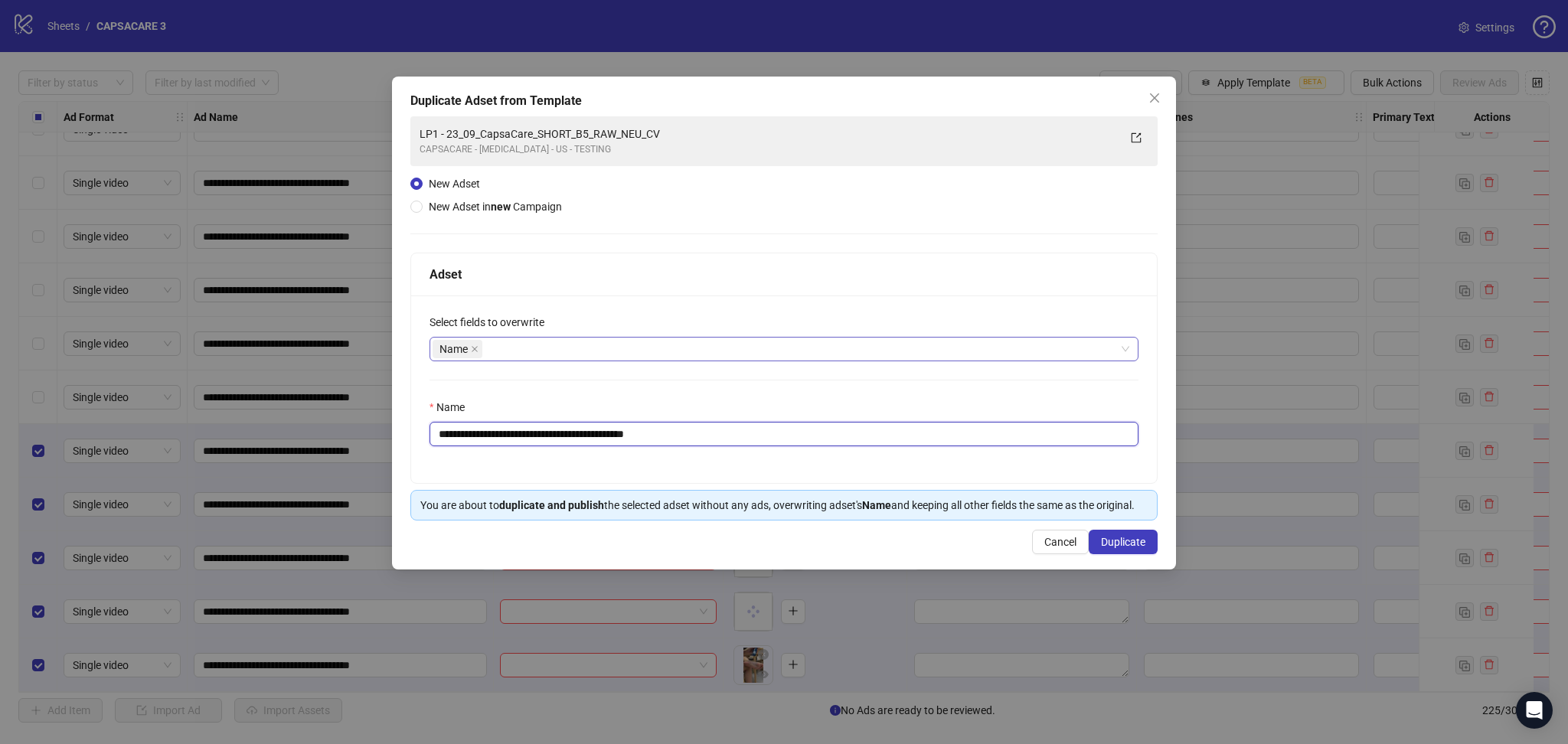
drag, startPoint x: 464, startPoint y: 430, endPoint x: 959, endPoint y: 467, distance: 496.4
click at [958, 465] on div "**********" at bounding box center [784, 389] width 746 height 187
paste input "text"
type input "**********"
click at [1145, 545] on span "Duplicate" at bounding box center [1123, 542] width 45 height 12
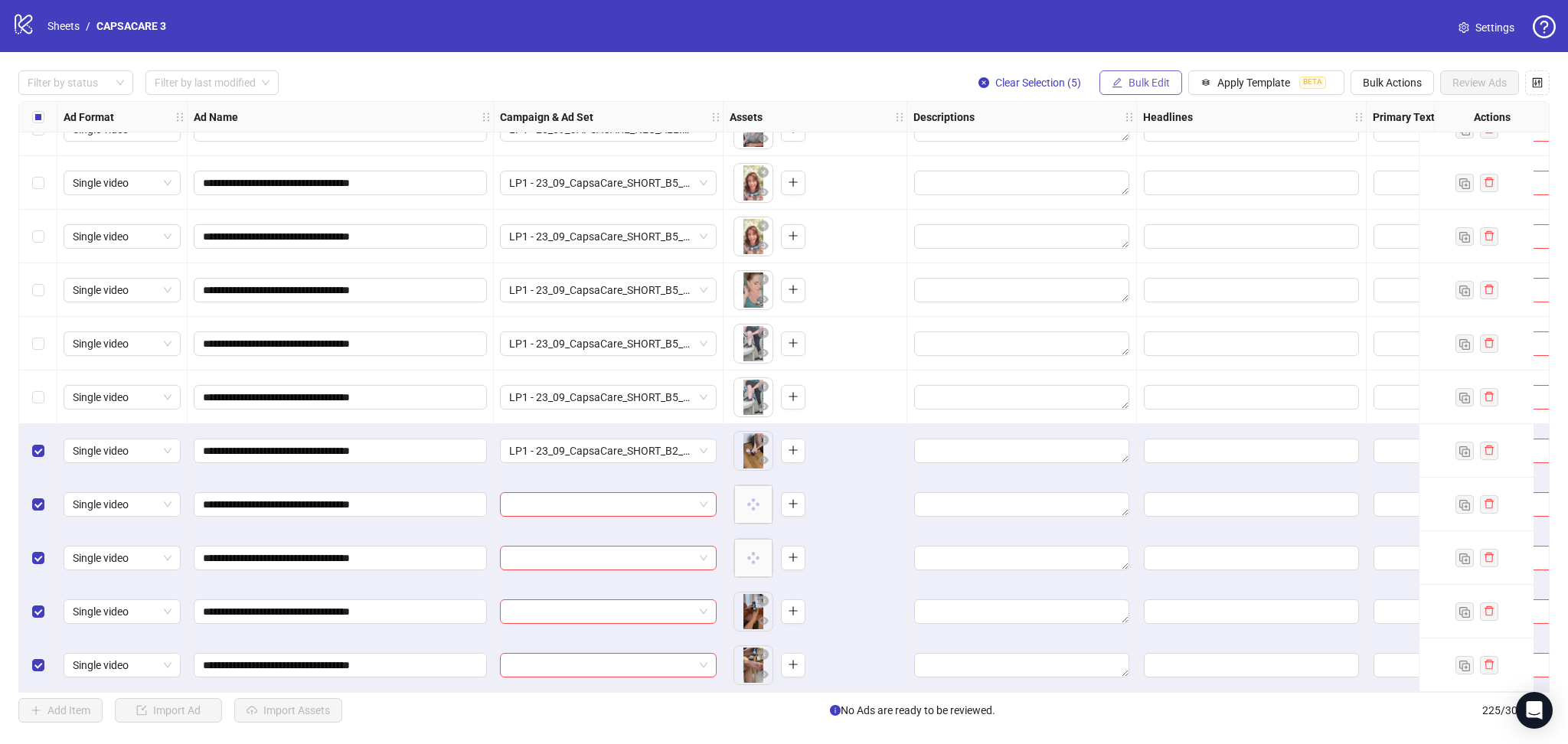
click at [1137, 90] on button "Bulk Edit" at bounding box center [1141, 82] width 83 height 24
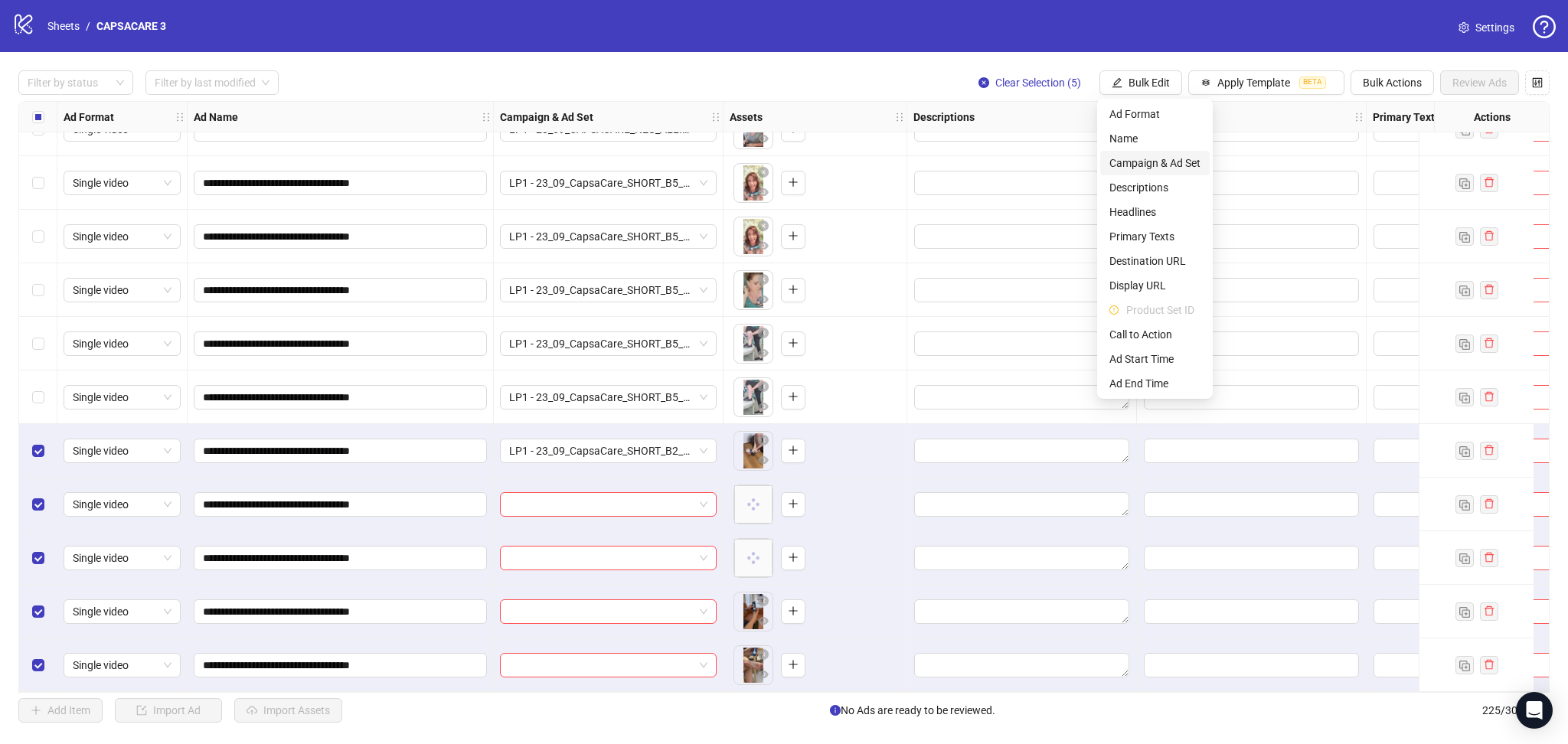
click at [1152, 156] on span "Campaign & Ad Set" at bounding box center [1155, 163] width 91 height 17
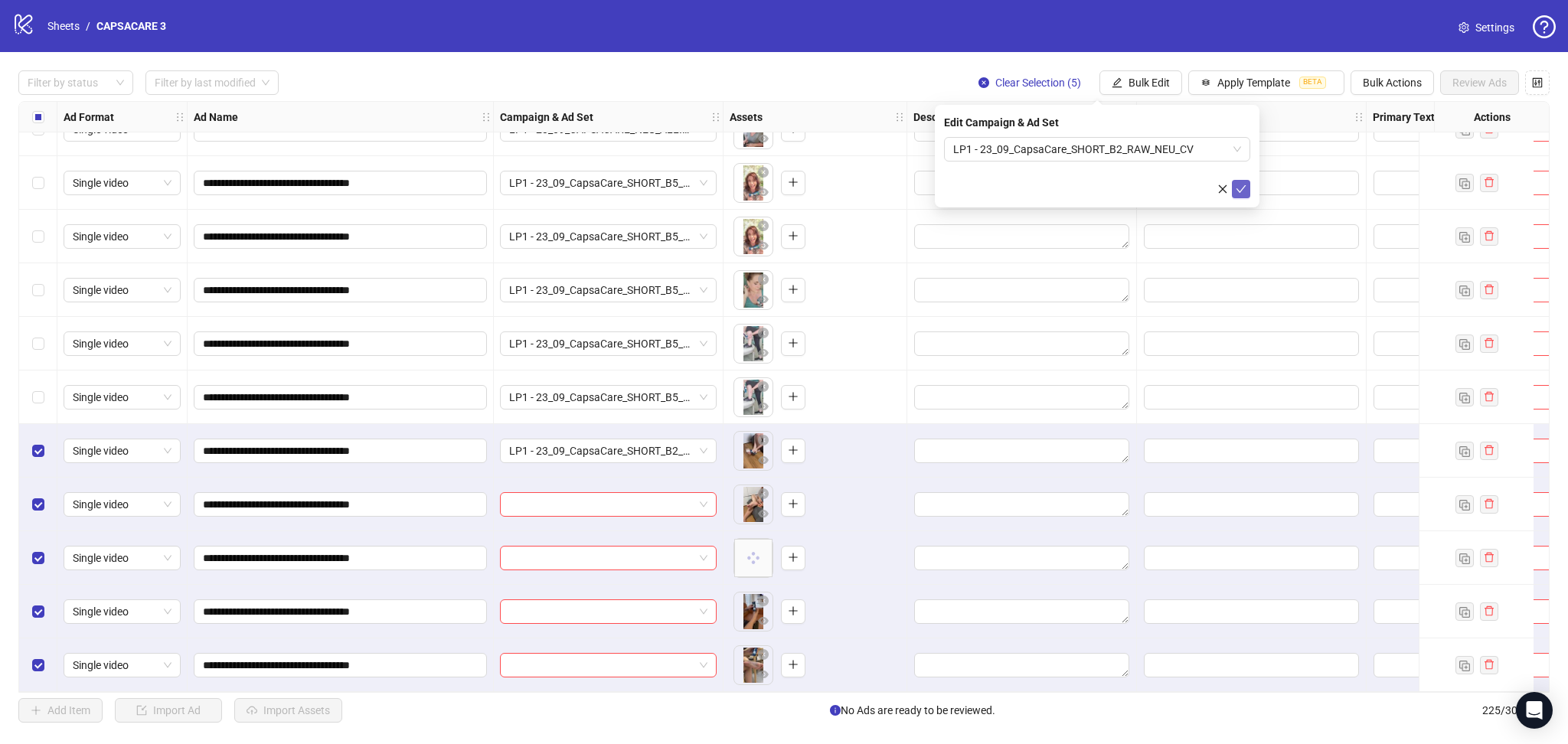
click at [1247, 188] on button "submit" at bounding box center [1241, 189] width 19 height 19
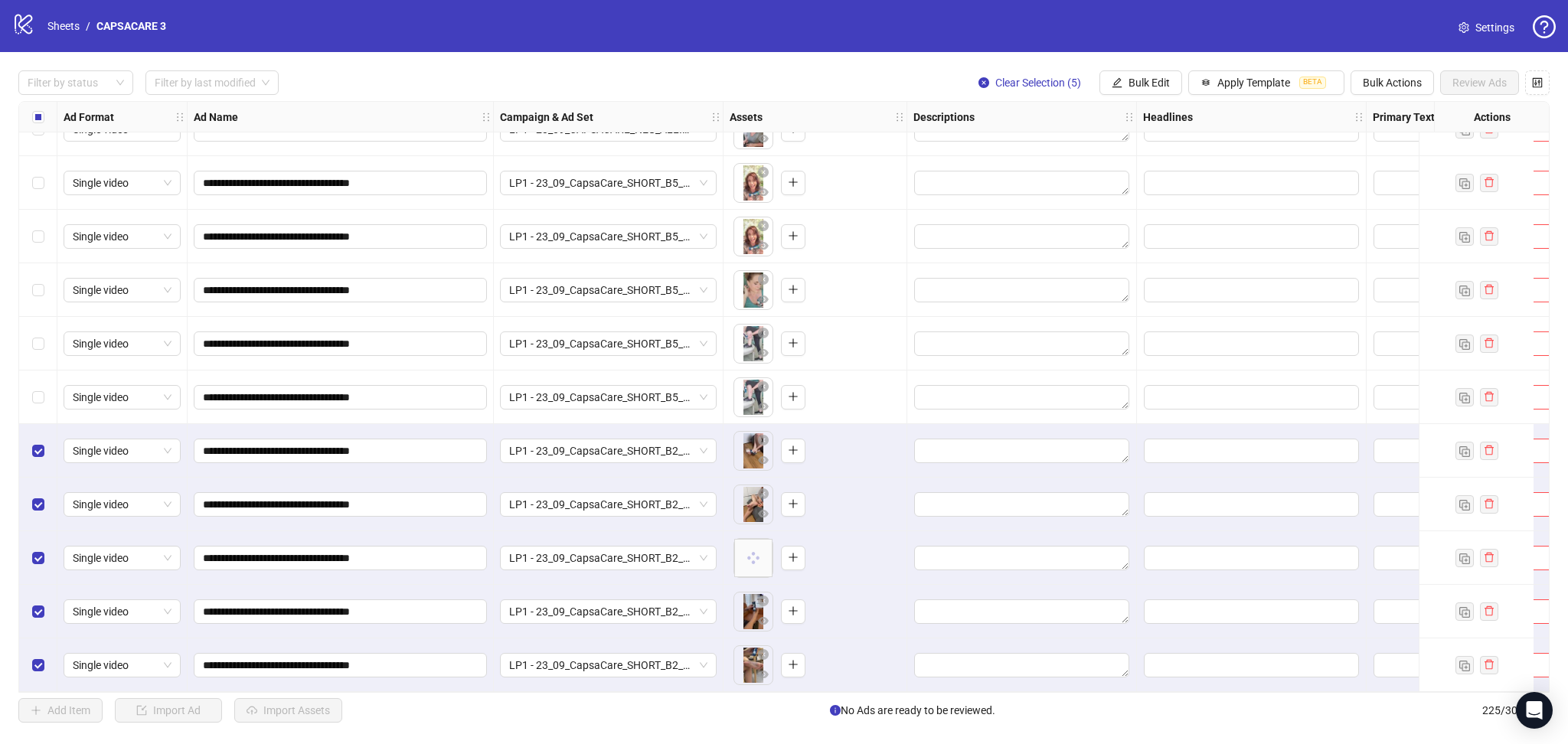
click at [32, 110] on label "Select all rows" at bounding box center [38, 117] width 12 height 17
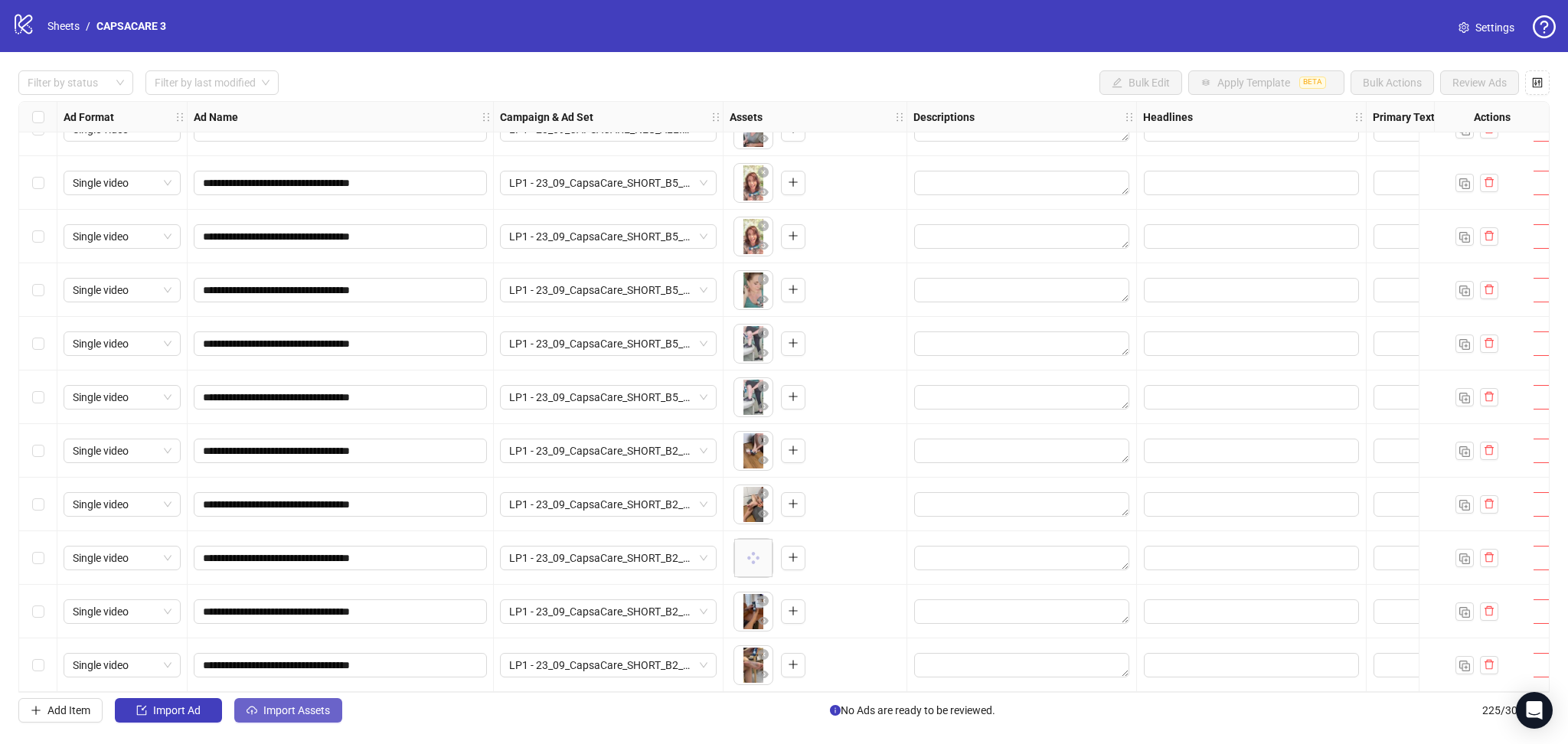
click at [300, 715] on span "Import Assets" at bounding box center [297, 710] width 67 height 12
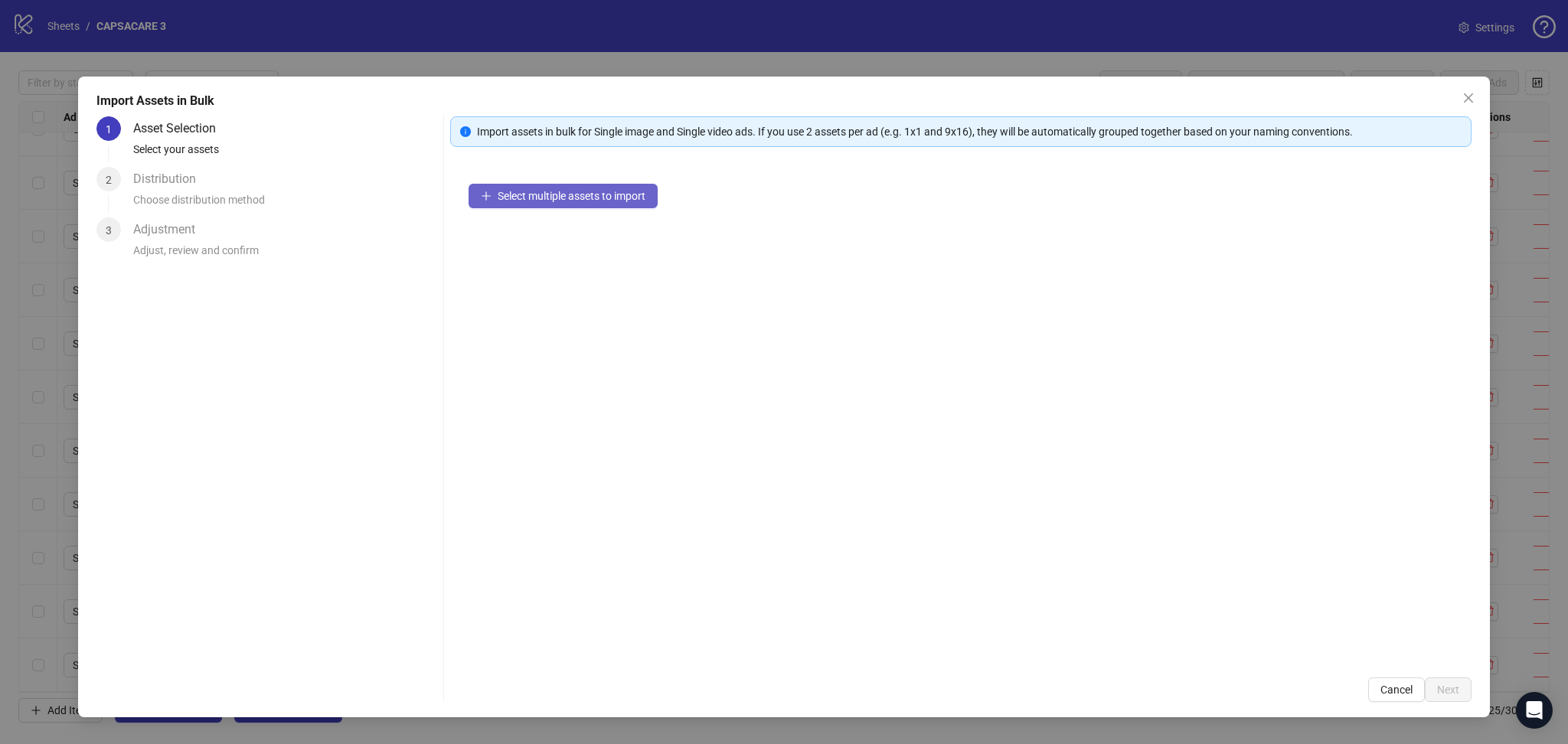
click at [574, 192] on span "Select multiple assets to import" at bounding box center [571, 196] width 148 height 12
click at [1437, 688] on span "Next" at bounding box center [1448, 690] width 22 height 12
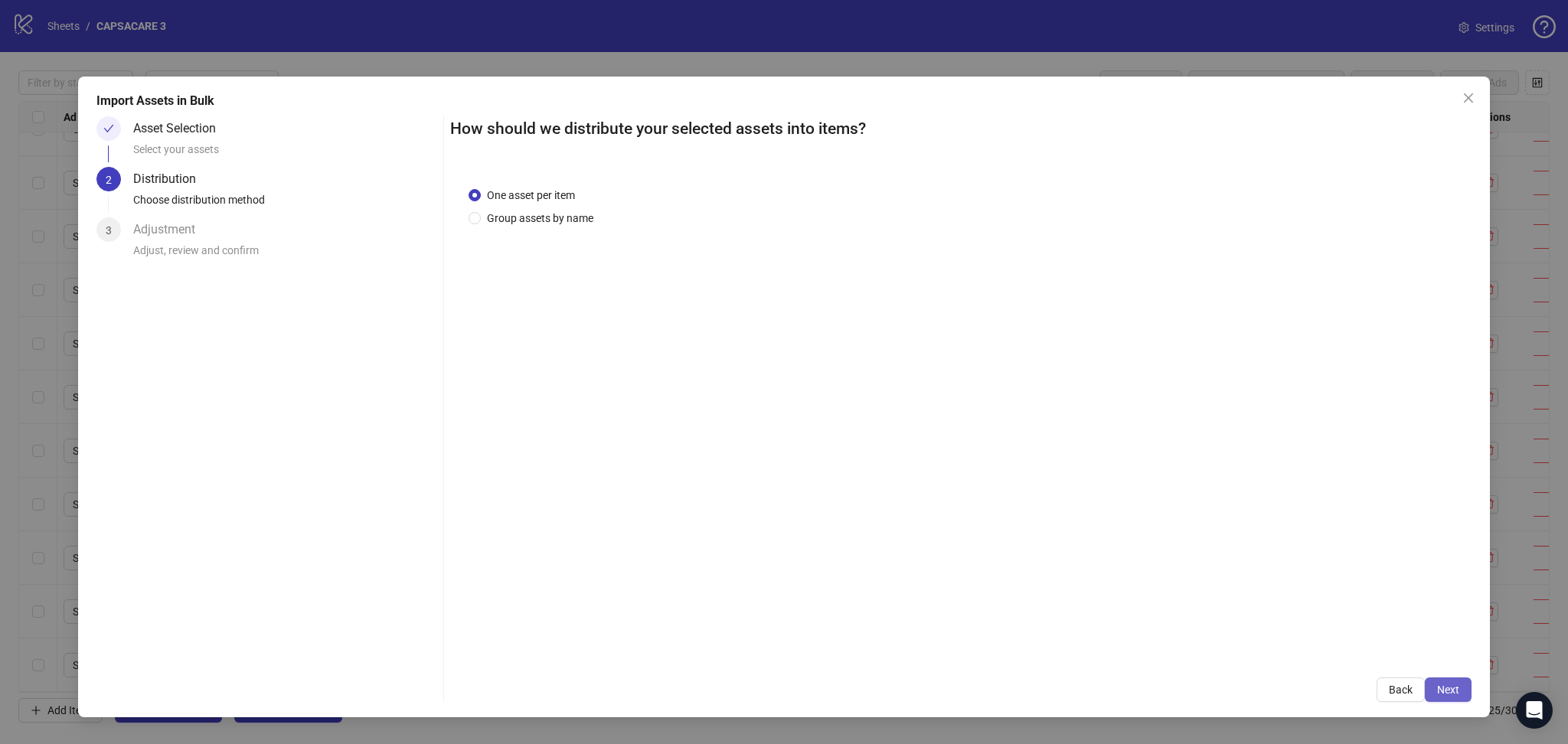
click at [1466, 688] on button "Next" at bounding box center [1449, 689] width 46 height 24
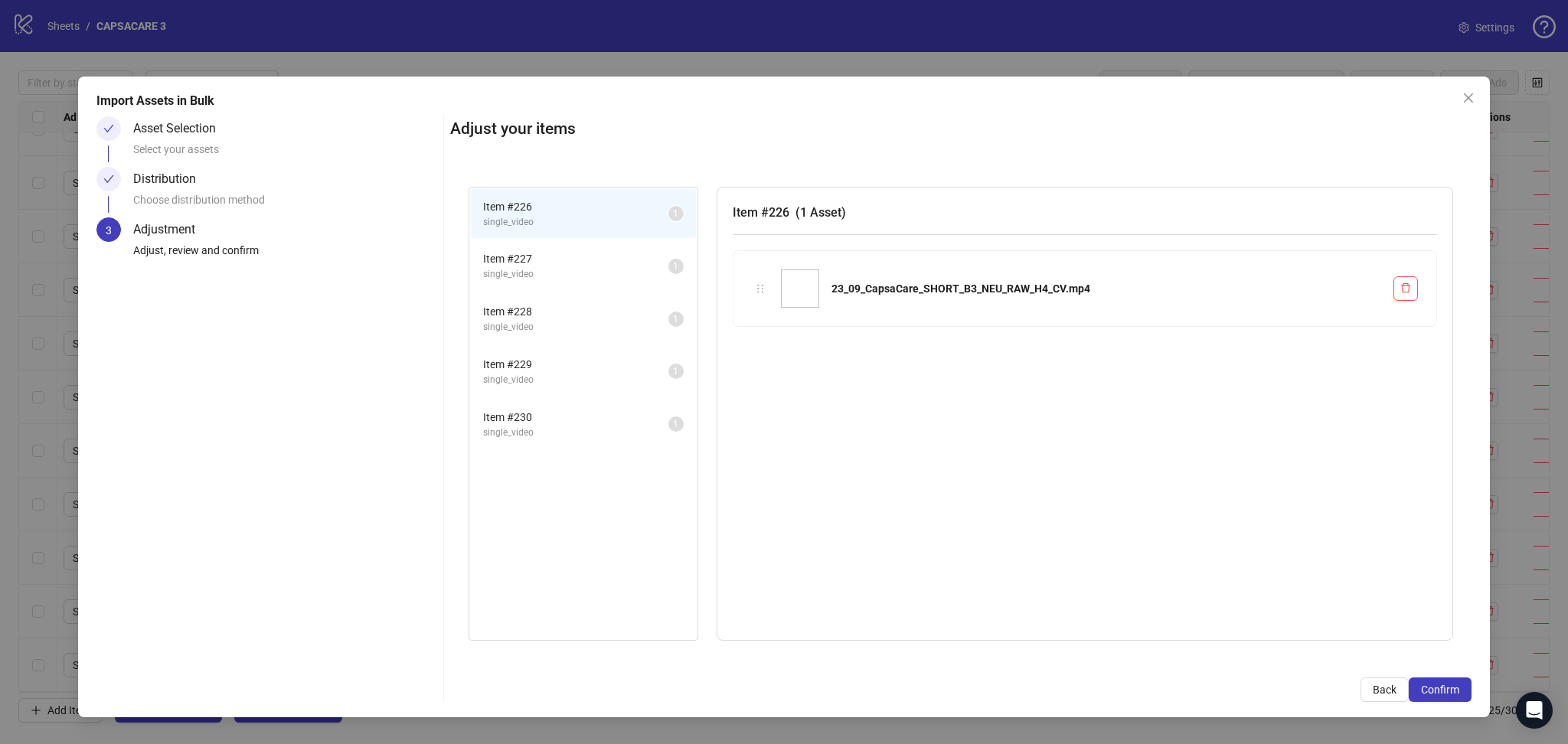
click at [1466, 688] on button "Confirm" at bounding box center [1441, 689] width 62 height 24
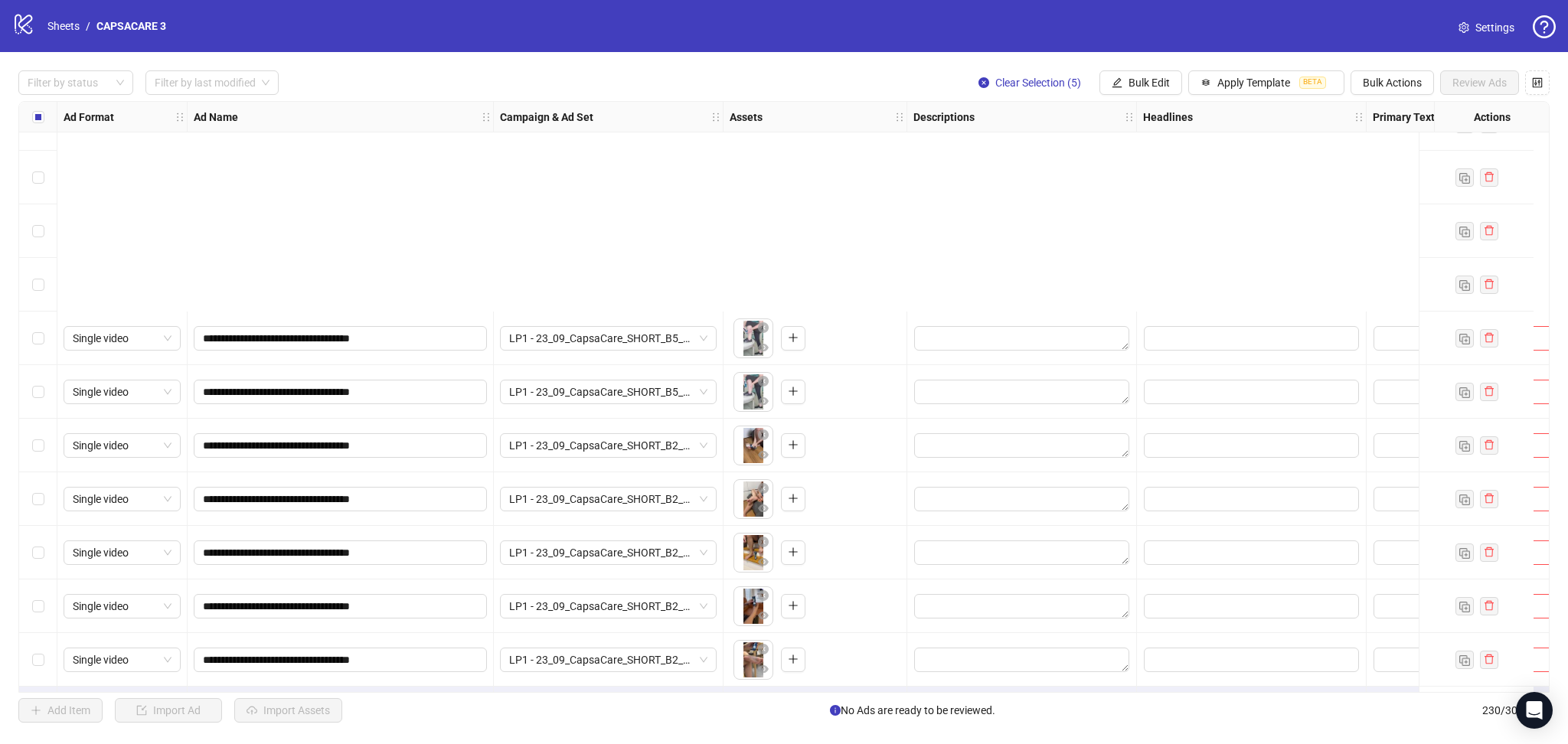
scroll to position [11769, 0]
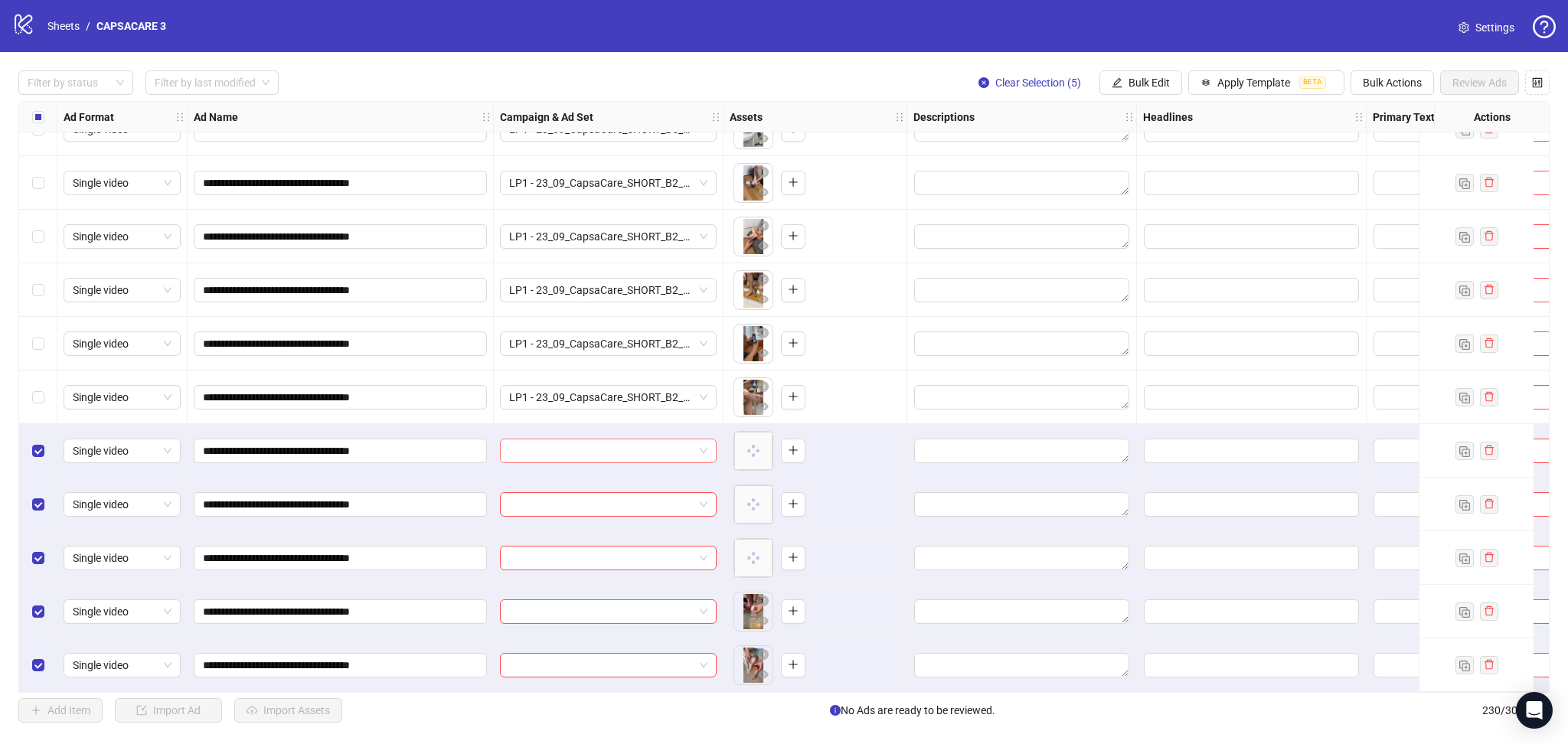
click at [578, 440] on input "search" at bounding box center [601, 451] width 185 height 23
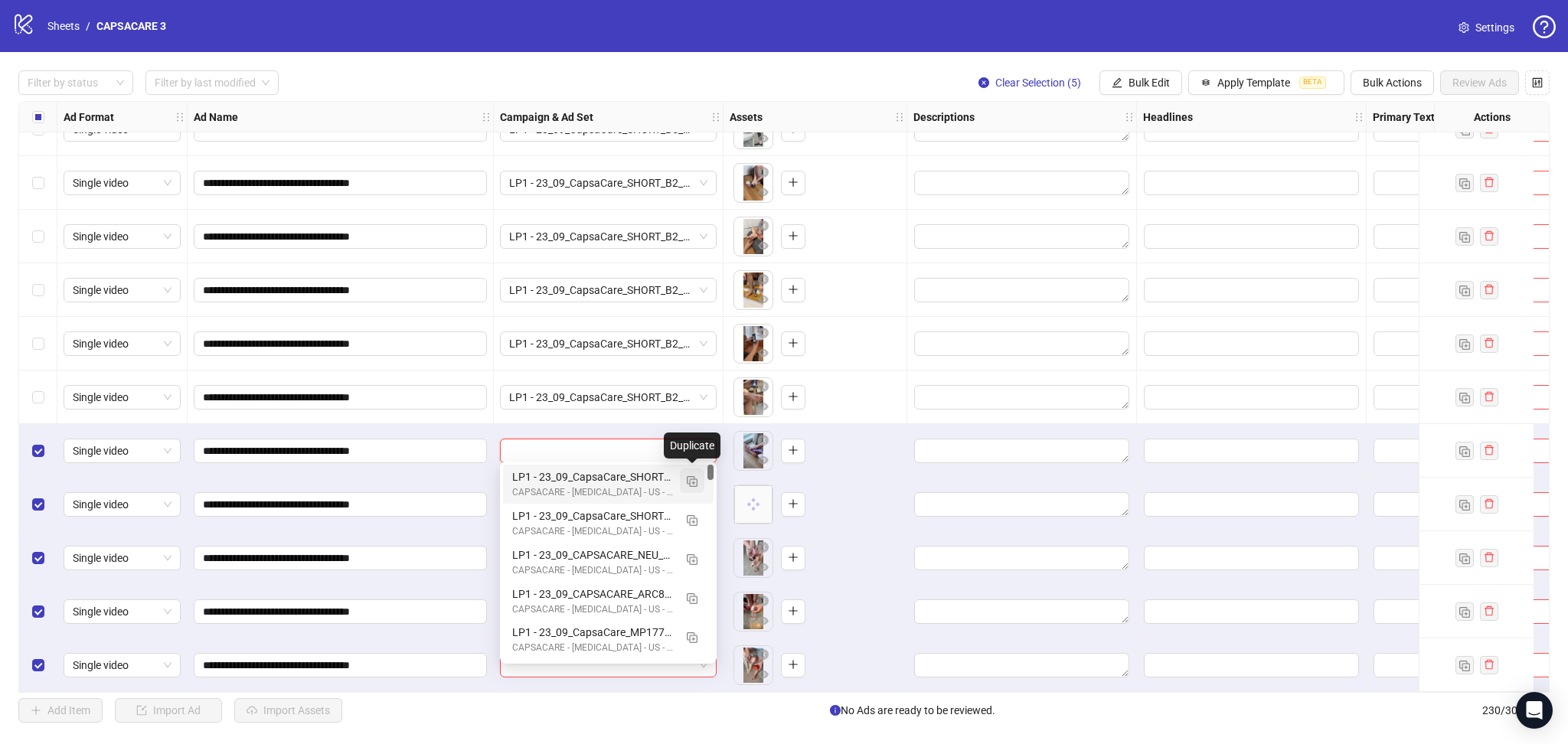
click at [693, 475] on span "button" at bounding box center [693, 481] width 11 height 12
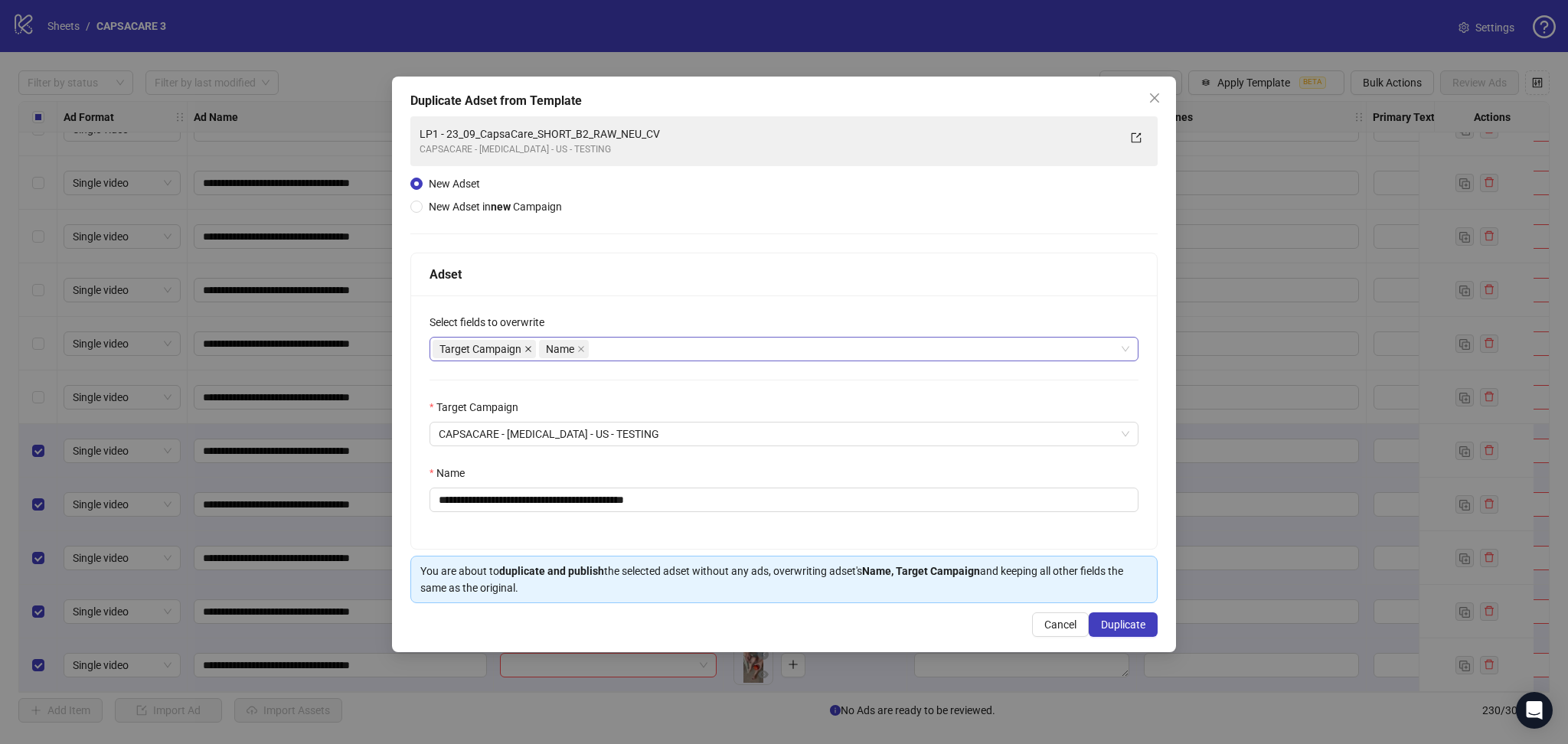
click at [530, 356] on span at bounding box center [528, 348] width 8 height 17
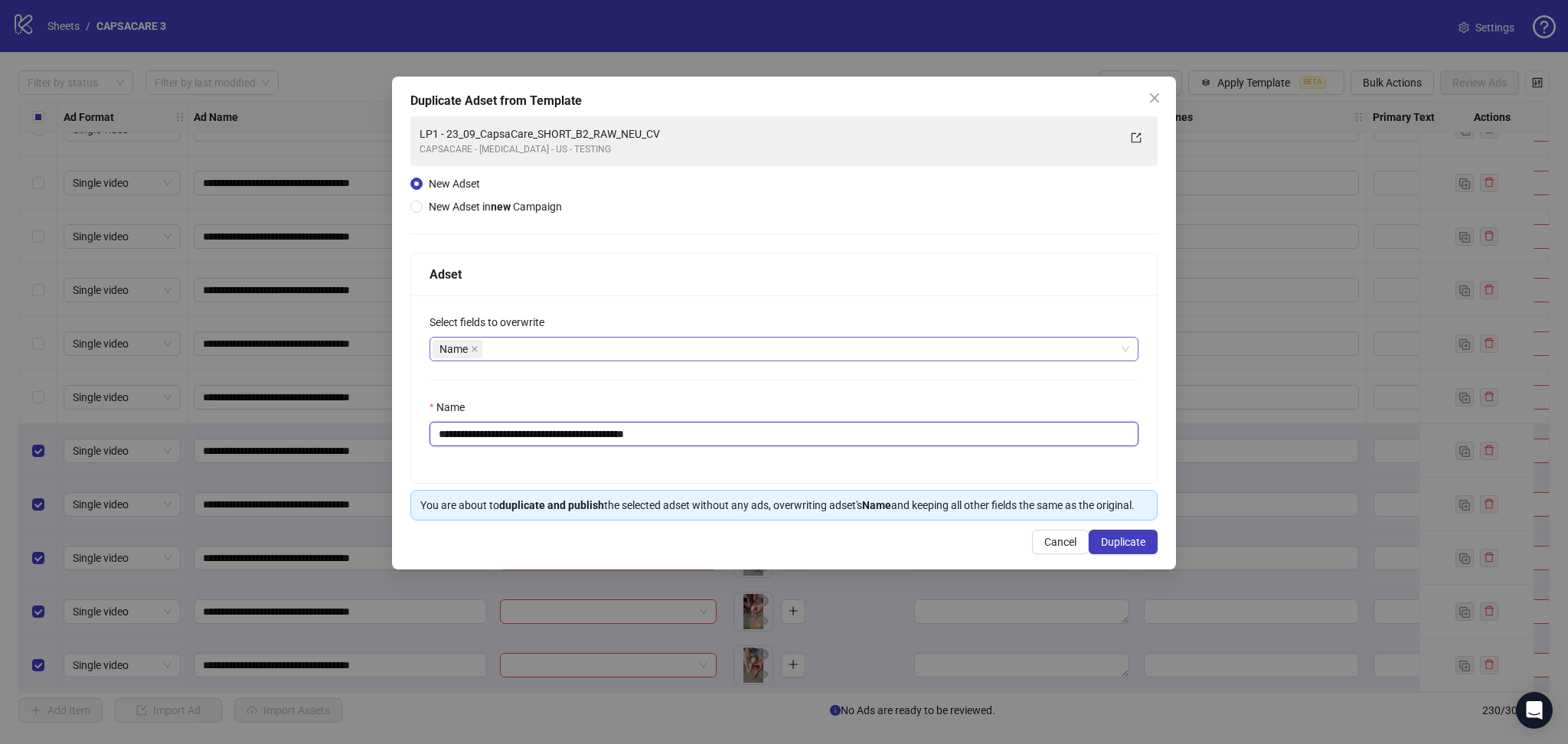
drag, startPoint x: 466, startPoint y: 427, endPoint x: 993, endPoint y: 468, distance: 528.6
click at [985, 464] on div "**********" at bounding box center [784, 389] width 746 height 187
paste input "text"
type input "**********"
click at [1122, 542] on span "Duplicate" at bounding box center [1123, 542] width 45 height 12
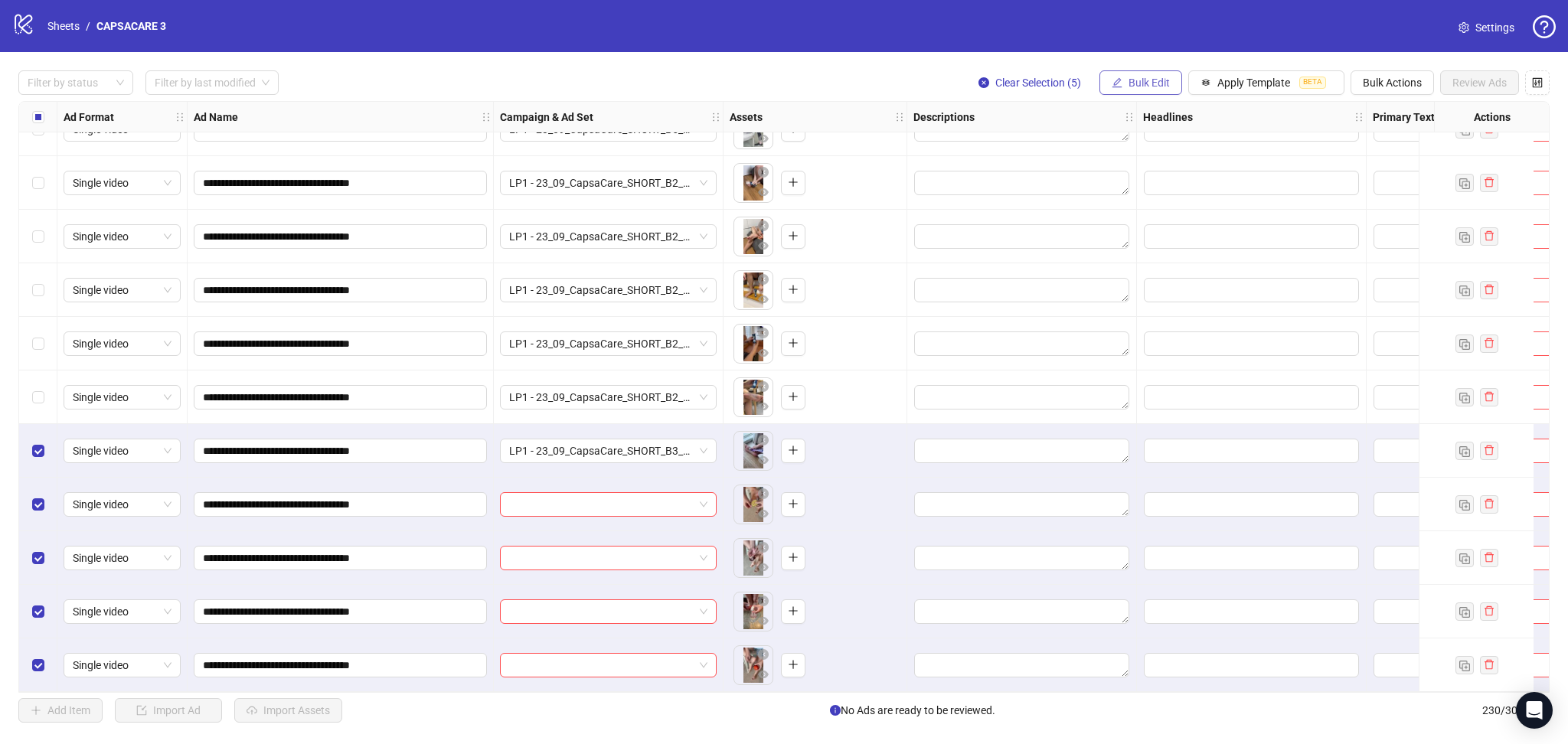
click at [1149, 80] on span "Bulk Edit" at bounding box center [1149, 83] width 41 height 12
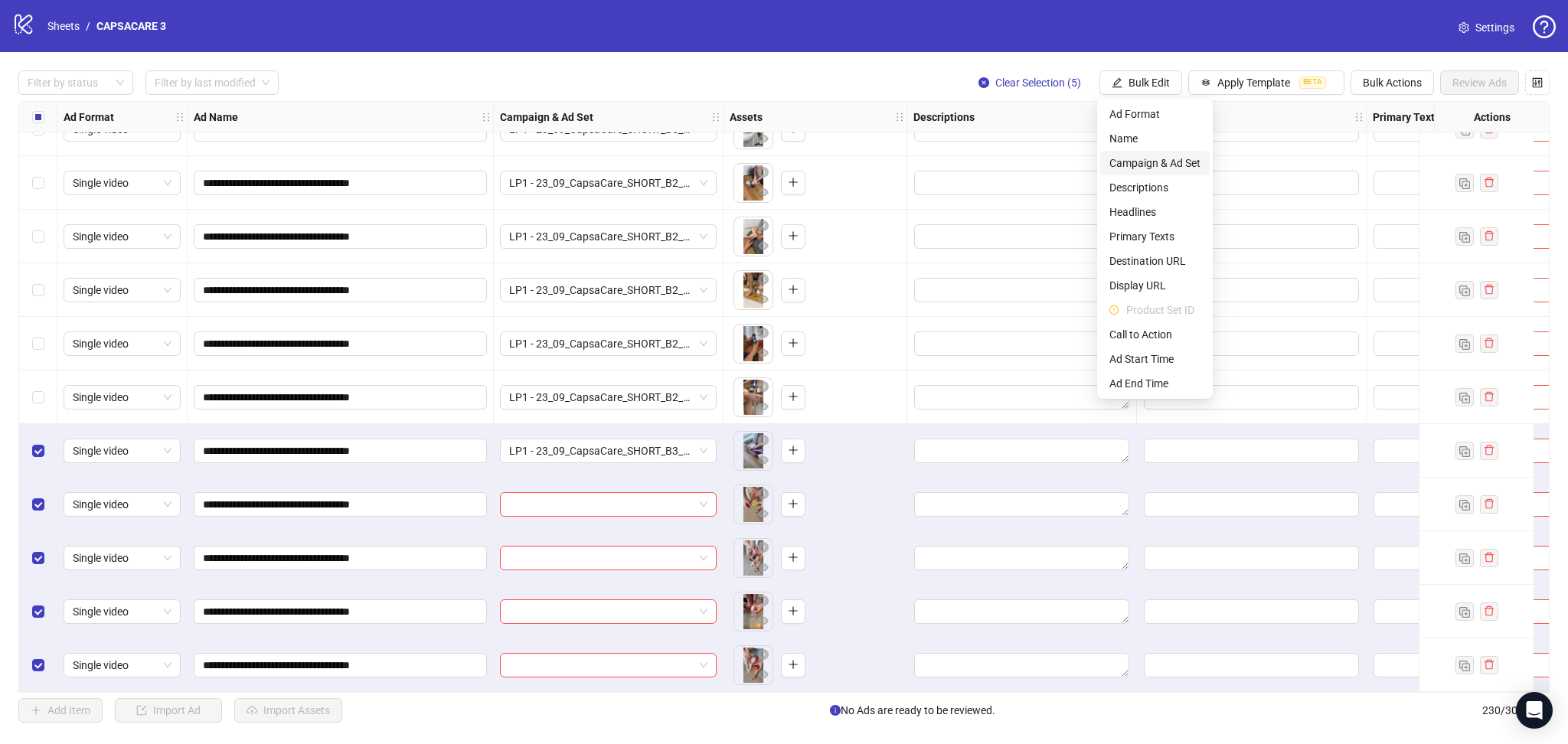
click at [1164, 159] on span "Campaign & Ad Set" at bounding box center [1155, 163] width 91 height 17
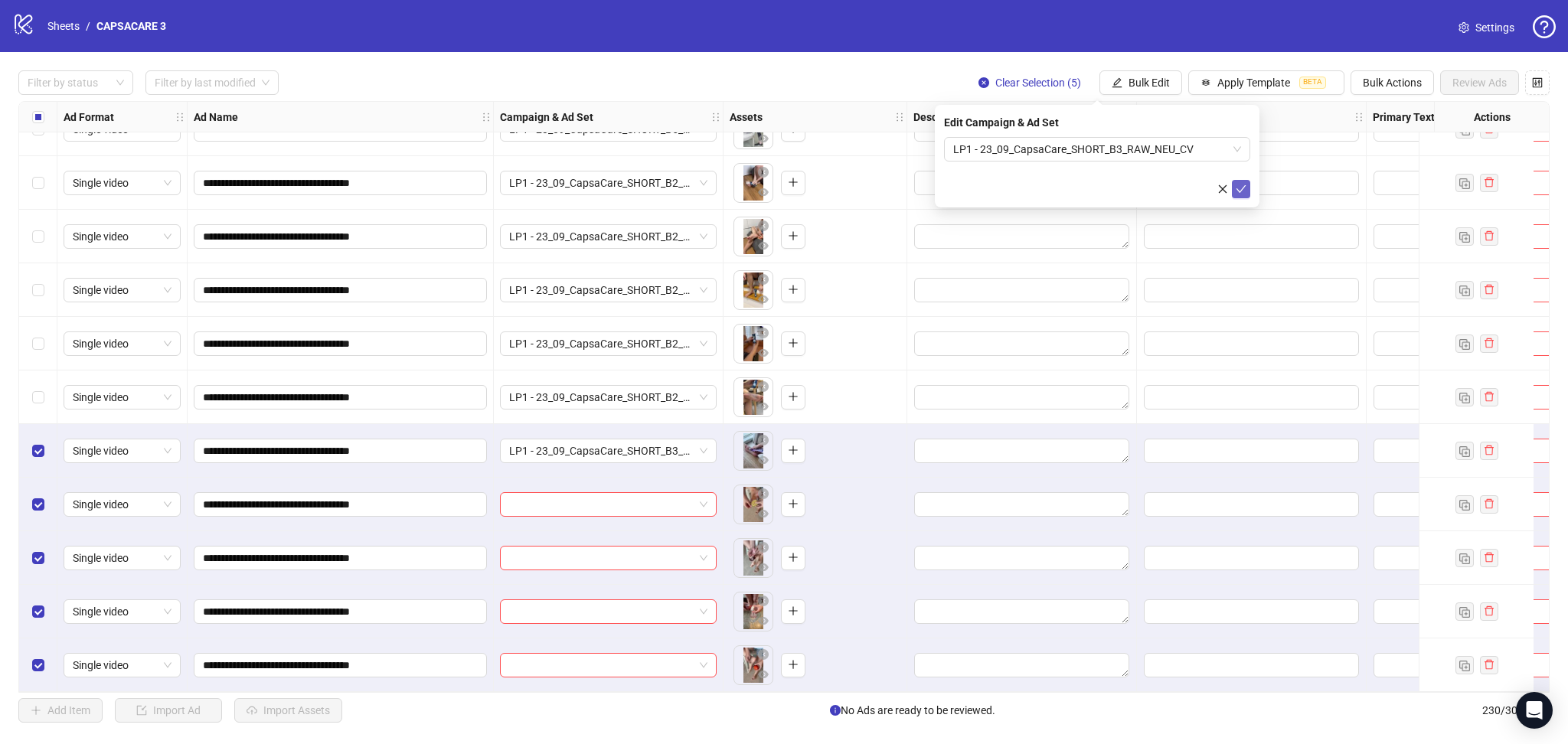
click at [1247, 188] on button "submit" at bounding box center [1241, 189] width 19 height 19
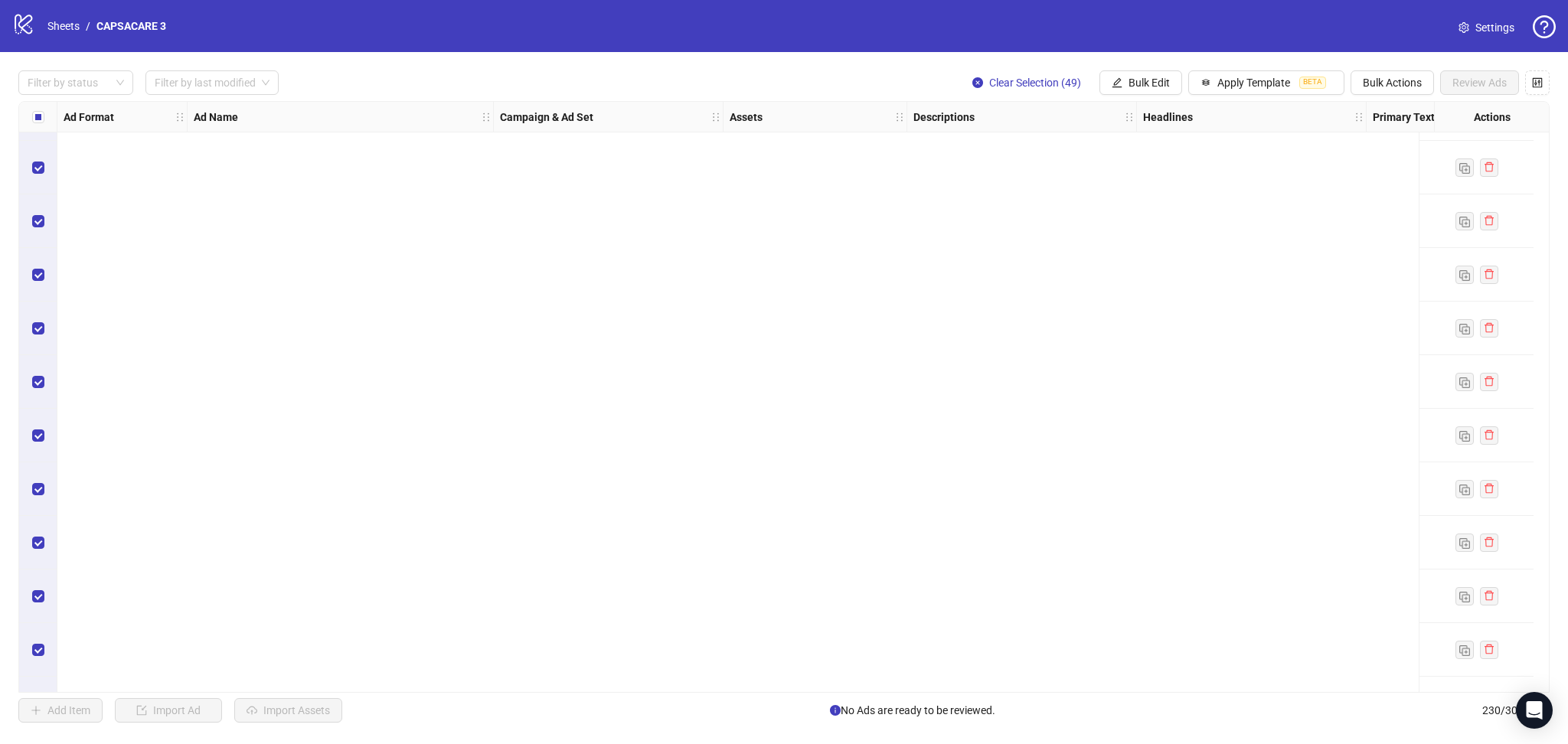
scroll to position [9558, 0]
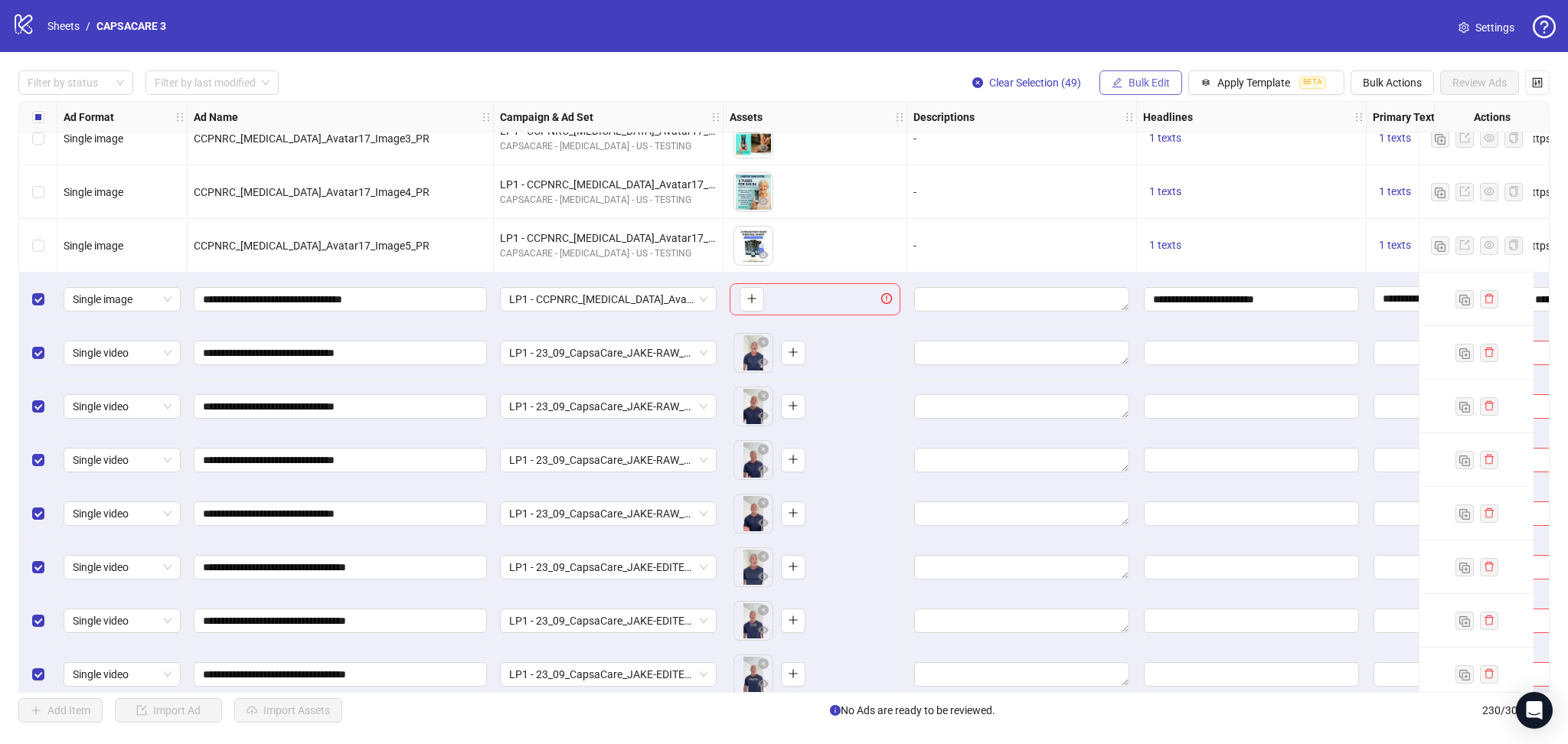
click at [1143, 86] on span "Bulk Edit" at bounding box center [1149, 83] width 41 height 12
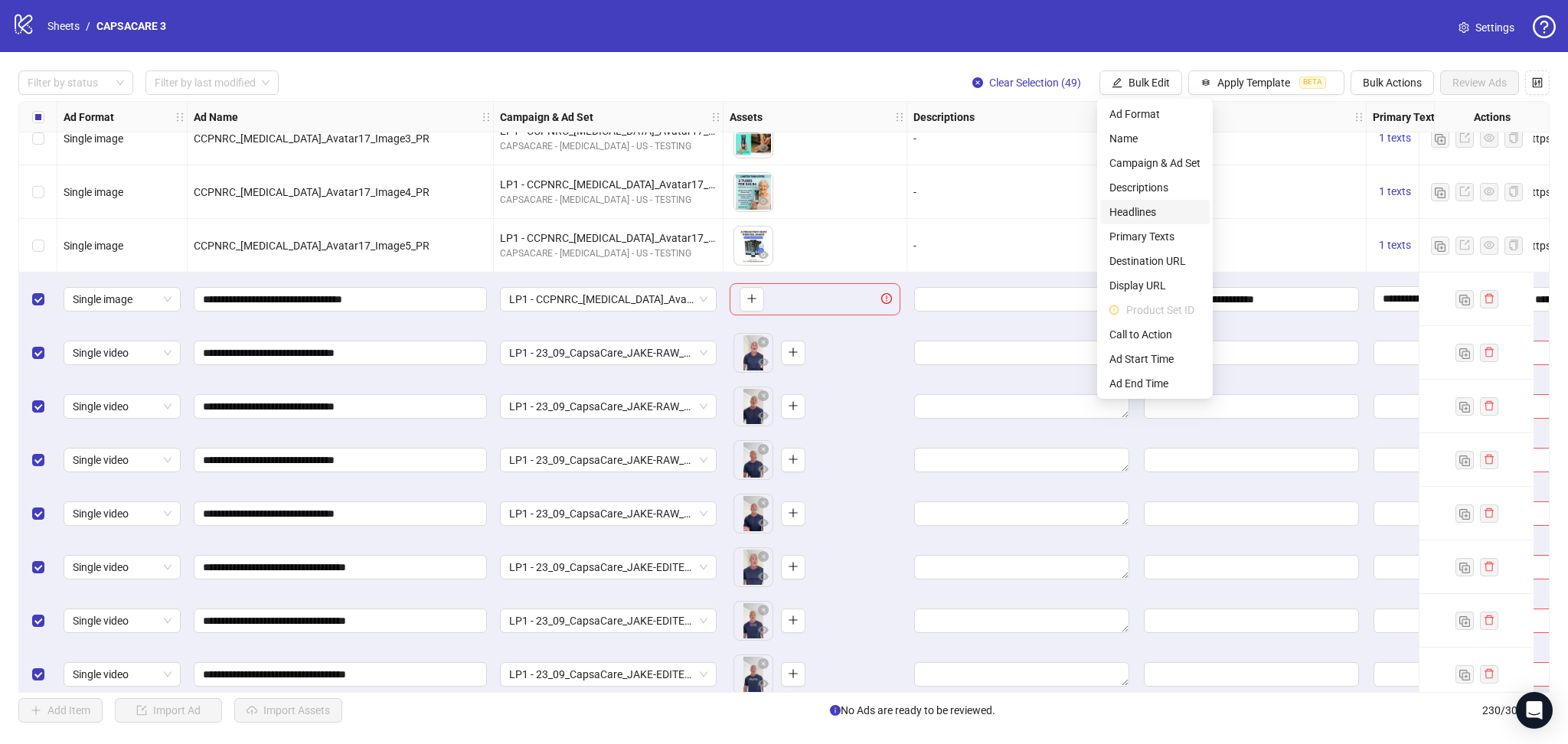
click at [1149, 207] on span "Headlines" at bounding box center [1155, 212] width 91 height 17
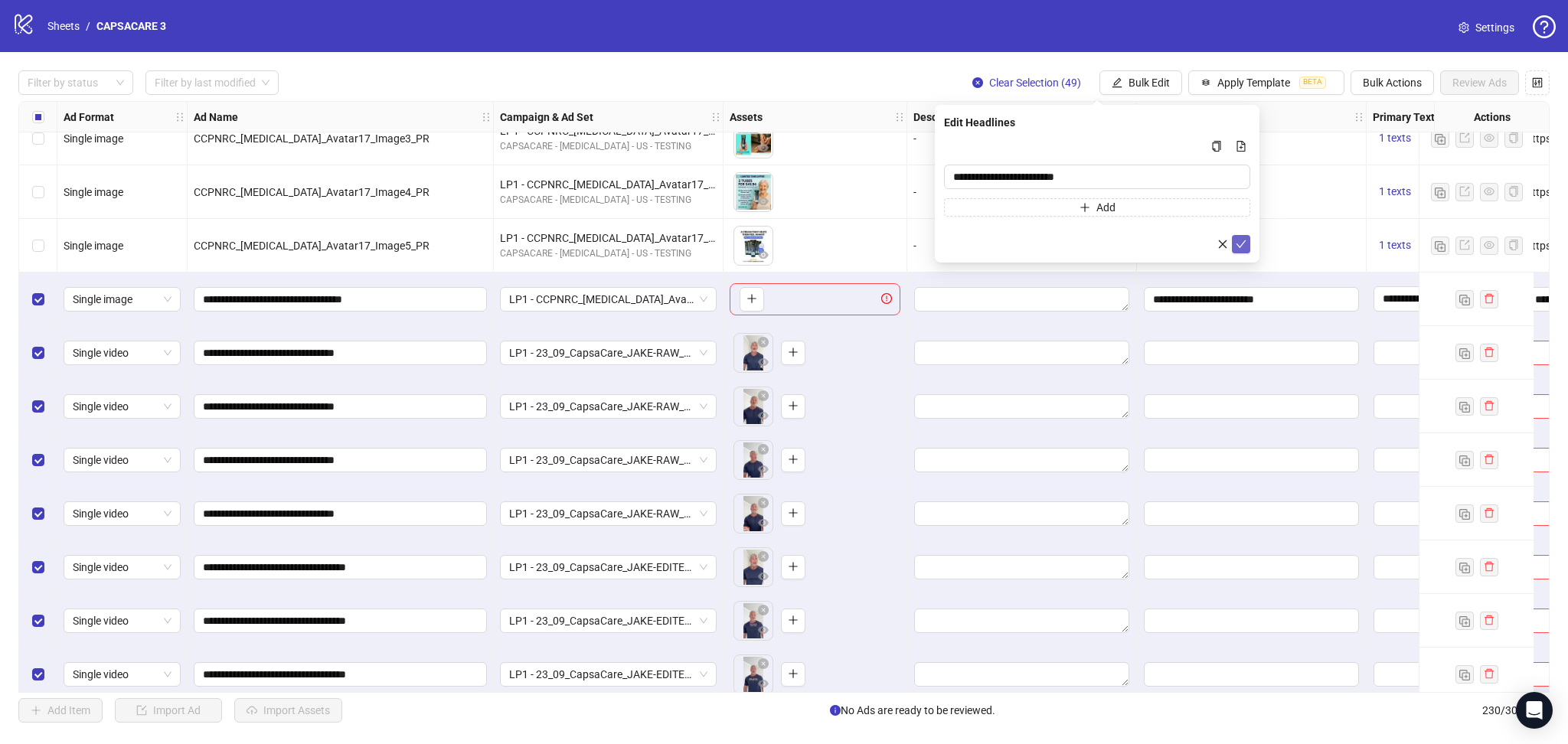
click at [1250, 245] on button "submit" at bounding box center [1241, 244] width 19 height 19
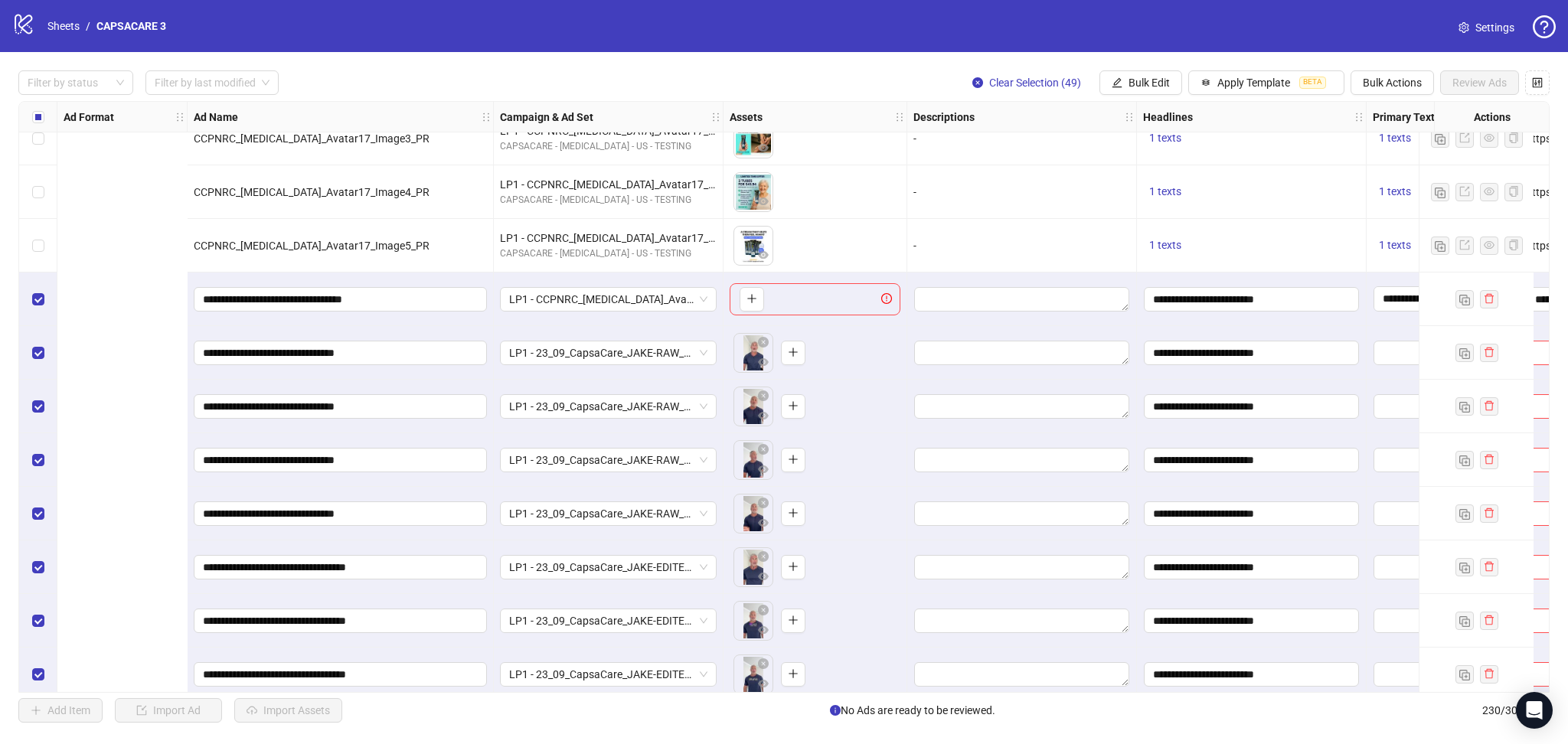
scroll to position [9558, 510]
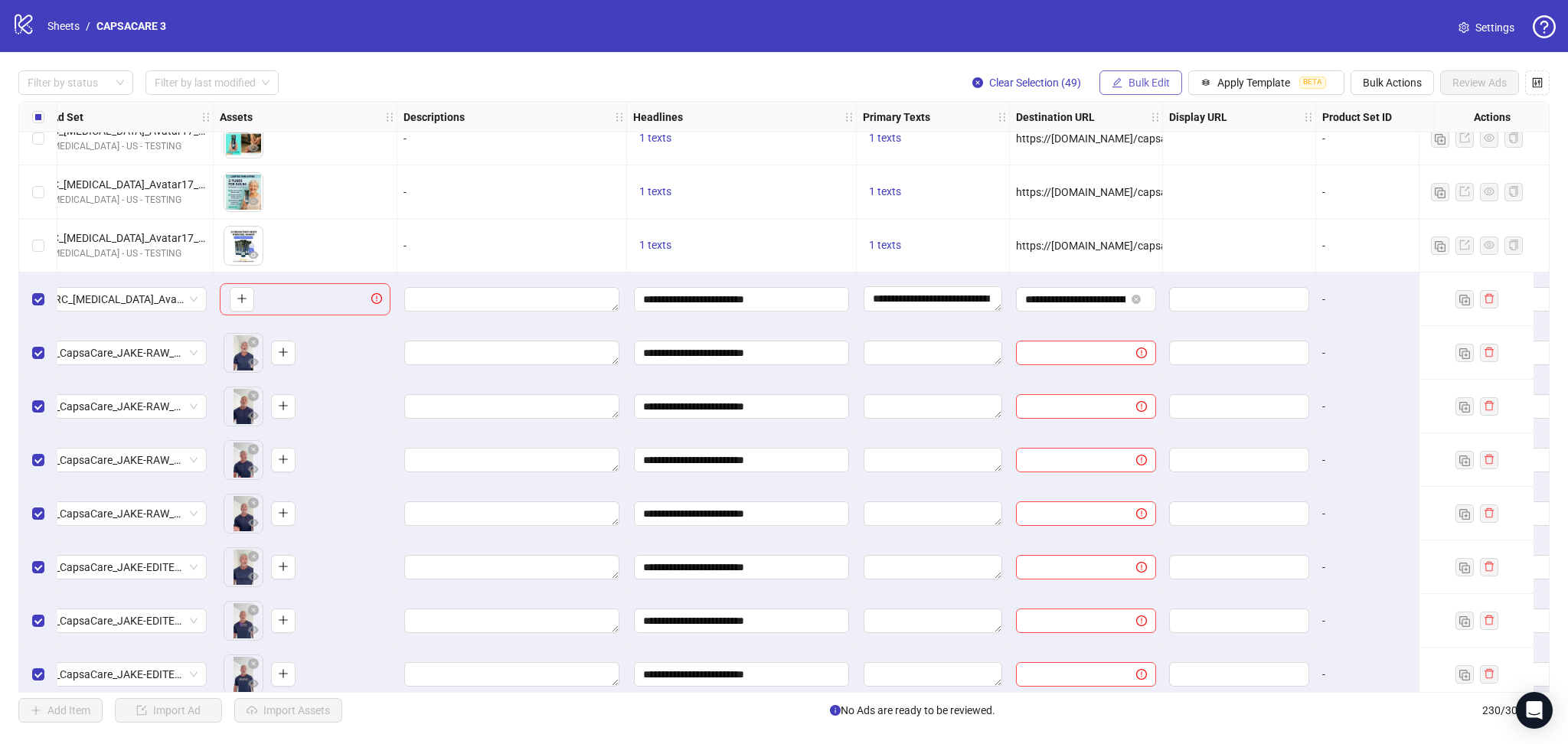
click at [1117, 77] on span "button" at bounding box center [1117, 83] width 11 height 12
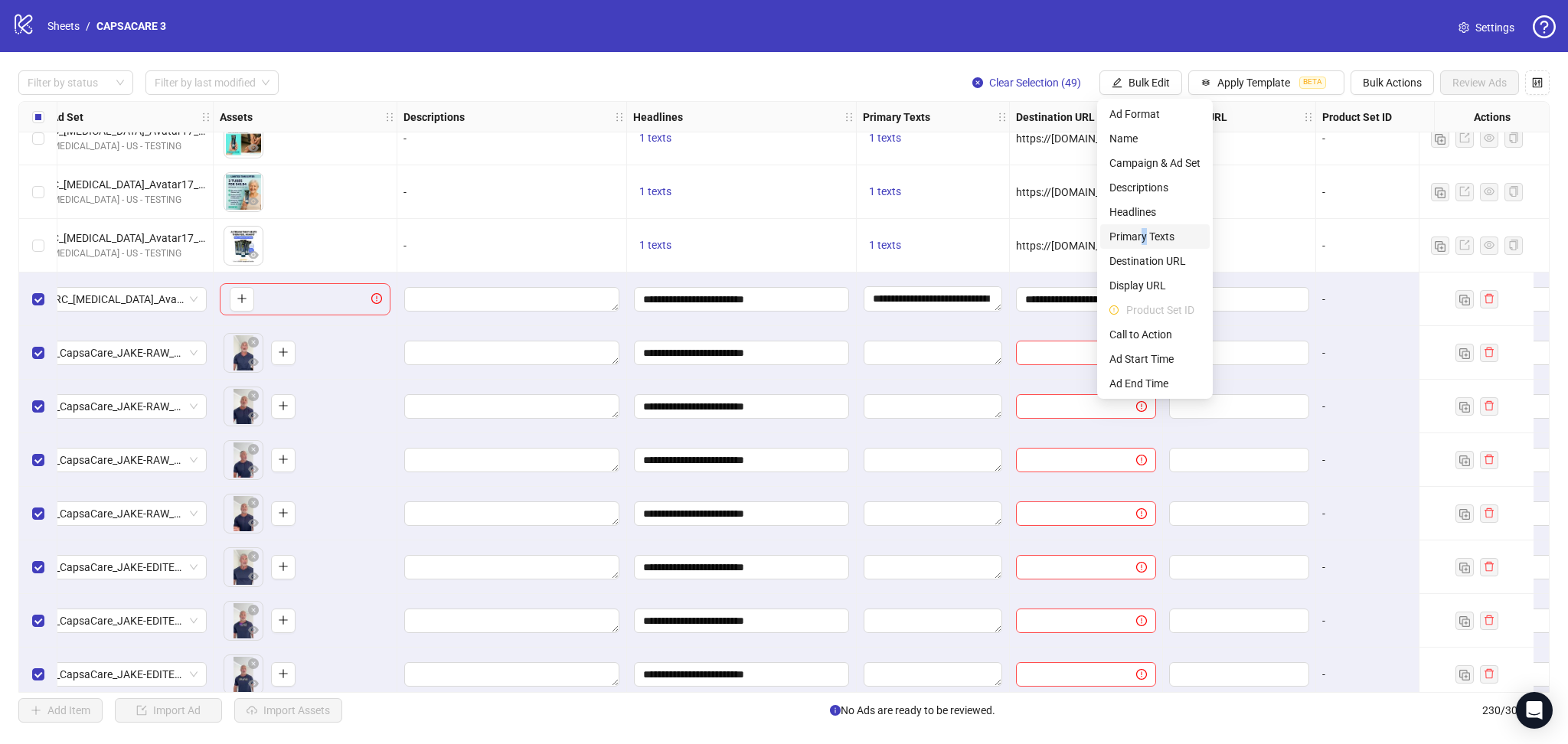
click at [1143, 230] on span "Primary Texts" at bounding box center [1155, 236] width 91 height 17
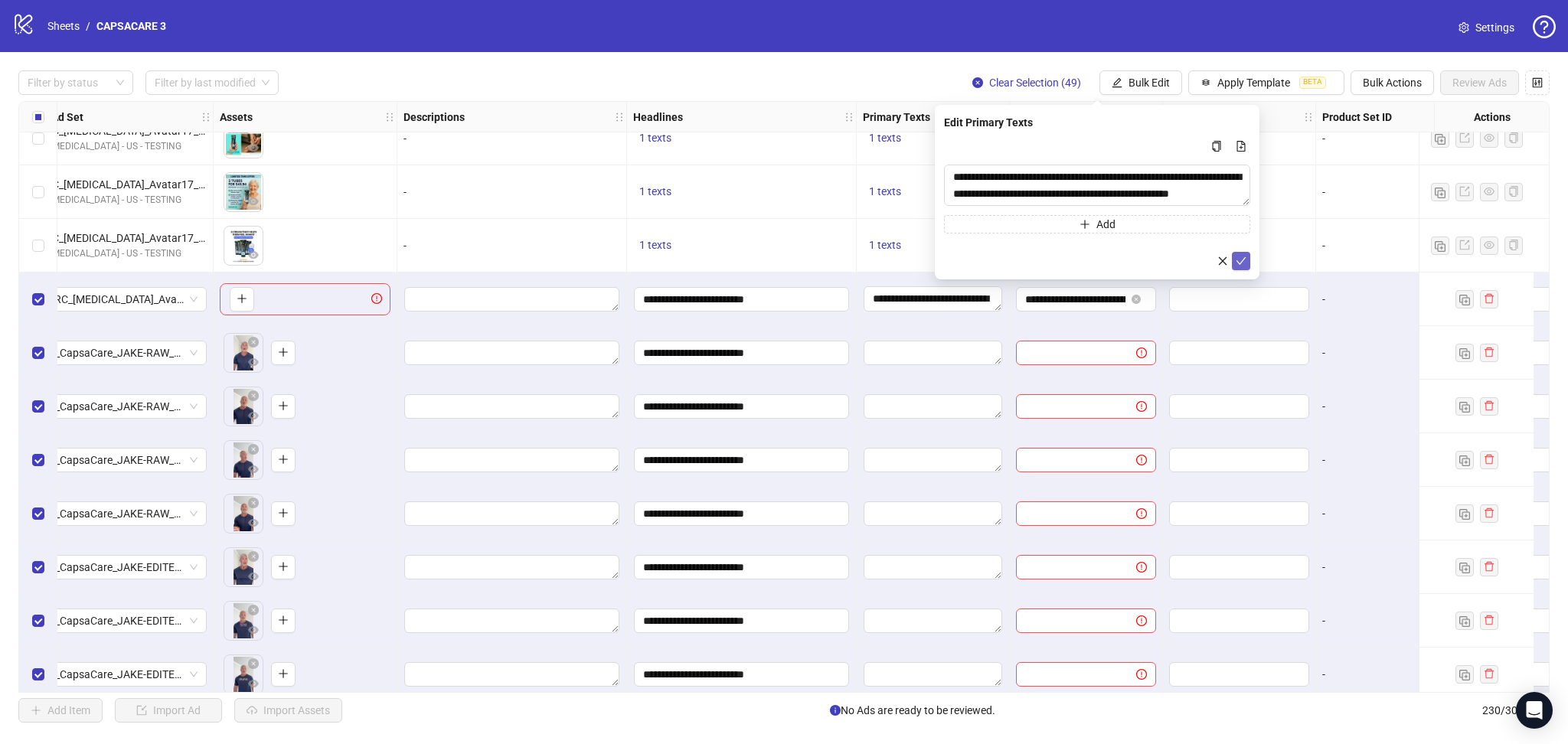
click at [1240, 264] on icon "check" at bounding box center [1241, 261] width 11 height 11
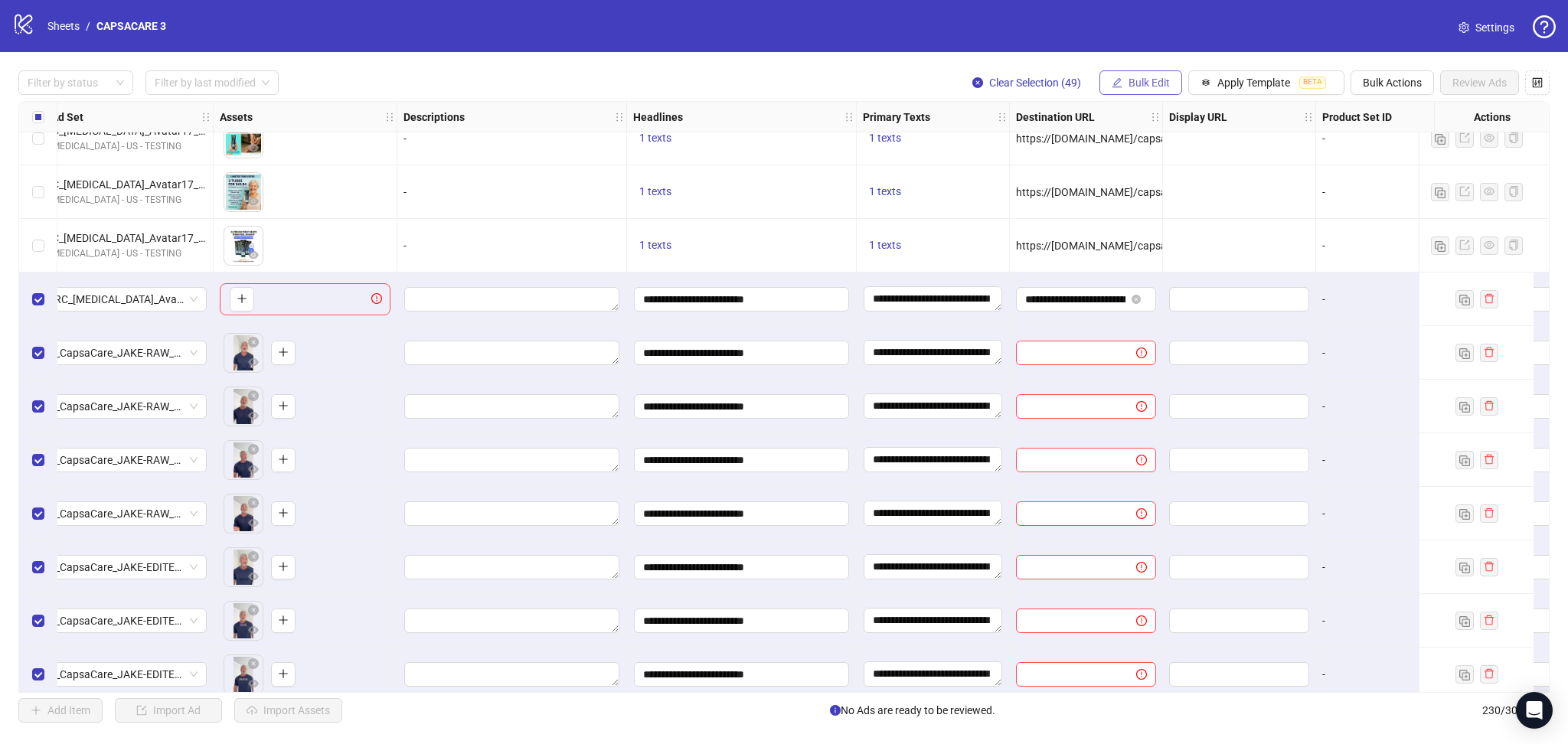
click at [1153, 85] on span "Bulk Edit" at bounding box center [1149, 83] width 41 height 12
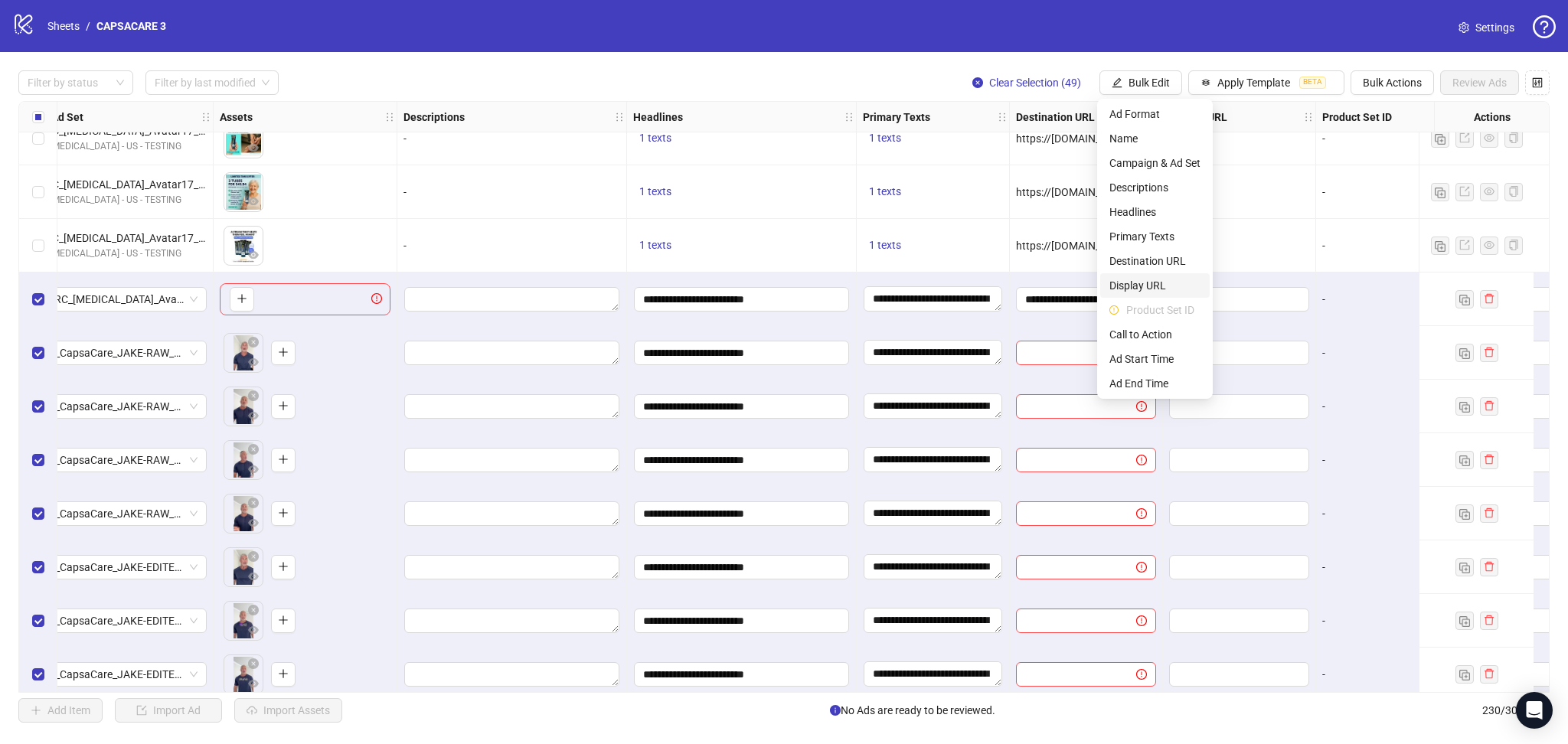
click at [1138, 282] on span "Display URL" at bounding box center [1155, 285] width 91 height 17
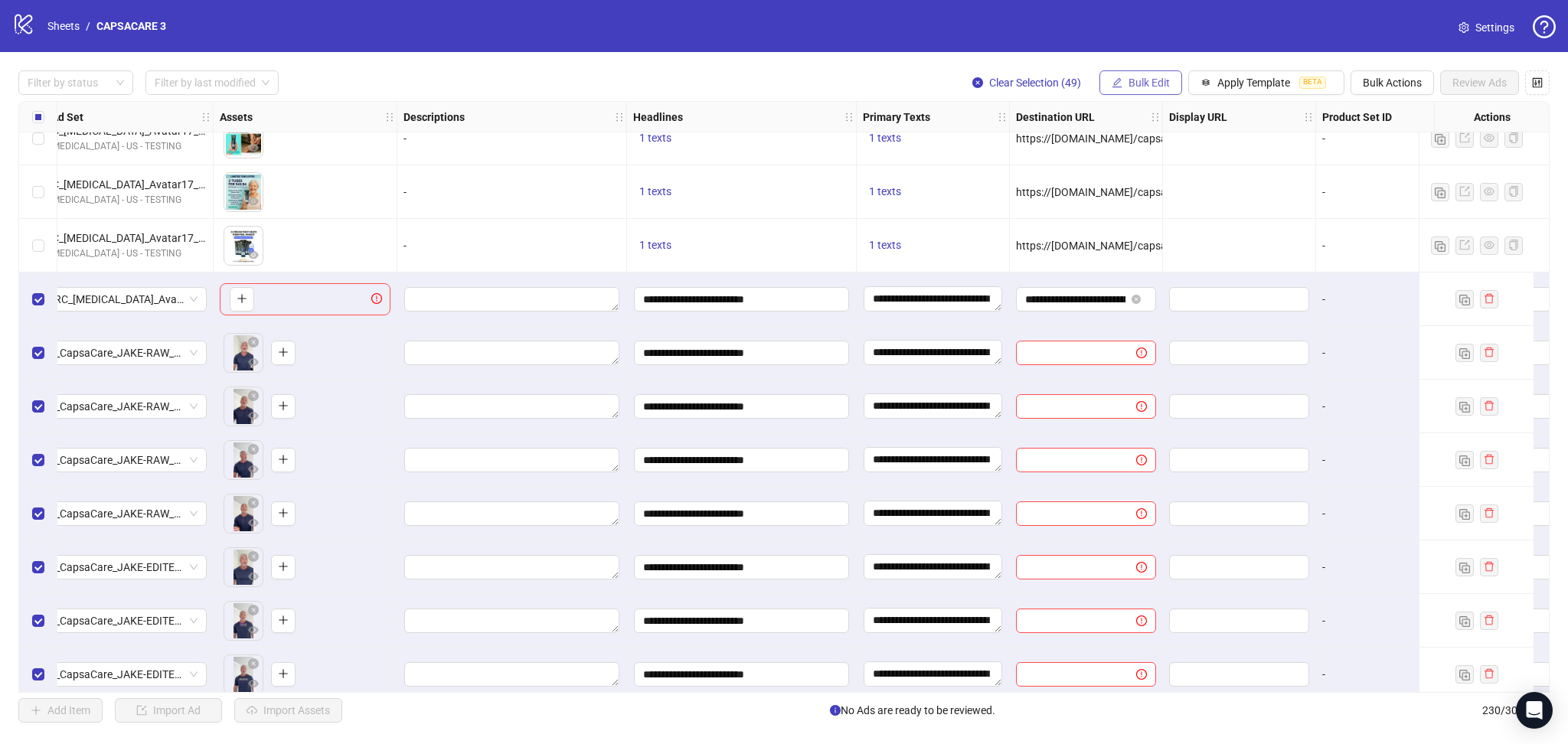
click at [1134, 86] on span "Bulk Edit" at bounding box center [1149, 83] width 41 height 12
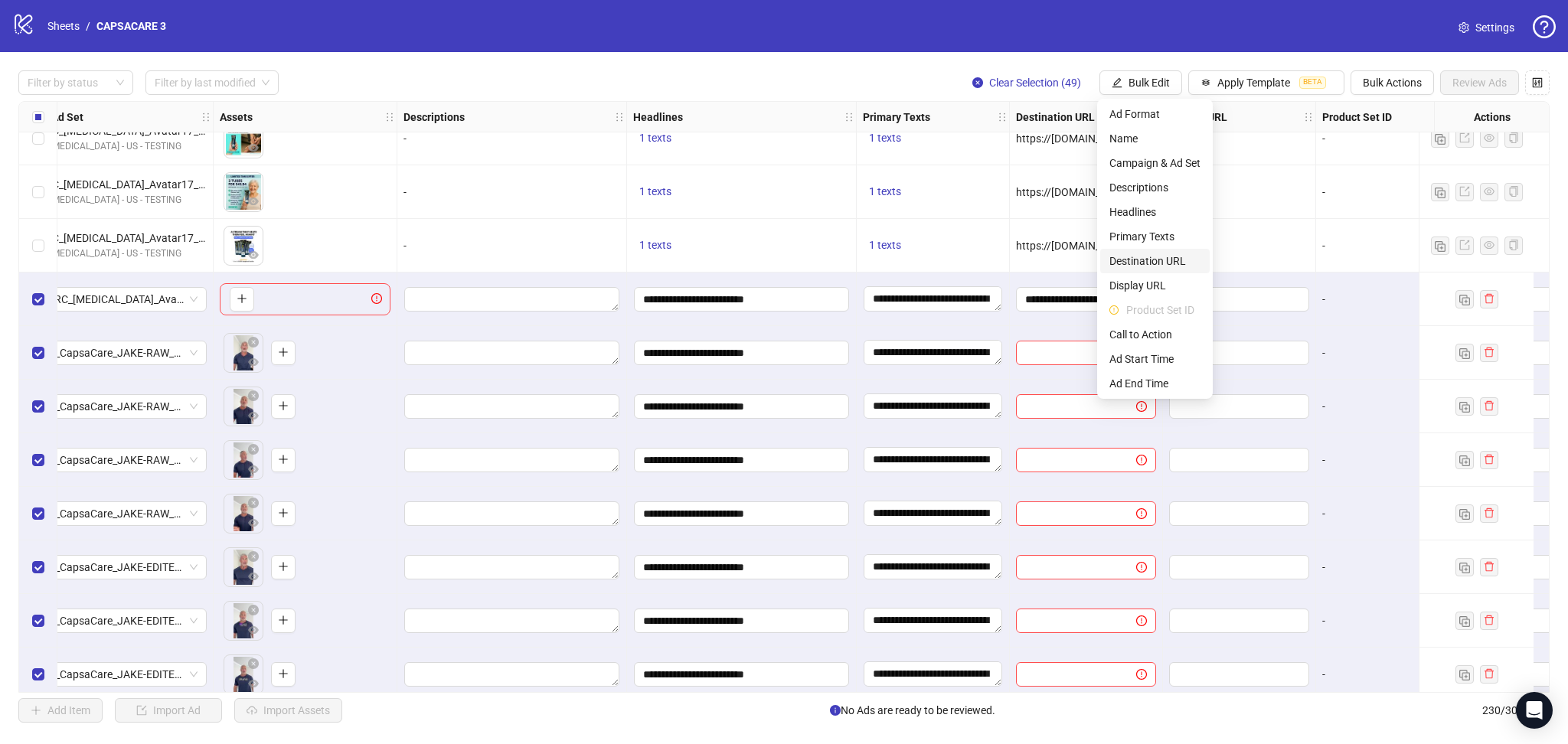
click at [1162, 260] on span "Destination URL" at bounding box center [1155, 260] width 91 height 17
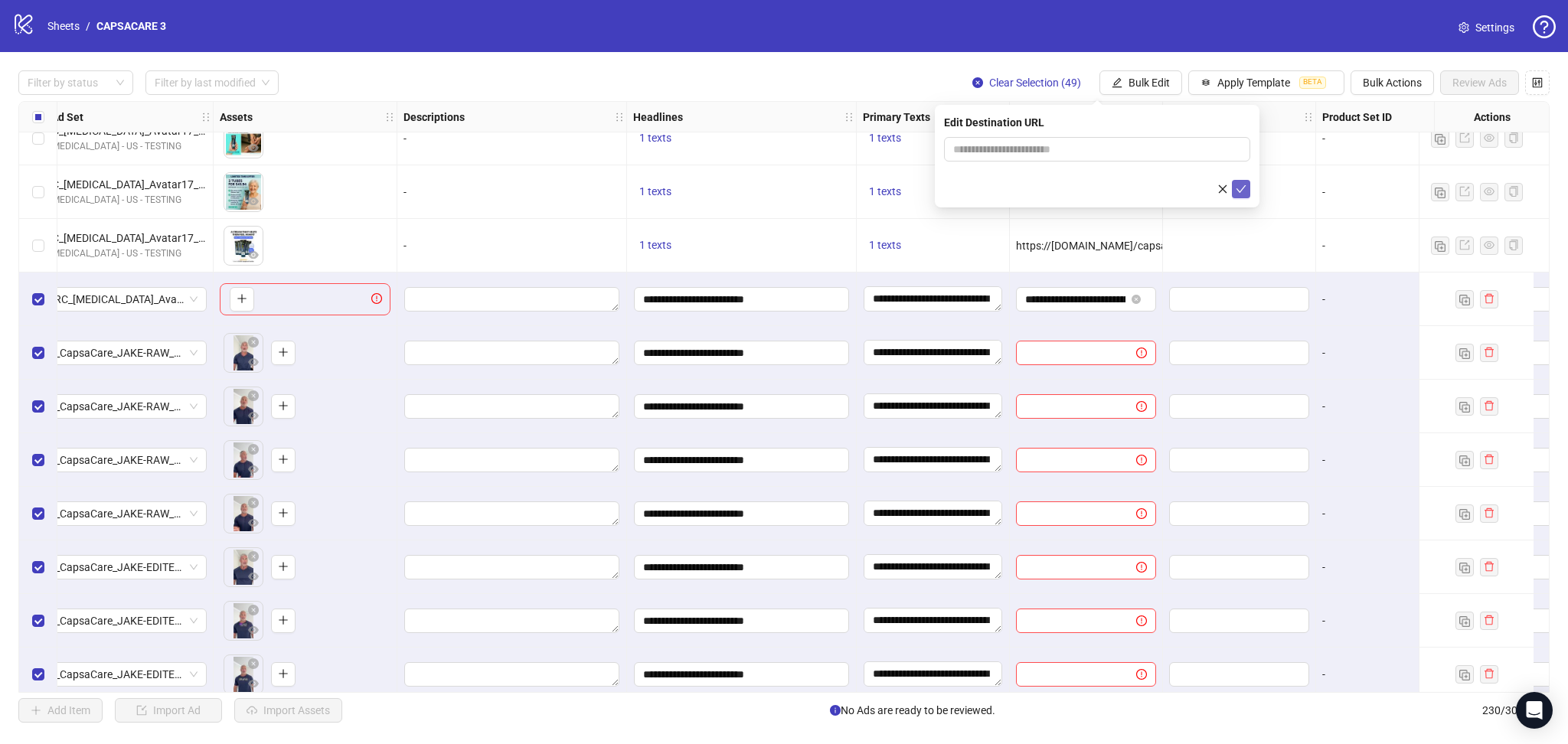
click at [1234, 192] on button "submit" at bounding box center [1241, 189] width 19 height 19
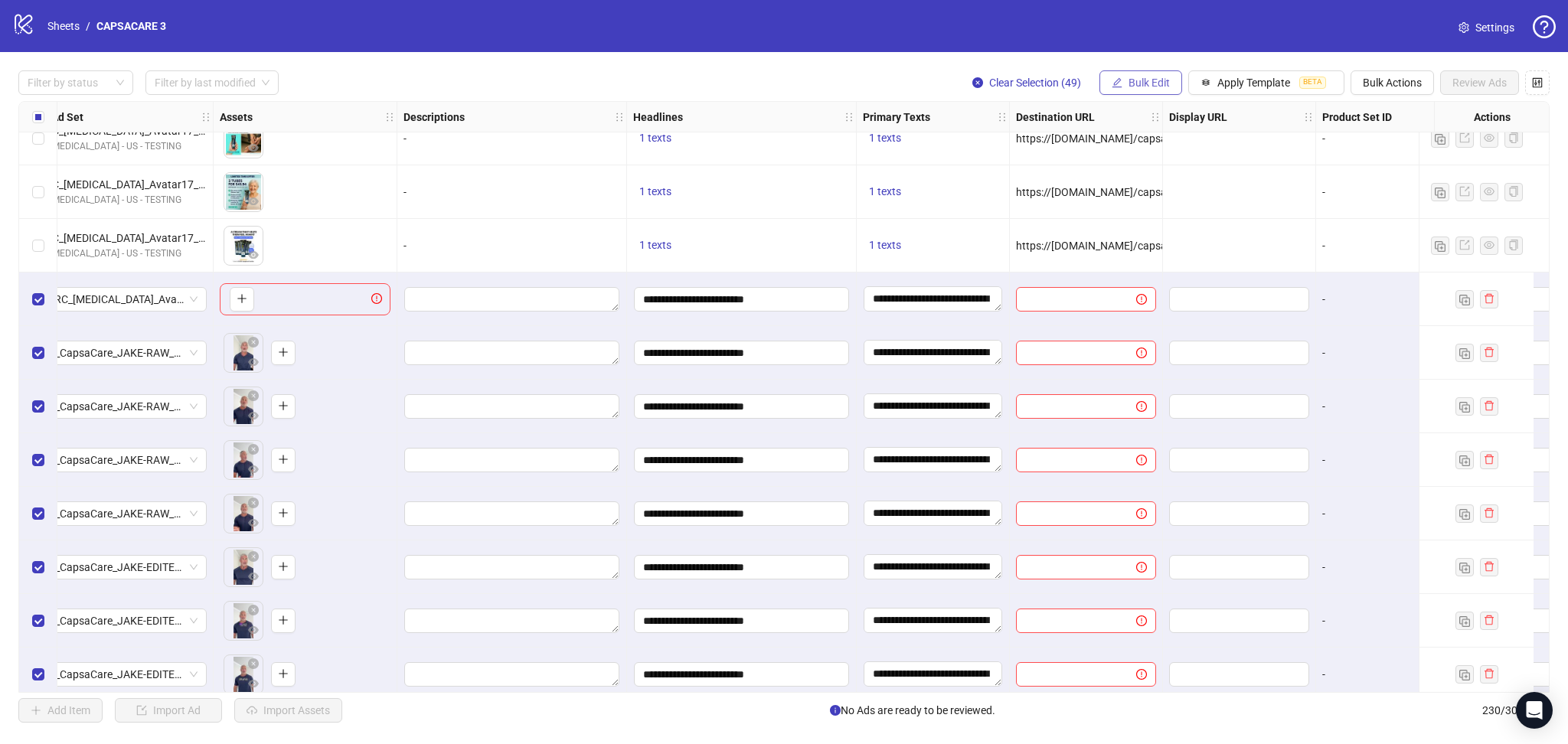
click at [1156, 86] on span "Bulk Edit" at bounding box center [1149, 83] width 41 height 12
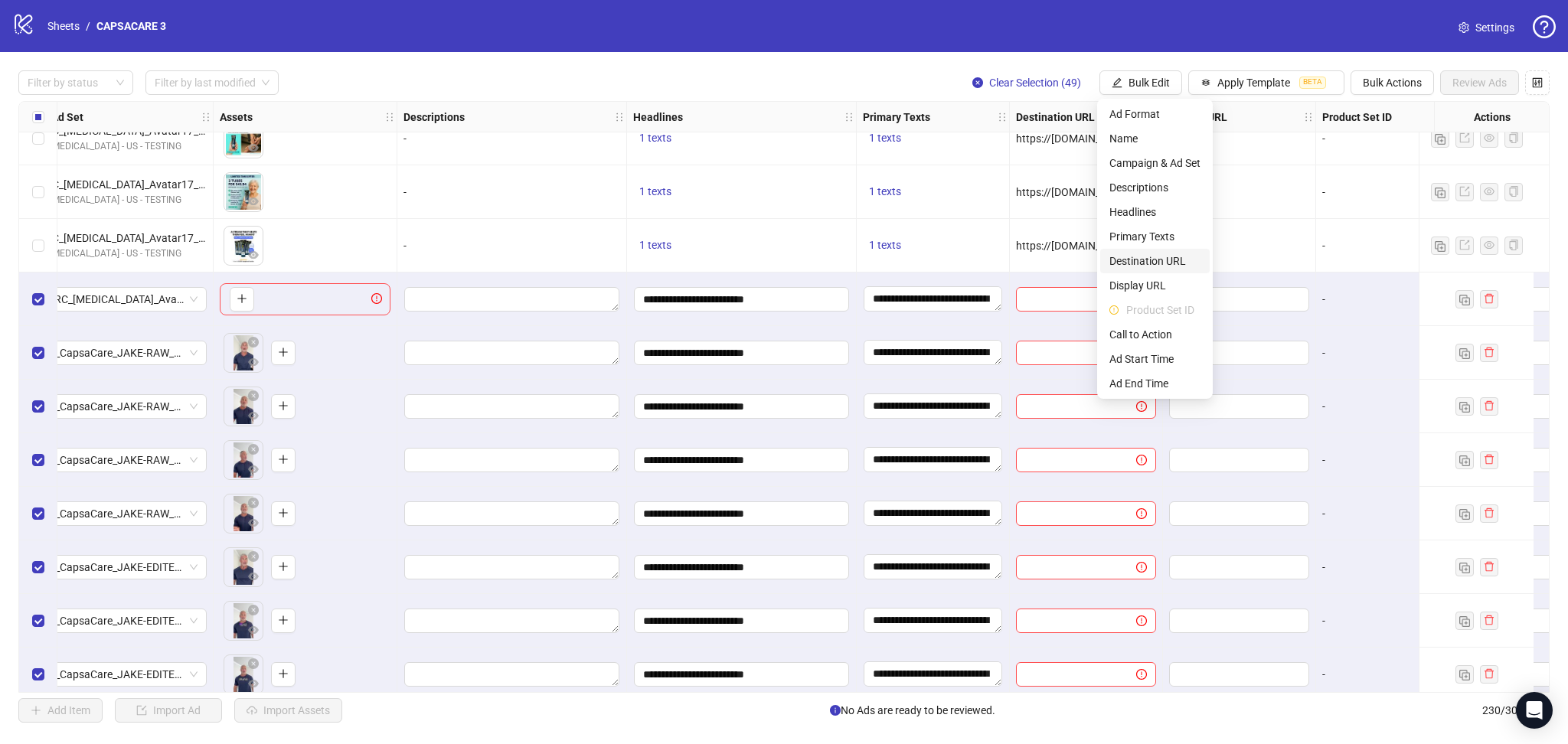
click at [1154, 272] on li "Destination URL" at bounding box center [1154, 260] width 110 height 24
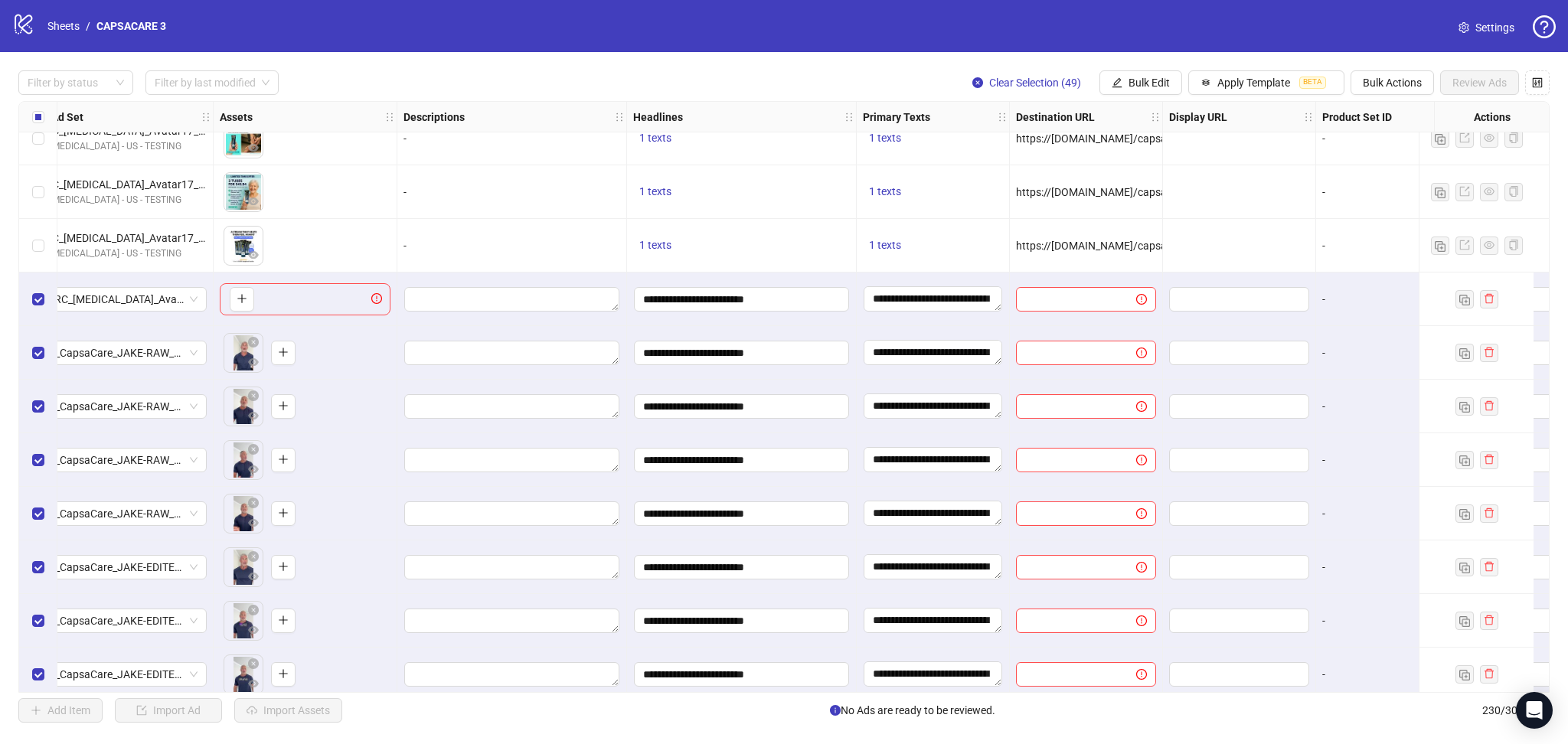
click at [1234, 262] on div at bounding box center [1240, 246] width 153 height 53
click at [1083, 242] on span "https://[DOMAIN_NAME]/capsacare-pre-lp1?utm_source=Facebook&utm_medium={{[DOMAI…" at bounding box center [1439, 246] width 846 height 12
click at [1081, 242] on span "https://[DOMAIN_NAME]/capsacare-pre-lp1?utm_source=Facebook&utm_medium={{[DOMAI…" at bounding box center [1439, 246] width 846 height 12
copy span "https://[DOMAIN_NAME]/capsacare-pre-lp1?utm_source=Facebook&utm_medium={{[DOMAI…"
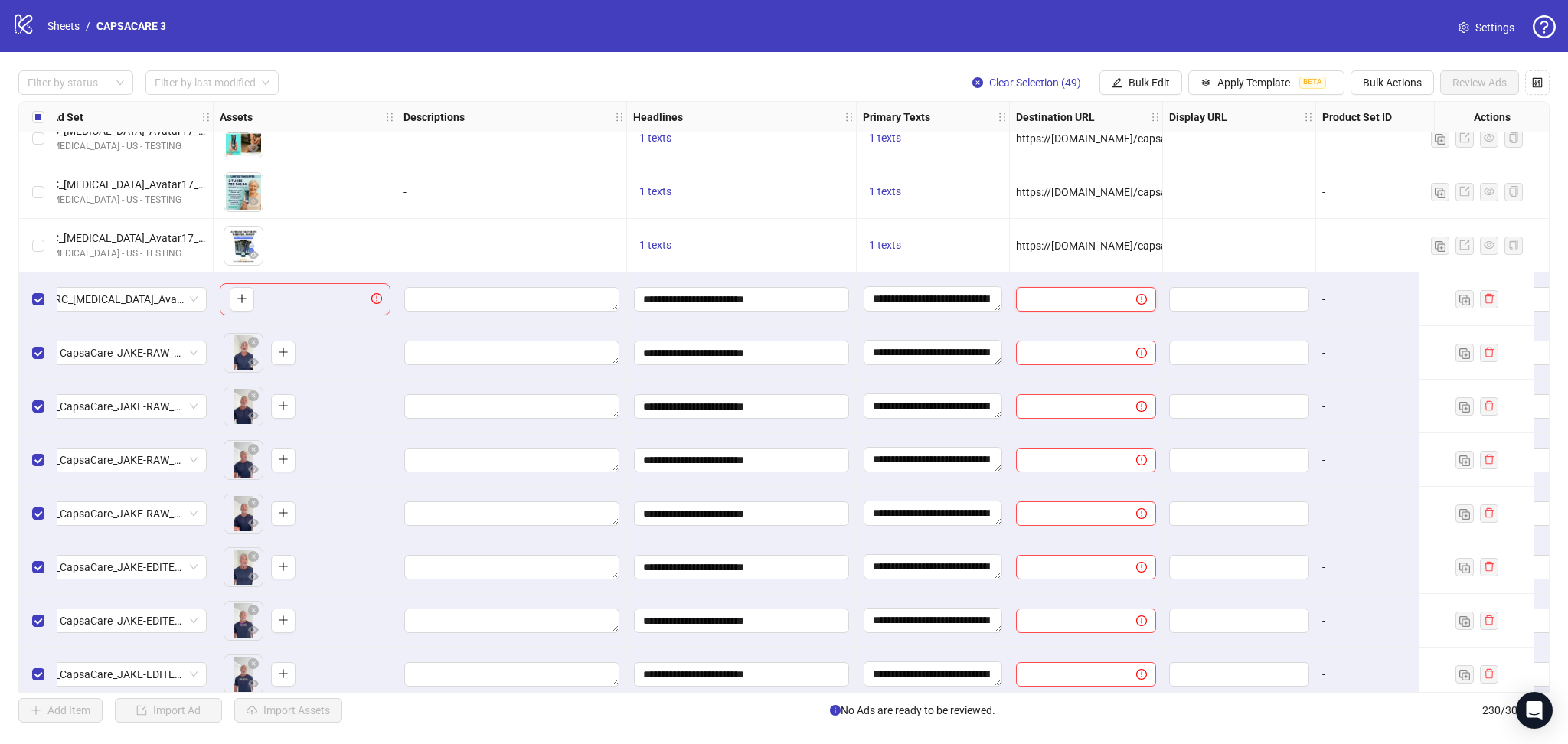
click at [1073, 298] on input "text" at bounding box center [1070, 298] width 90 height 17
paste input "**********"
type input "**********"
click at [1247, 185] on div at bounding box center [1240, 192] width 153 height 53
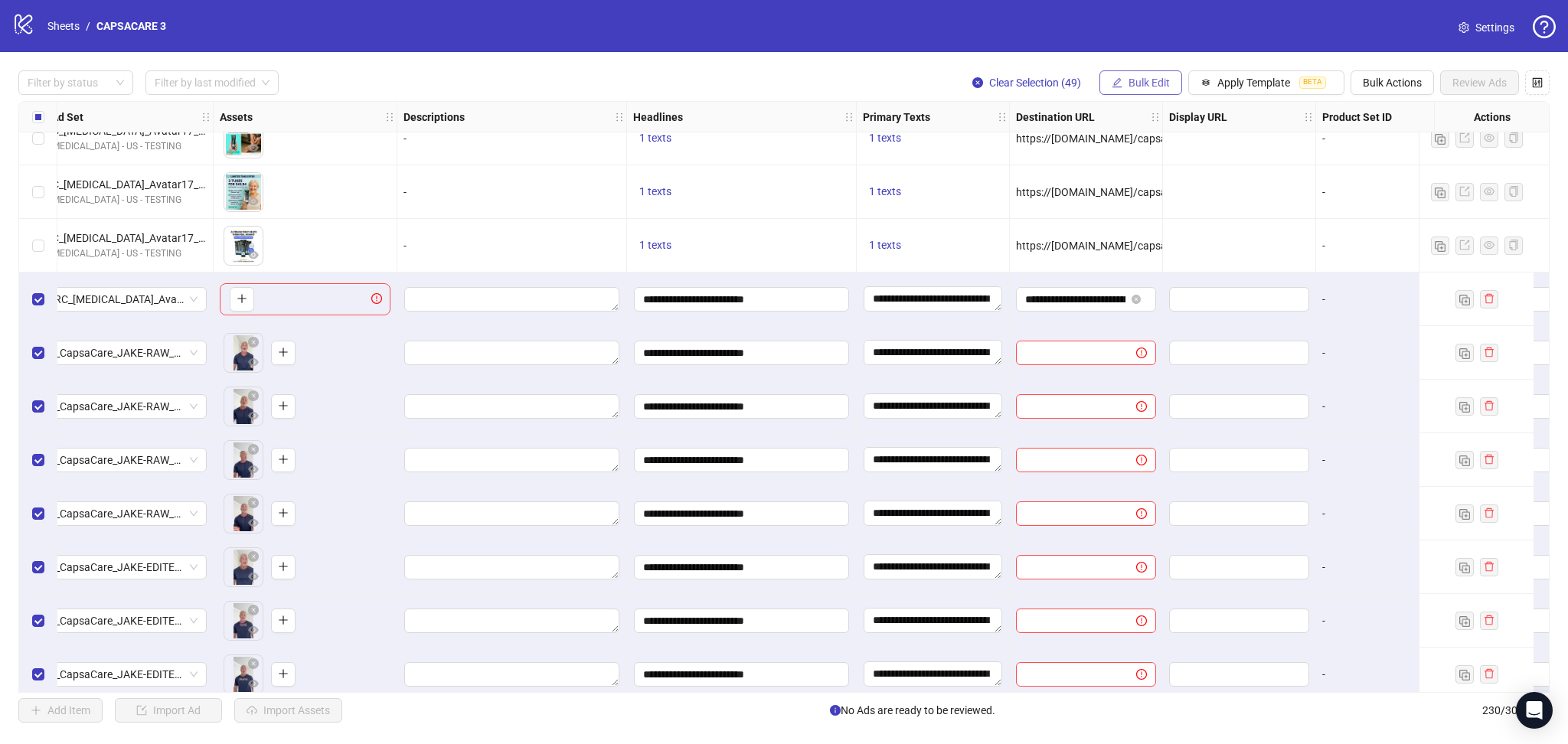
click at [1142, 86] on span "Bulk Edit" at bounding box center [1149, 83] width 41 height 12
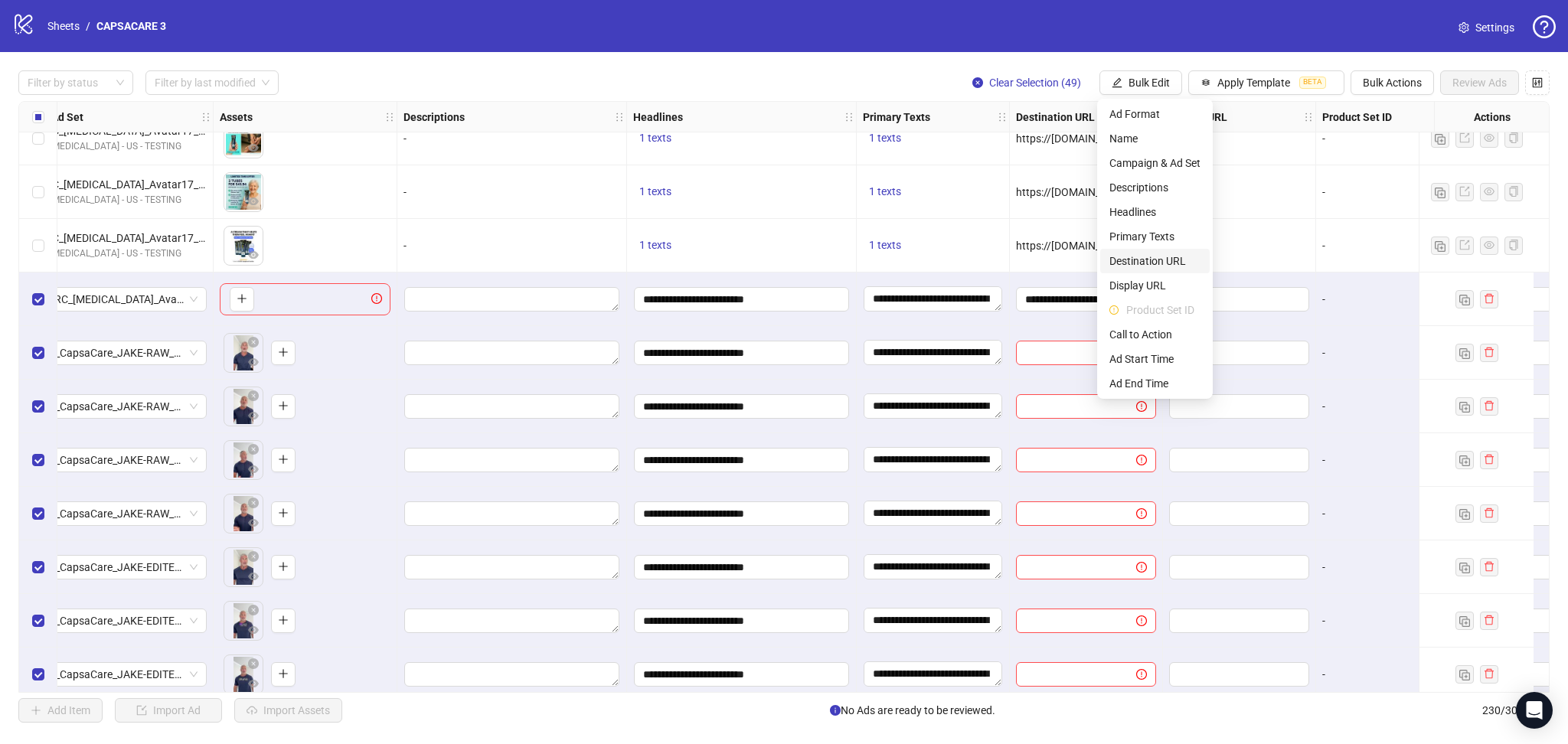
click at [1156, 255] on span "Destination URL" at bounding box center [1155, 260] width 91 height 17
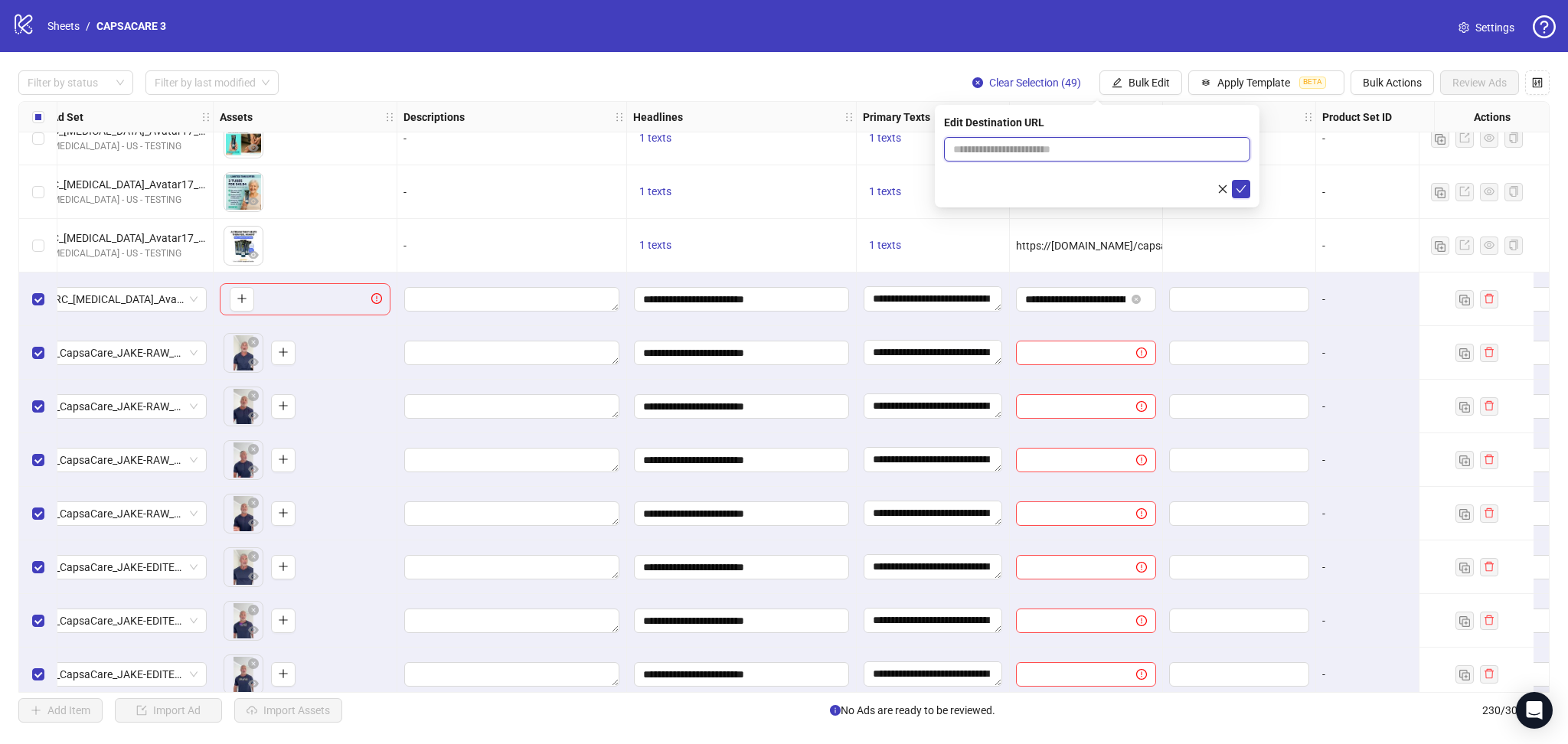
click at [1129, 150] on input "text" at bounding box center [1091, 149] width 275 height 17
paste input "**********"
type input "**********"
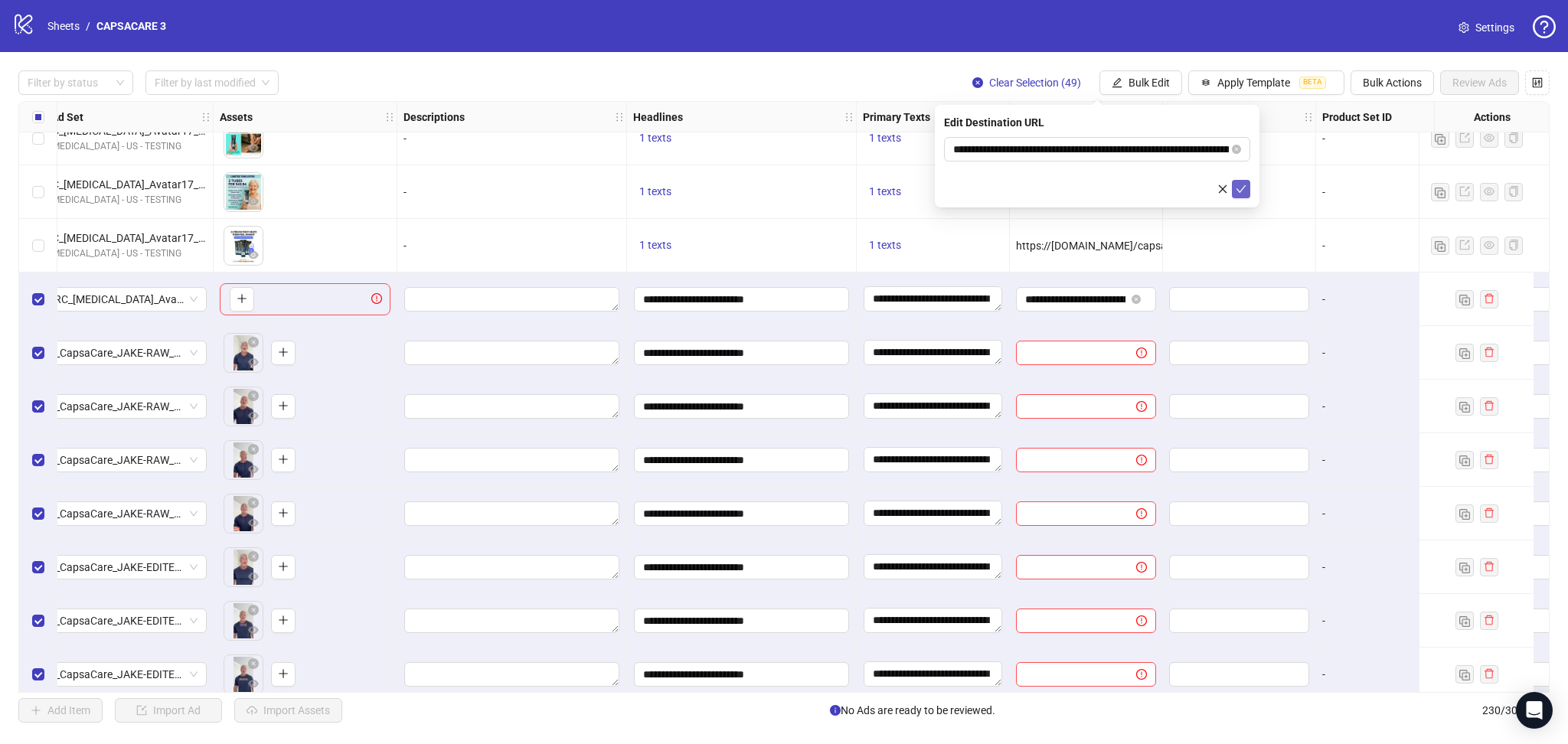
click at [1233, 192] on button "submit" at bounding box center [1241, 189] width 19 height 19
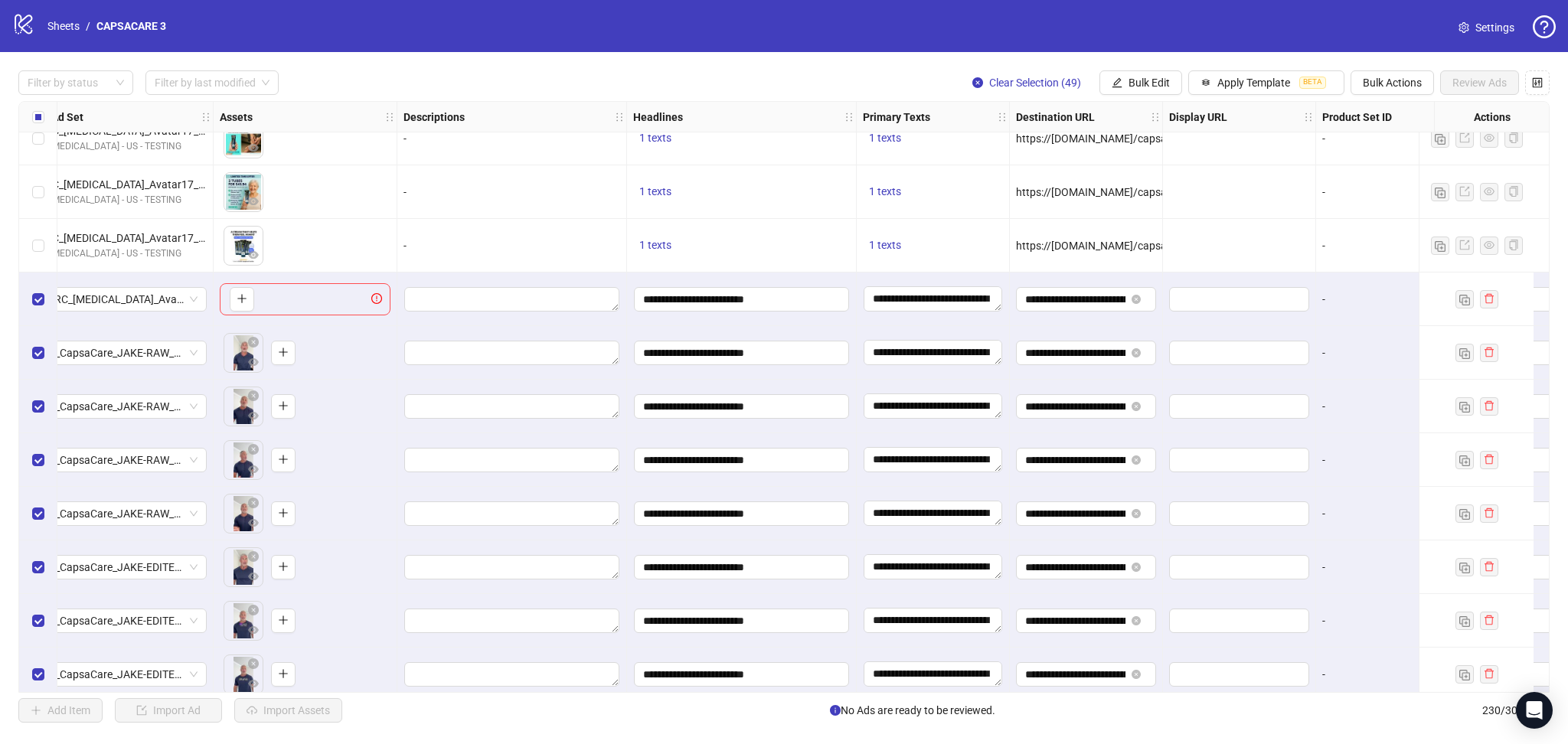
click at [1281, 228] on div at bounding box center [1240, 246] width 153 height 53
click at [1129, 80] on span "Bulk Edit" at bounding box center [1149, 83] width 41 height 12
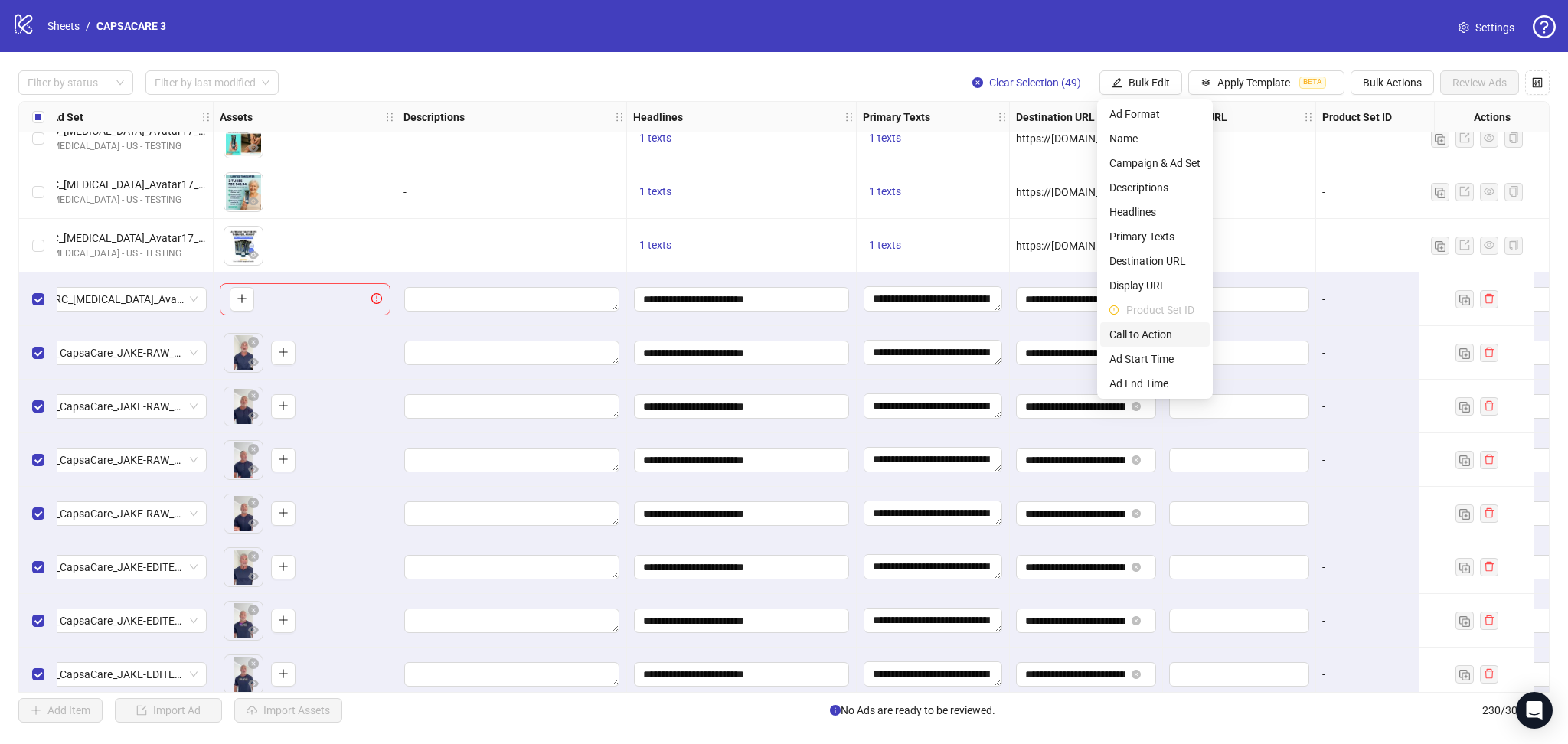
click at [1142, 333] on span "Call to Action" at bounding box center [1155, 334] width 91 height 17
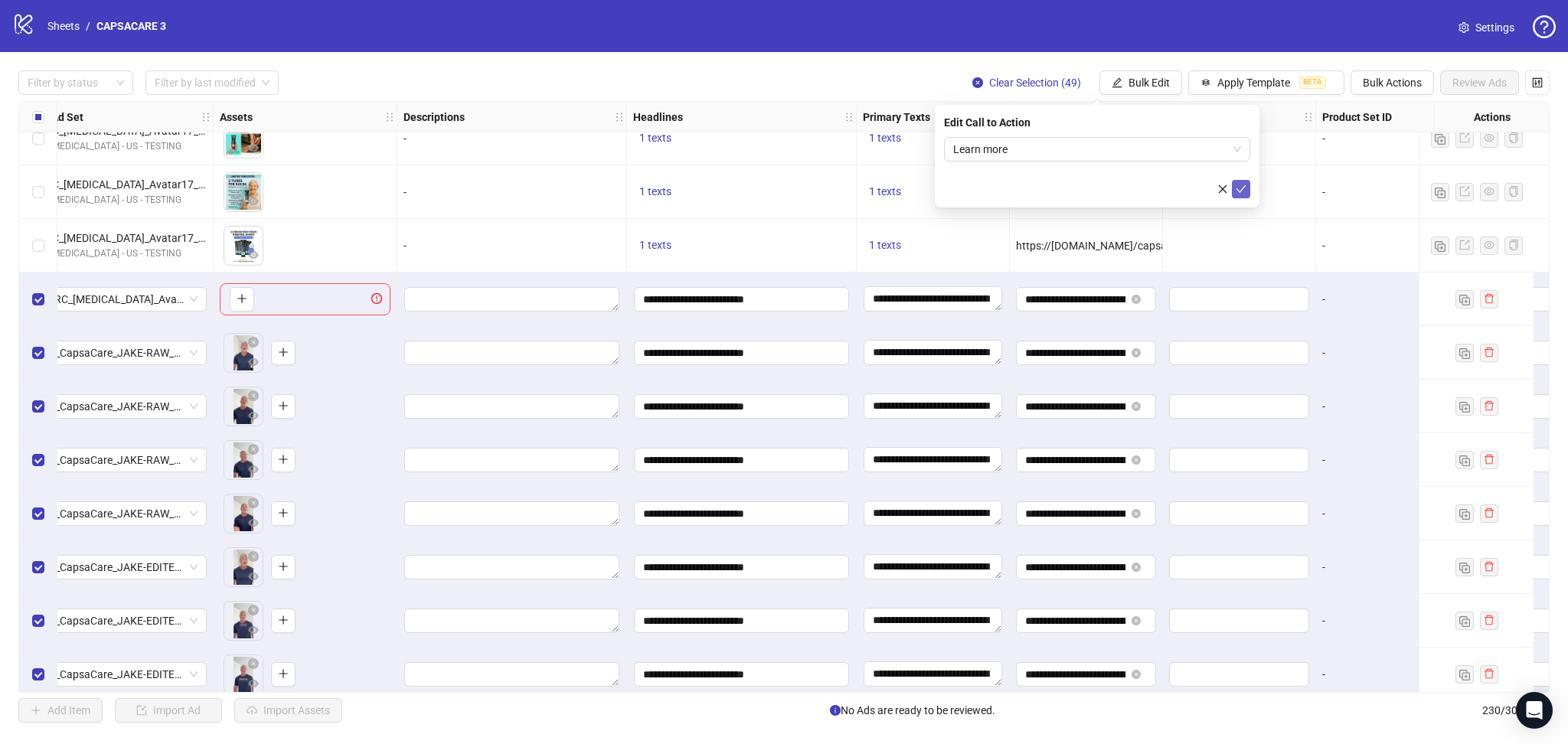
click at [1245, 187] on icon "check" at bounding box center [1241, 189] width 11 height 11
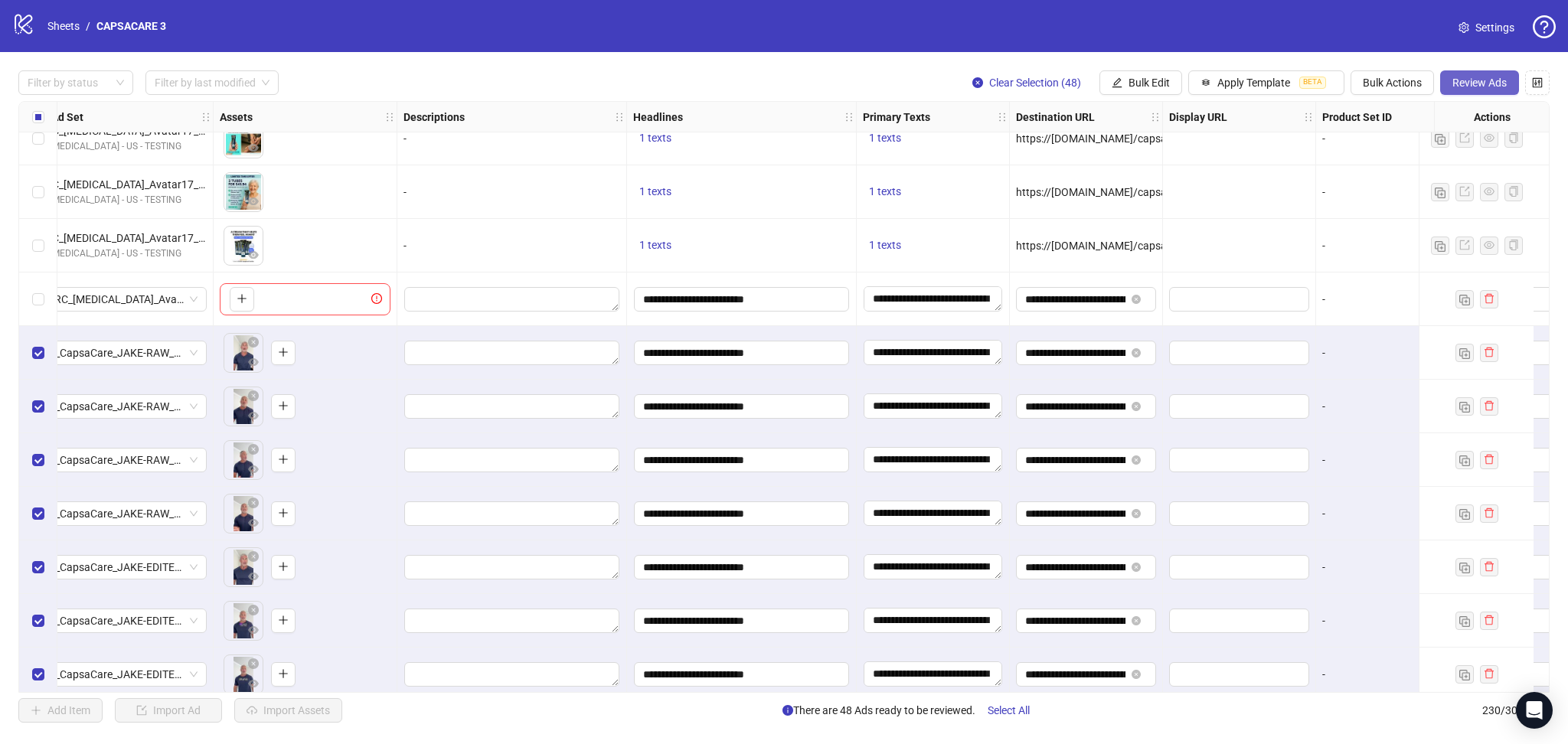
click at [1480, 86] on span "Review Ads" at bounding box center [1480, 83] width 54 height 12
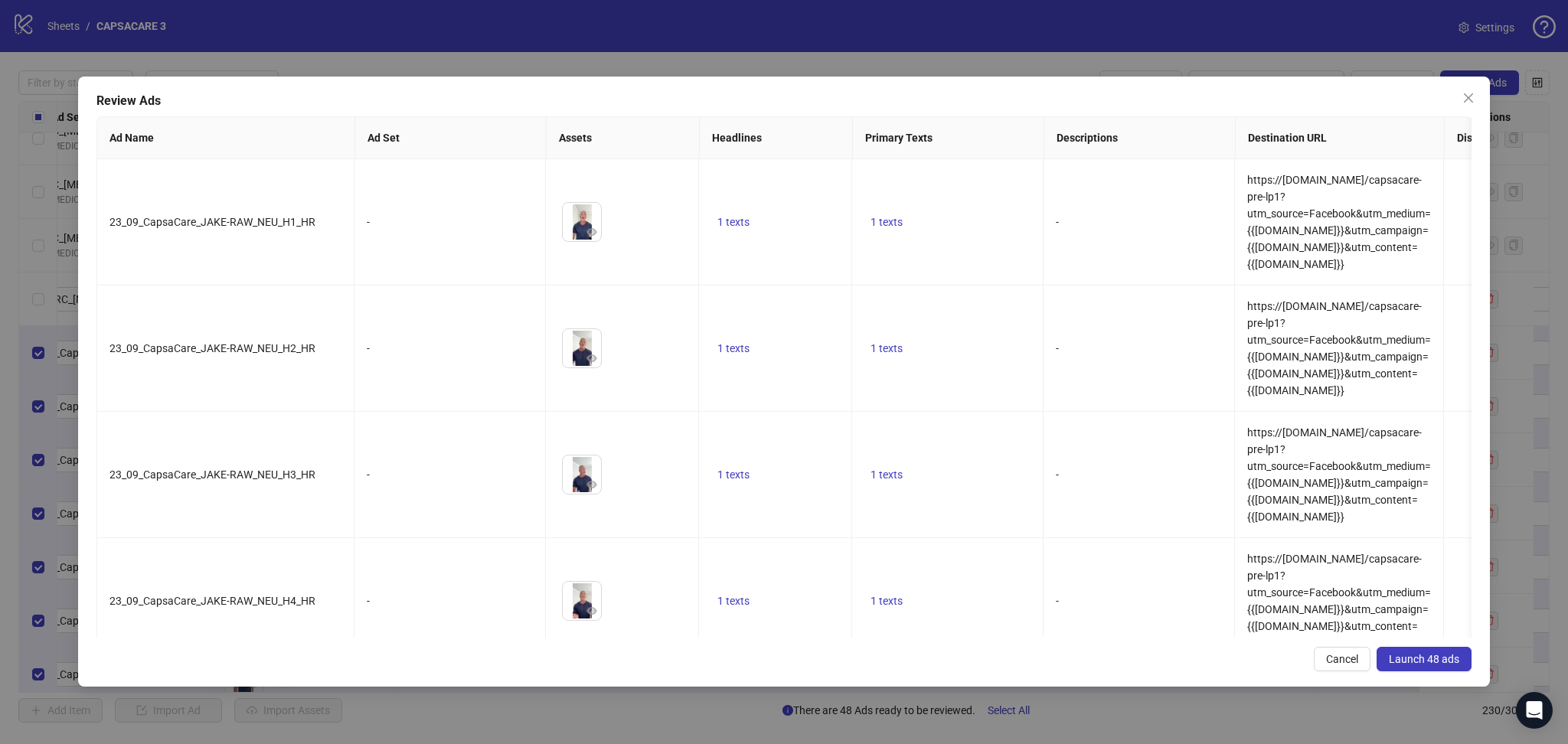
click at [1421, 659] on span "Launch 48 ads" at bounding box center [1424, 659] width 70 height 12
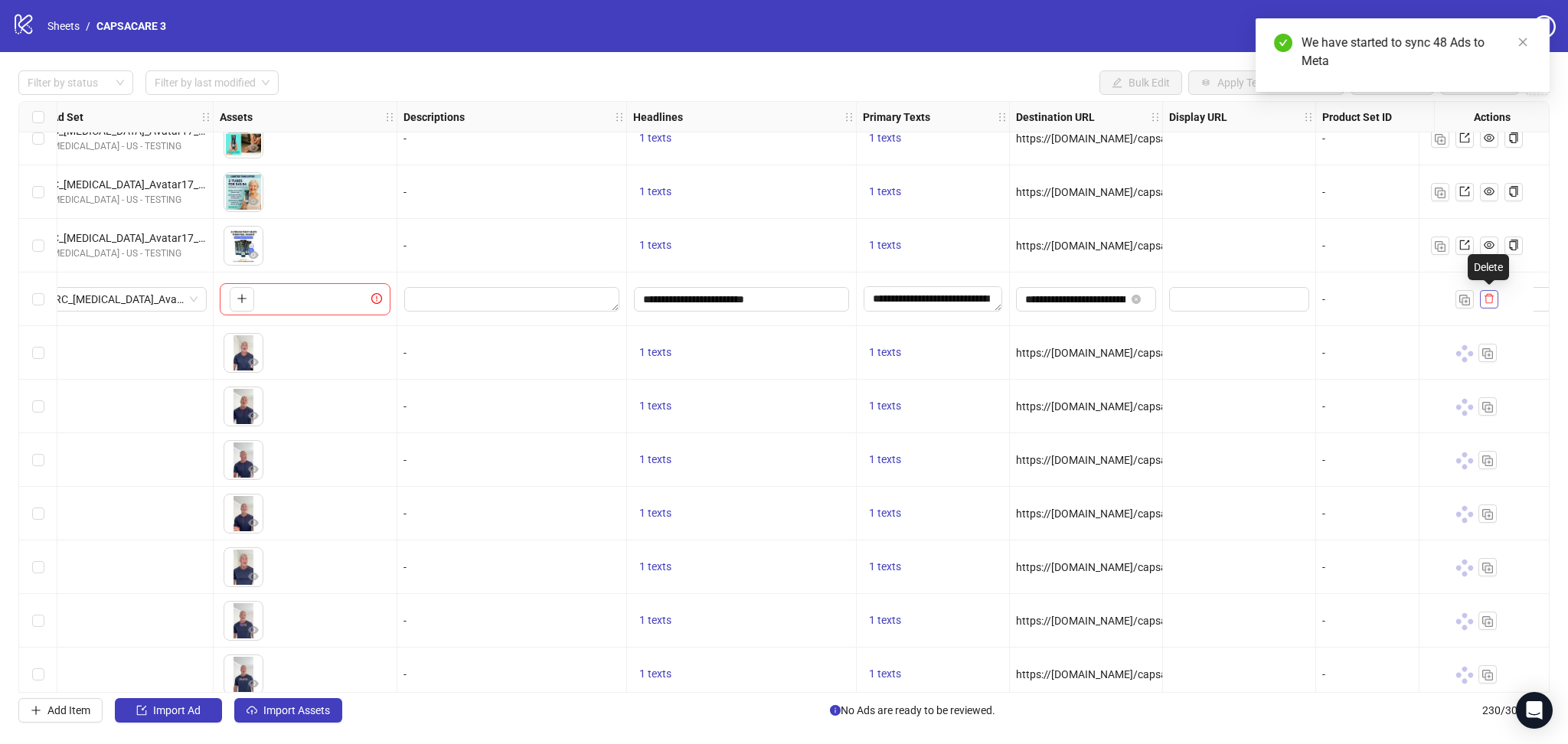
click at [1490, 293] on icon "delete" at bounding box center [1490, 298] width 11 height 11
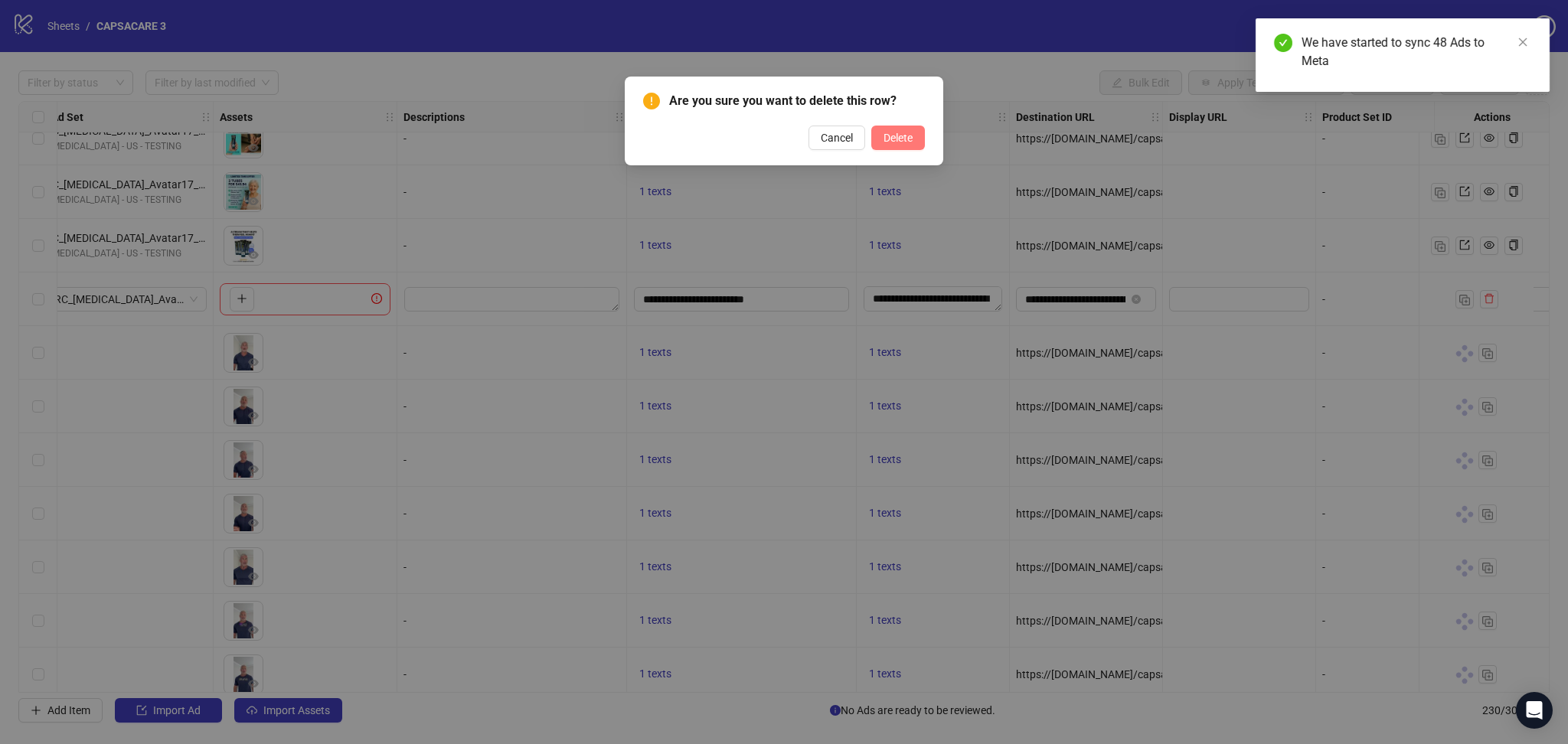
click at [905, 136] on span "Delete" at bounding box center [898, 138] width 29 height 12
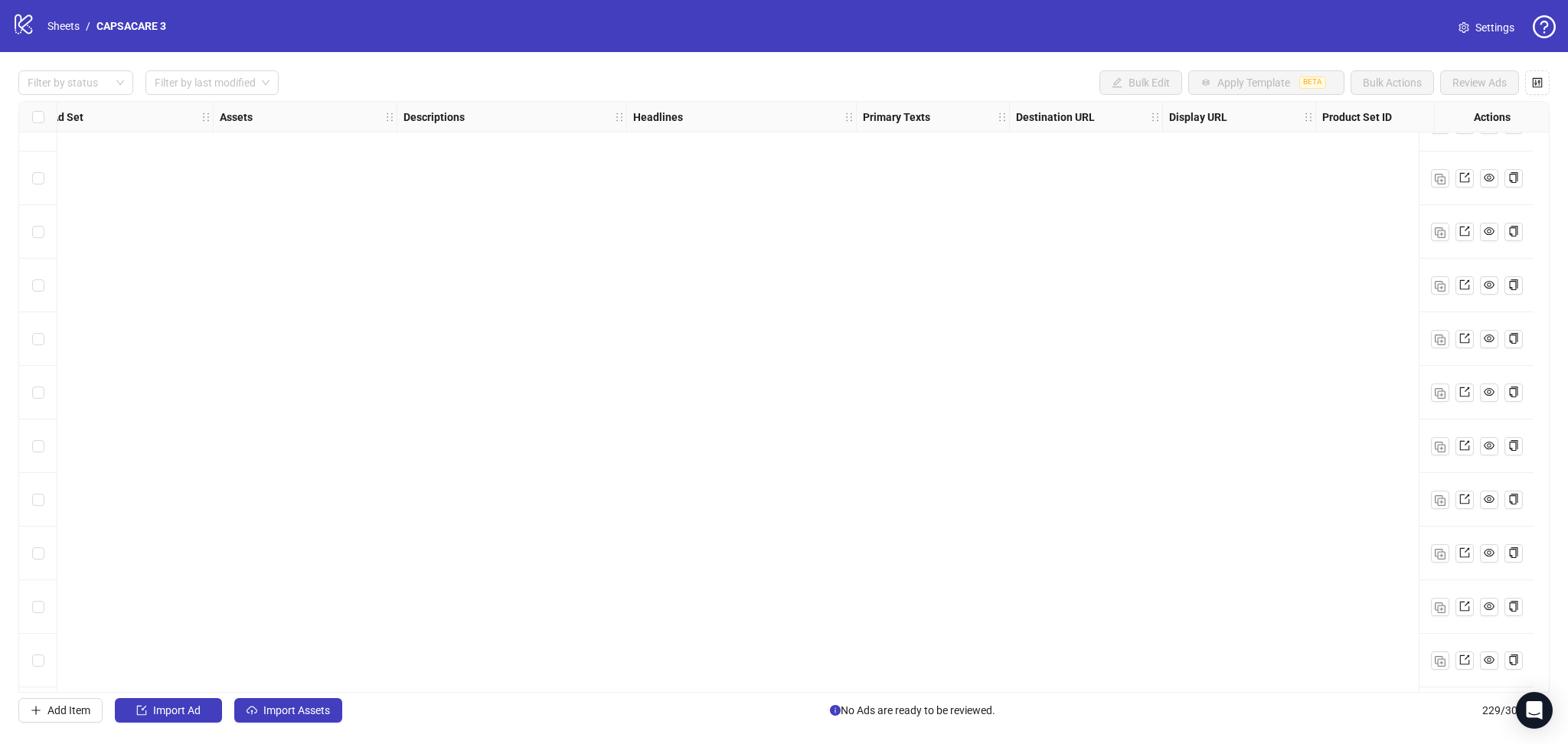
scroll to position [5824, 510]
